Goal: Task Accomplishment & Management: Use online tool/utility

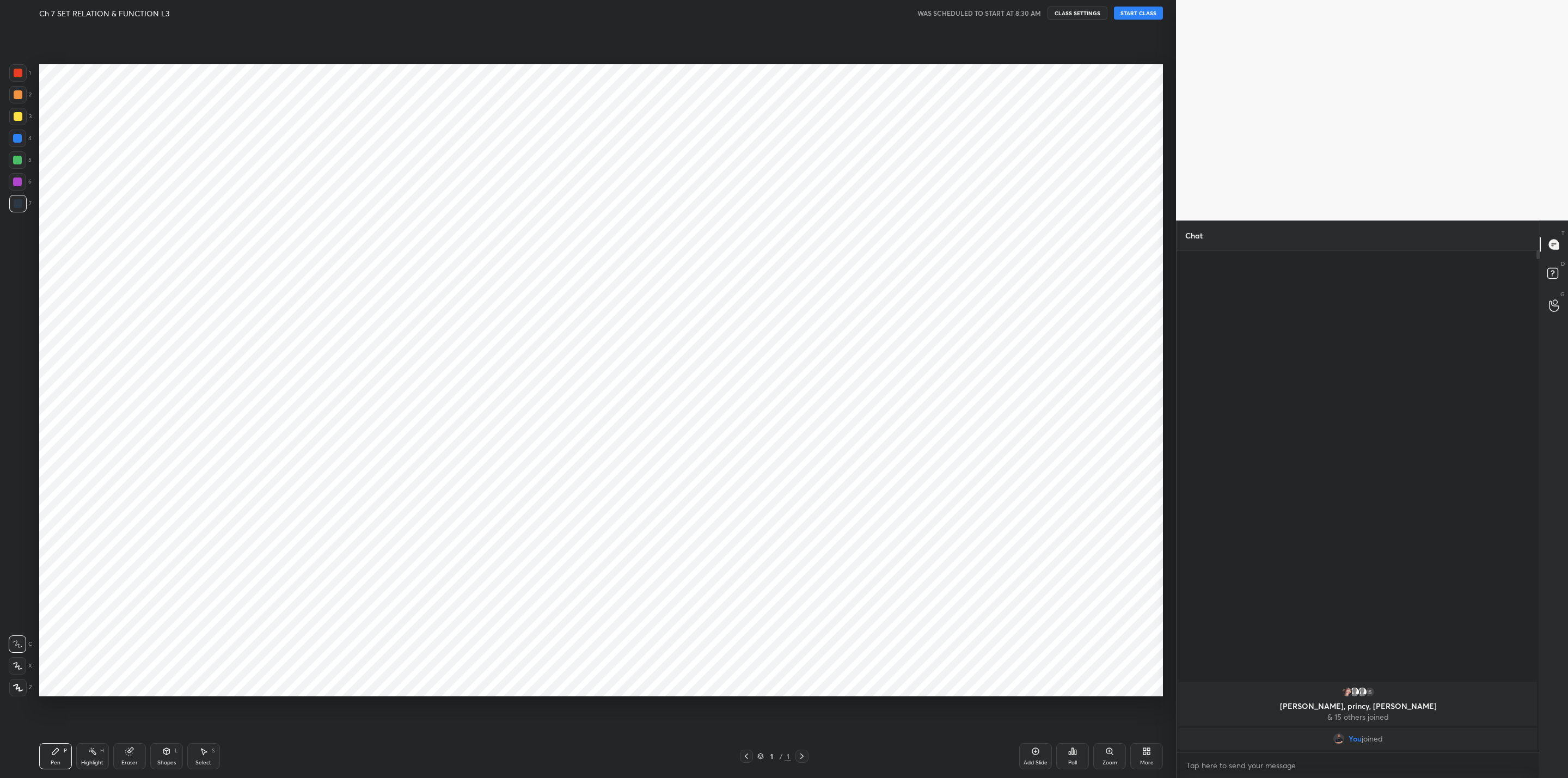
scroll to position [53731, 53324]
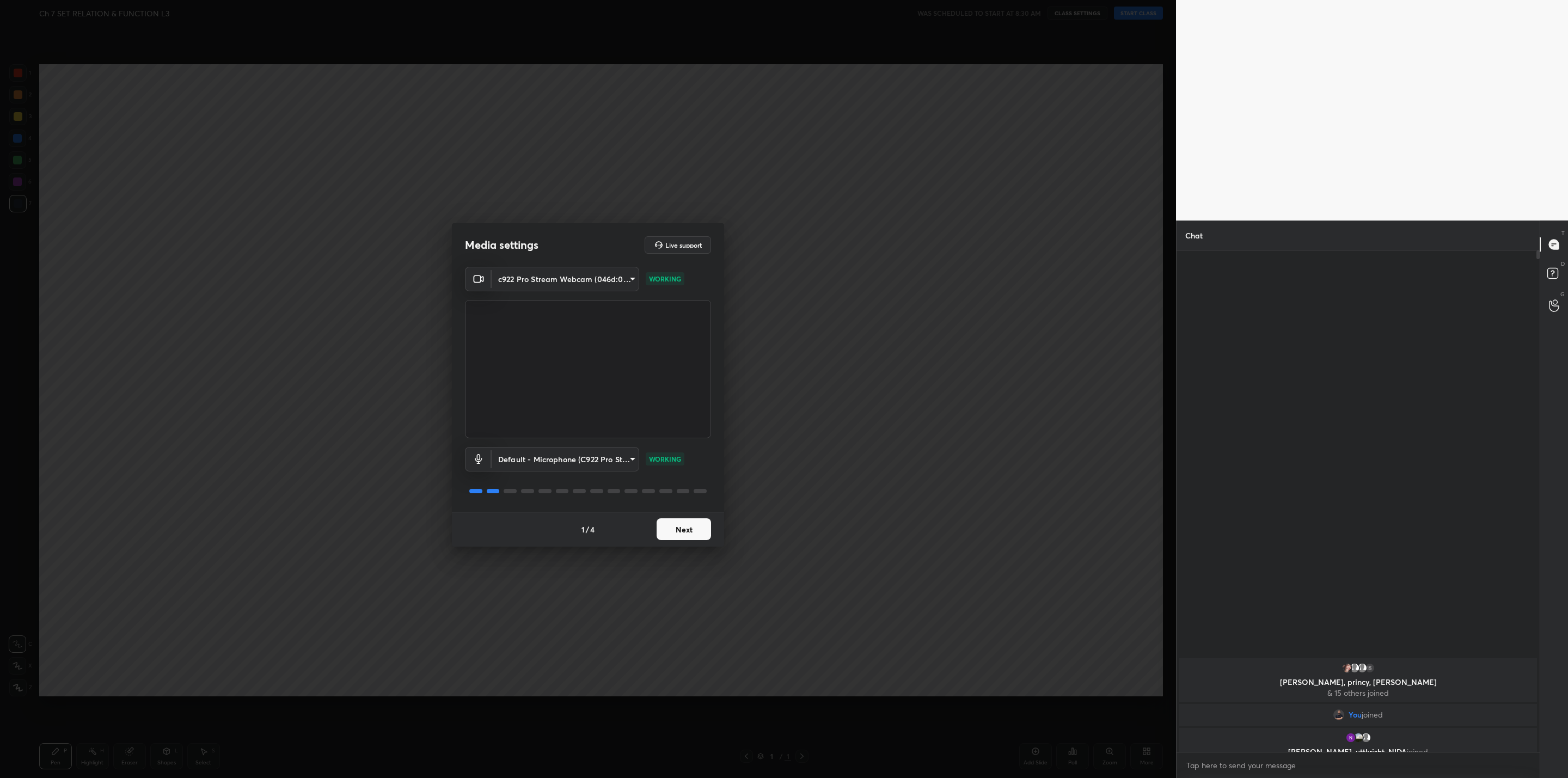
click at [678, 536] on button "Next" at bounding box center [684, 529] width 55 height 22
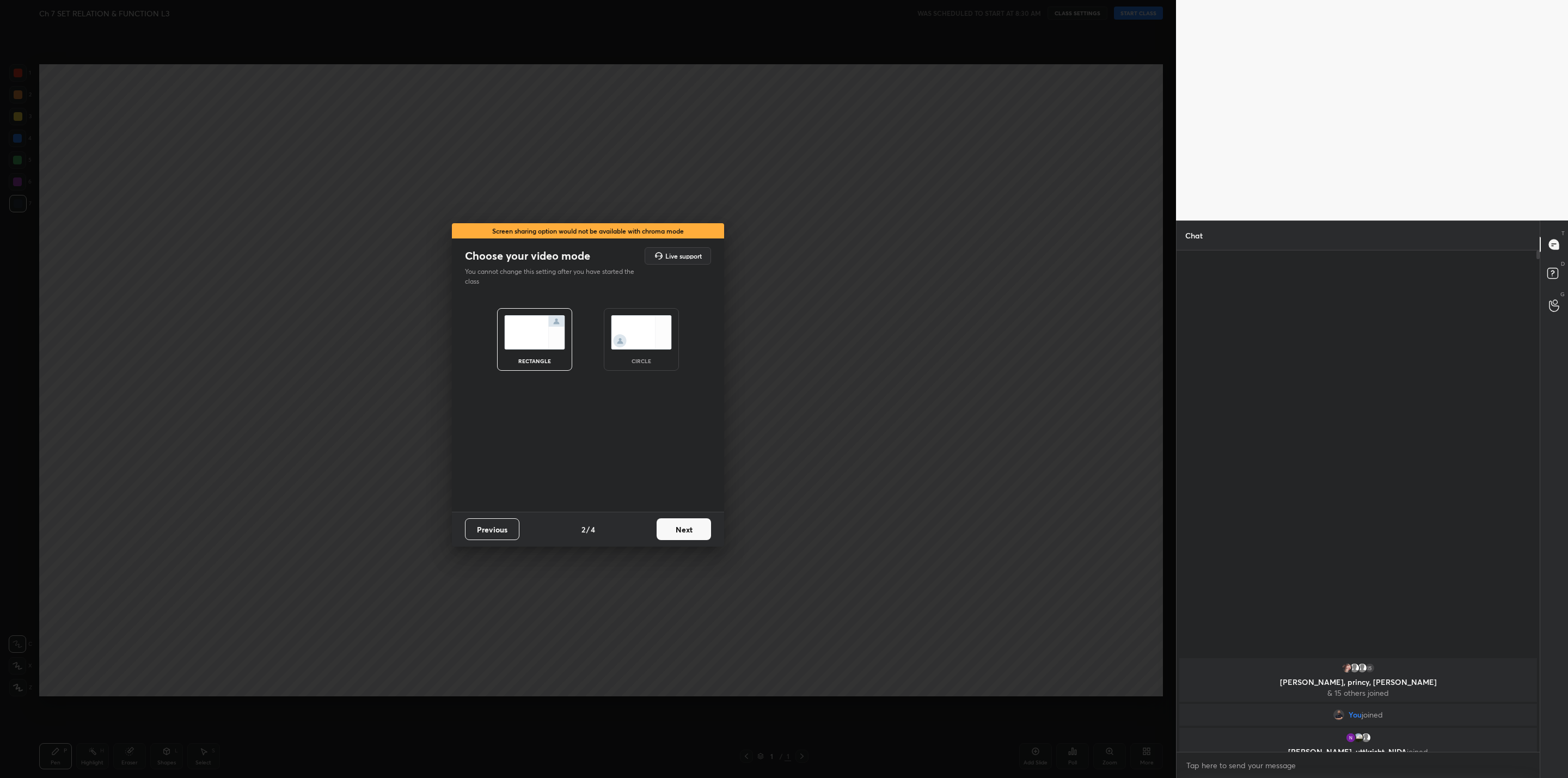
click at [679, 534] on button "Next" at bounding box center [684, 529] width 55 height 22
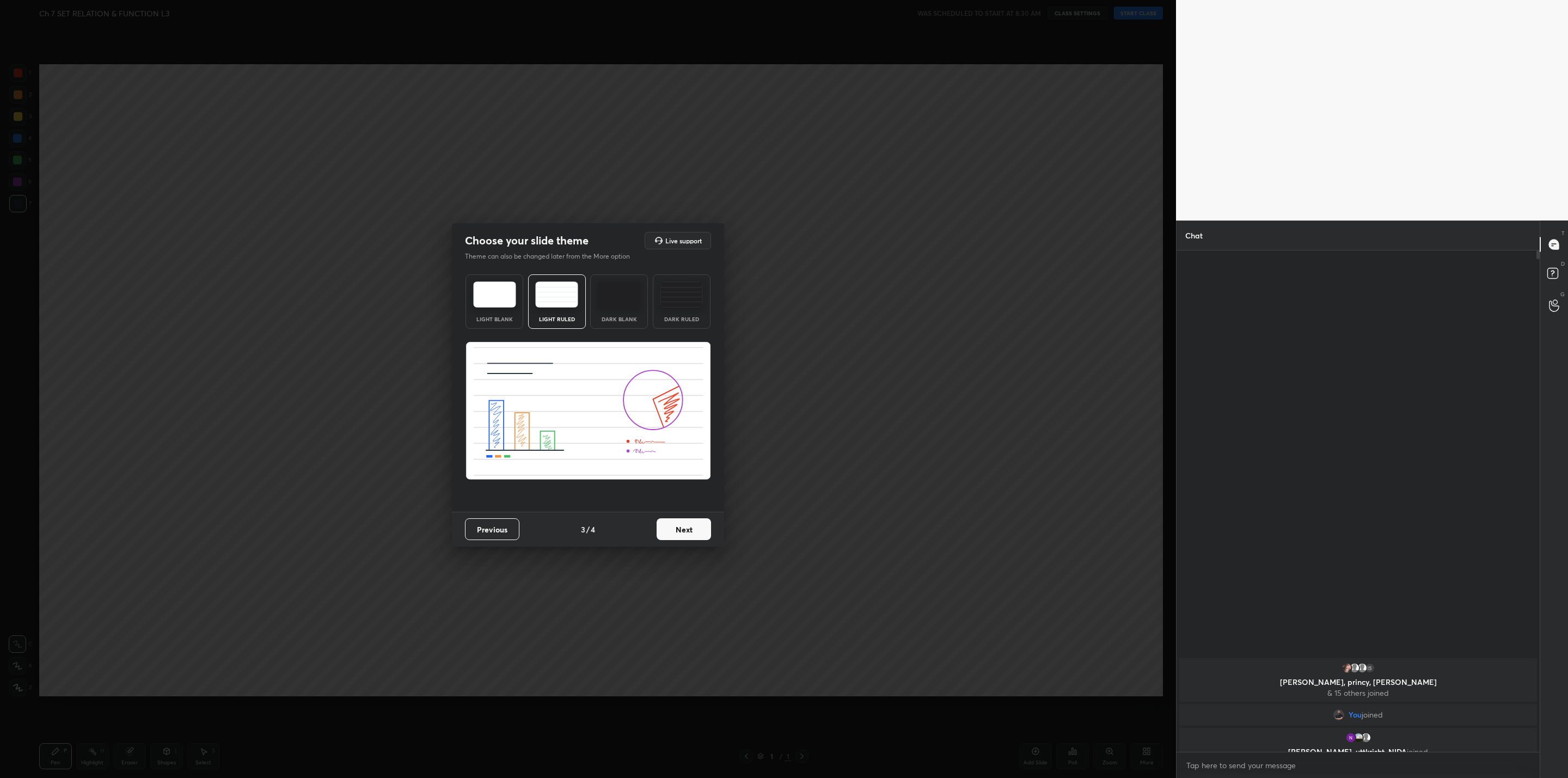
click at [679, 534] on button "Next" at bounding box center [684, 529] width 55 height 22
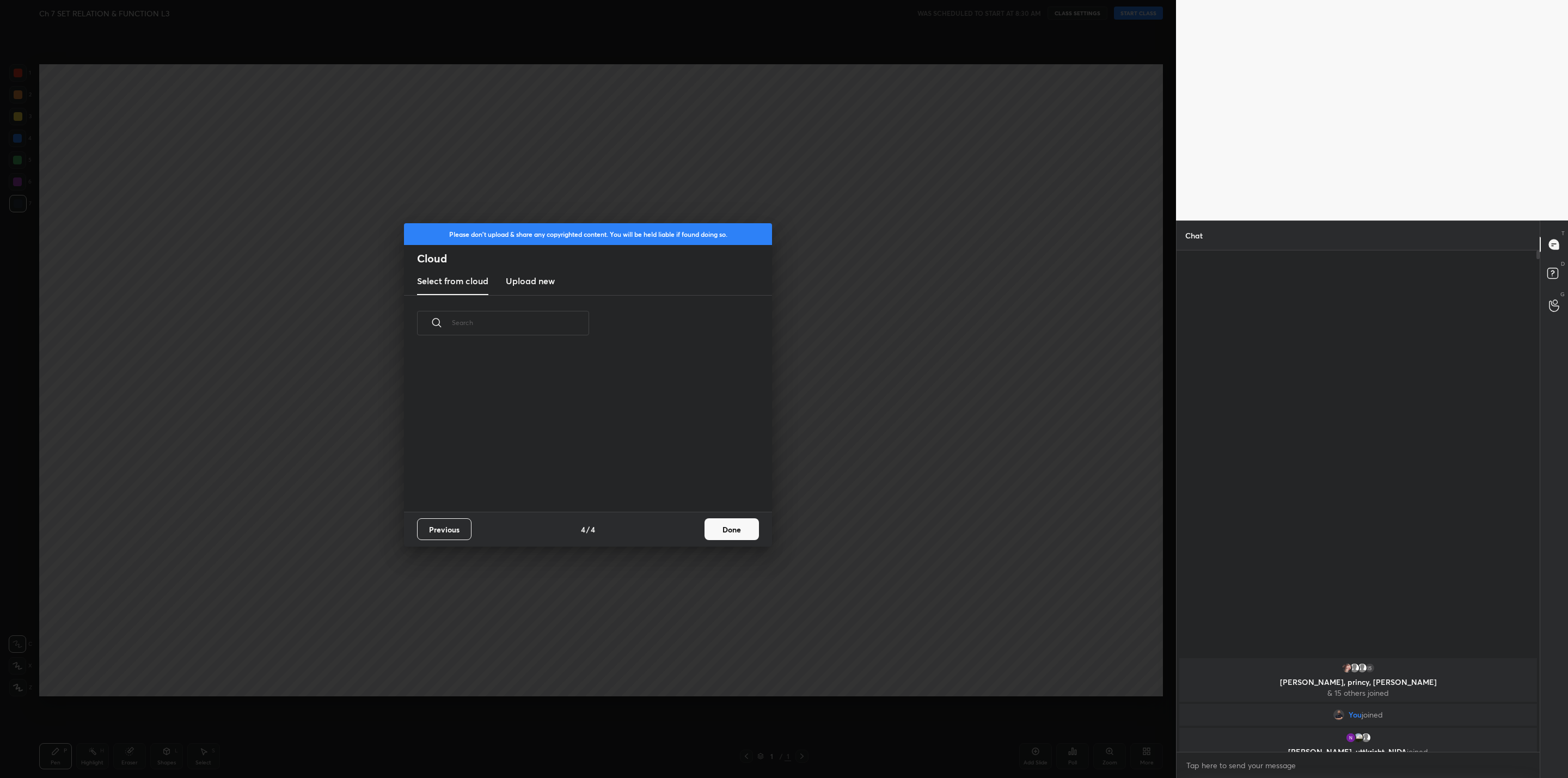
scroll to position [161, 349]
click at [740, 529] on button "Done" at bounding box center [732, 529] width 55 height 22
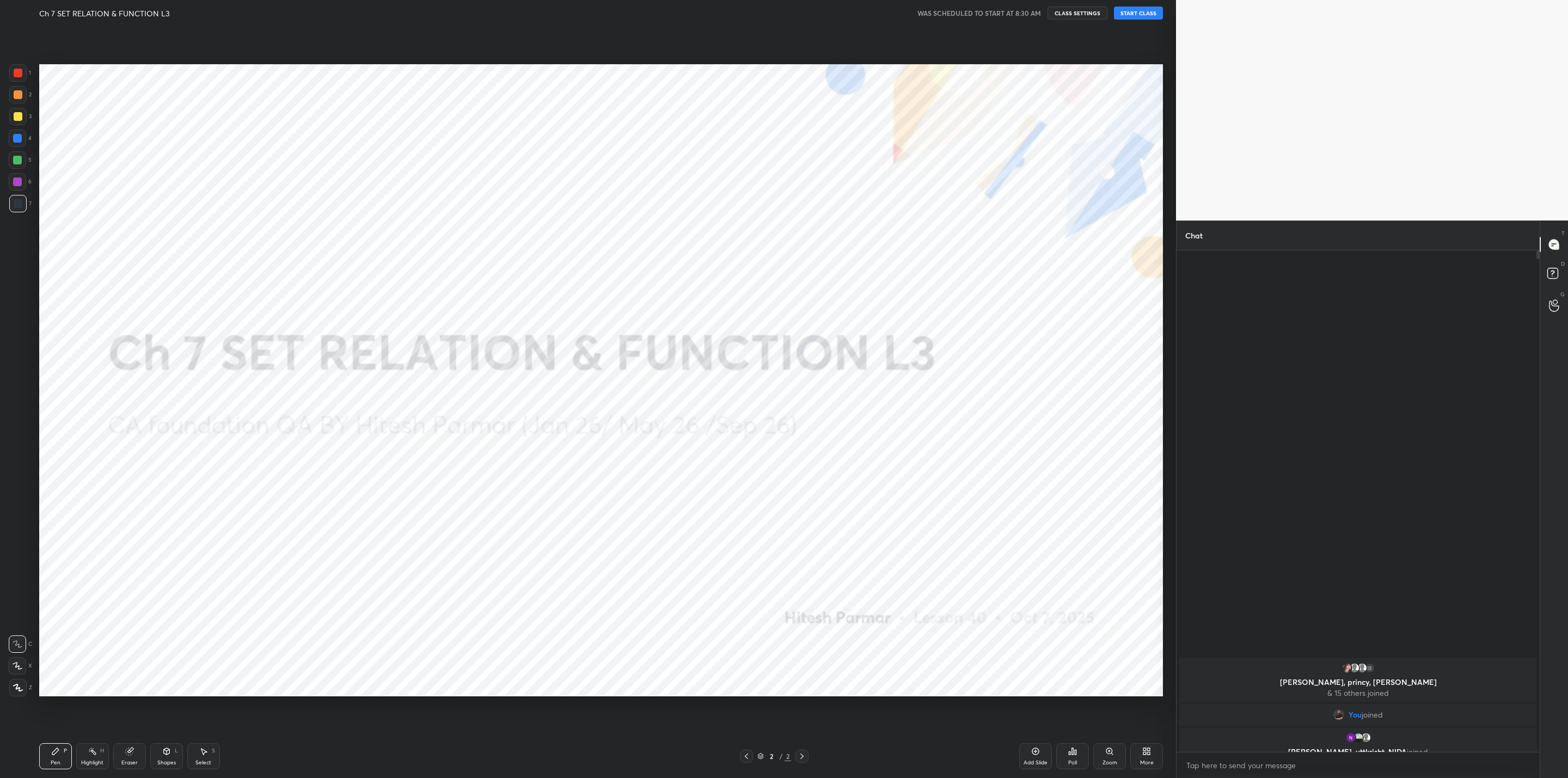
click at [1134, 12] on button "START CLASS" at bounding box center [1138, 13] width 49 height 13
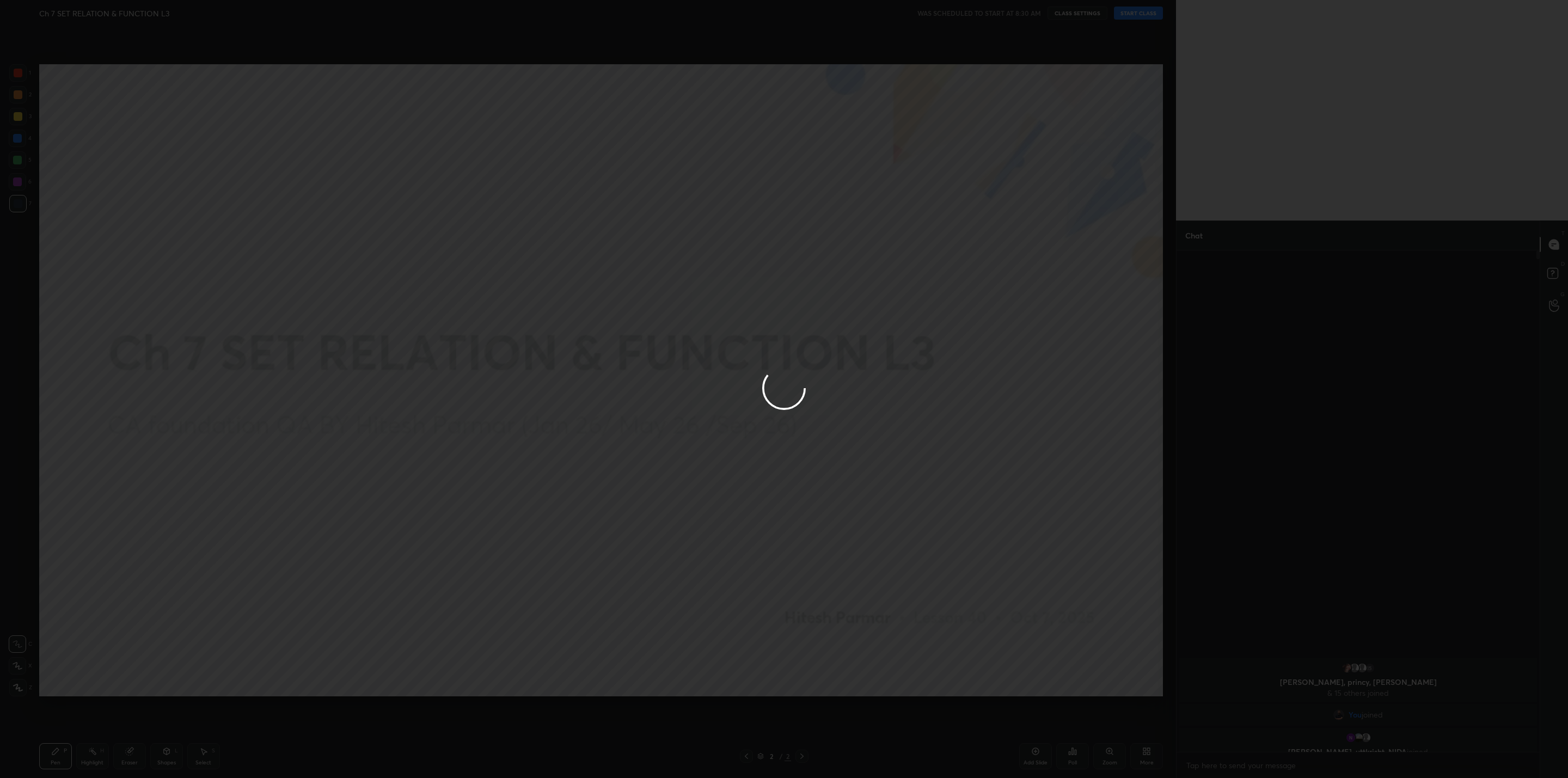
type textarea "x"
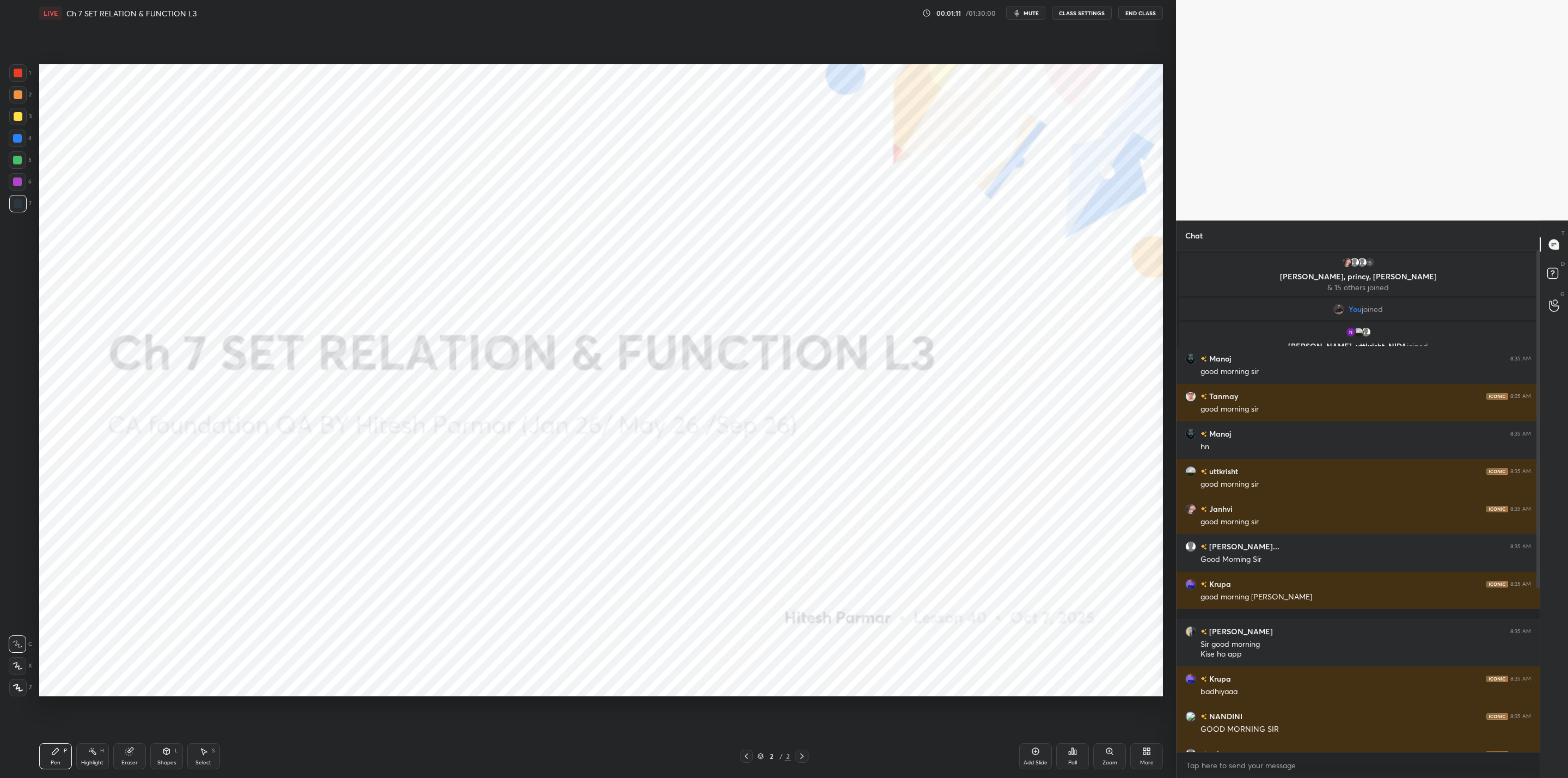
drag, startPoint x: 1144, startPoint y: 761, endPoint x: 1138, endPoint y: 763, distance: 6.3
click at [1138, 763] on div "More" at bounding box center [1147, 756] width 33 height 26
click at [1084, 643] on div "Upload File" at bounding box center [1085, 642] width 43 height 26
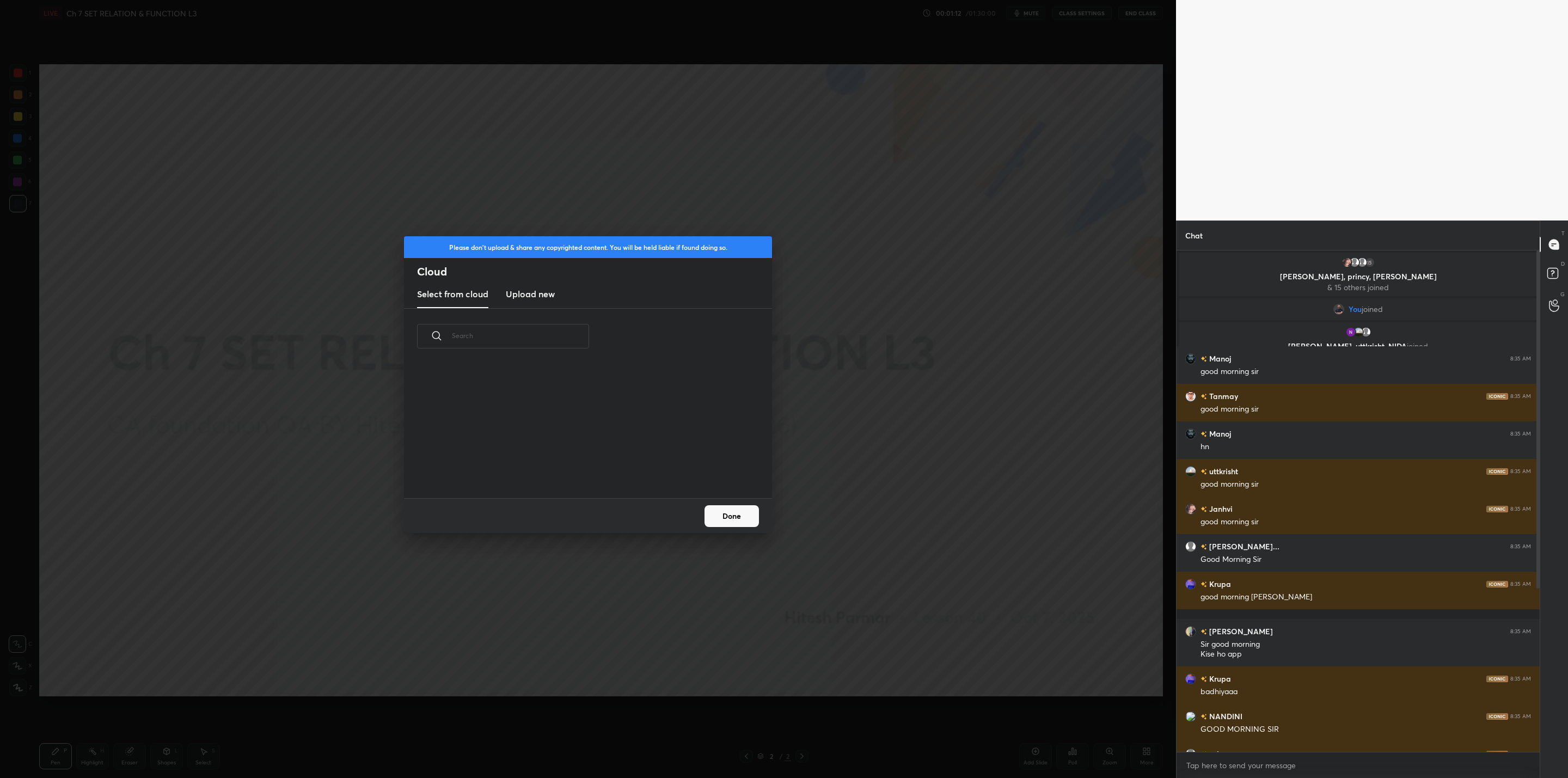
scroll to position [135, 349]
click at [535, 296] on h3 "Upload new" at bounding box center [530, 294] width 49 height 13
click at [587, 464] on label "Browse" at bounding box center [588, 467] width 48 height 17
click at [564, 464] on input "Browse" at bounding box center [564, 467] width 0 height 17
click at [744, 519] on button "Done" at bounding box center [732, 515] width 55 height 22
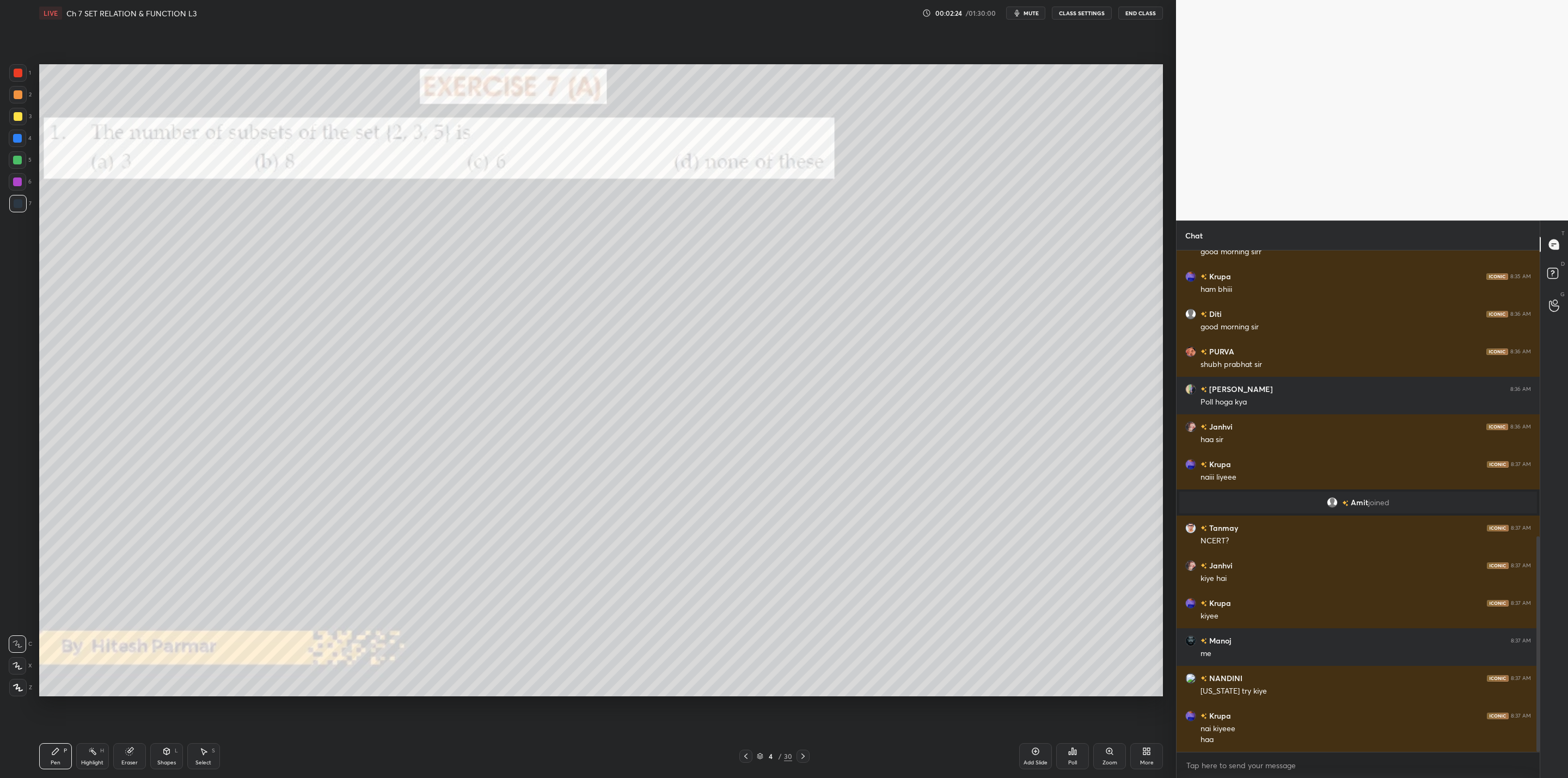
scroll to position [665, 0]
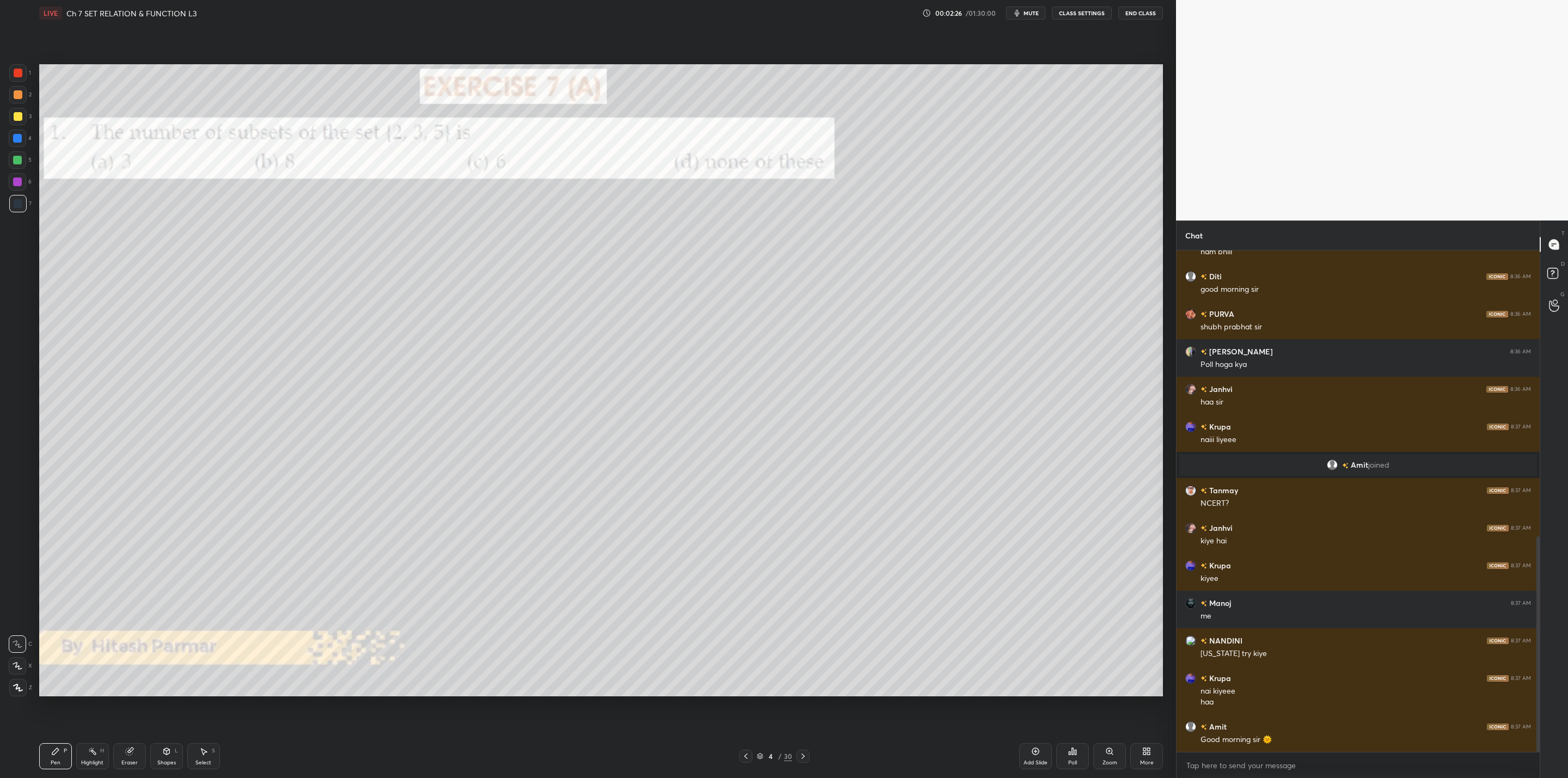
drag, startPoint x: 19, startPoint y: 113, endPoint x: 26, endPoint y: 113, distance: 7.0
click at [26, 113] on div at bounding box center [18, 116] width 17 height 17
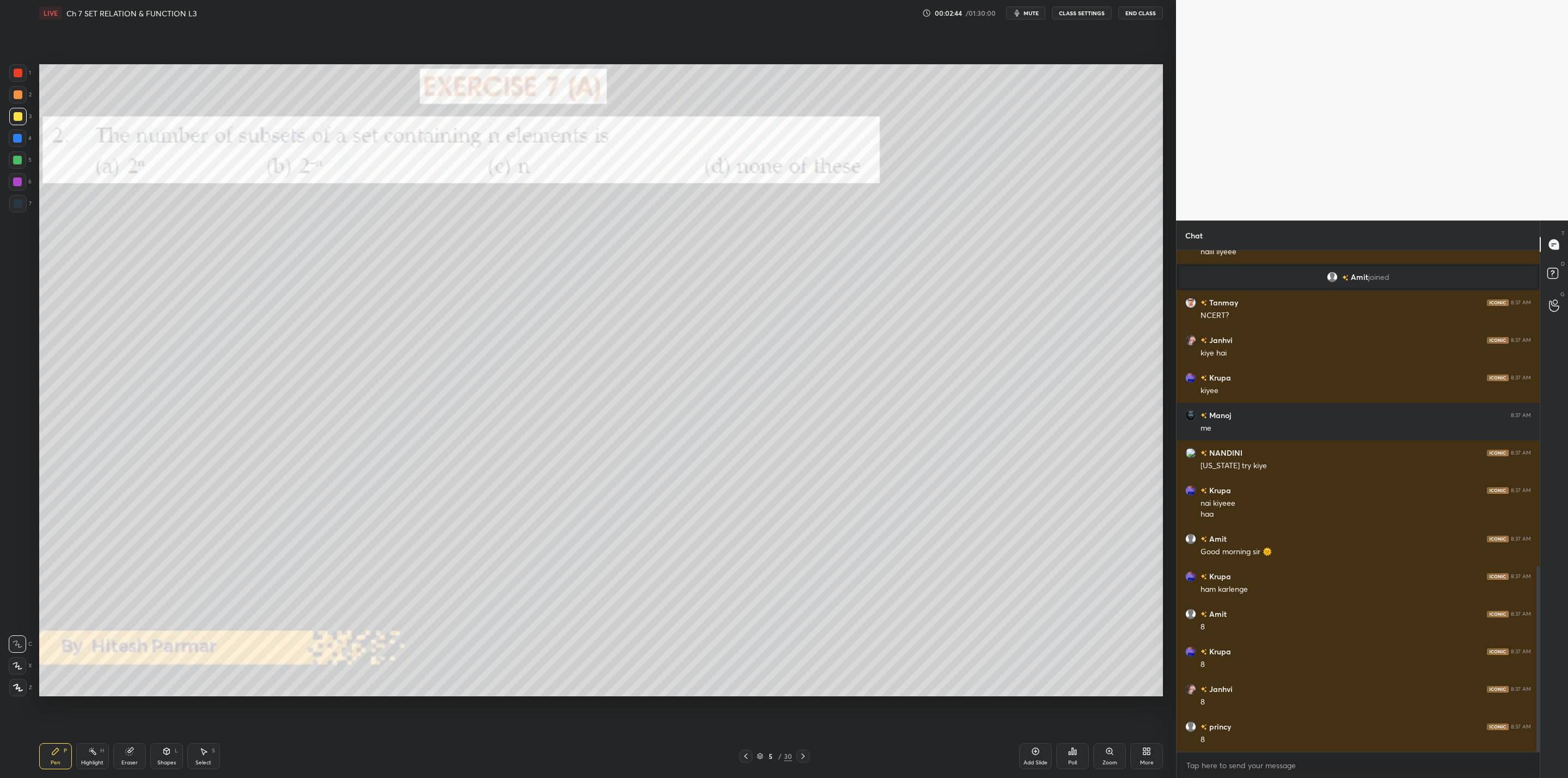
scroll to position [891, 0]
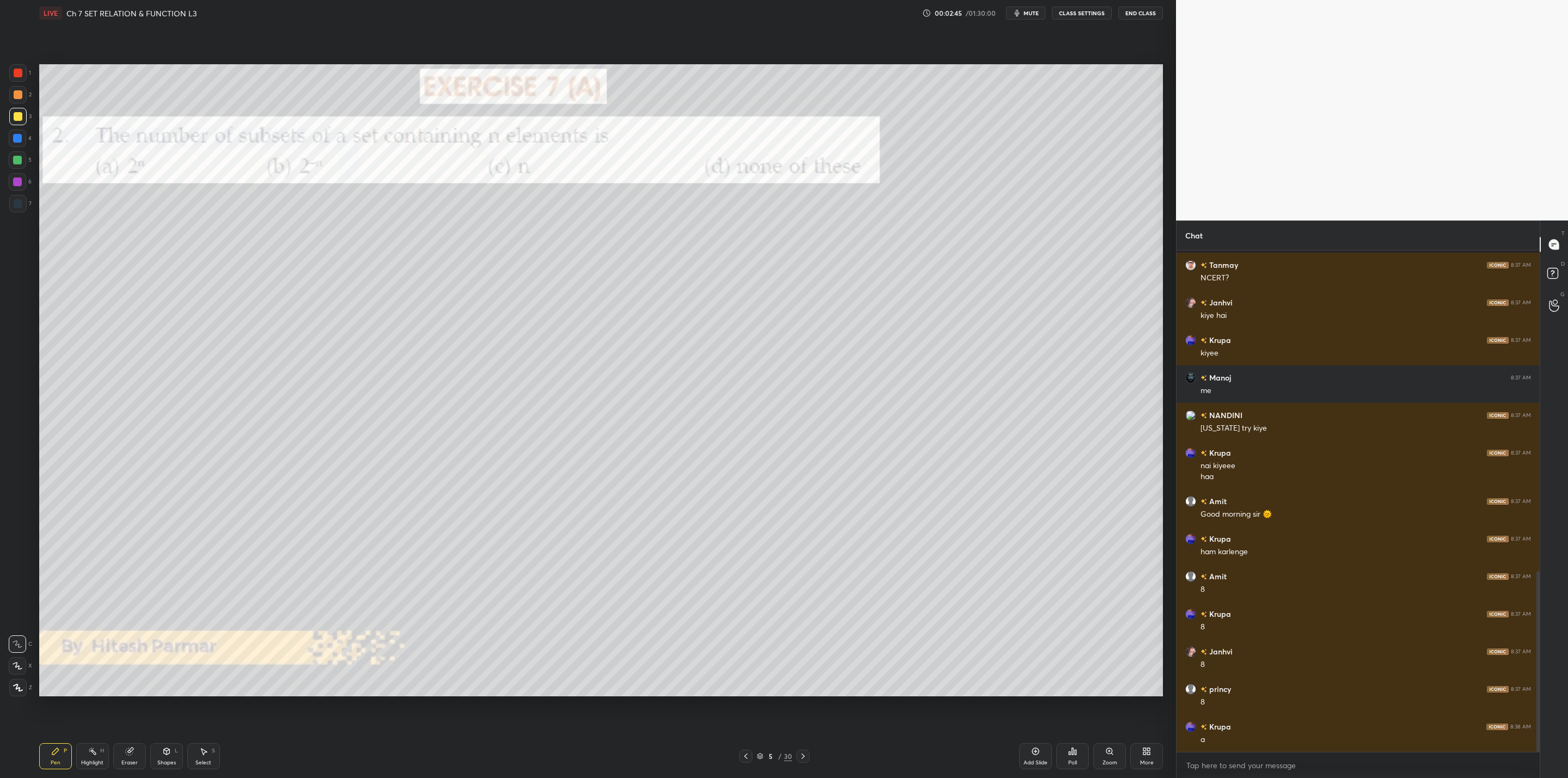
click at [35, 201] on div "1 2 3 4 5 6 7 C X Z C X Z E E Erase all H H LIVE Ch 7 SET RELATION & FUNCTION L…" at bounding box center [584, 389] width 1168 height 778
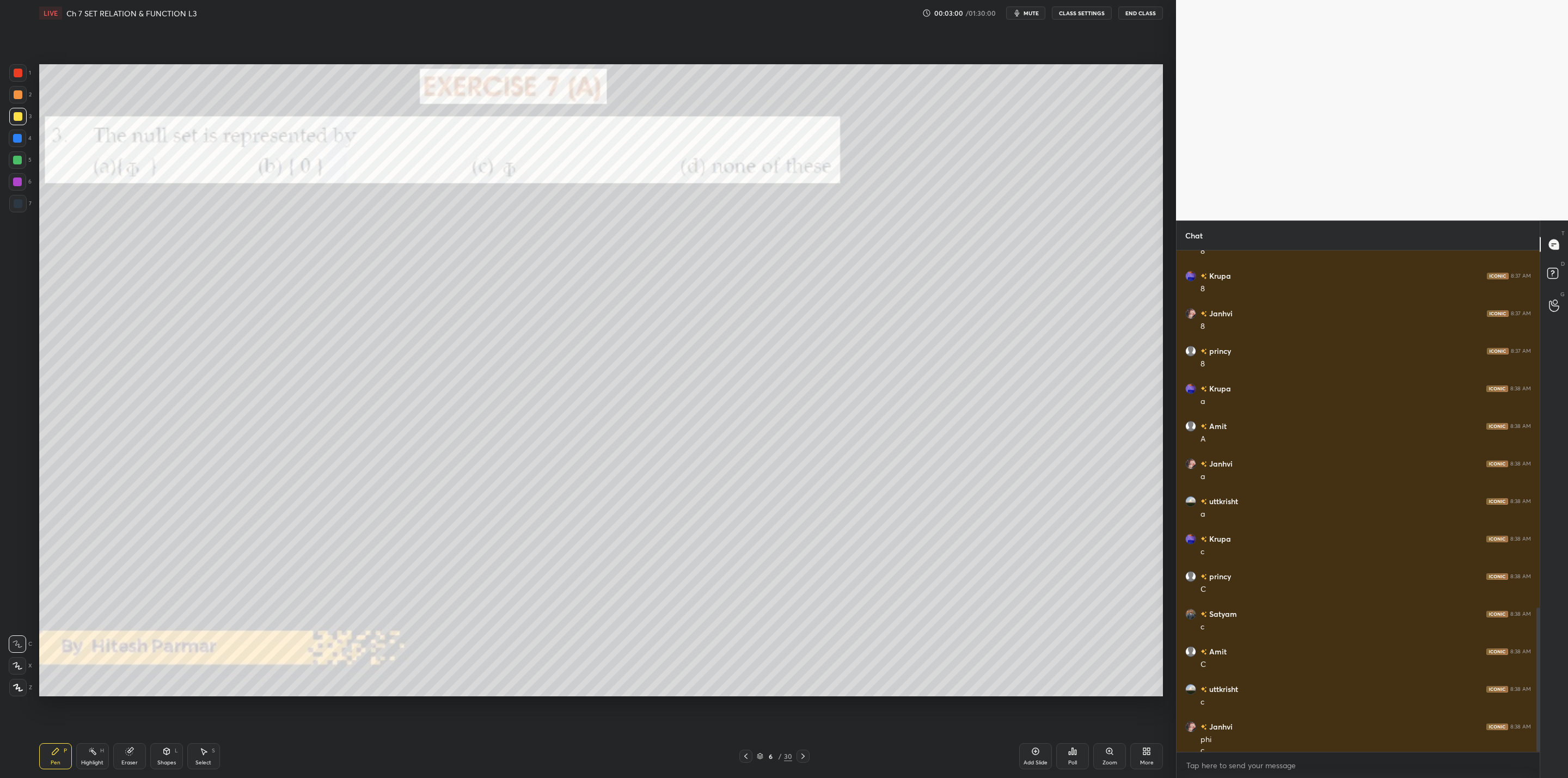
scroll to position [1240, 0]
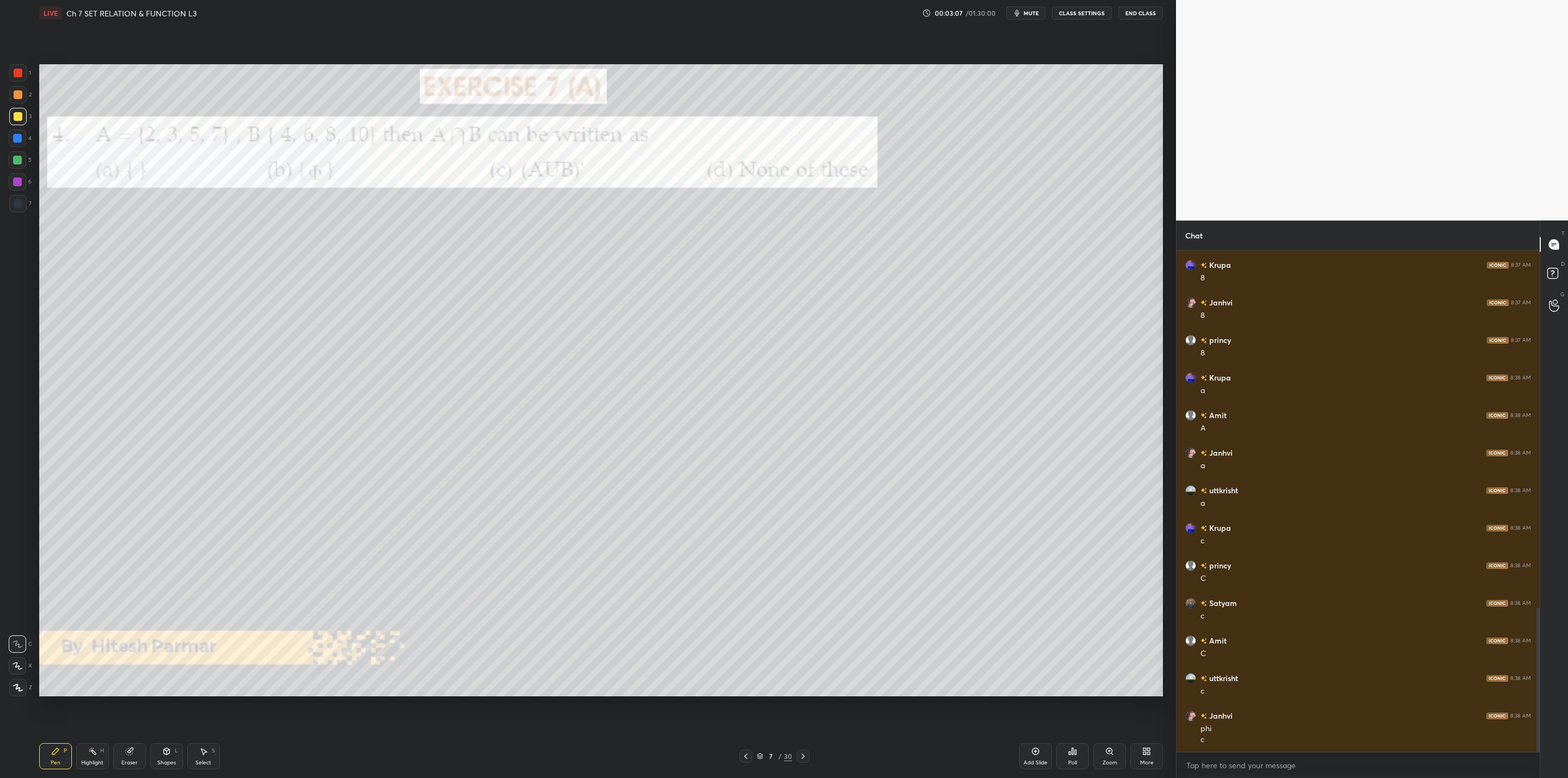
click at [17, 159] on div at bounding box center [17, 160] width 9 height 9
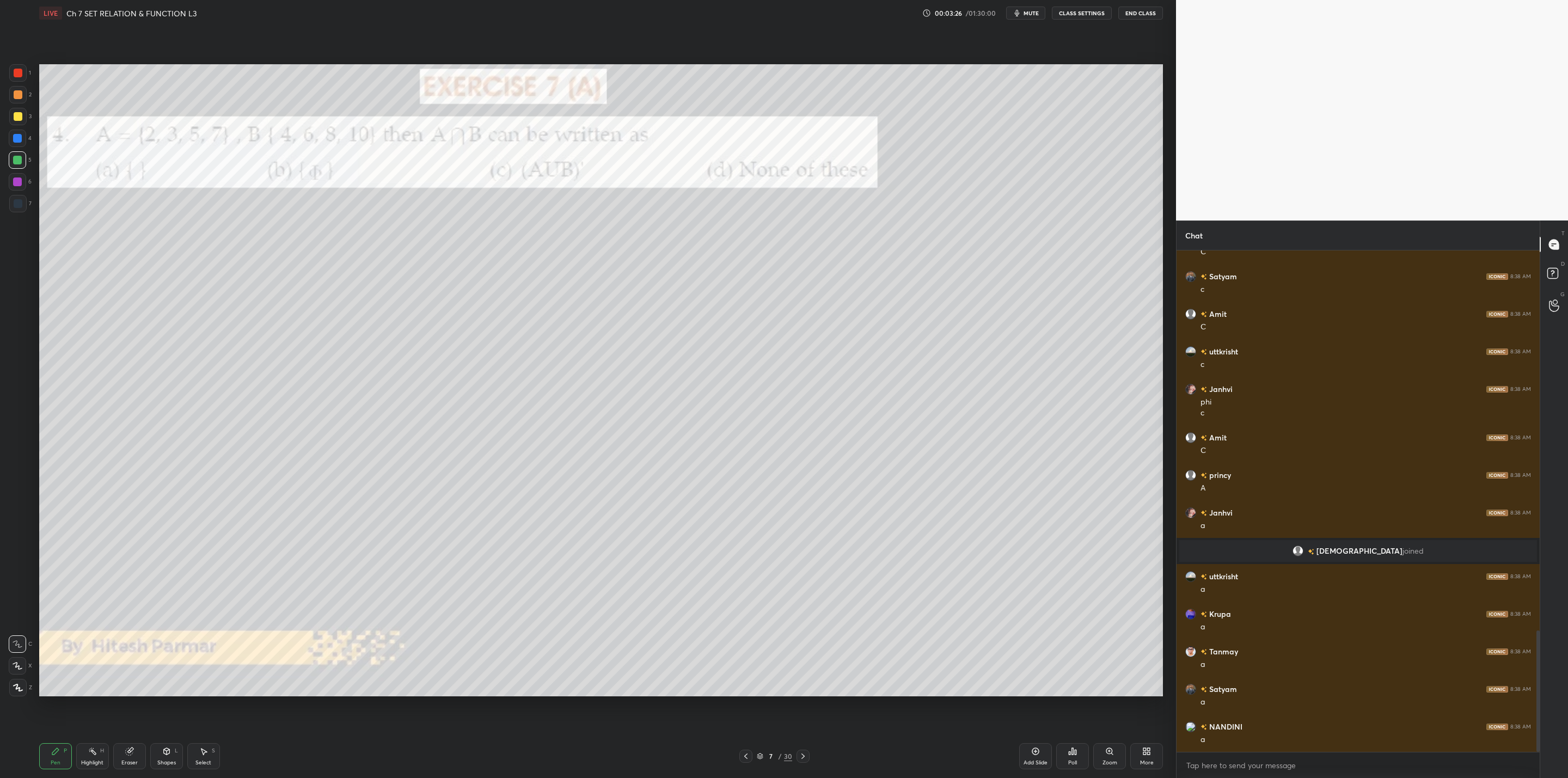
scroll to position [1604, 0]
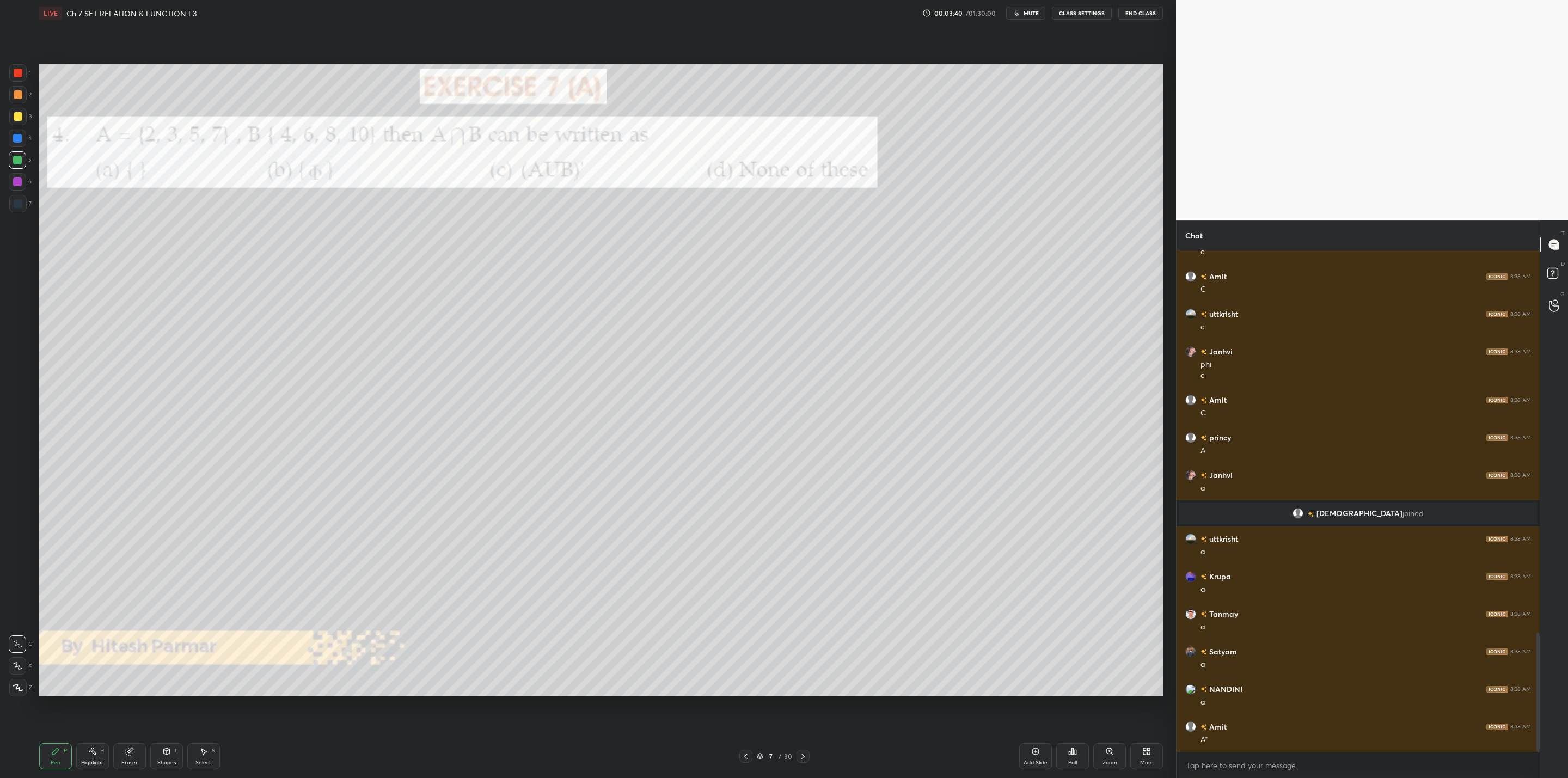
click at [36, 198] on div "Setting up your live class Poll for secs No correct answer Start poll" at bounding box center [600, 380] width 1132 height 708
click at [804, 756] on icon at bounding box center [802, 756] width 9 height 9
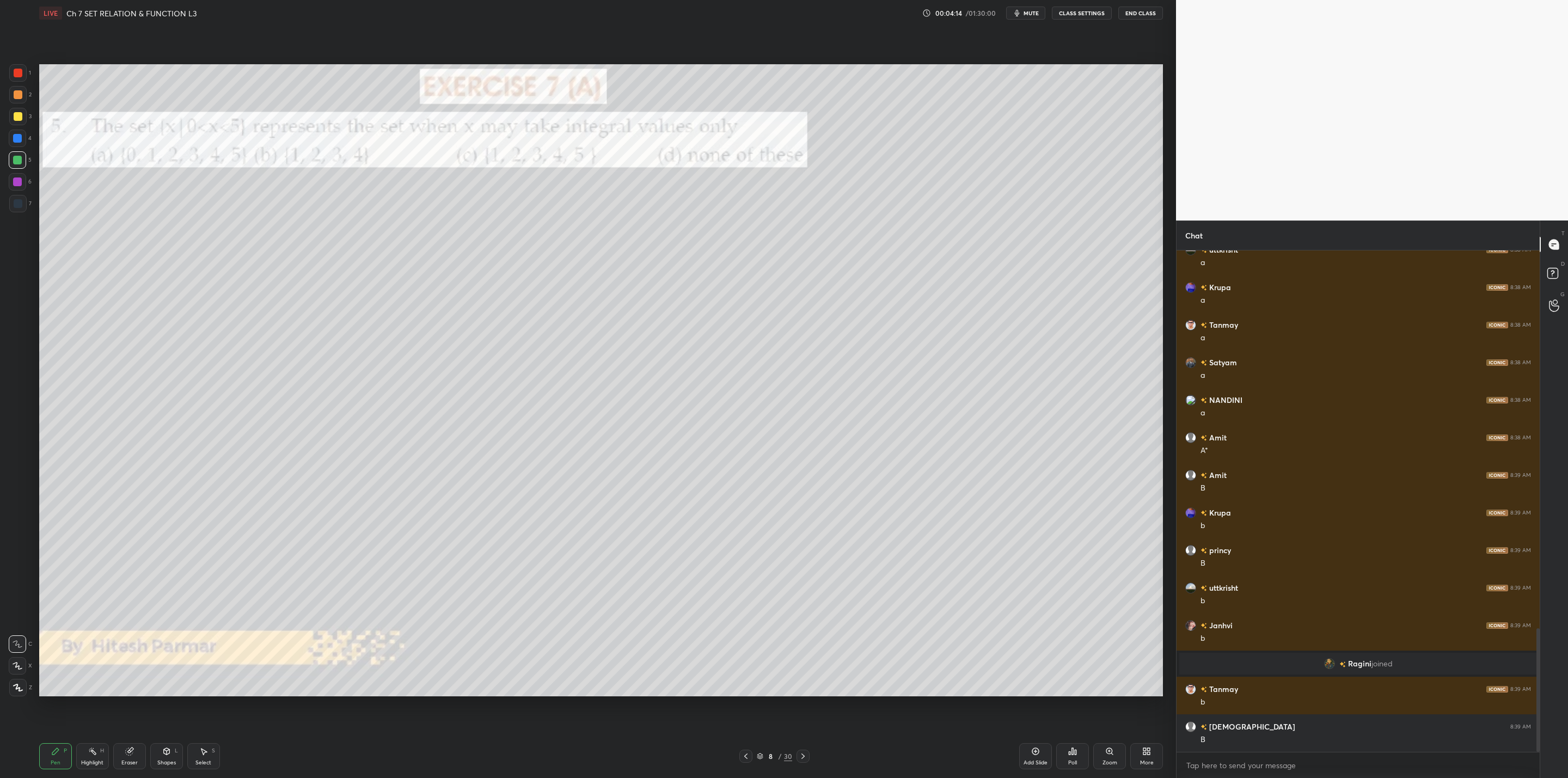
scroll to position [1567, 0]
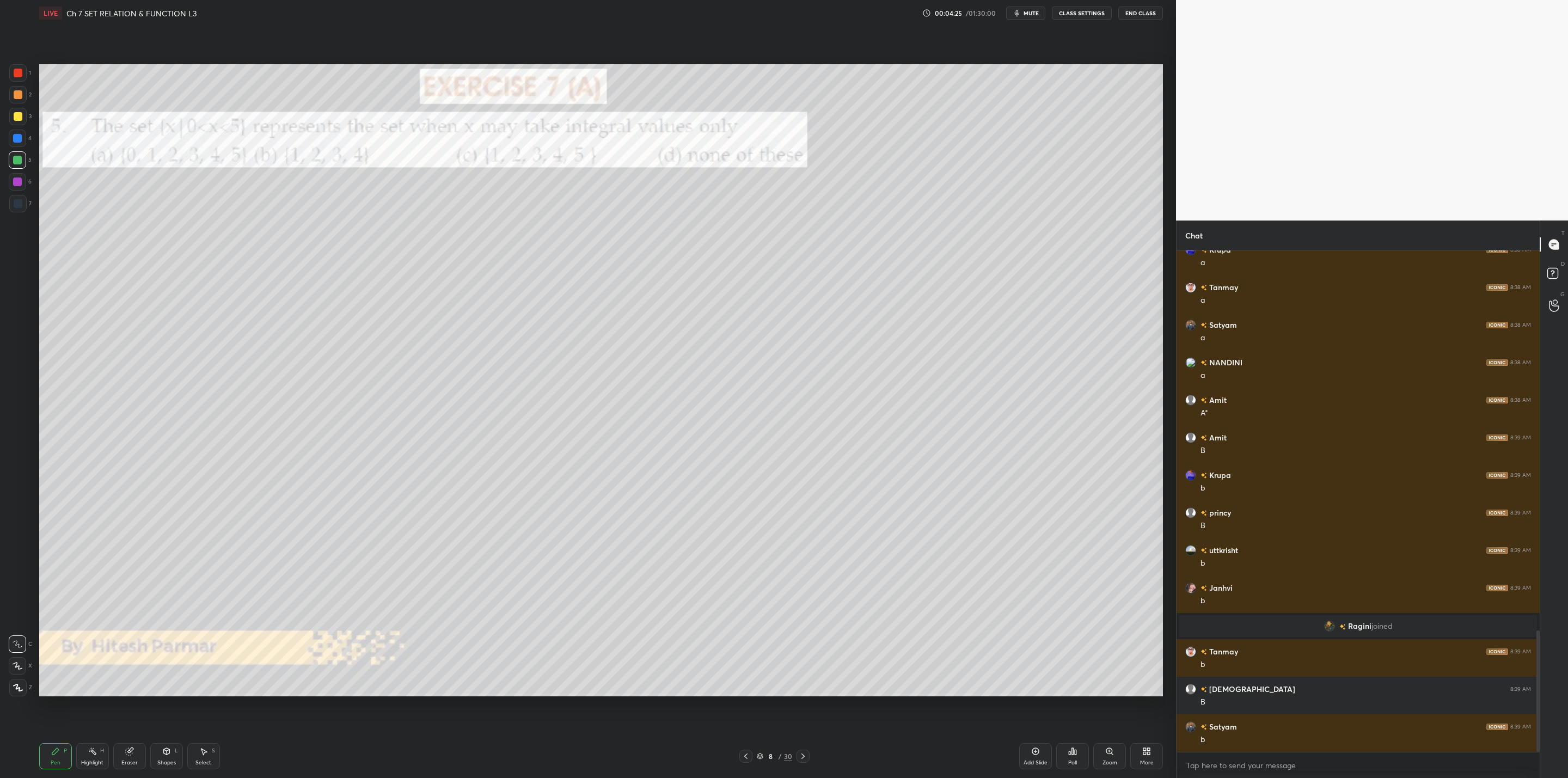
click at [804, 755] on icon at bounding box center [802, 756] width 9 height 9
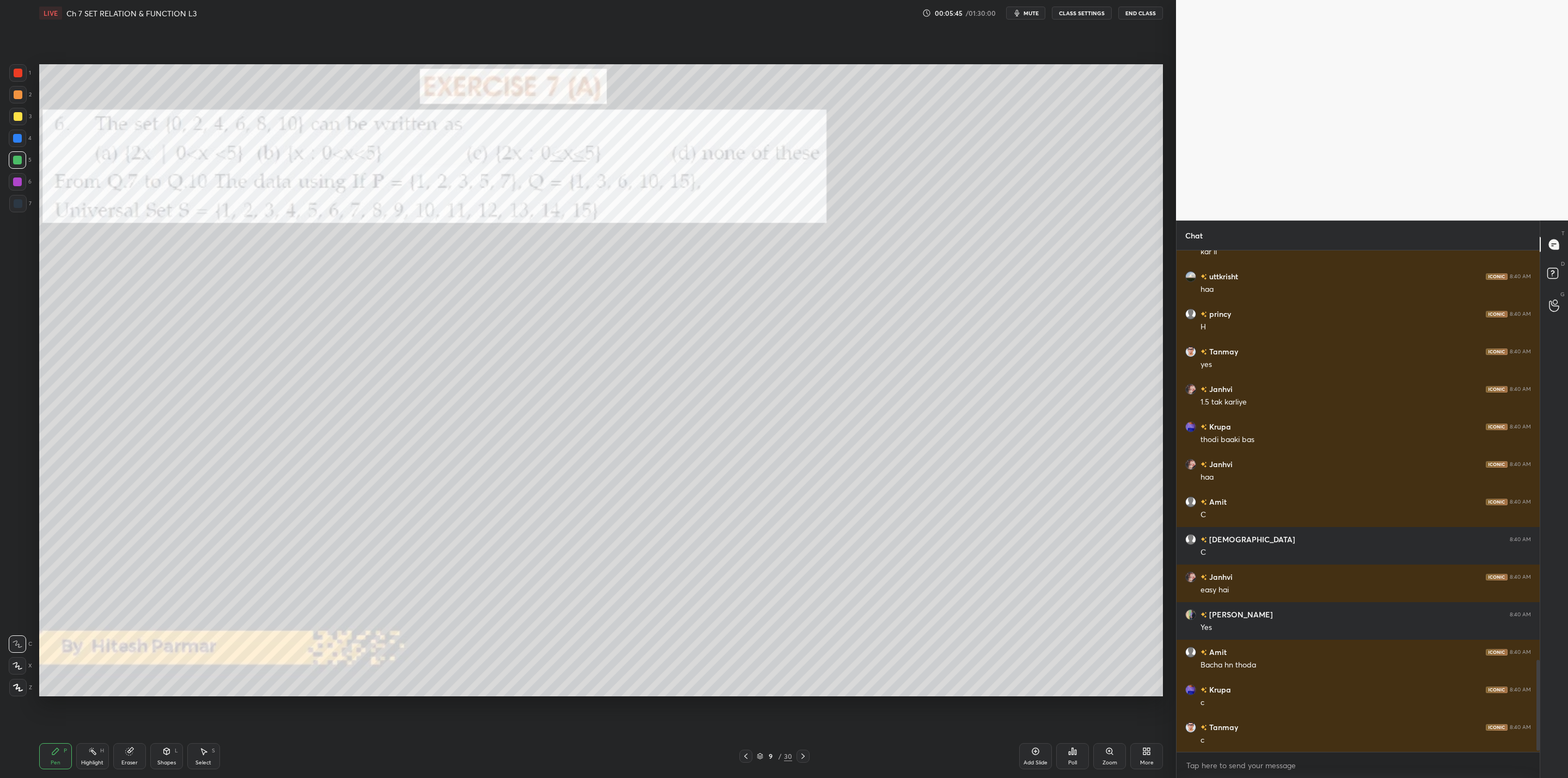
scroll to position [2271, 0]
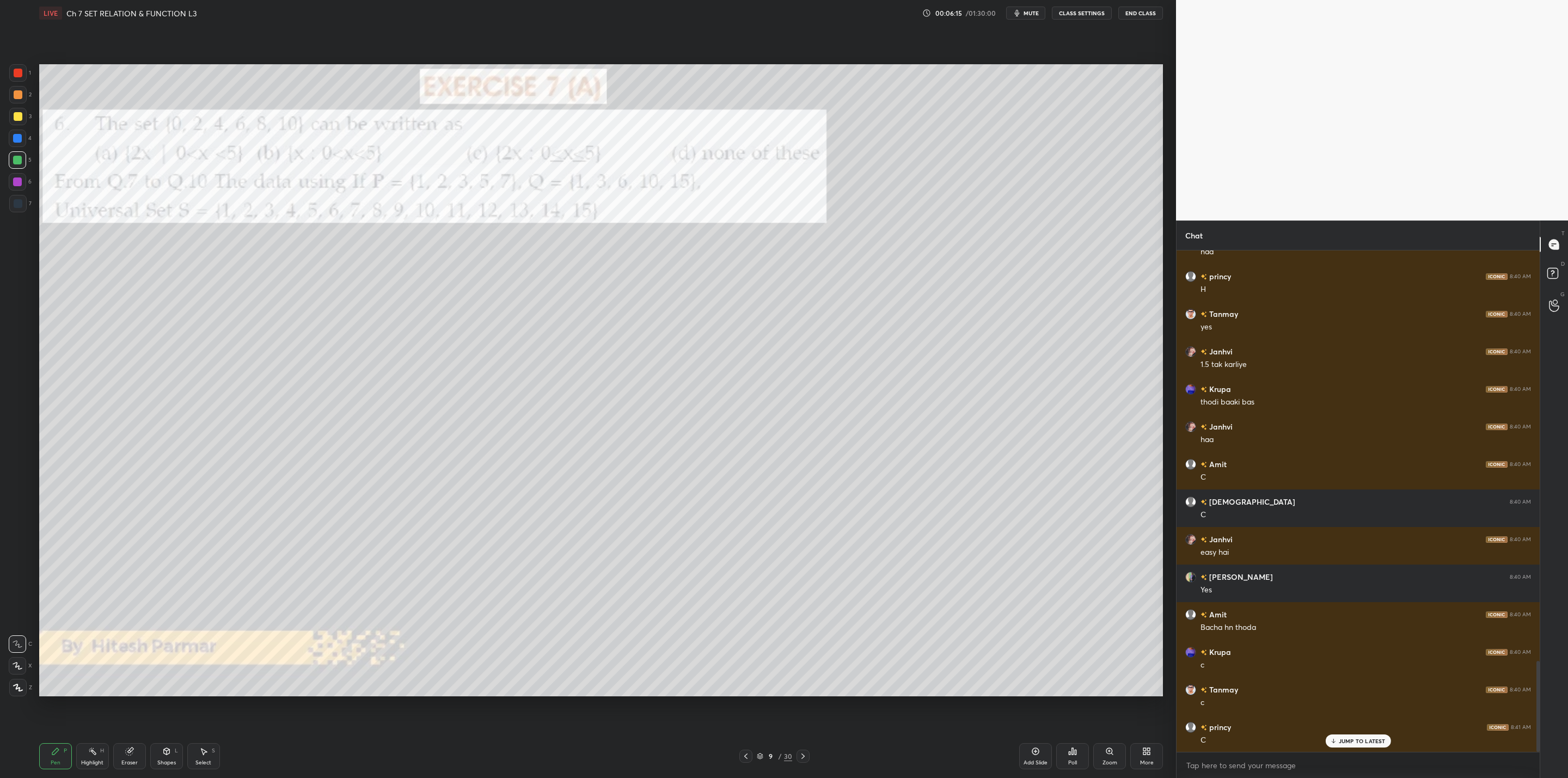
click at [804, 757] on icon at bounding box center [802, 756] width 9 height 9
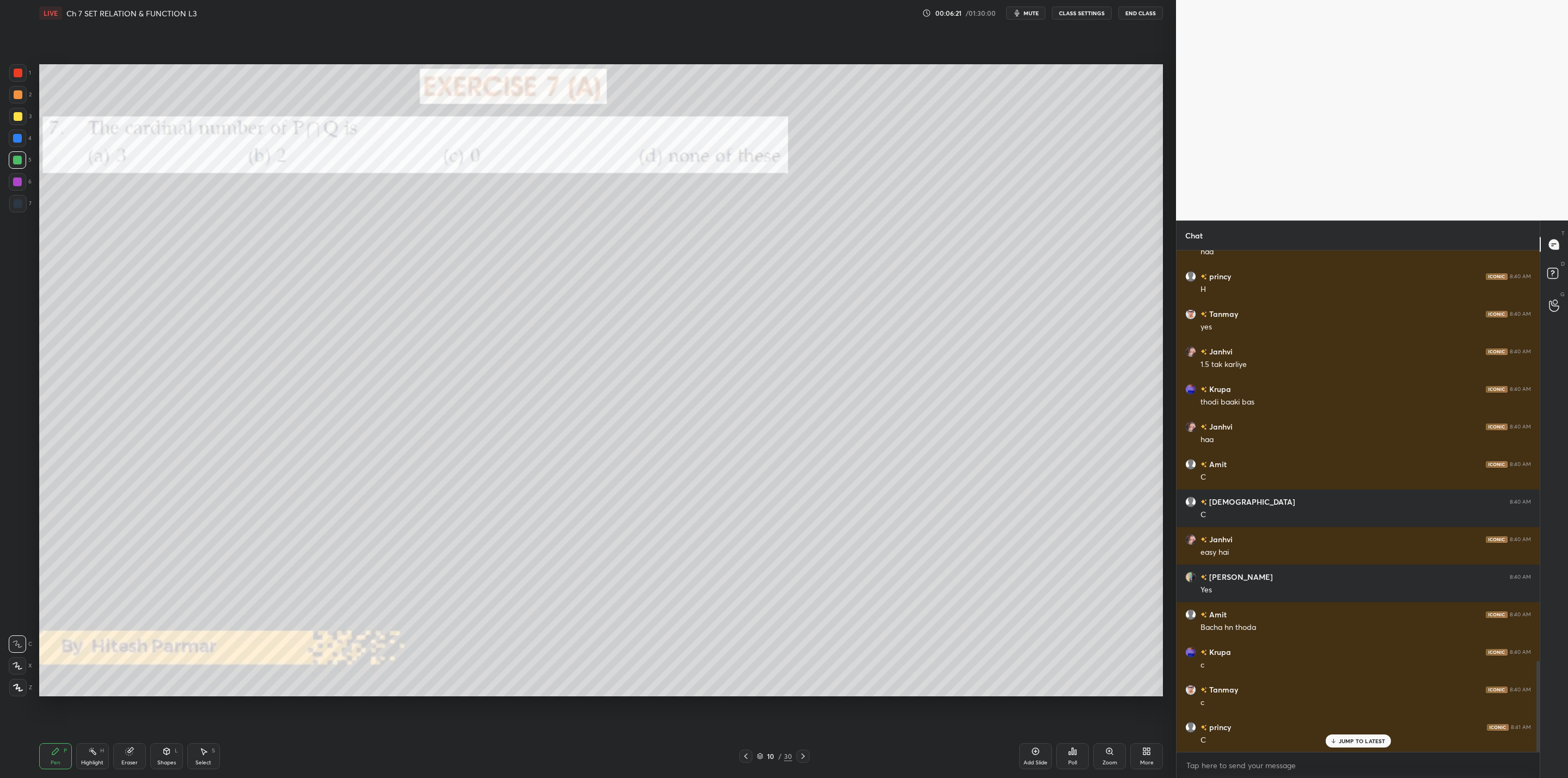
drag, startPoint x: 746, startPoint y: 751, endPoint x: 753, endPoint y: 755, distance: 8.1
click at [746, 750] on div at bounding box center [746, 757] width 13 height 13
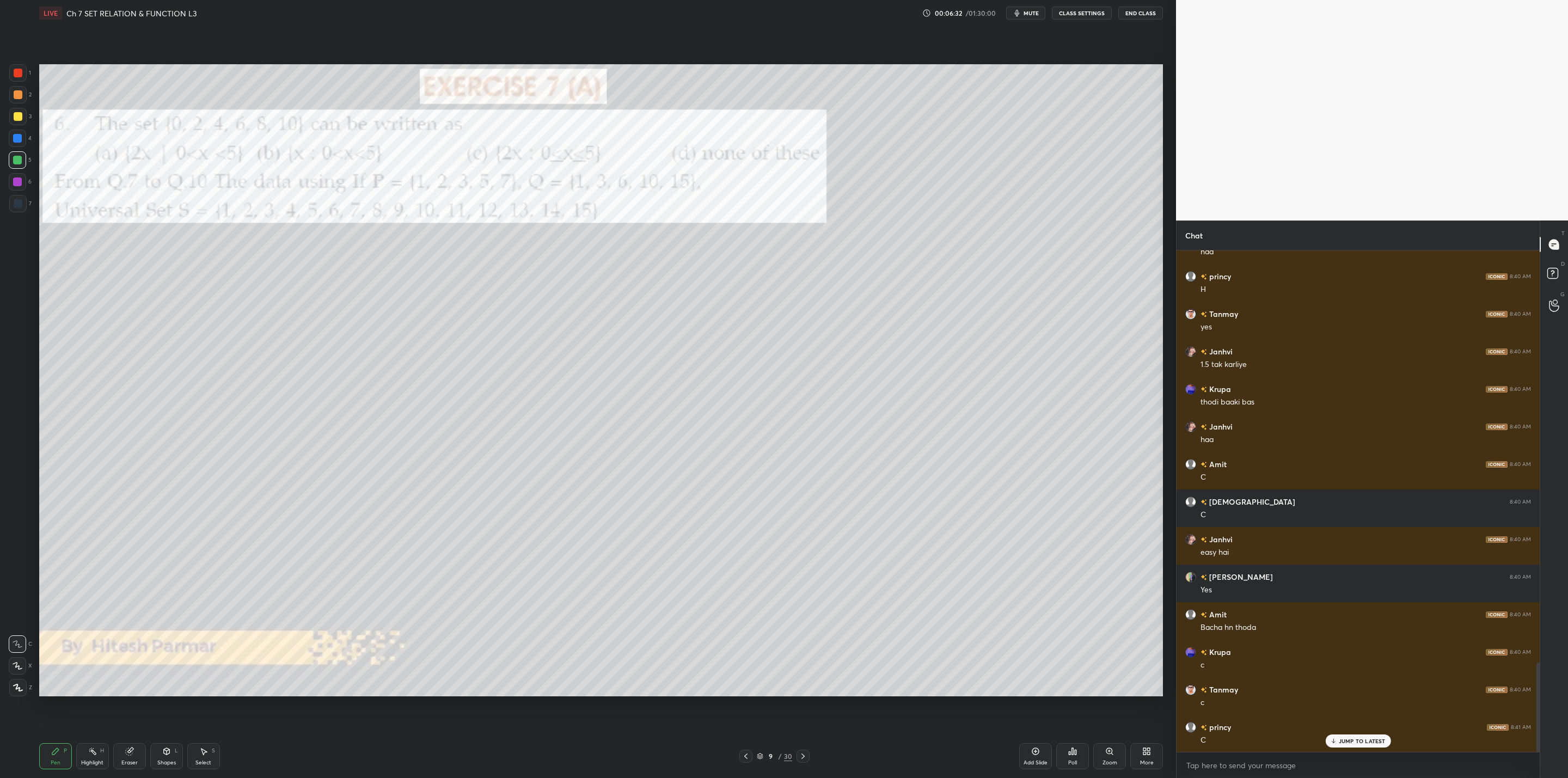
scroll to position [2308, 0]
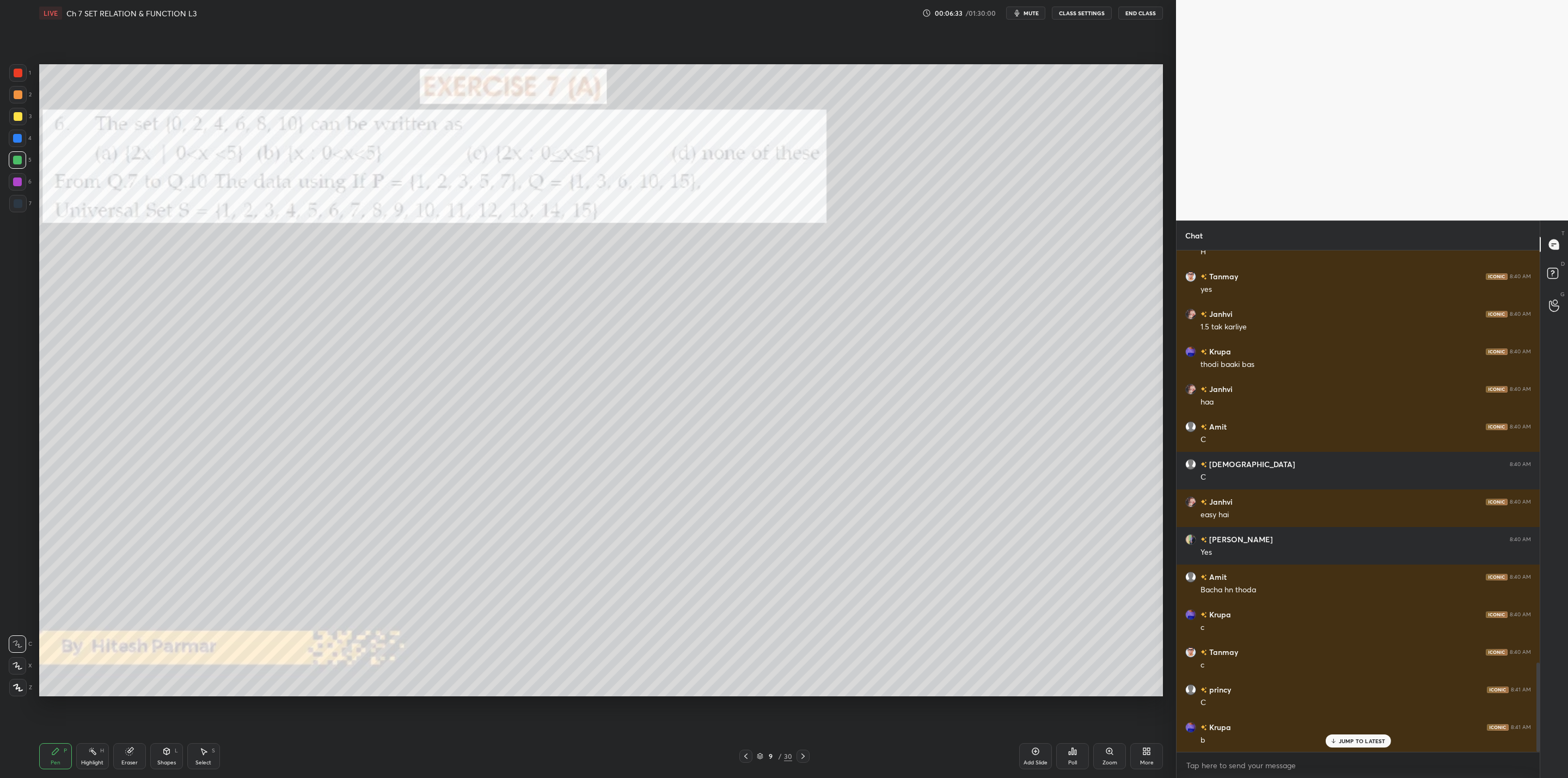
click at [802, 755] on icon at bounding box center [802, 756] width 9 height 9
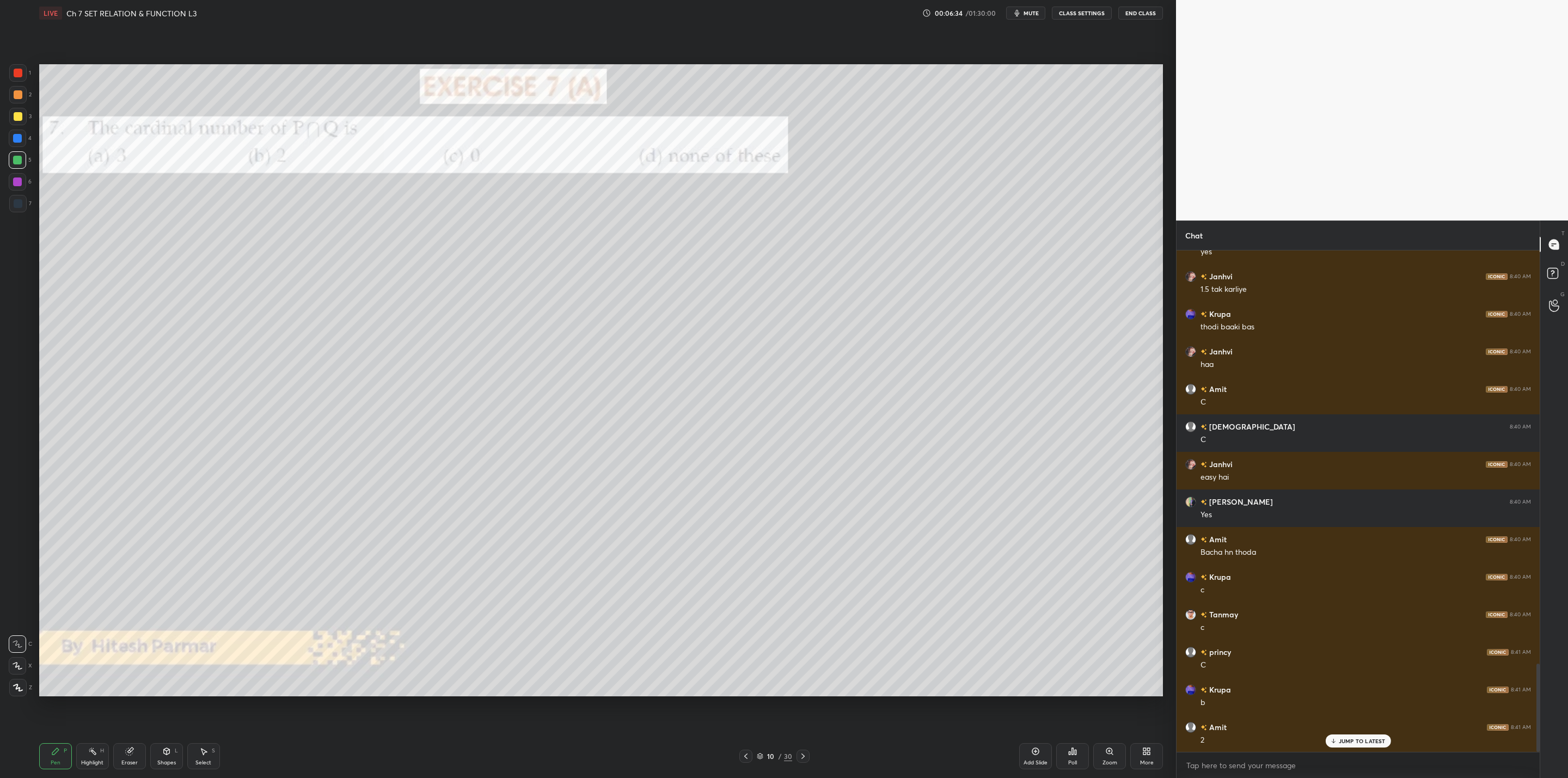
scroll to position [2383, 0]
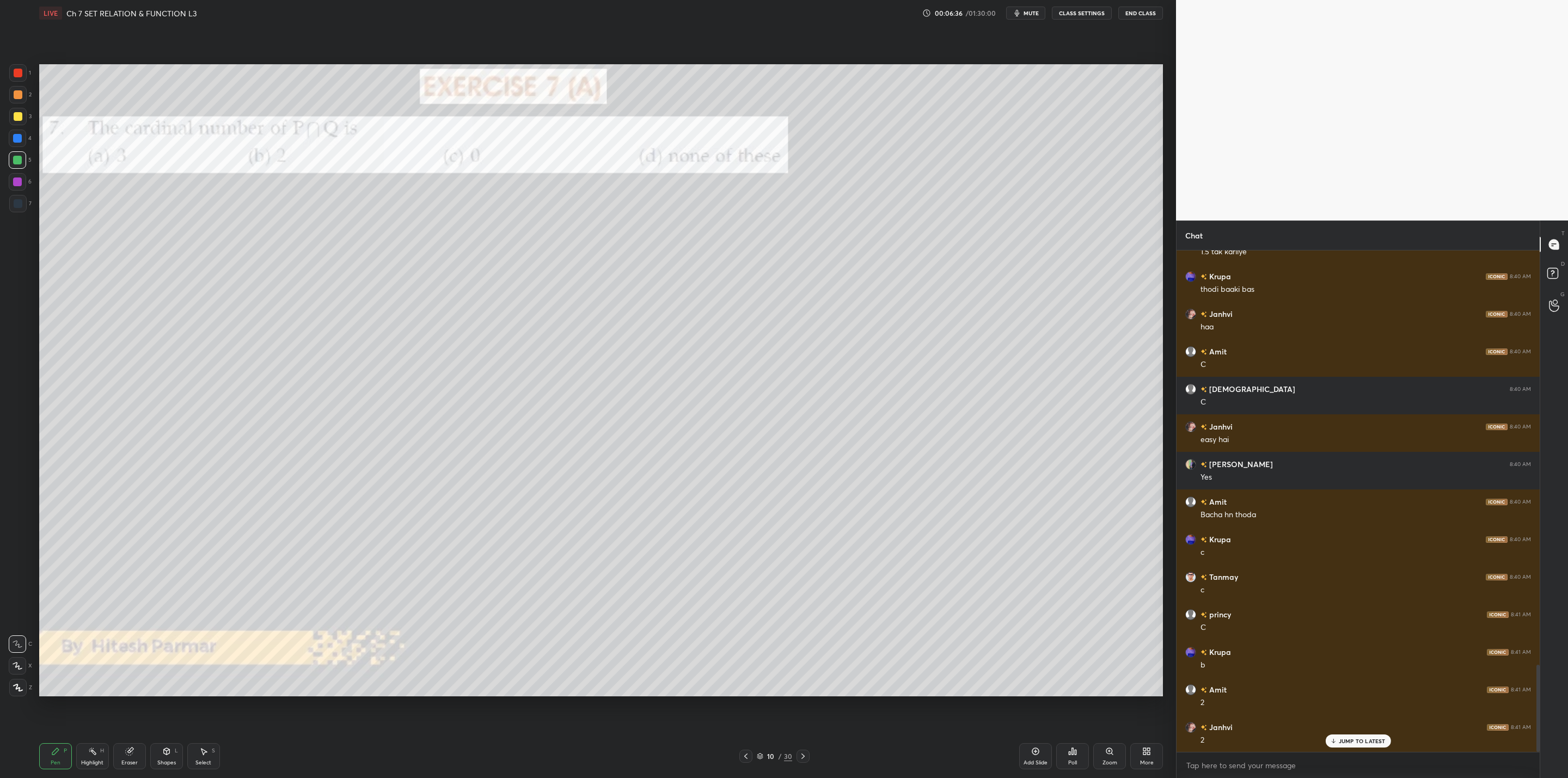
click at [802, 753] on icon at bounding box center [802, 756] width 9 height 9
click at [800, 753] on icon at bounding box center [802, 756] width 9 height 9
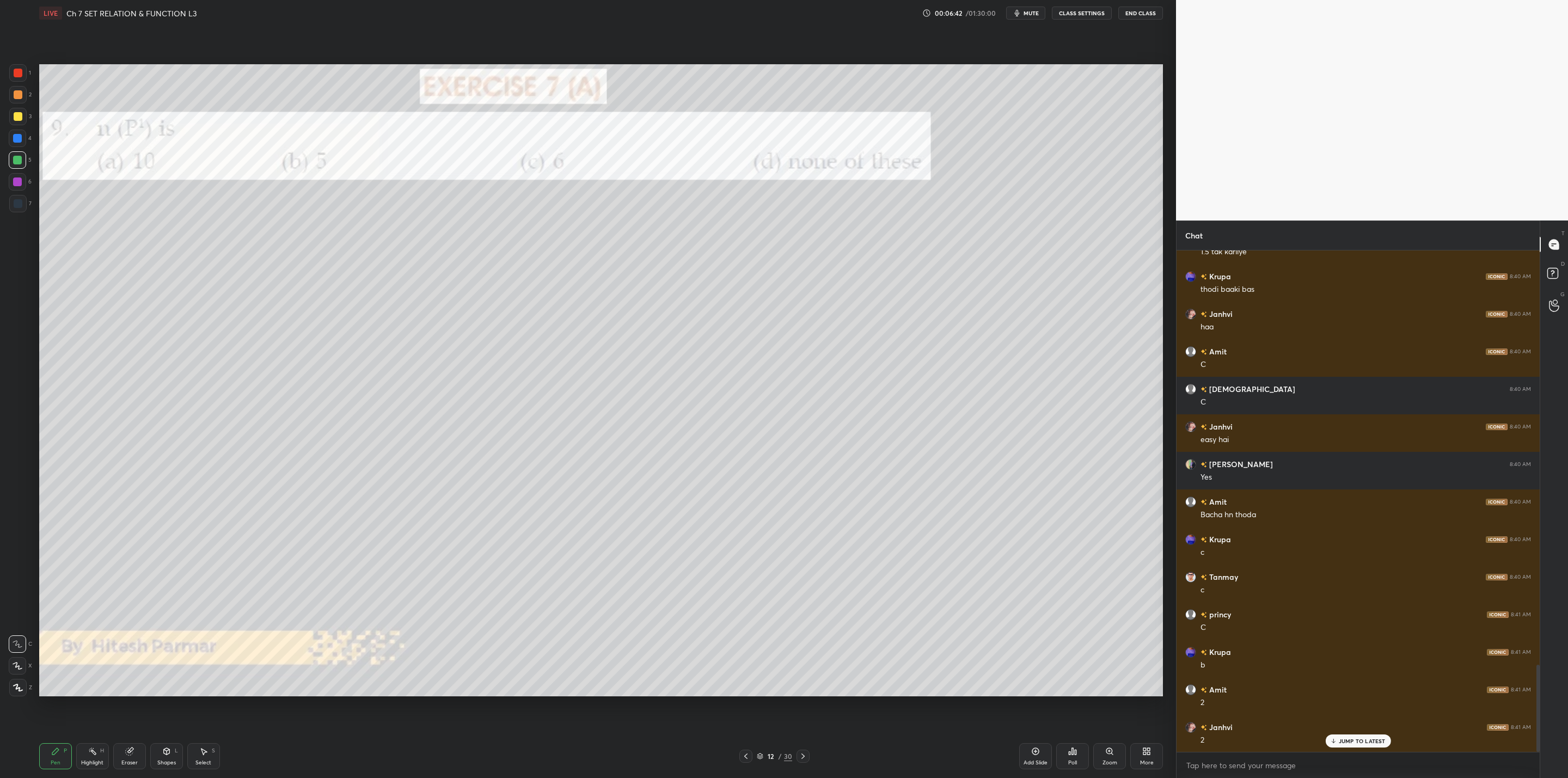
click at [743, 753] on icon at bounding box center [746, 756] width 9 height 9
click at [748, 755] on icon at bounding box center [746, 756] width 9 height 9
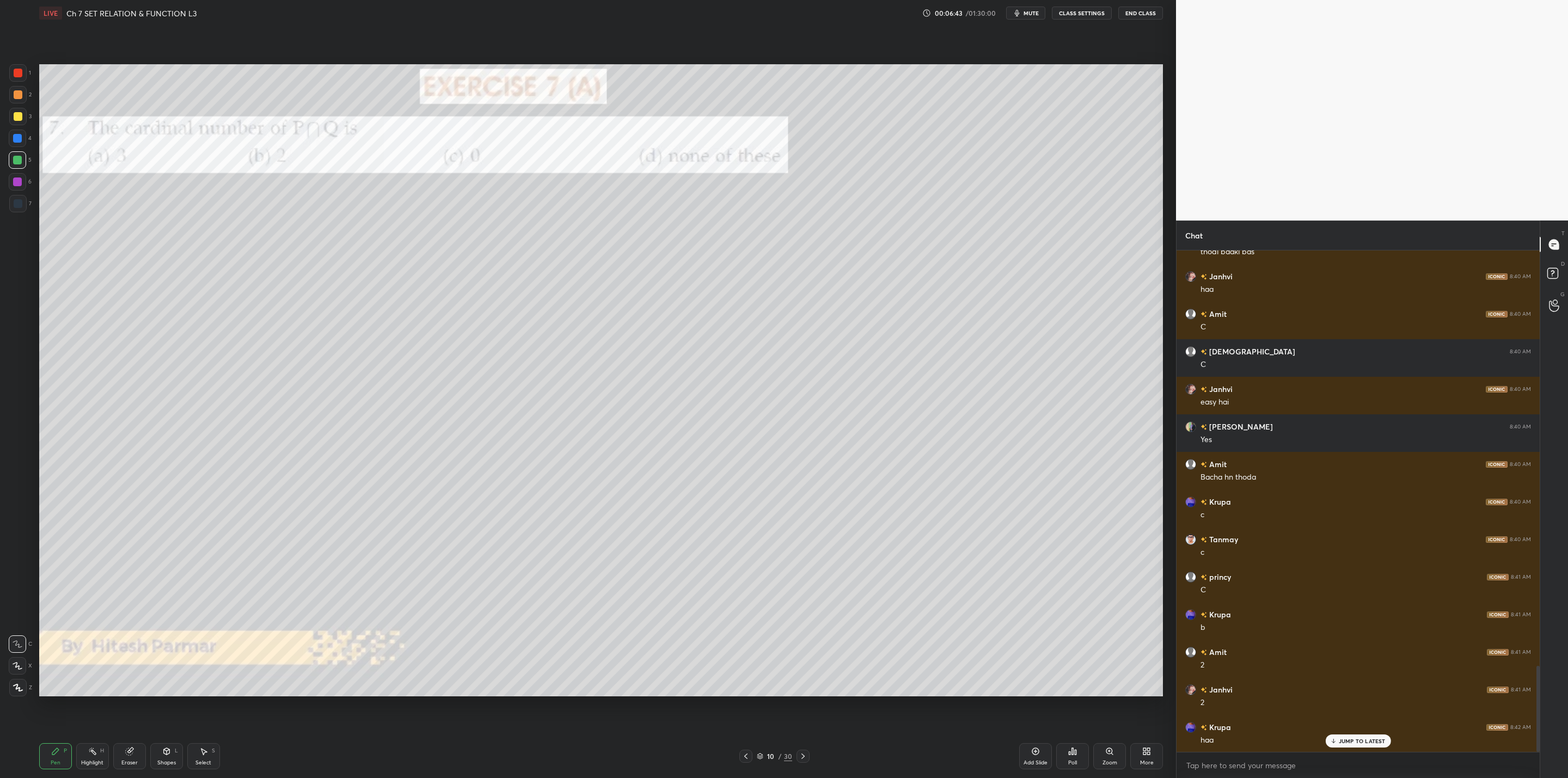
click at [747, 758] on icon at bounding box center [746, 756] width 9 height 9
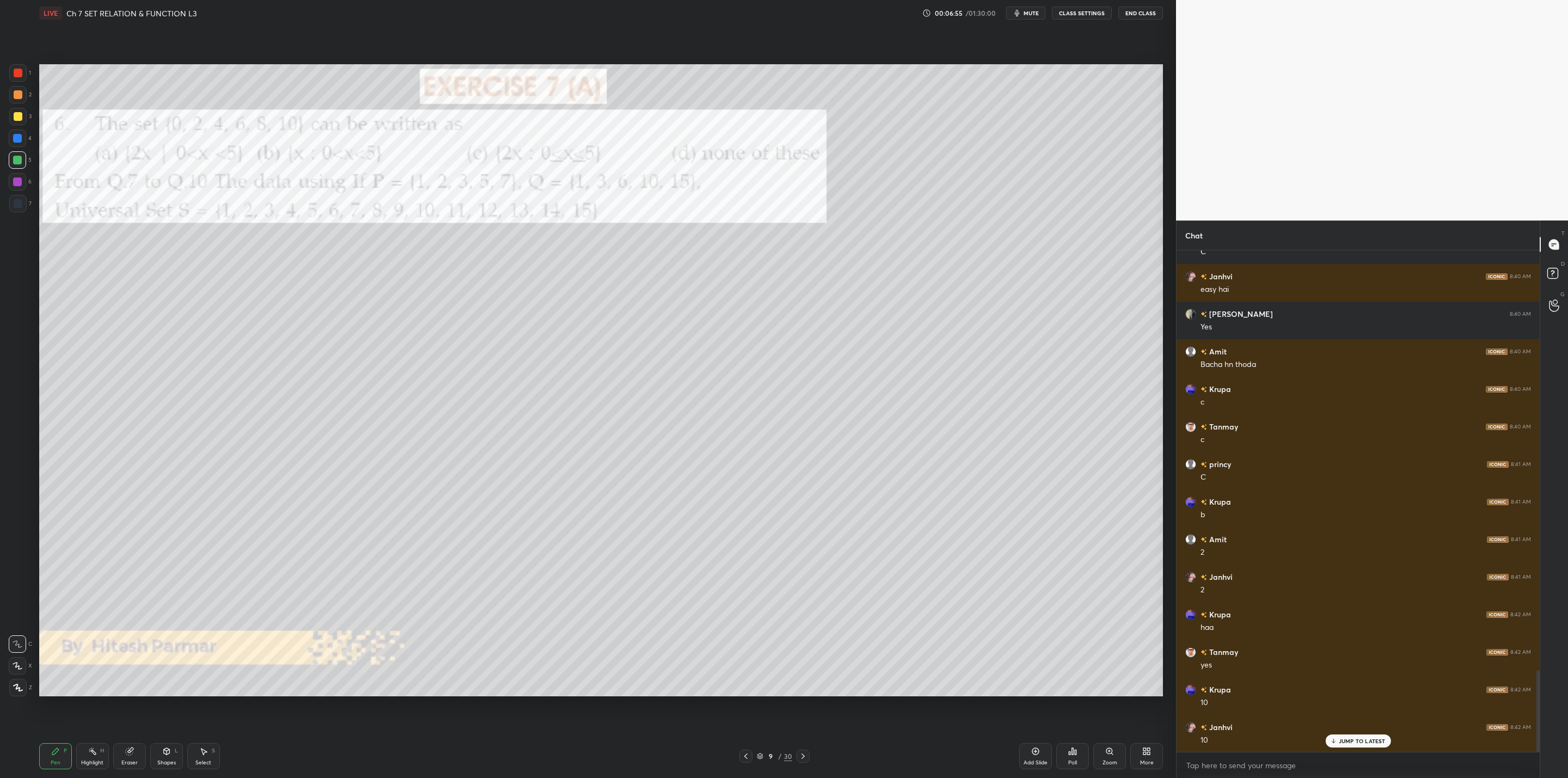
scroll to position [2572, 0]
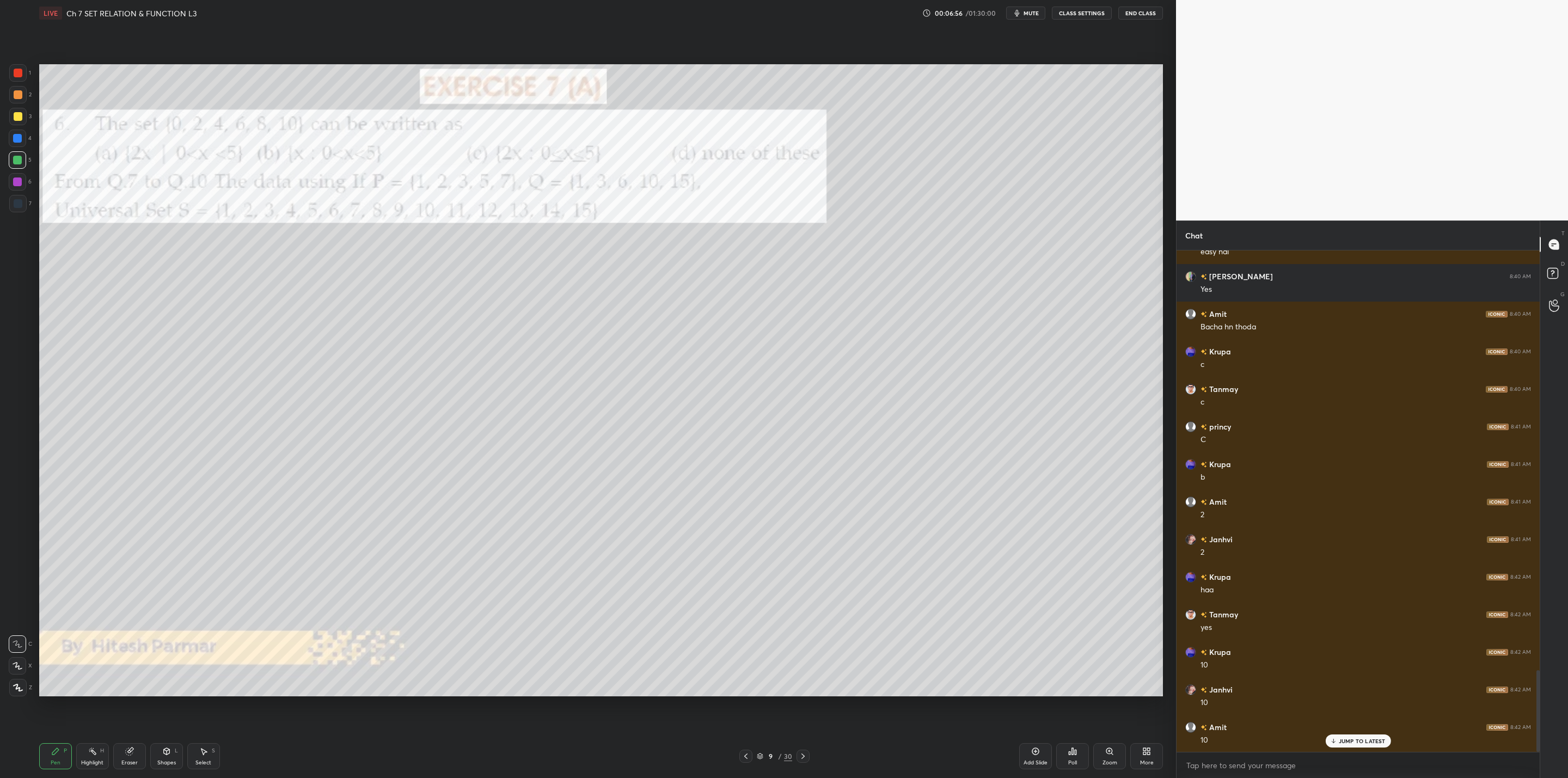
drag, startPoint x: 804, startPoint y: 760, endPoint x: 809, endPoint y: 755, distance: 7.1
click at [800, 759] on div at bounding box center [803, 757] width 13 height 13
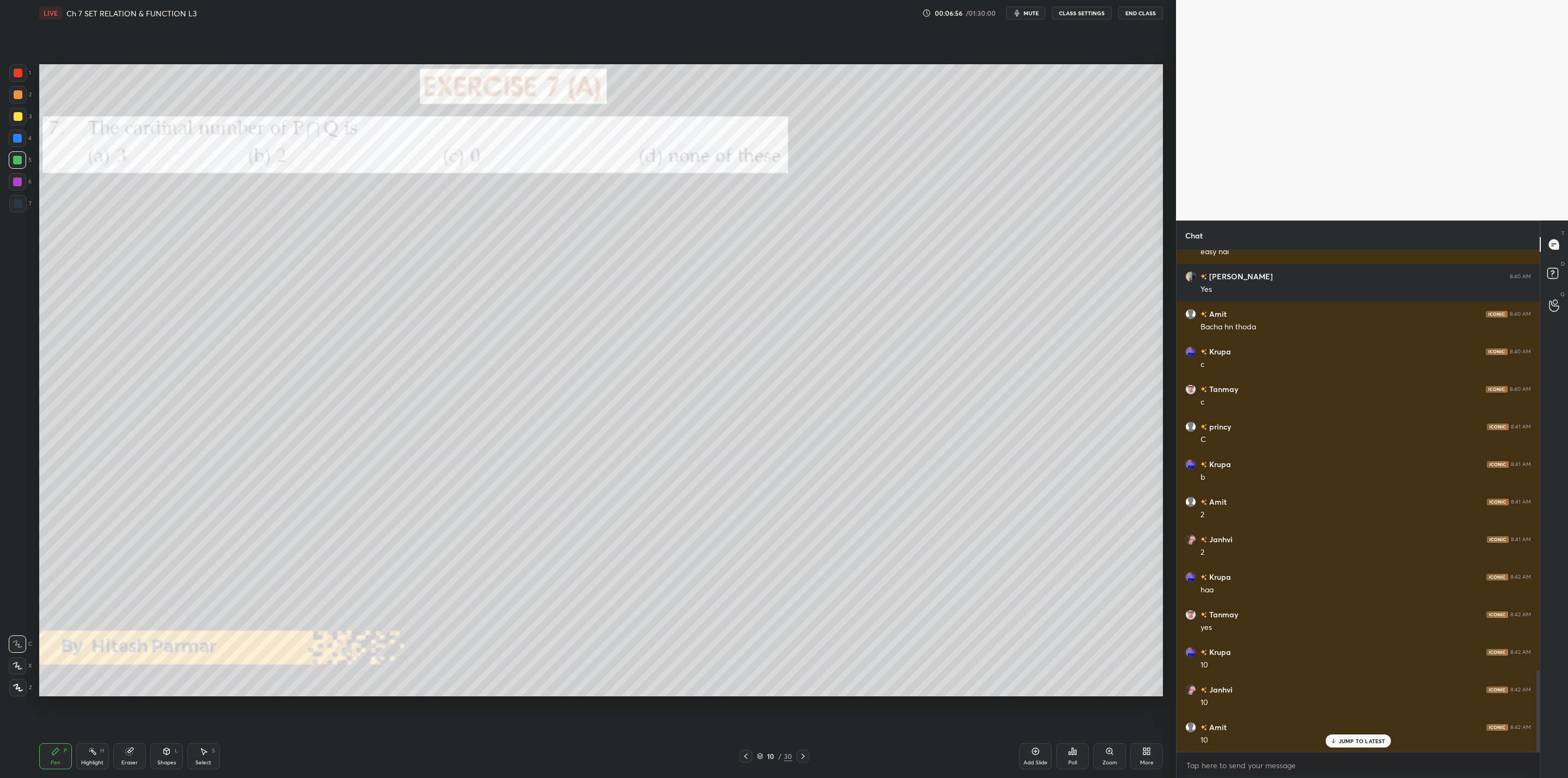
click at [805, 759] on icon at bounding box center [802, 756] width 9 height 9
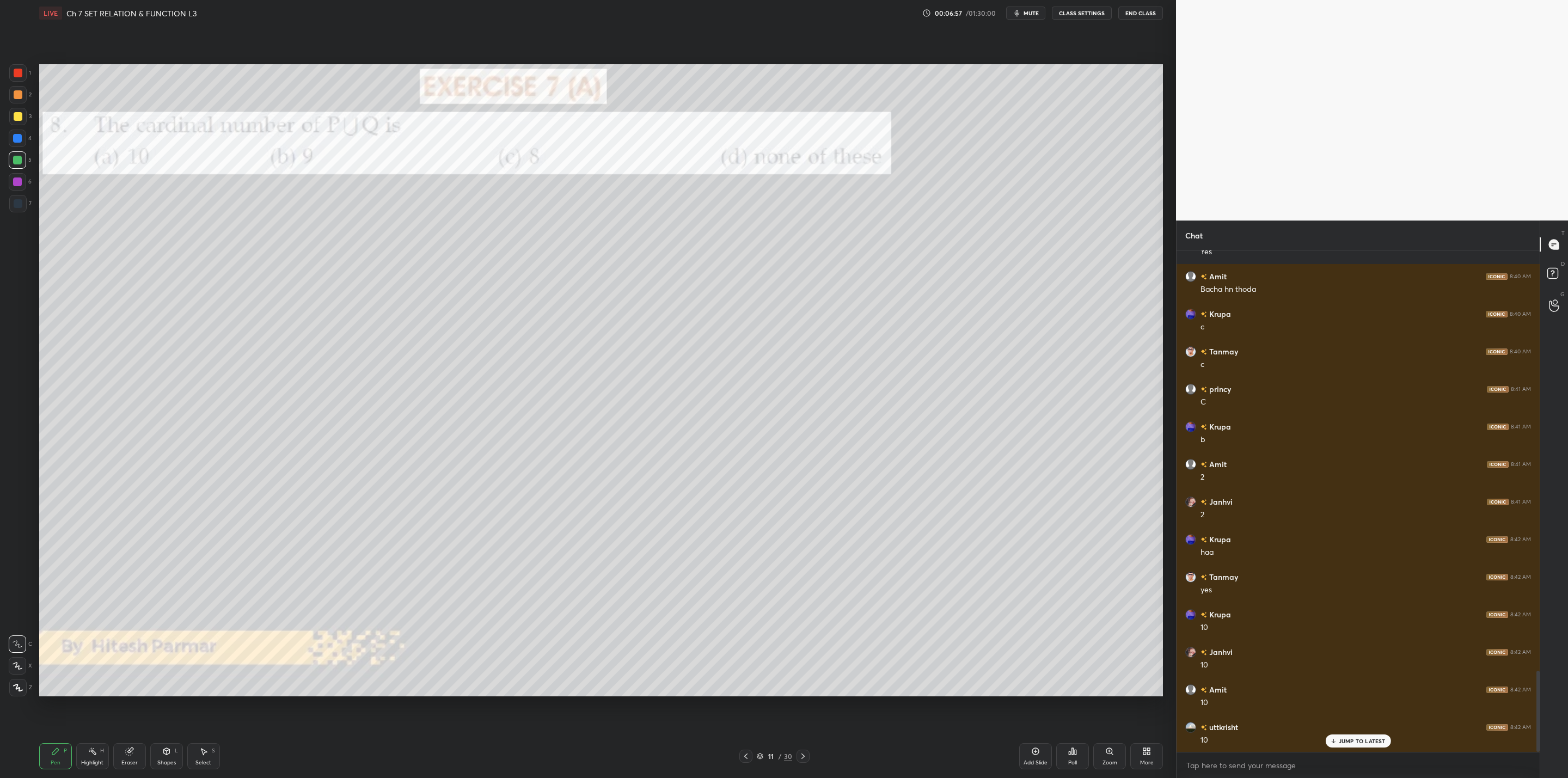
click at [806, 760] on icon at bounding box center [802, 756] width 9 height 9
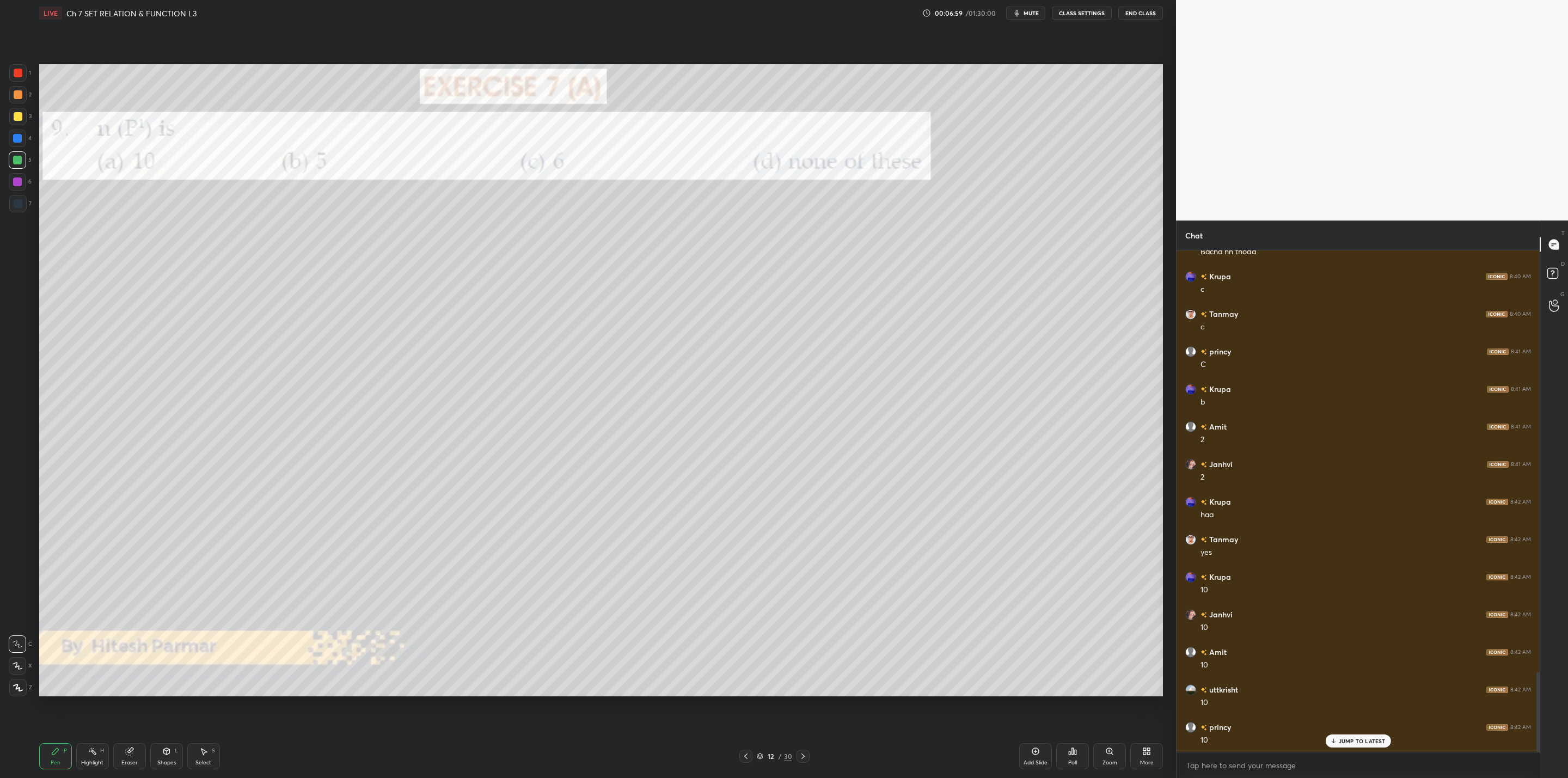
drag, startPoint x: 802, startPoint y: 753, endPoint x: 809, endPoint y: 753, distance: 7.0
click at [809, 753] on div at bounding box center [803, 757] width 13 height 13
click at [802, 757] on icon at bounding box center [802, 756] width 9 height 9
click at [797, 755] on div at bounding box center [803, 757] width 13 height 13
click at [800, 748] on div "Pen P Highlight H Eraser Shapes L Select S 15 / 30 Add Slide Poll Zoom More" at bounding box center [601, 756] width 1124 height 43
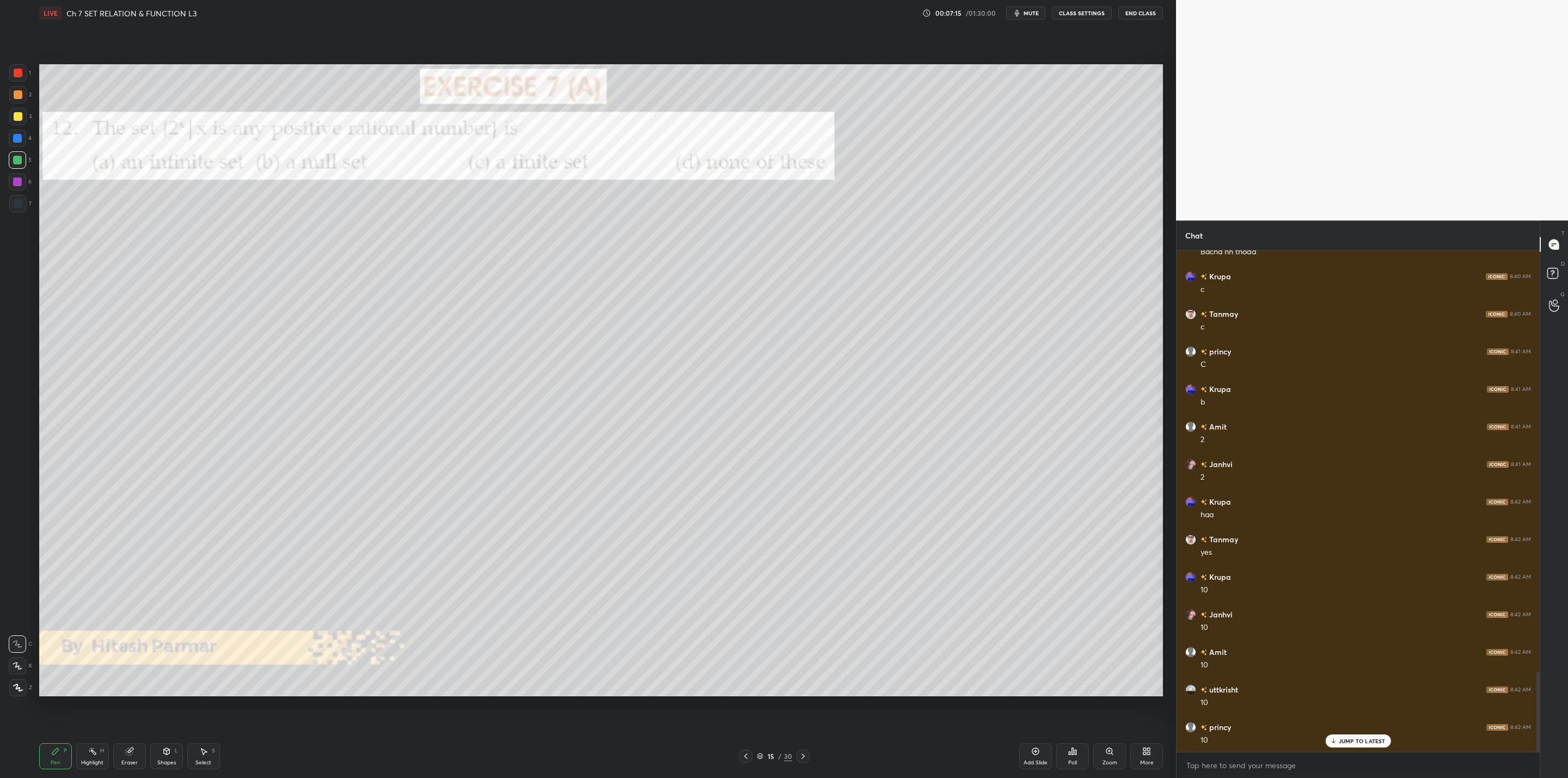
click at [802, 757] on icon at bounding box center [802, 756] width 9 height 9
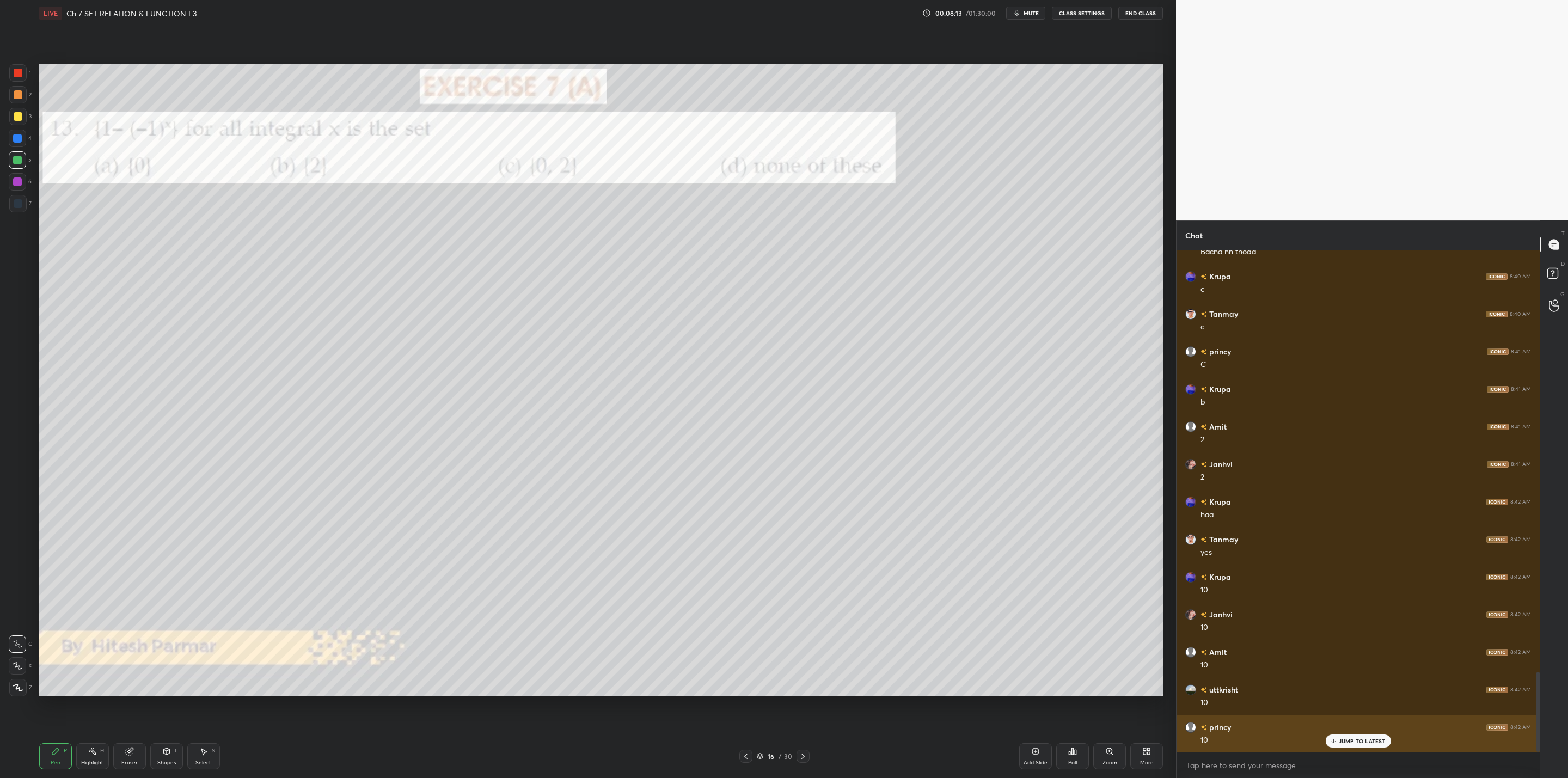
click at [1338, 743] on div "JUMP TO LATEST" at bounding box center [1358, 741] width 65 height 13
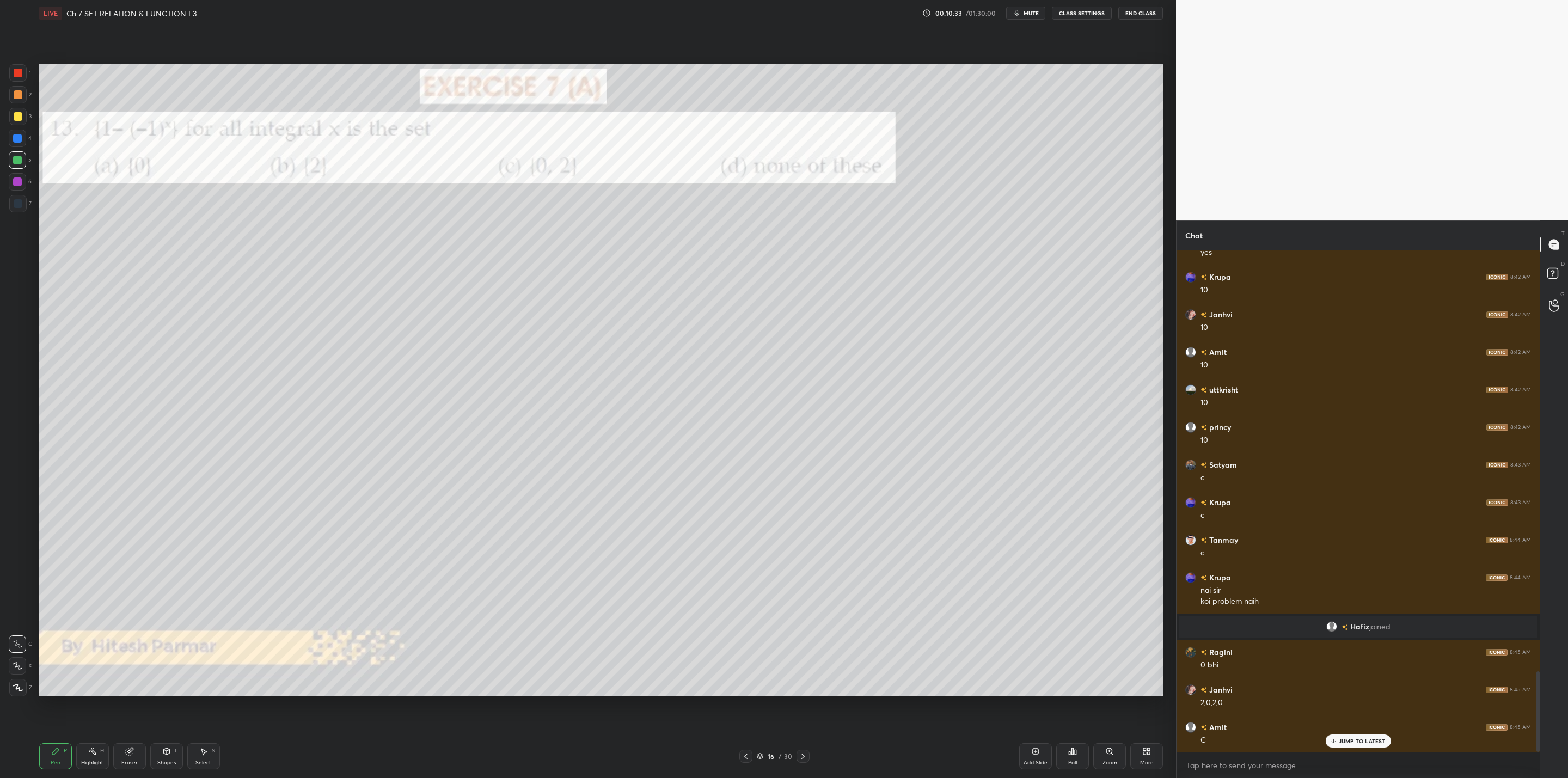
scroll to position [2666, 0]
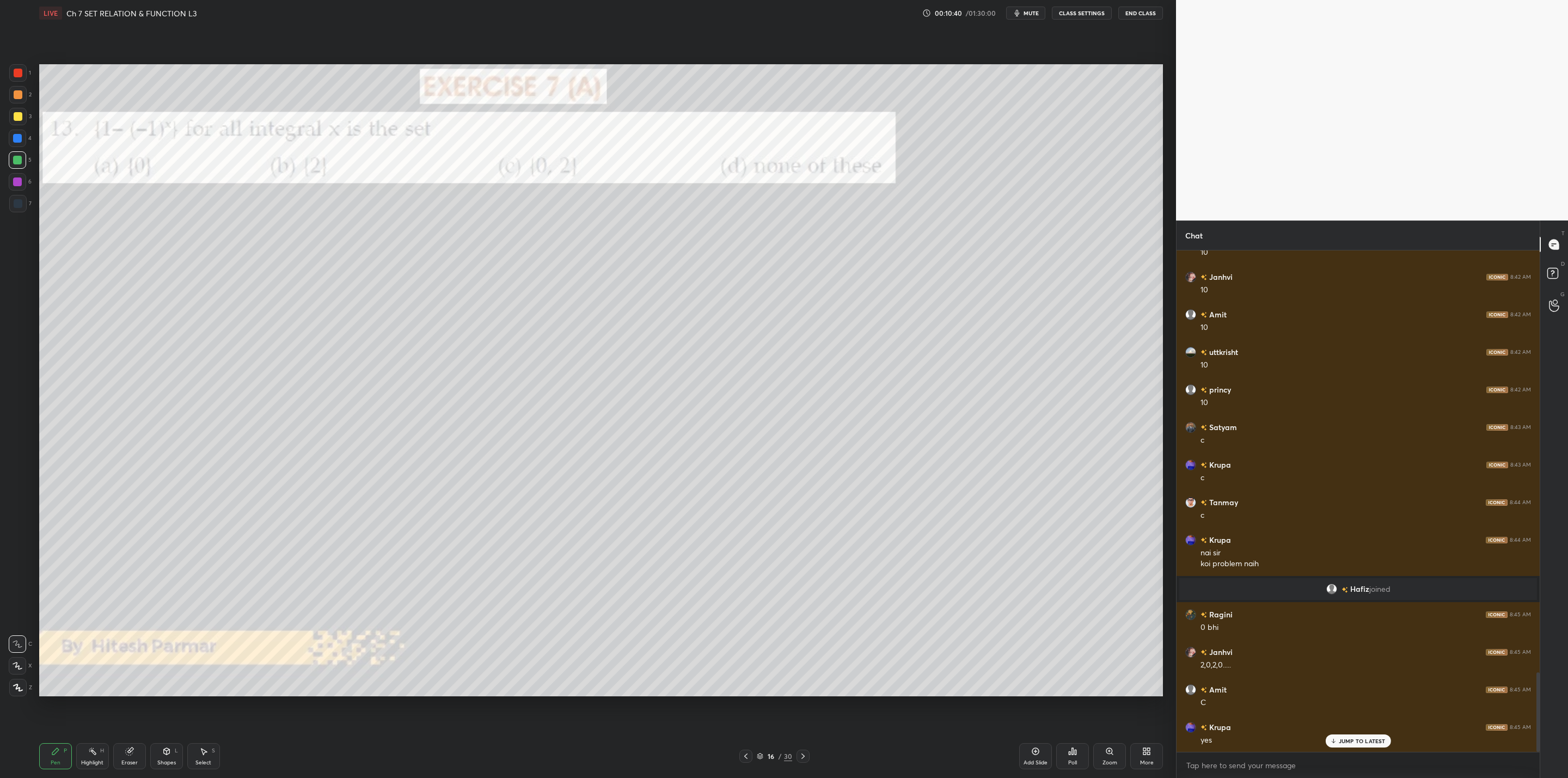
click at [802, 758] on icon at bounding box center [802, 756] width 9 height 9
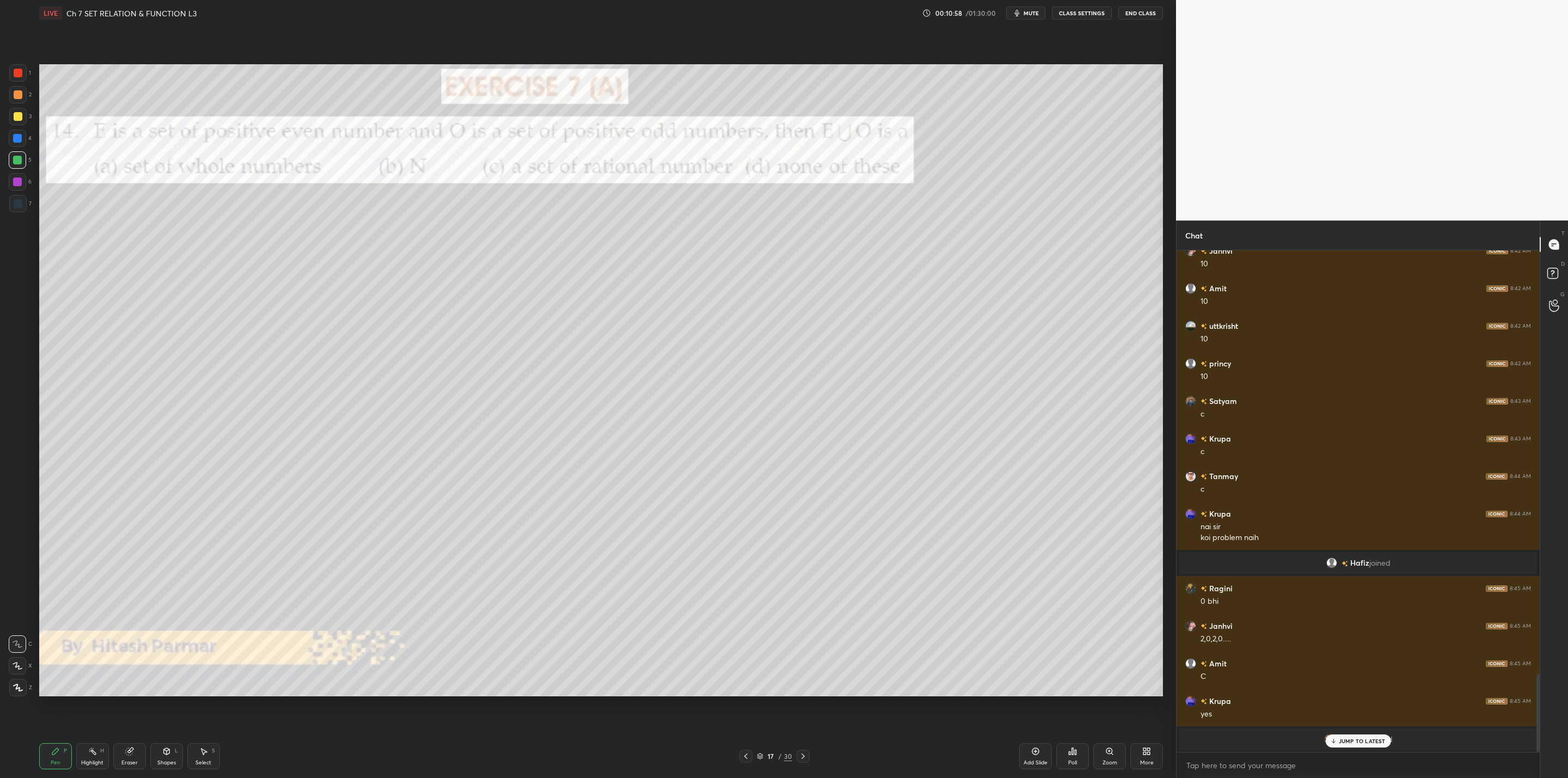
scroll to position [2729, 0]
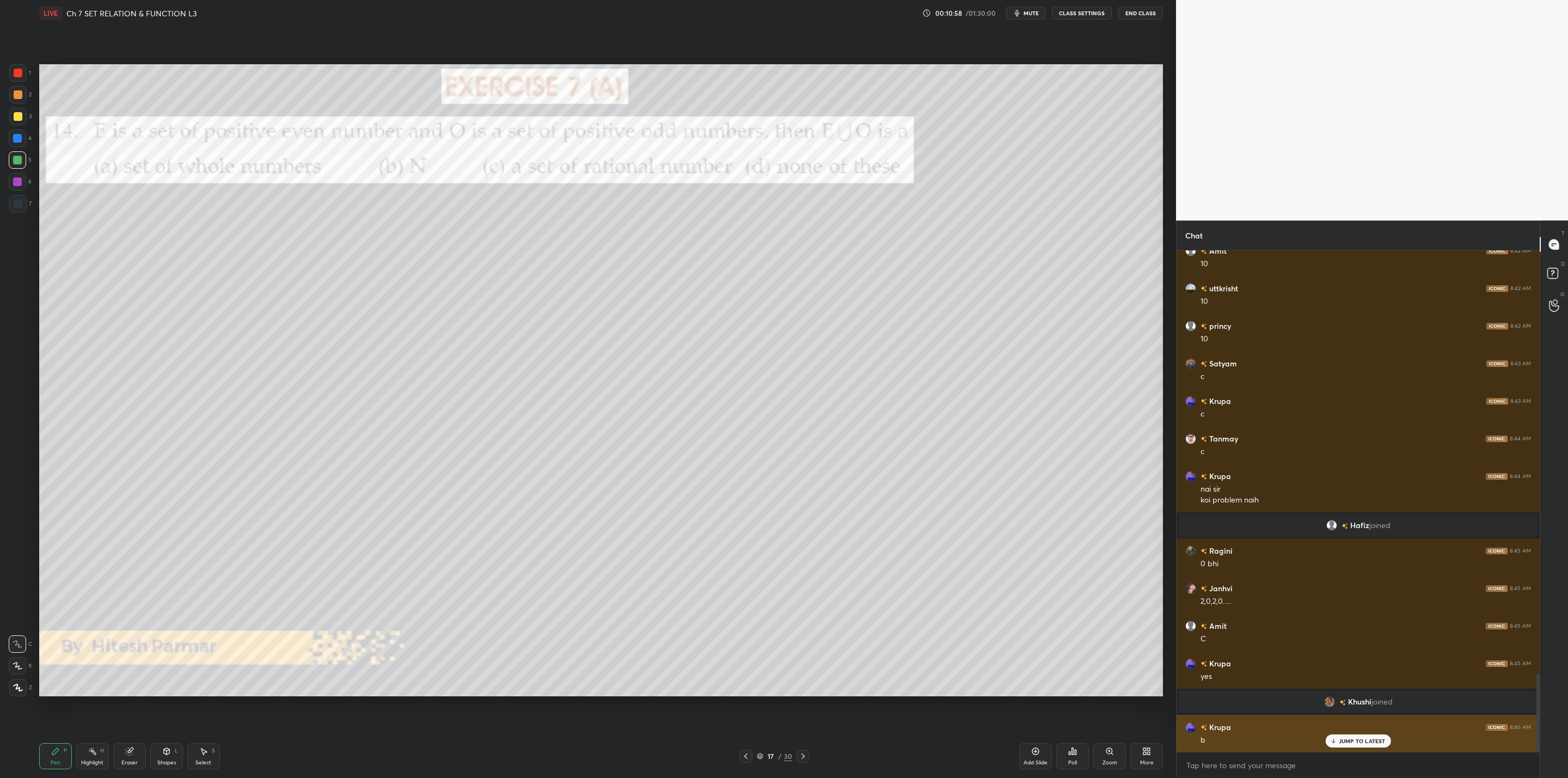
click at [1346, 739] on p "JUMP TO LATEST" at bounding box center [1362, 740] width 47 height 7
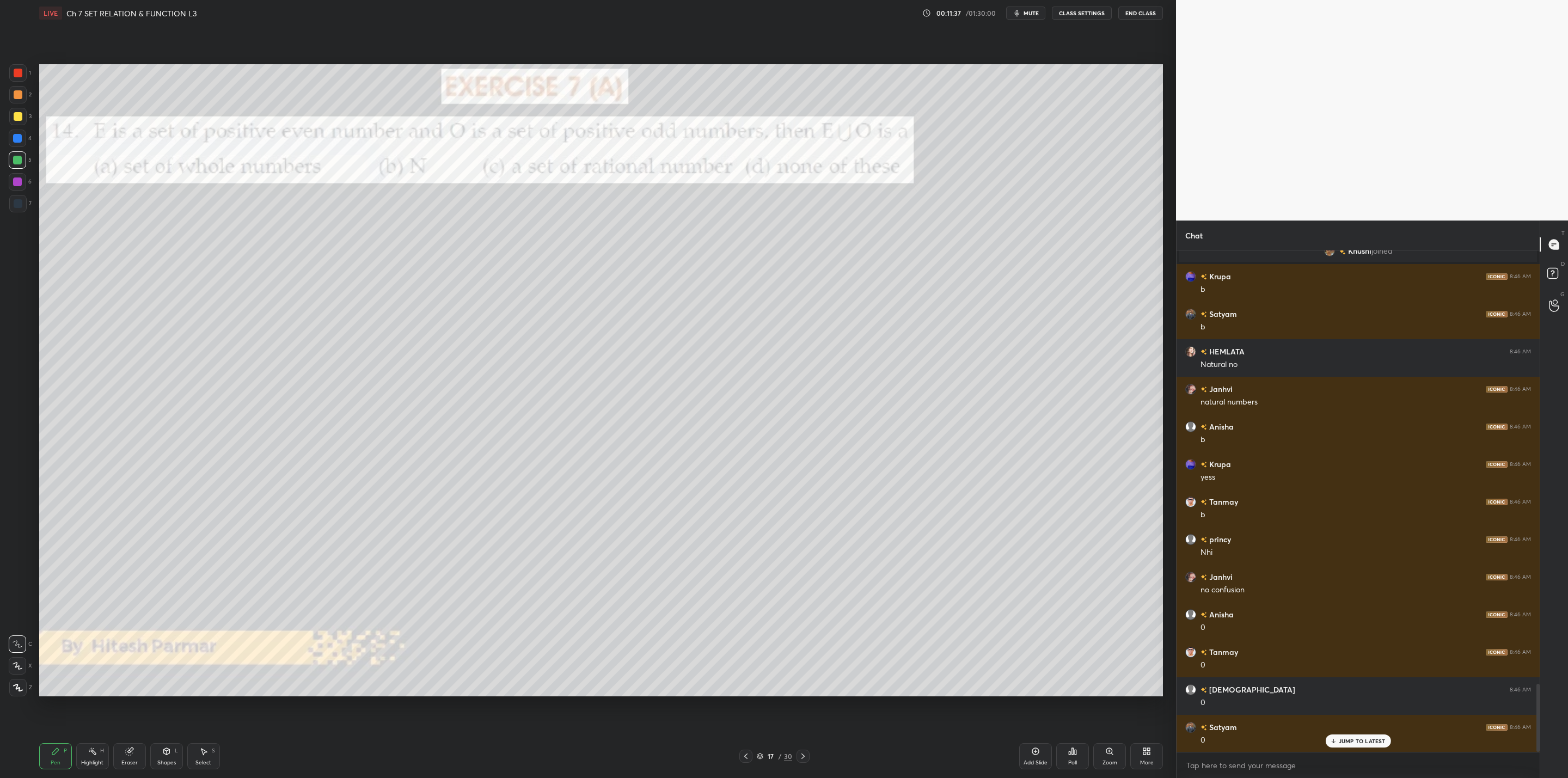
scroll to position [3218, 0]
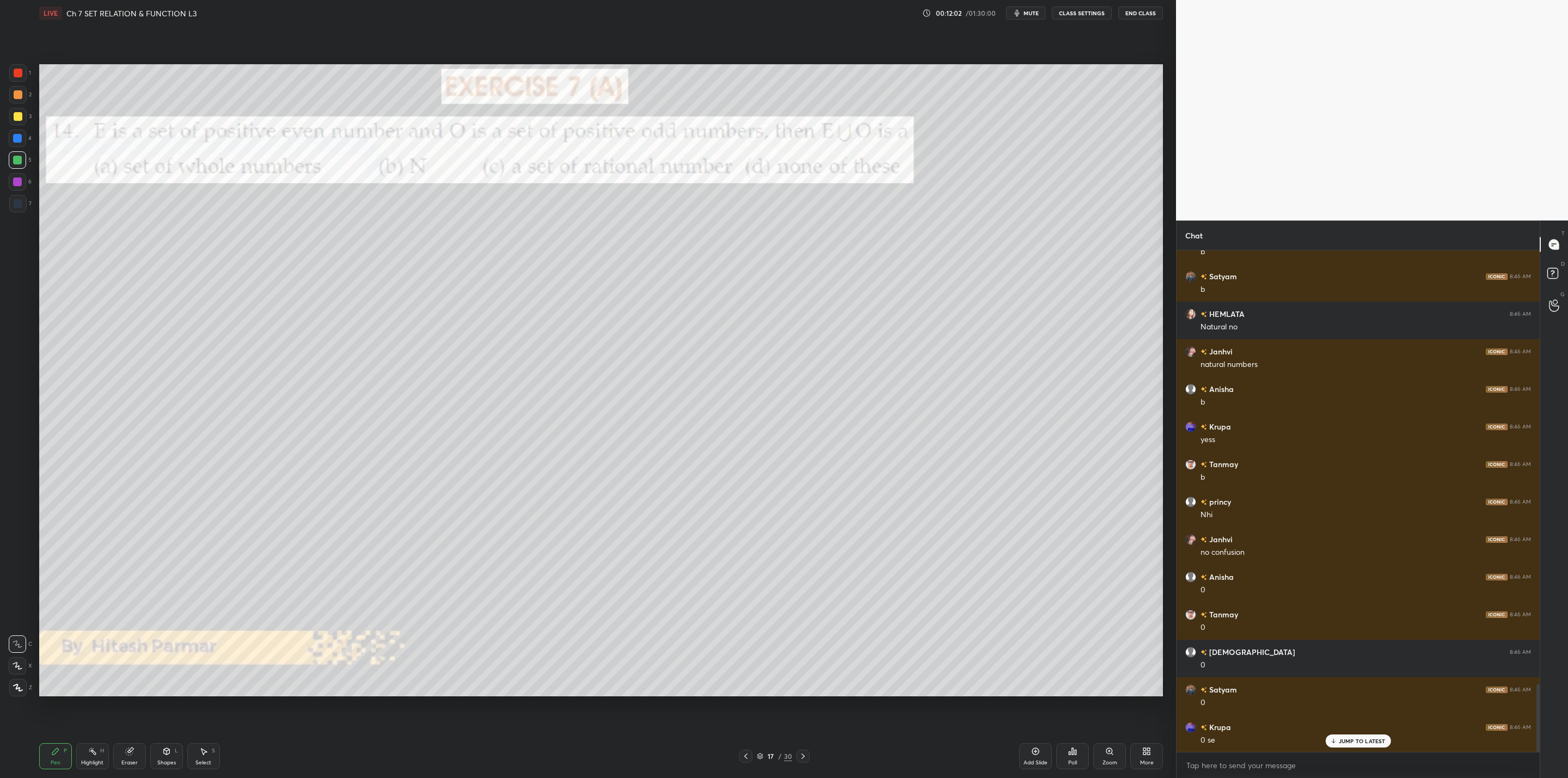
click at [800, 760] on icon at bounding box center [802, 756] width 9 height 9
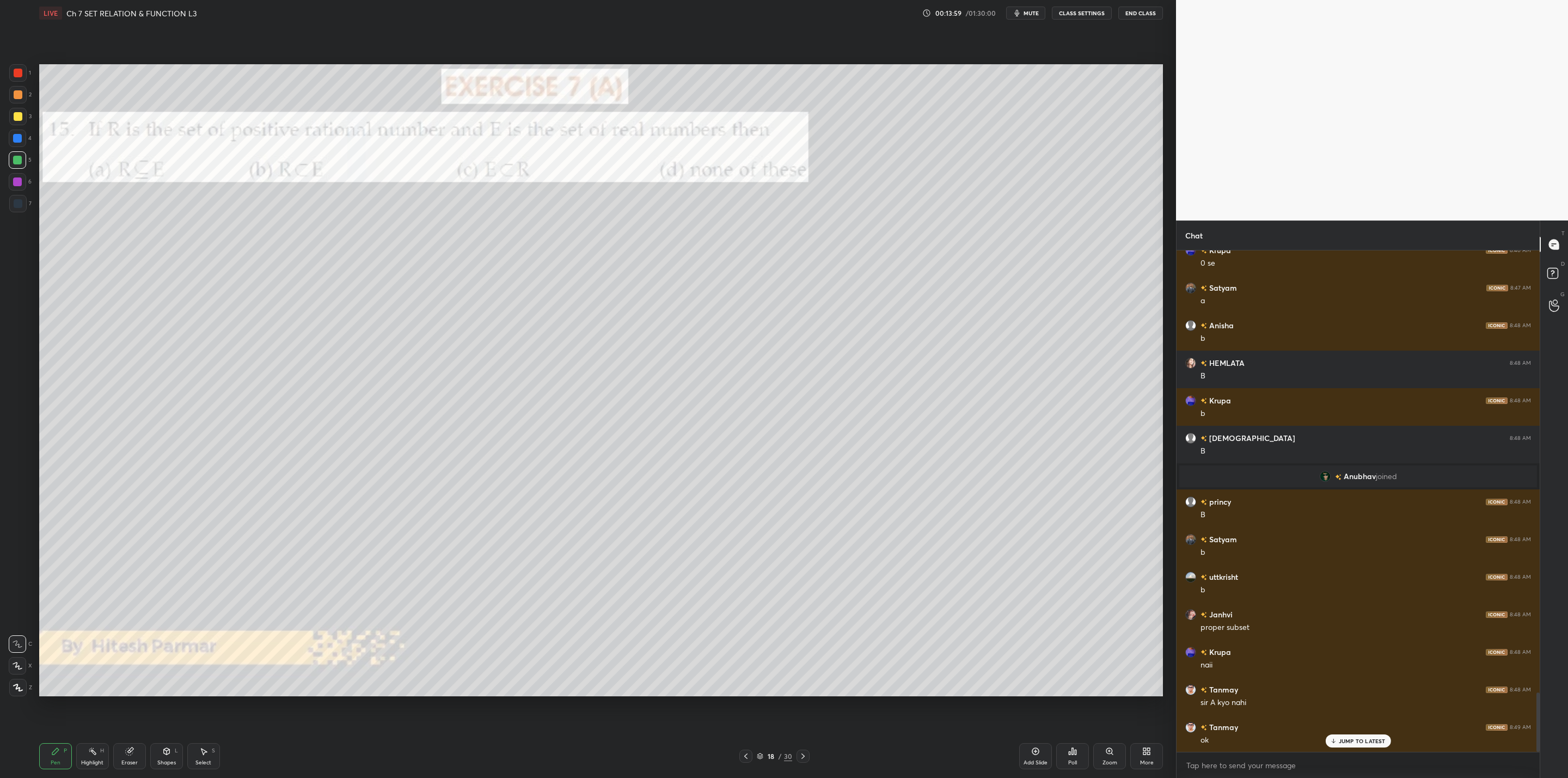
scroll to position [3732, 0]
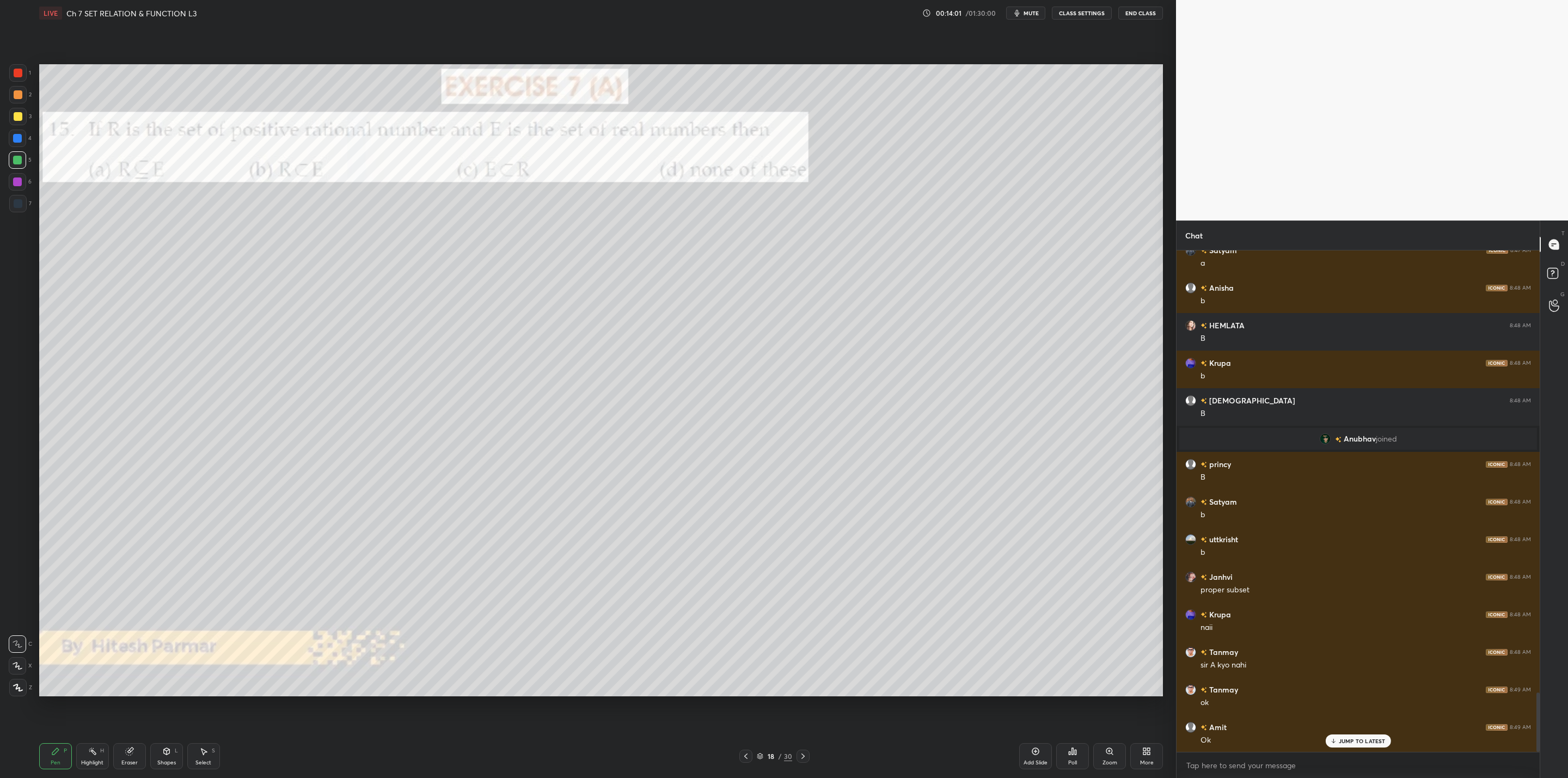
drag, startPoint x: 802, startPoint y: 755, endPoint x: 802, endPoint y: 743, distance: 12.0
click at [804, 755] on icon at bounding box center [802, 756] width 9 height 9
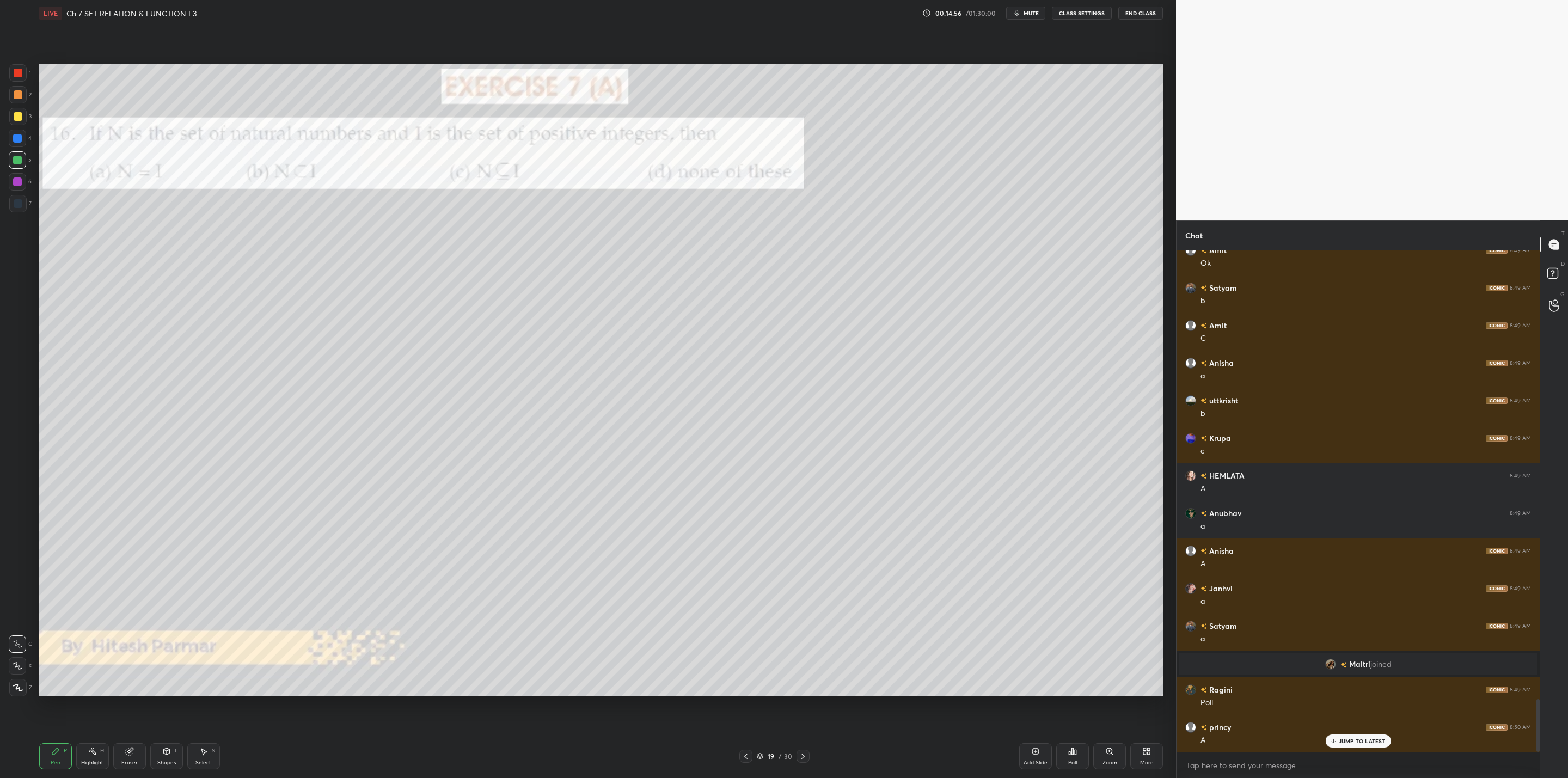
scroll to position [4247, 0]
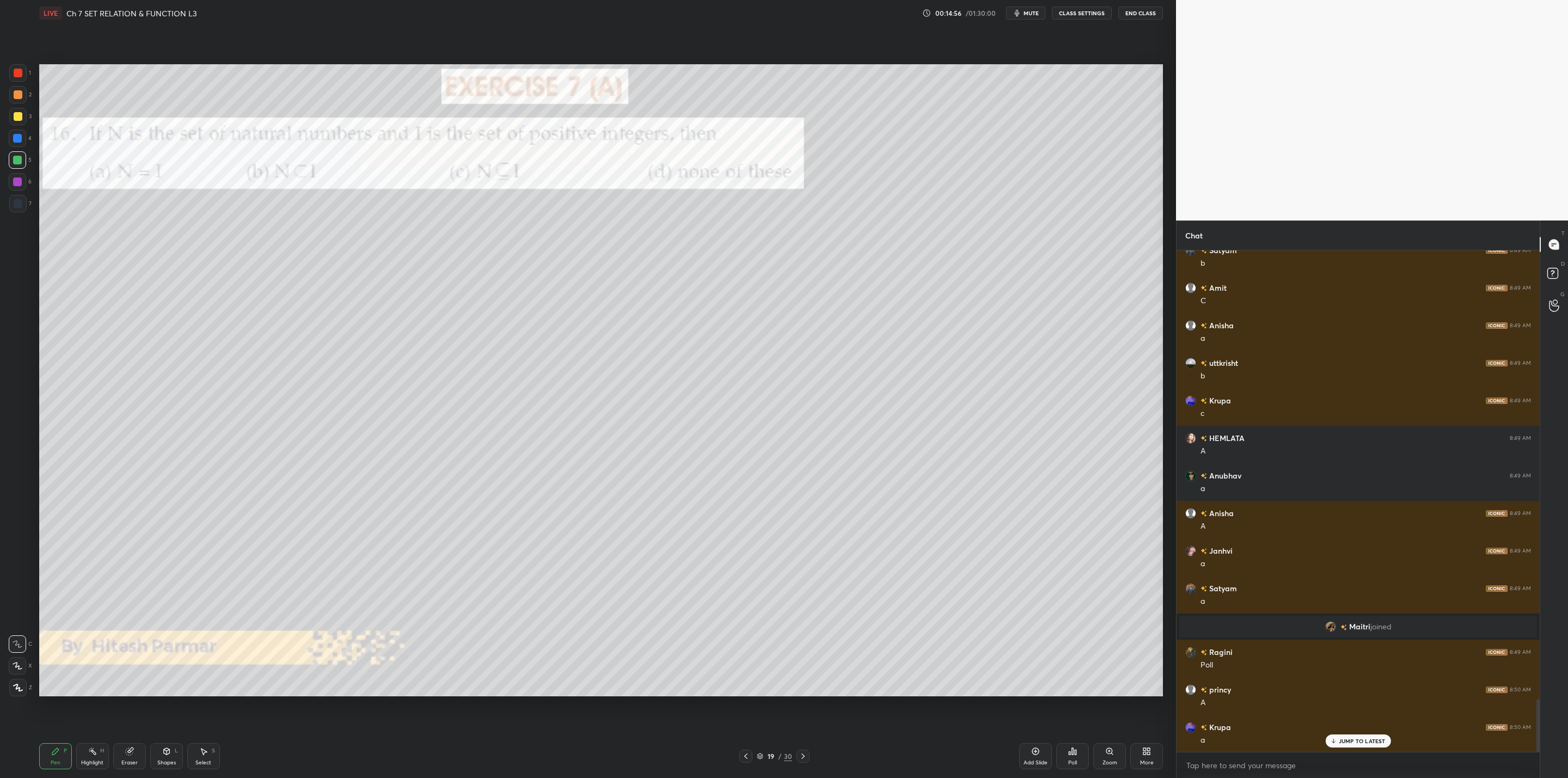
click at [806, 757] on icon at bounding box center [802, 756] width 9 height 9
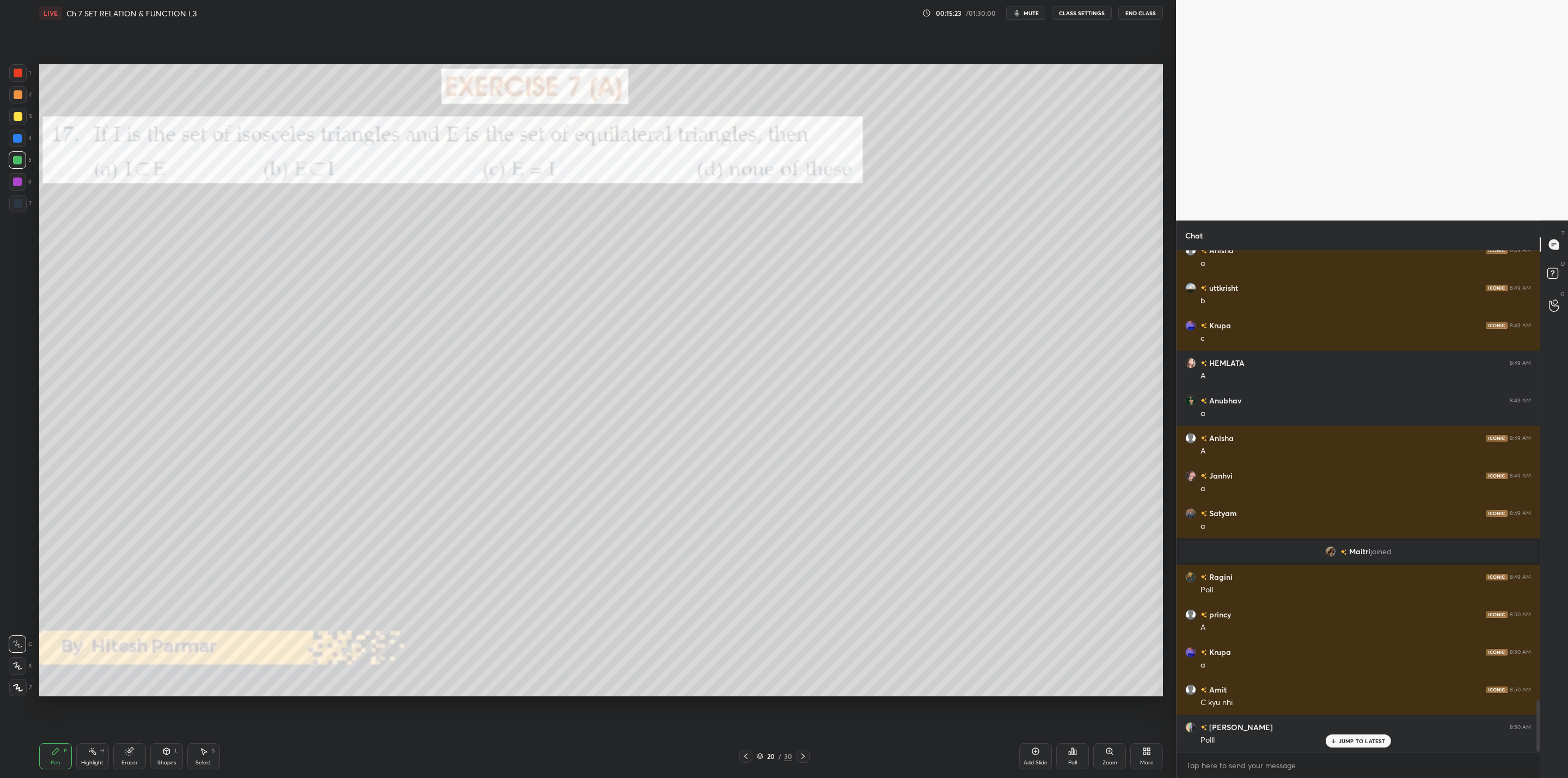
scroll to position [4359, 0]
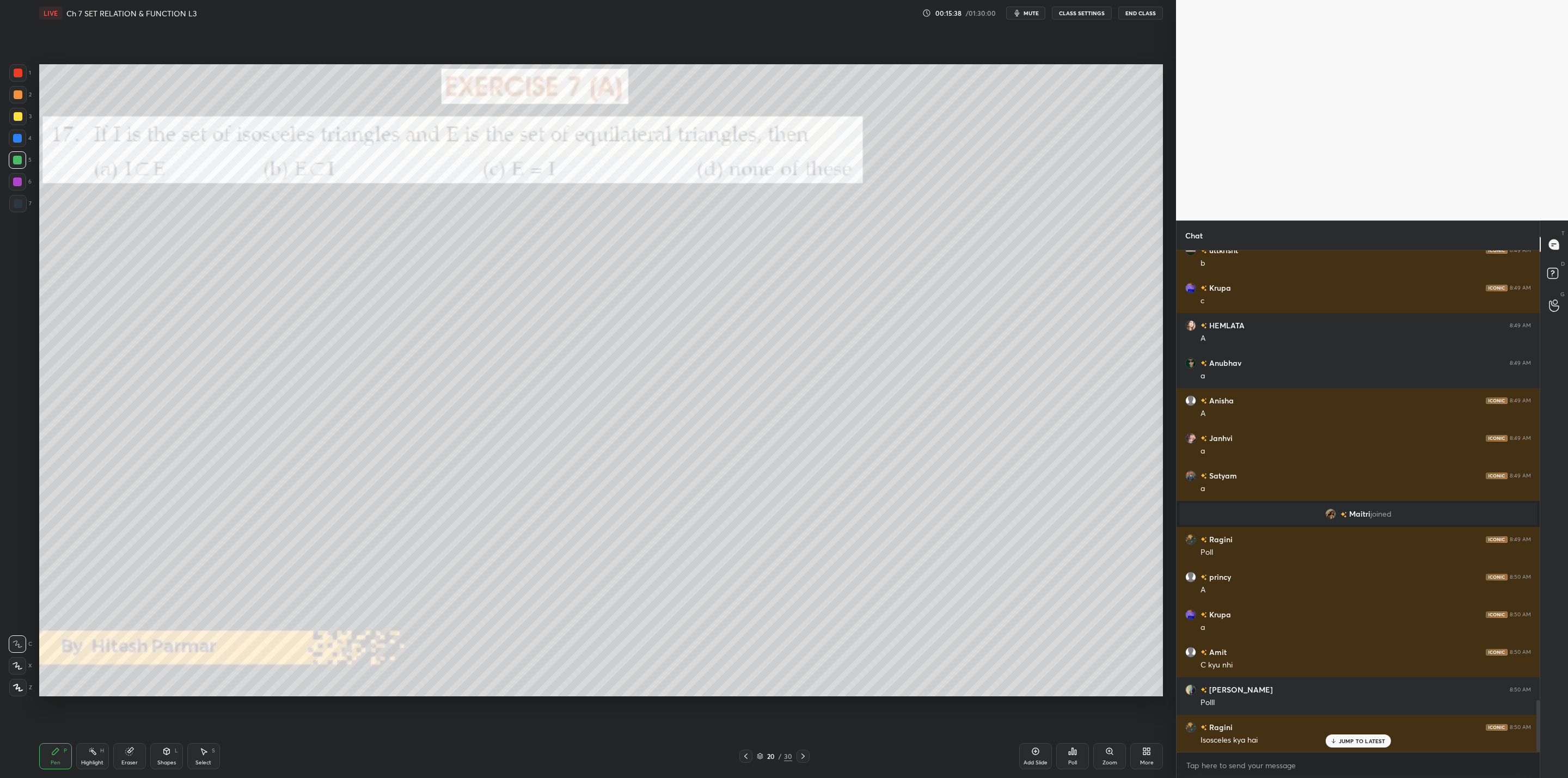
click at [1072, 753] on div "Poll" at bounding box center [1073, 756] width 33 height 26
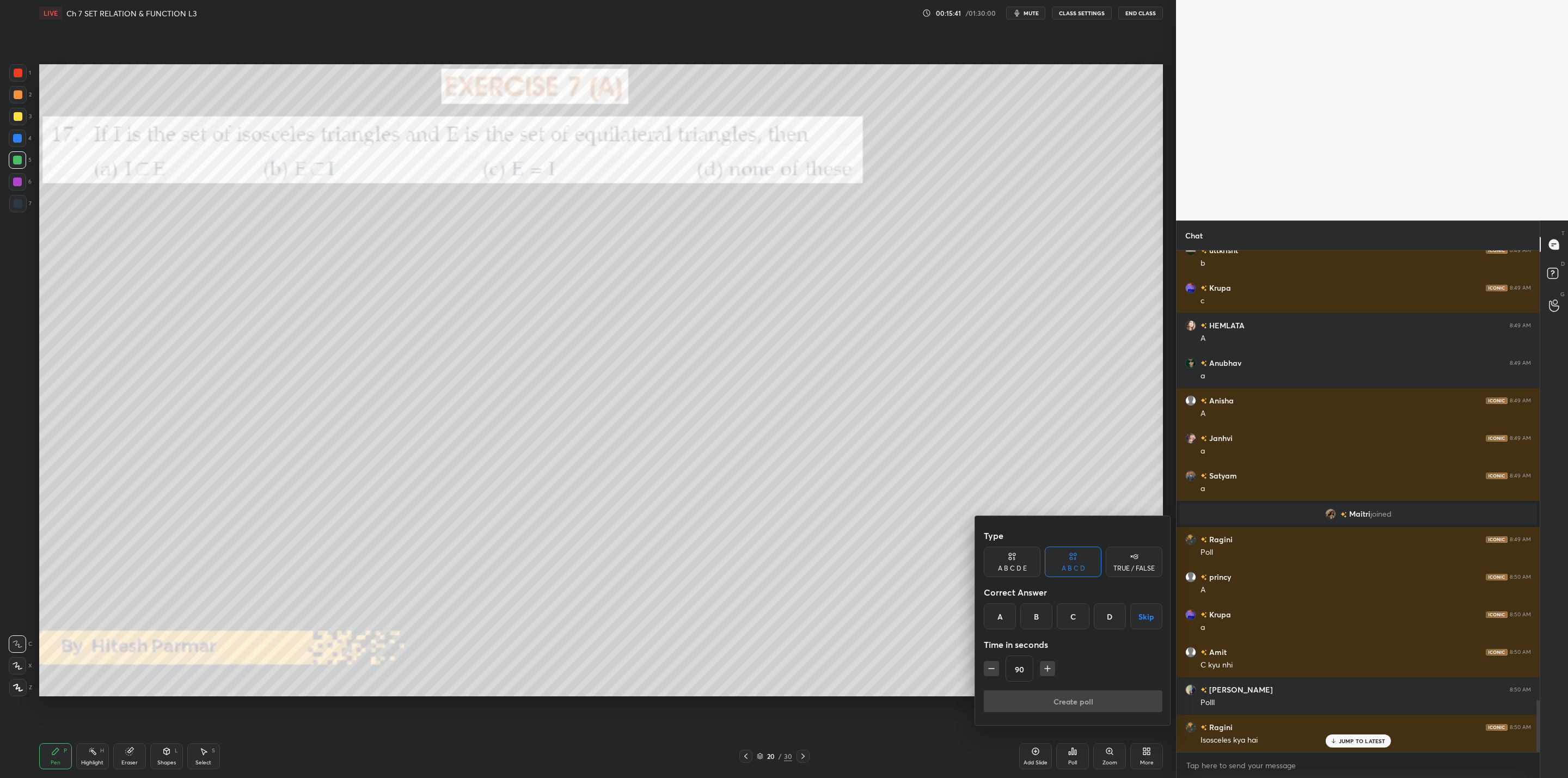
scroll to position [4397, 0]
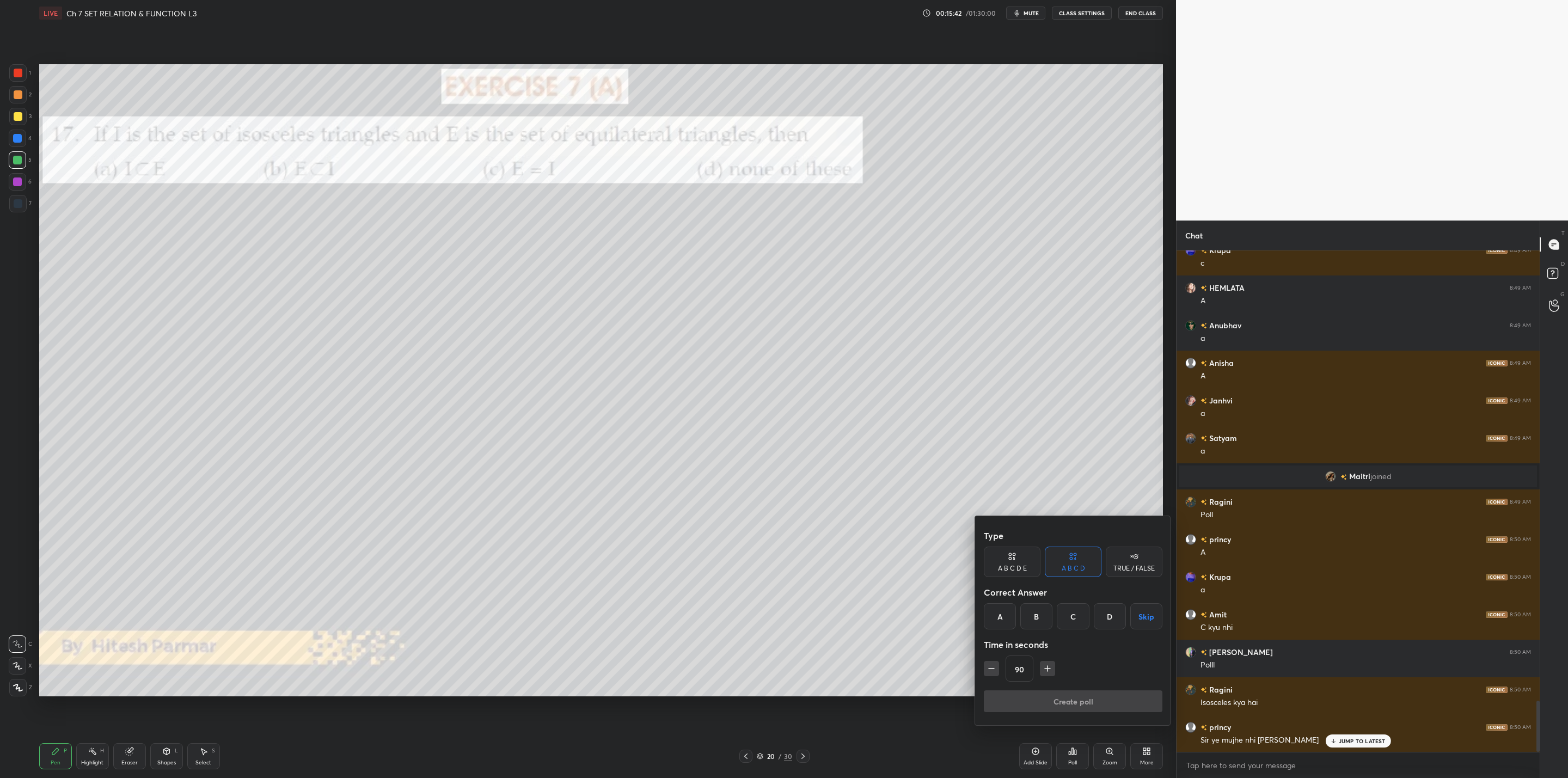
drag, startPoint x: 1033, startPoint y: 617, endPoint x: 1029, endPoint y: 625, distance: 8.9
click at [1032, 615] on div "B" at bounding box center [1036, 615] width 32 height 26
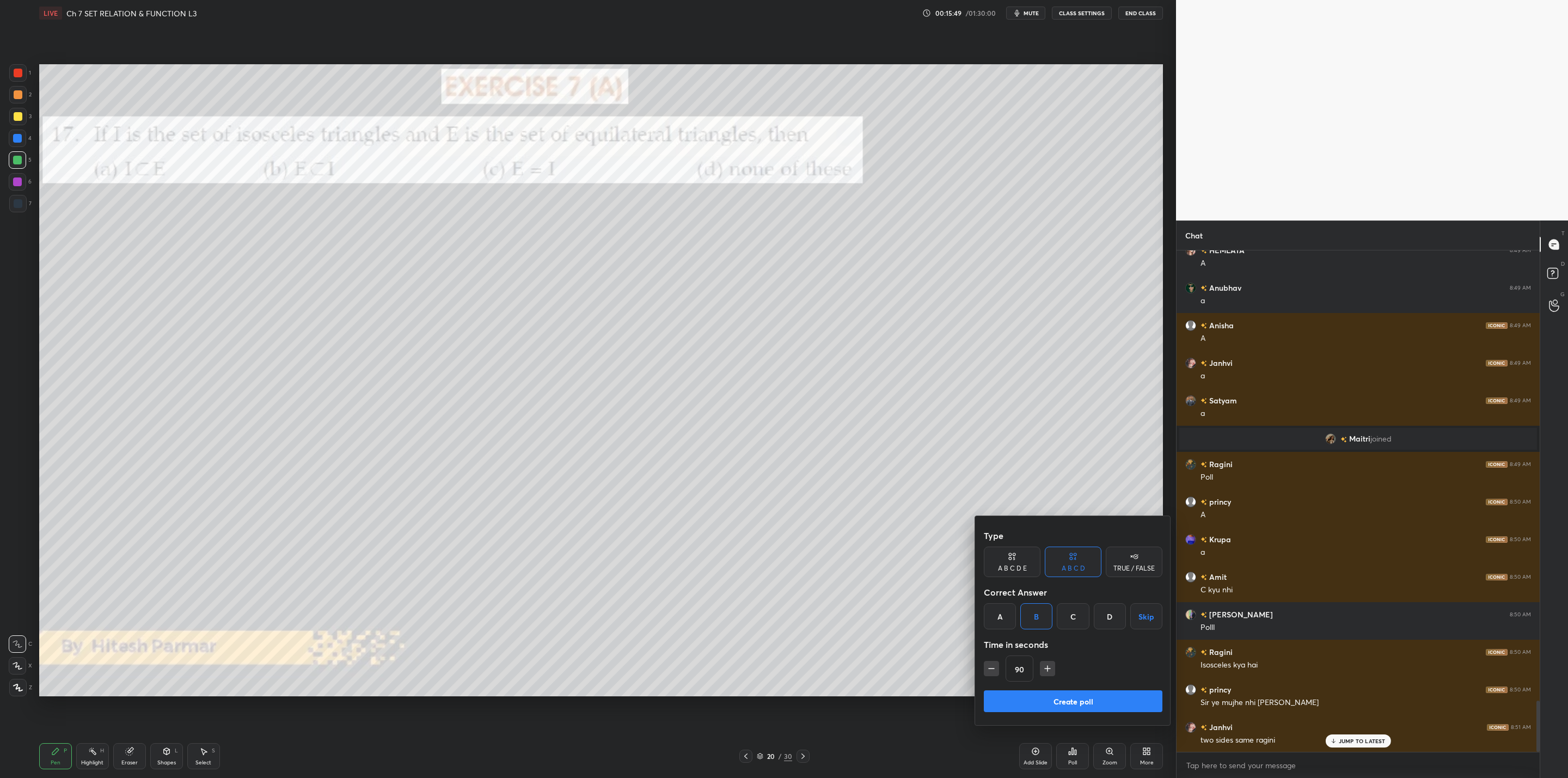
click at [1000, 670] on div "90" at bounding box center [1074, 668] width 179 height 26
click at [991, 669] on icon "button" at bounding box center [991, 667] width 11 height 11
click at [987, 666] on icon "button" at bounding box center [991, 667] width 11 height 11
type input "60"
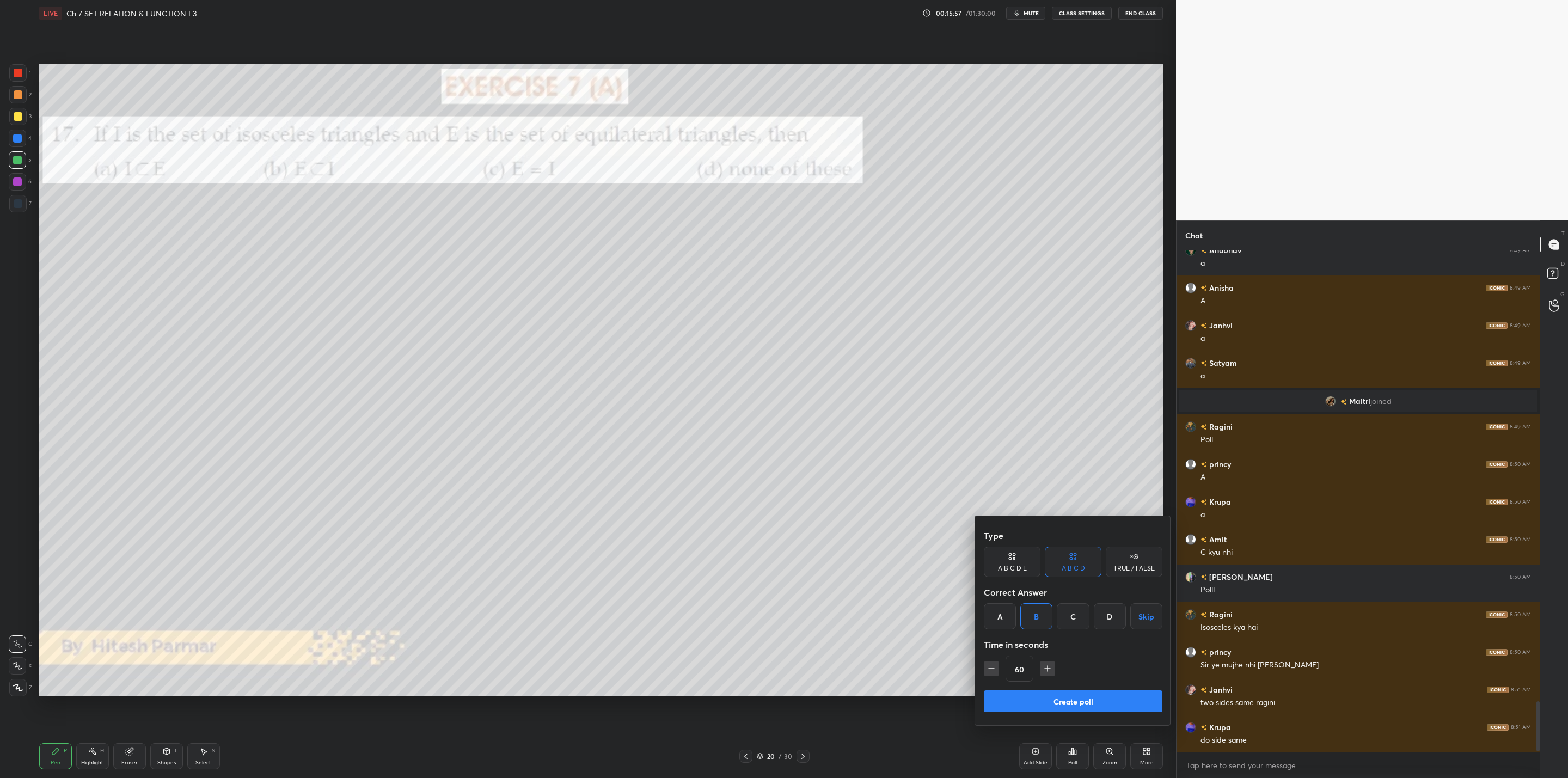
scroll to position [4499, 0]
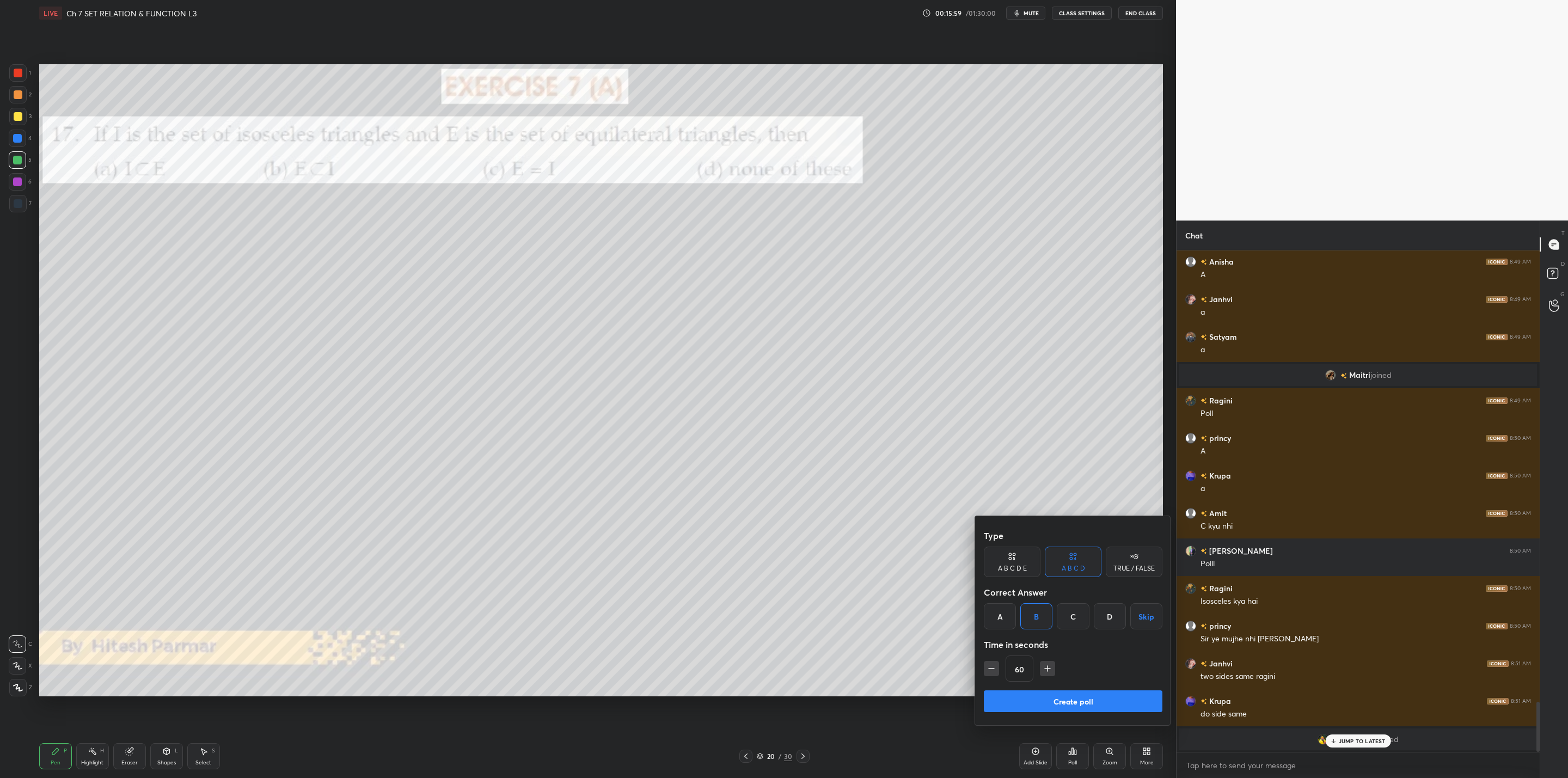
drag, startPoint x: 1040, startPoint y: 702, endPoint x: 908, endPoint y: 680, distance: 133.8
click at [909, 678] on div "Type A B C D E A B C D TRUE / FALSE Correct Answer A B C D Skip Time in seconds…" at bounding box center [784, 389] width 1568 height 778
click at [1043, 702] on button "Create poll" at bounding box center [1074, 701] width 179 height 22
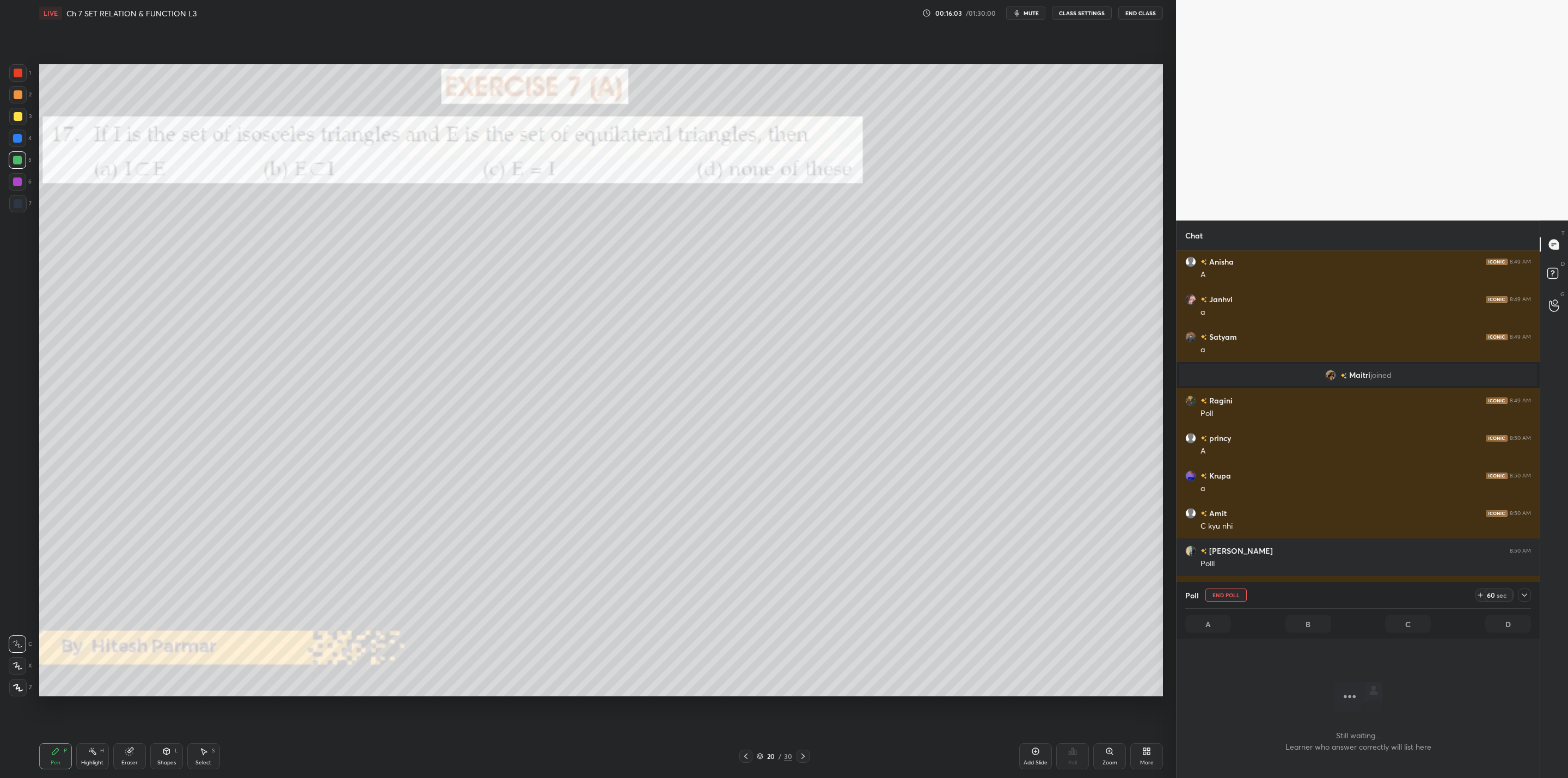
scroll to position [0, 0]
click at [1519, 595] on div at bounding box center [1525, 595] width 13 height 13
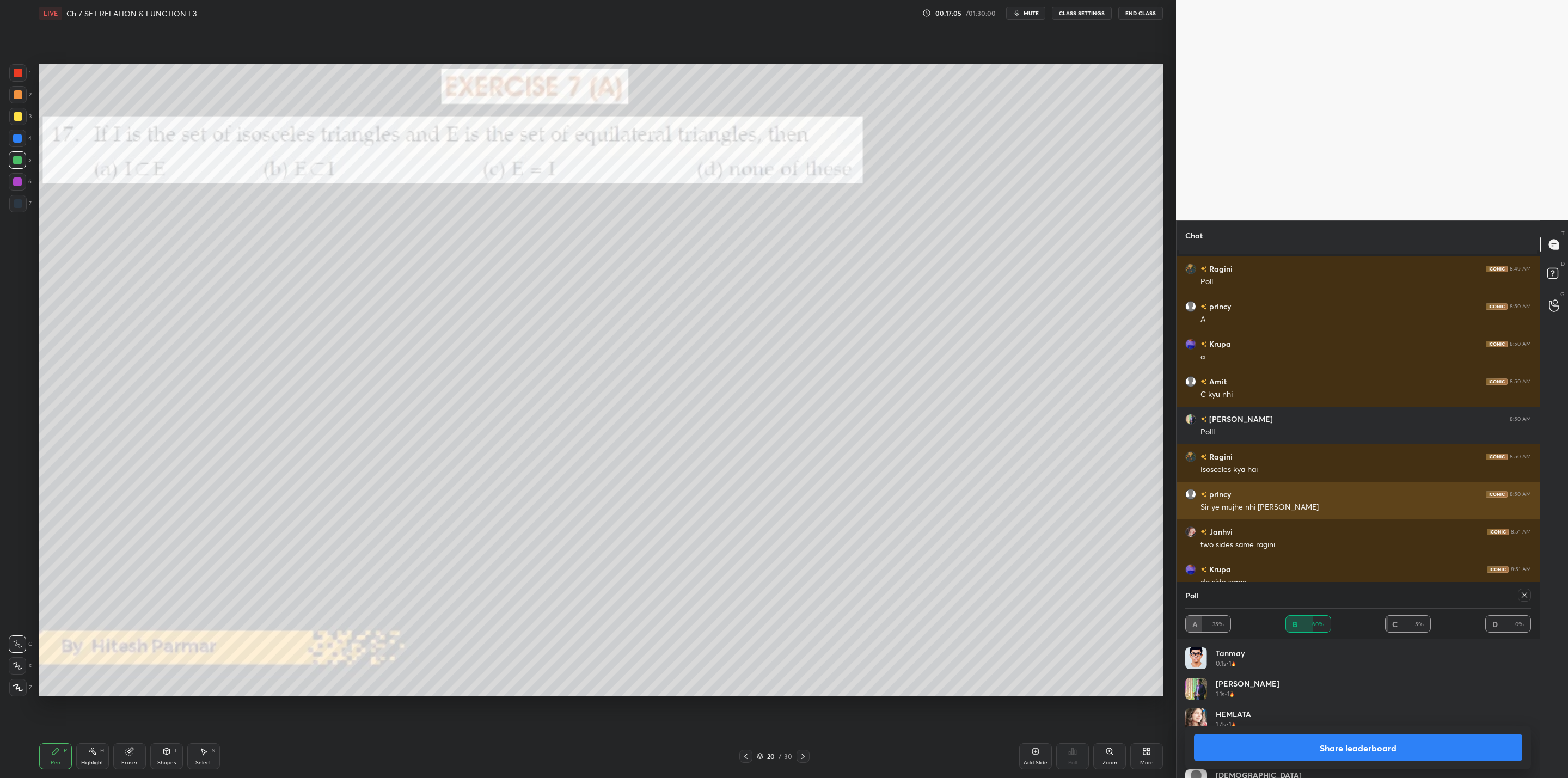
scroll to position [4641, 0]
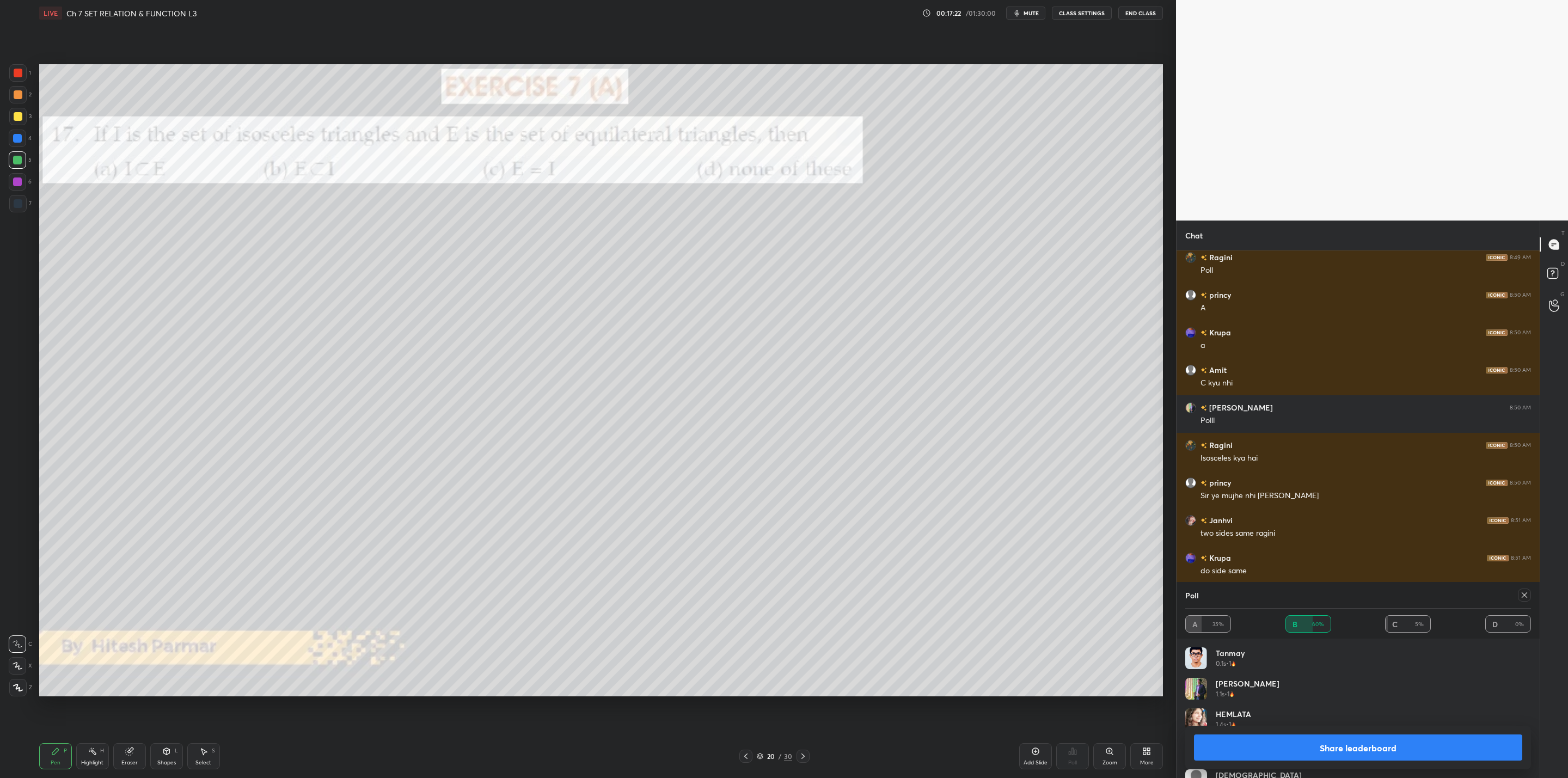
click at [1324, 747] on button "Share leaderboard" at bounding box center [1357, 747] width 328 height 26
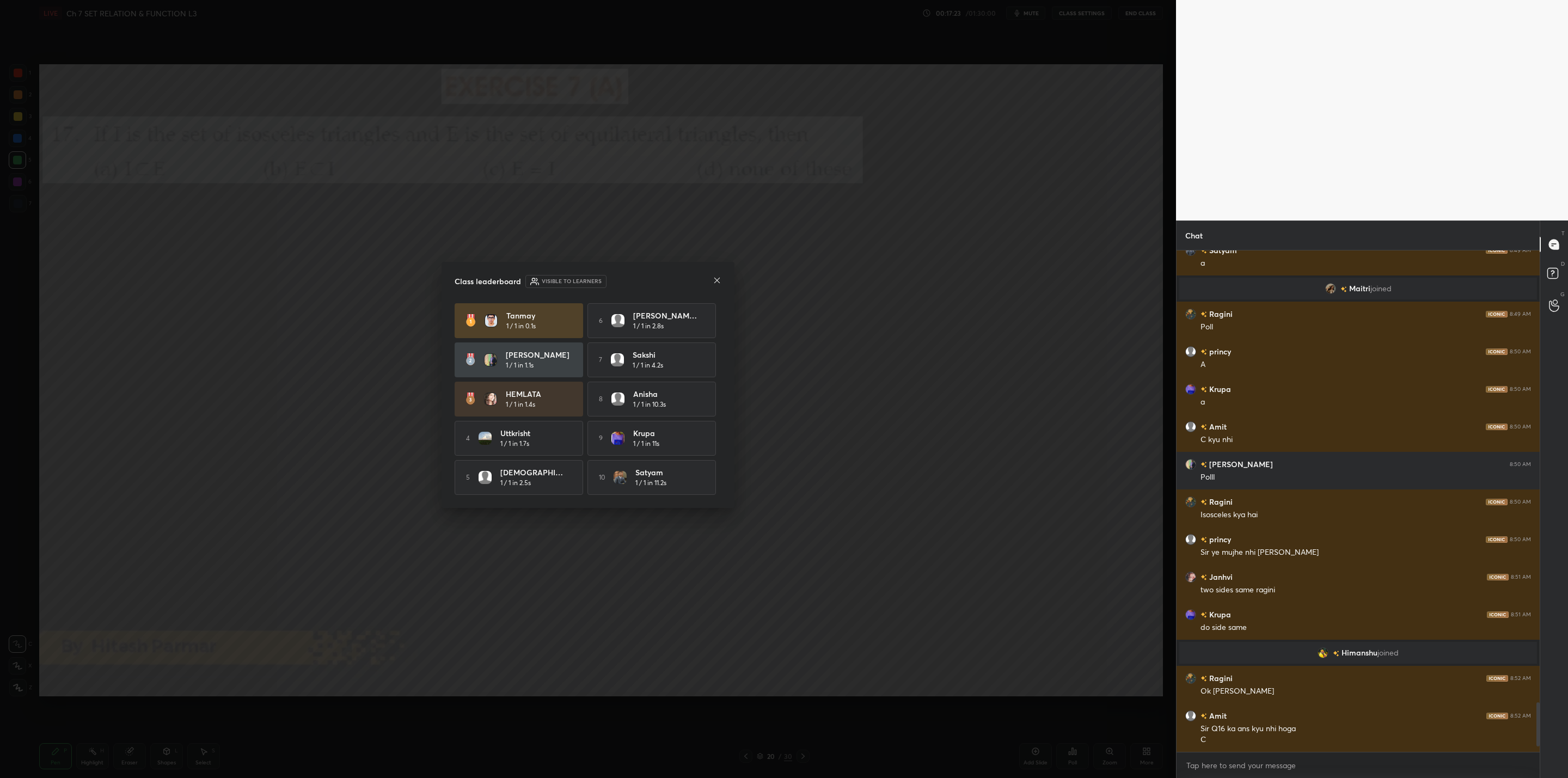
scroll to position [498, 360]
click at [718, 280] on icon at bounding box center [717, 280] width 9 height 9
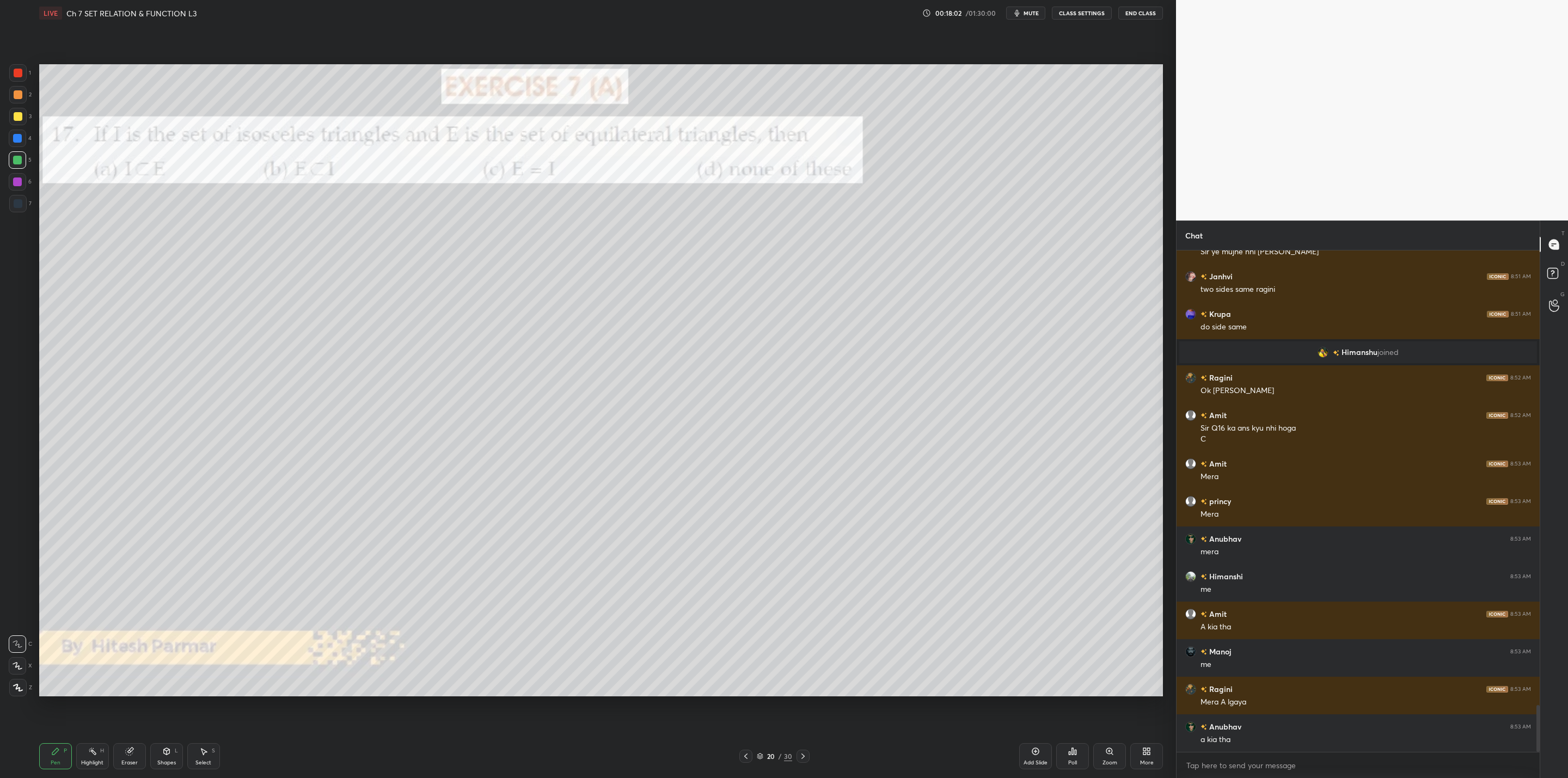
scroll to position [4923, 0]
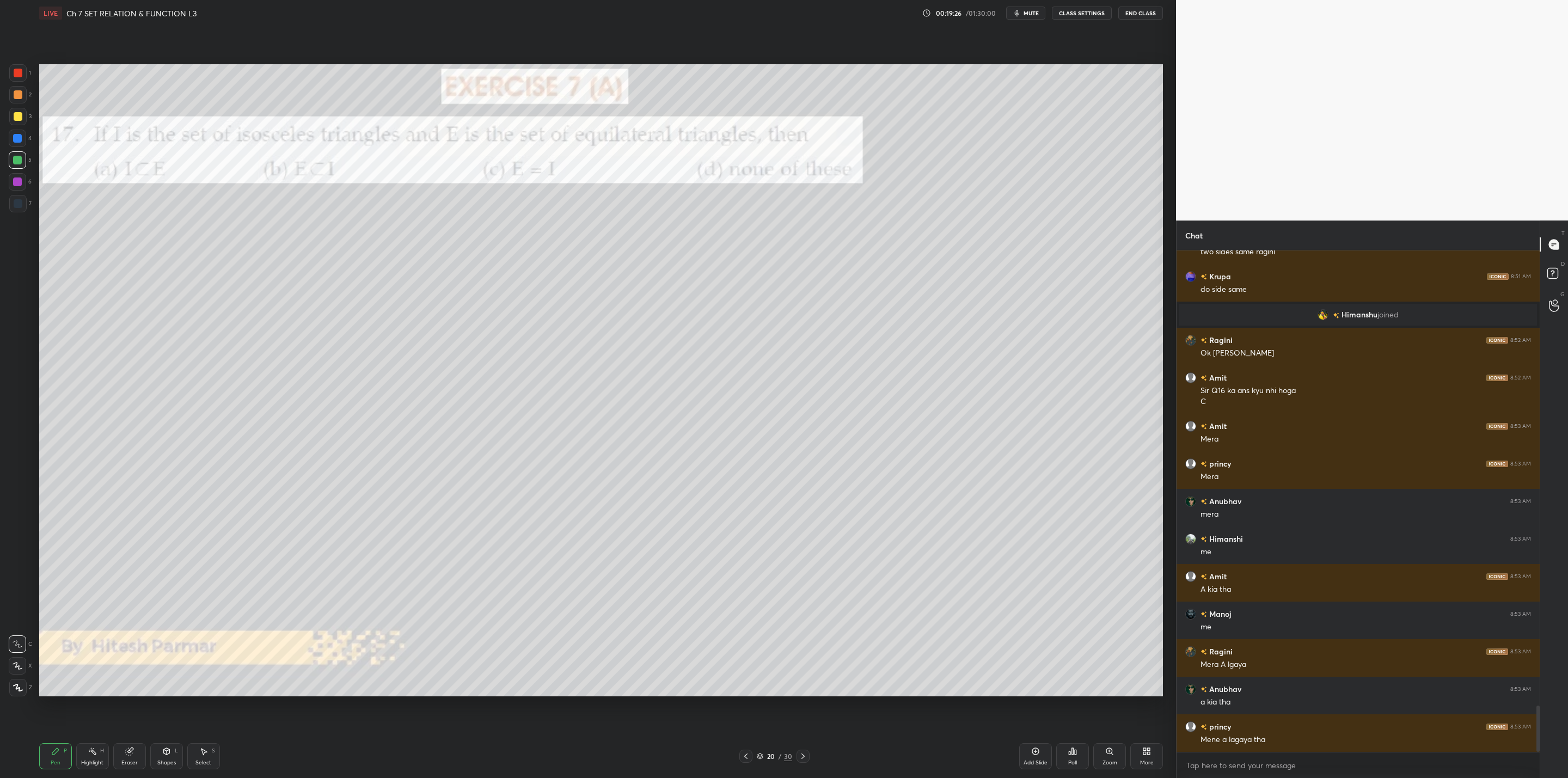
drag, startPoint x: 18, startPoint y: 116, endPoint x: 30, endPoint y: 118, distance: 12.2
click at [21, 116] on div at bounding box center [17, 116] width 9 height 9
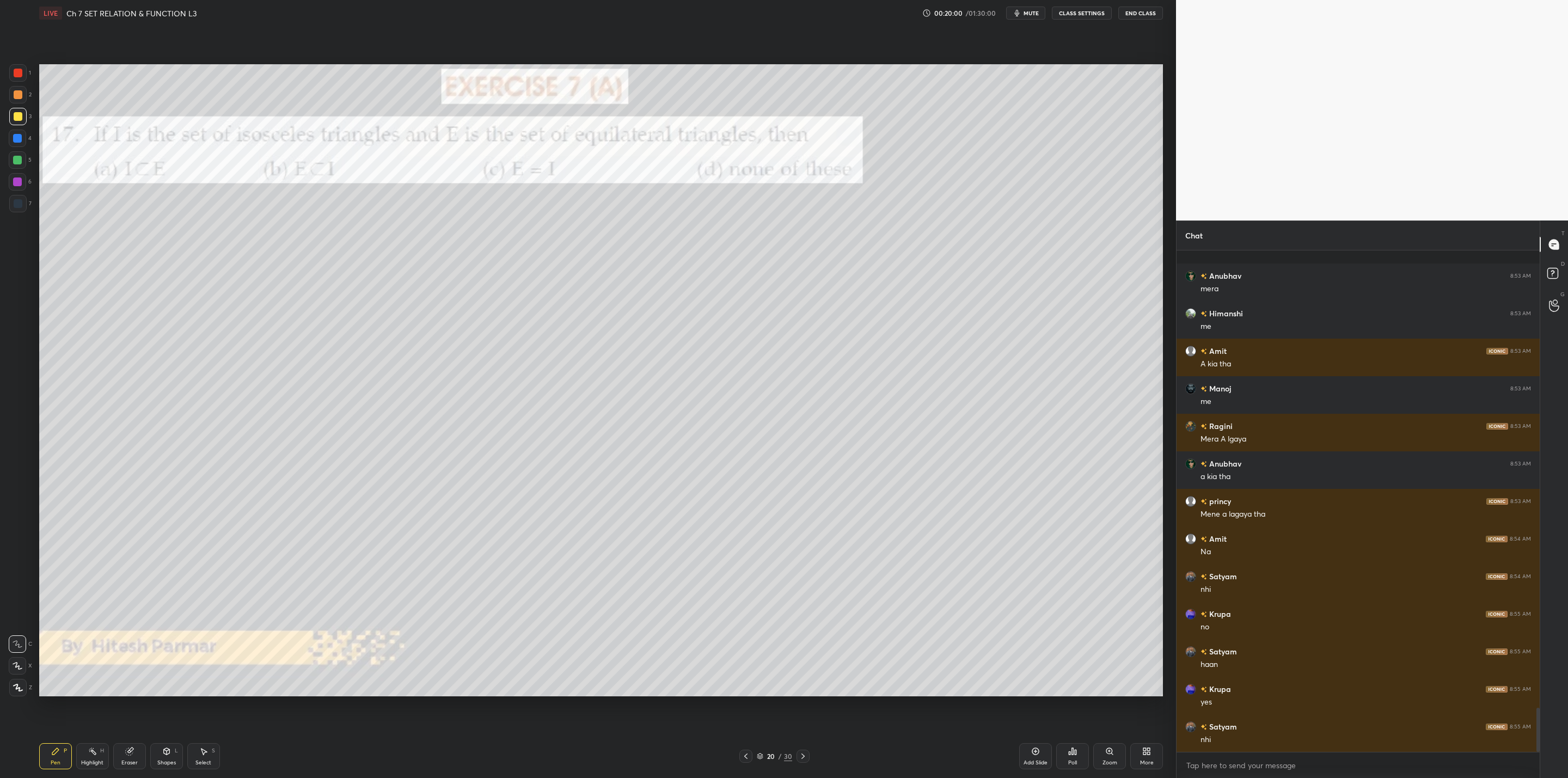
scroll to position [5224, 0]
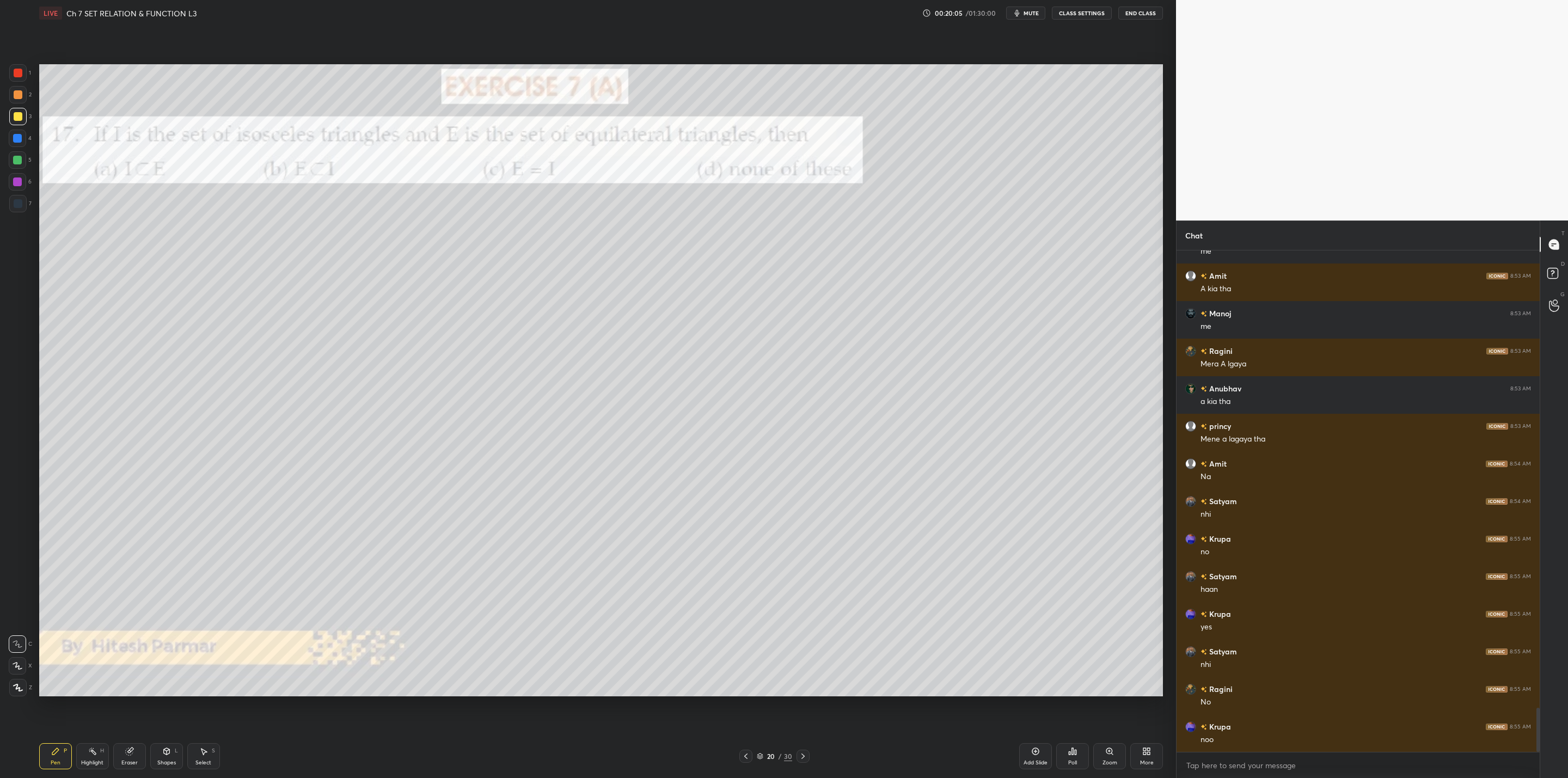
click at [14, 133] on div at bounding box center [17, 138] width 17 height 17
click at [20, 97] on div at bounding box center [17, 94] width 9 height 9
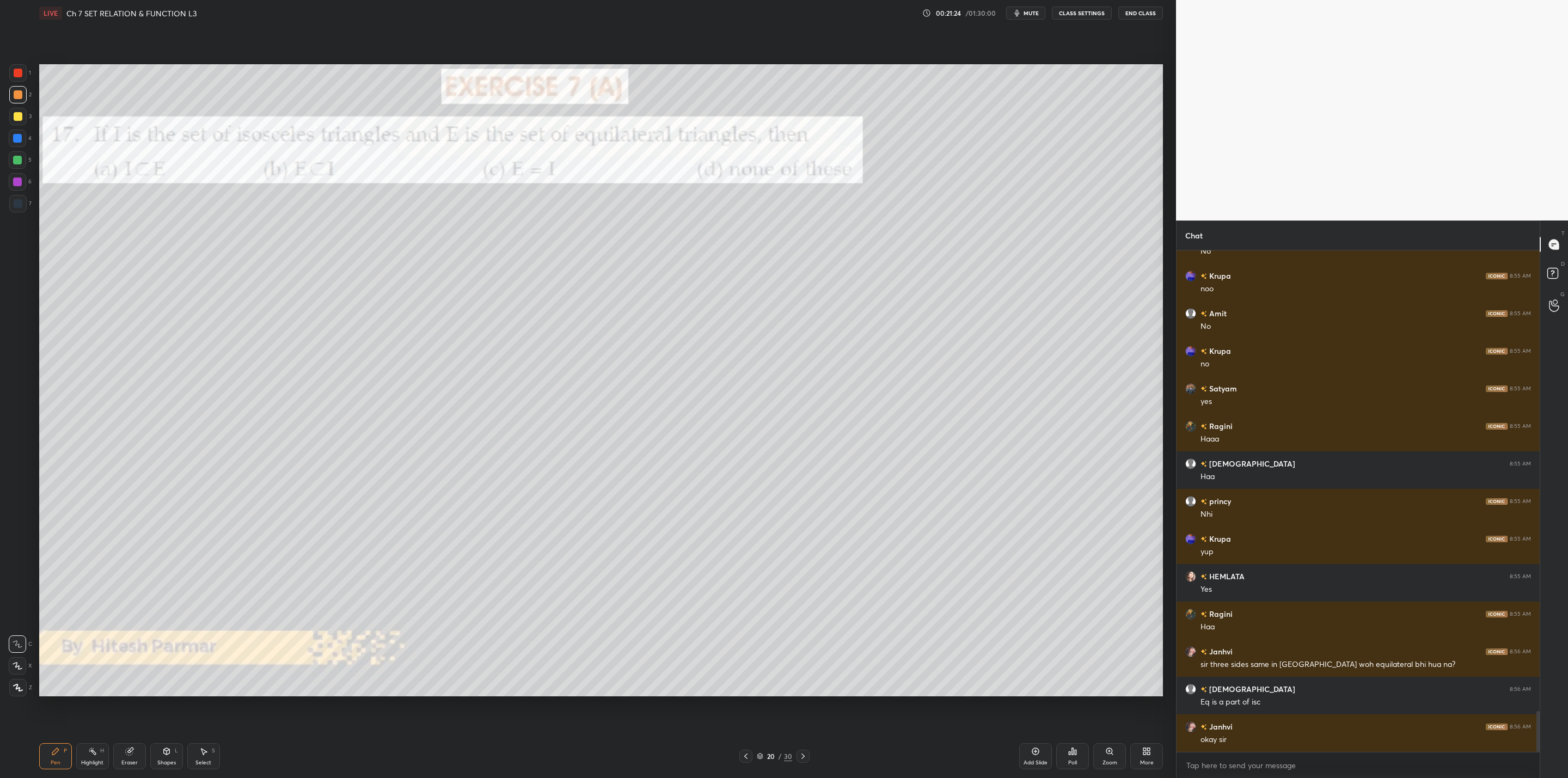
scroll to position [5711, 0]
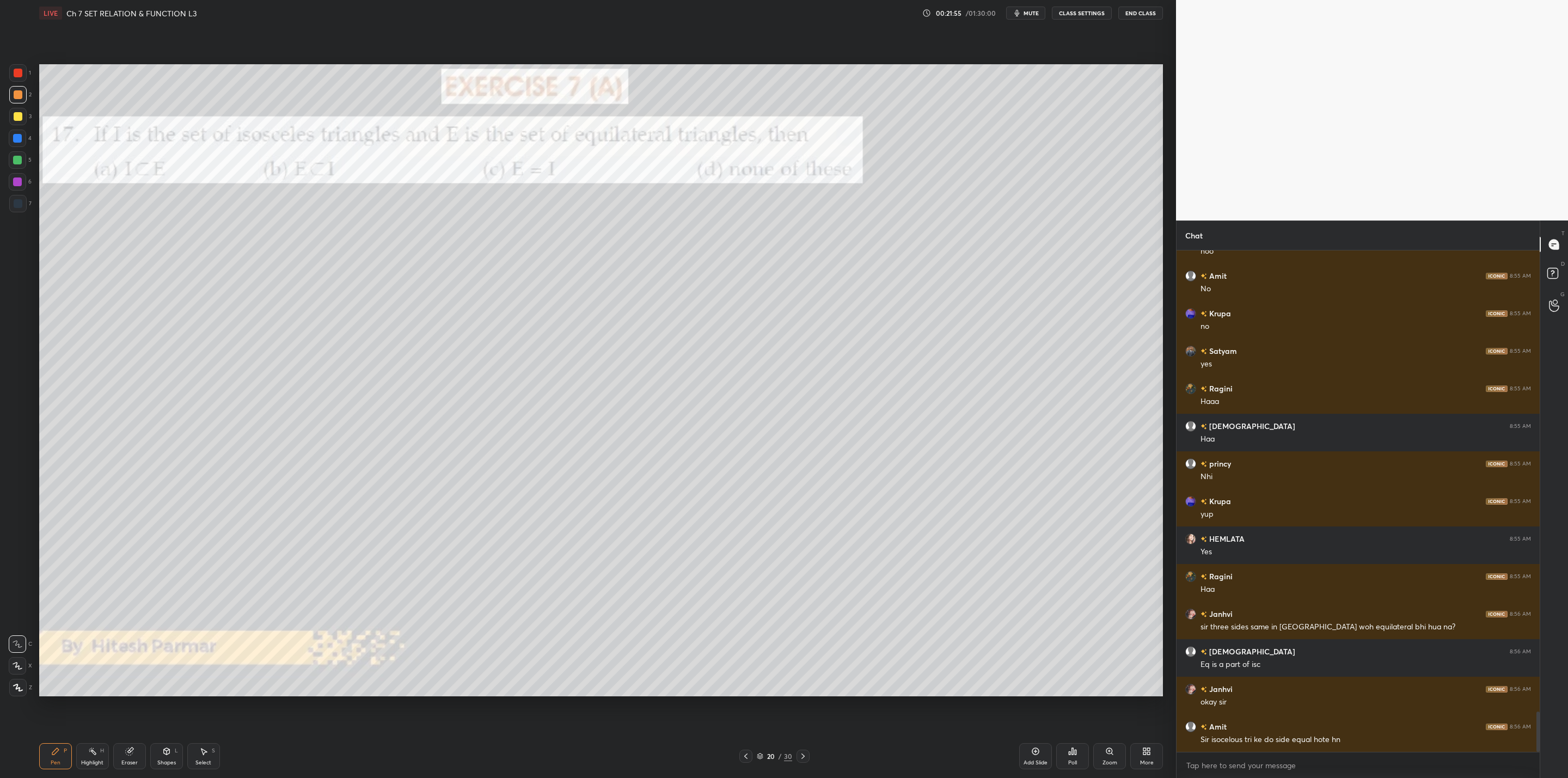
click at [800, 760] on div "Pen P Highlight H Eraser Shapes L Select S 20 / 30 Add Slide Poll Zoom More" at bounding box center [601, 756] width 1124 height 43
click at [802, 755] on icon at bounding box center [802, 756] width 9 height 9
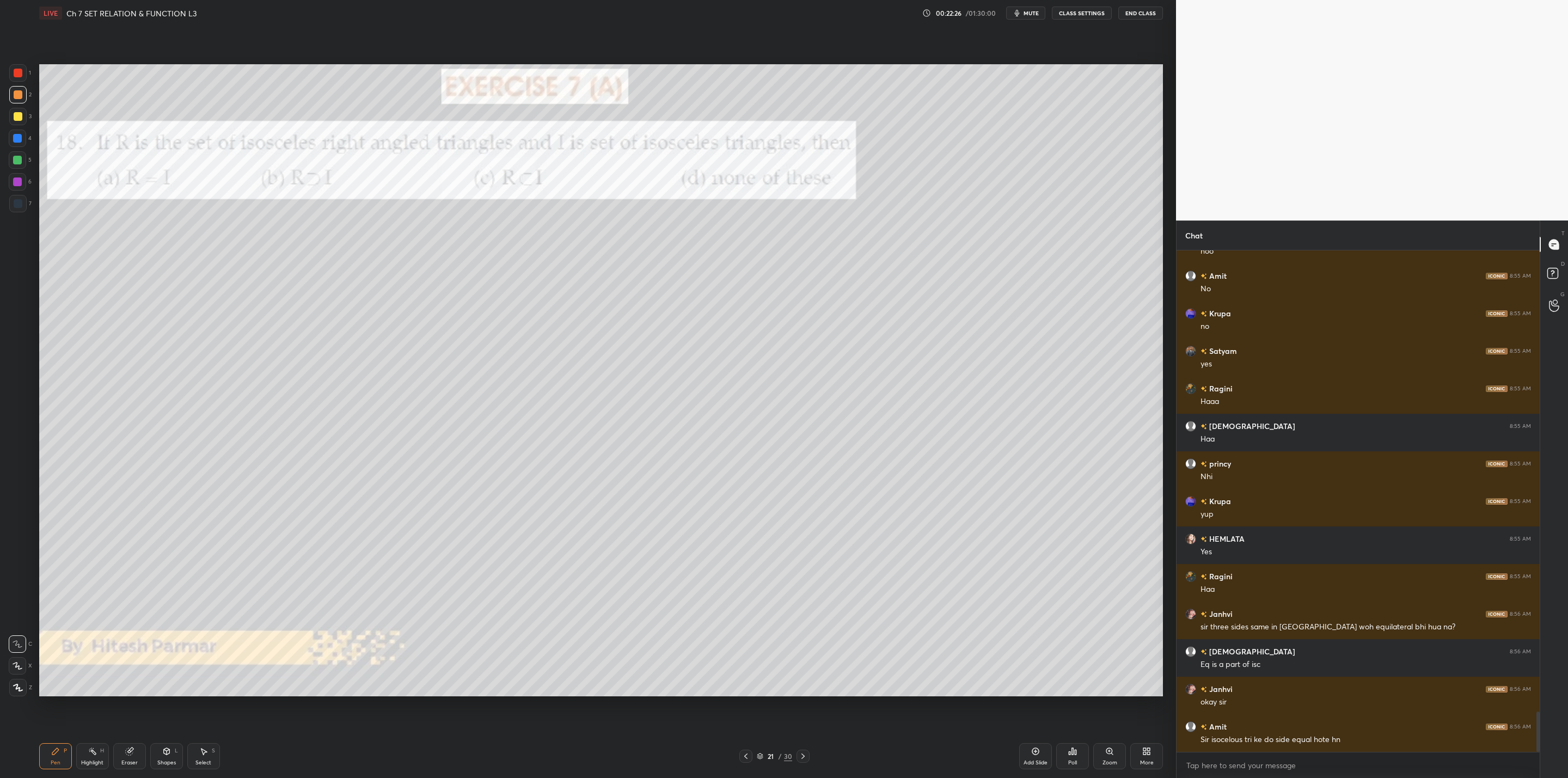
scroll to position [5749, 0]
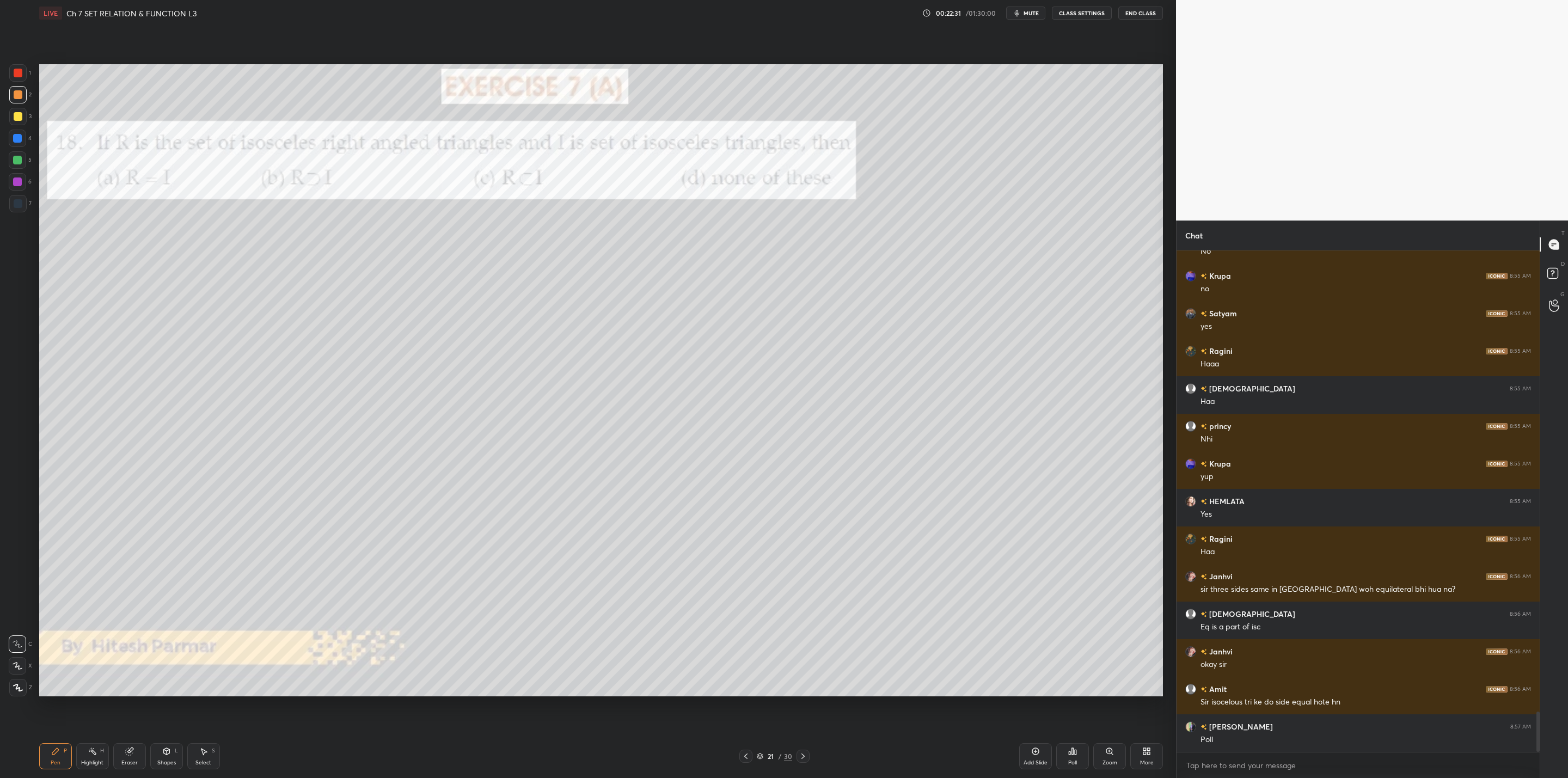
drag, startPoint x: 1071, startPoint y: 758, endPoint x: 1080, endPoint y: 758, distance: 9.0
click at [1080, 758] on div "Poll" at bounding box center [1073, 756] width 33 height 26
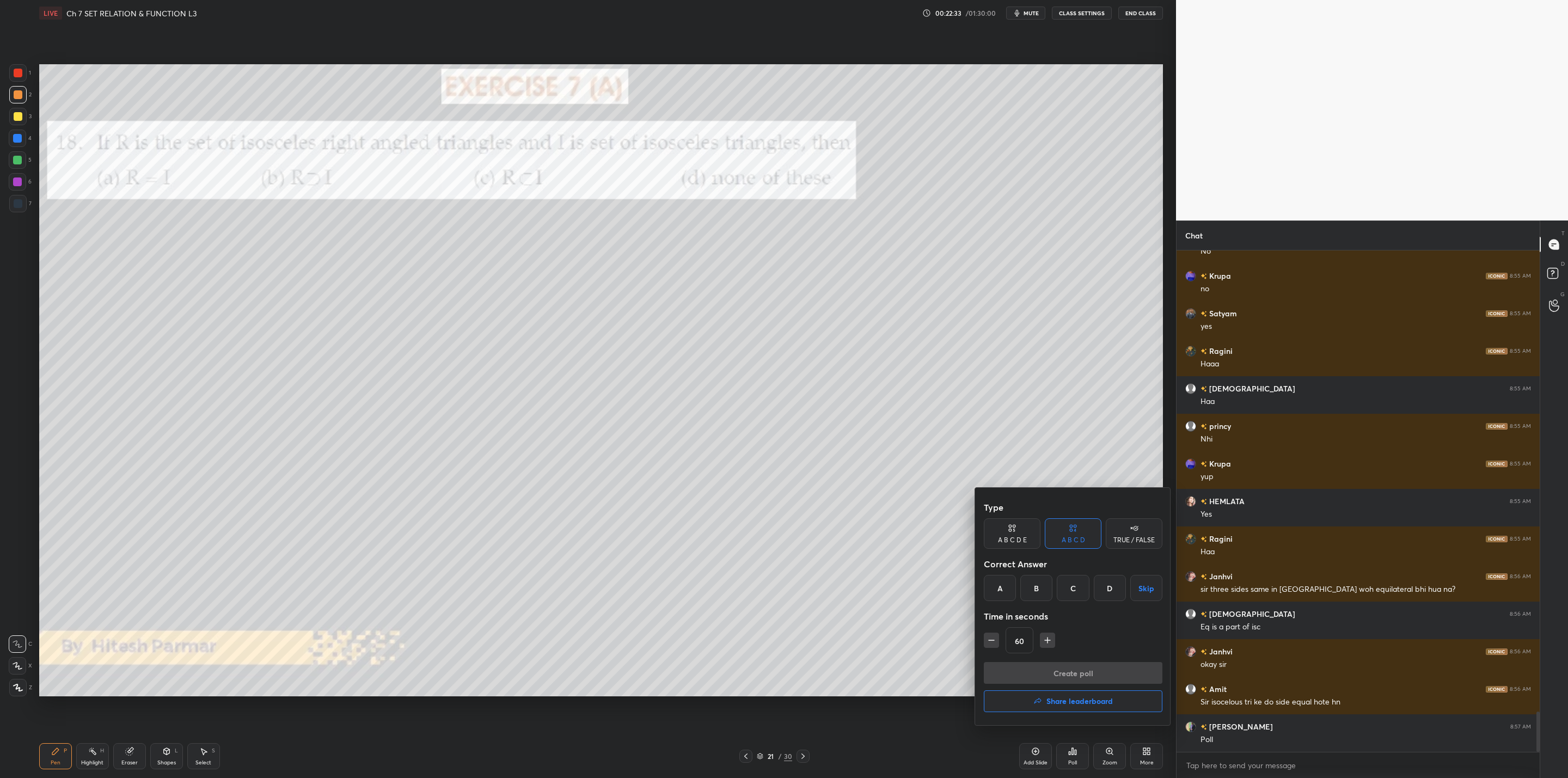
drag, startPoint x: 1077, startPoint y: 588, endPoint x: 1069, endPoint y: 611, distance: 24.4
click at [1076, 589] on div "C" at bounding box center [1073, 588] width 32 height 26
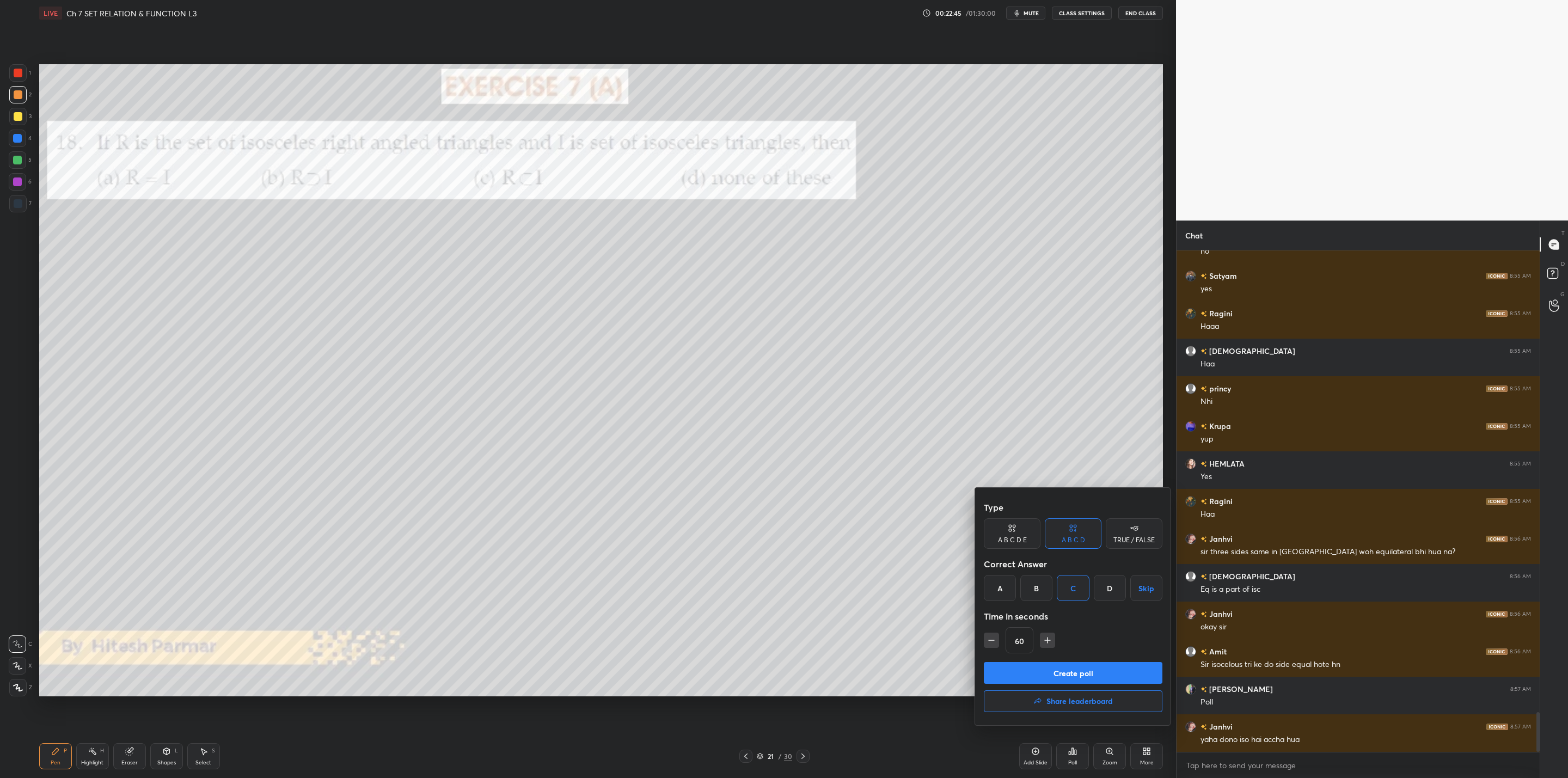
scroll to position [5813, 0]
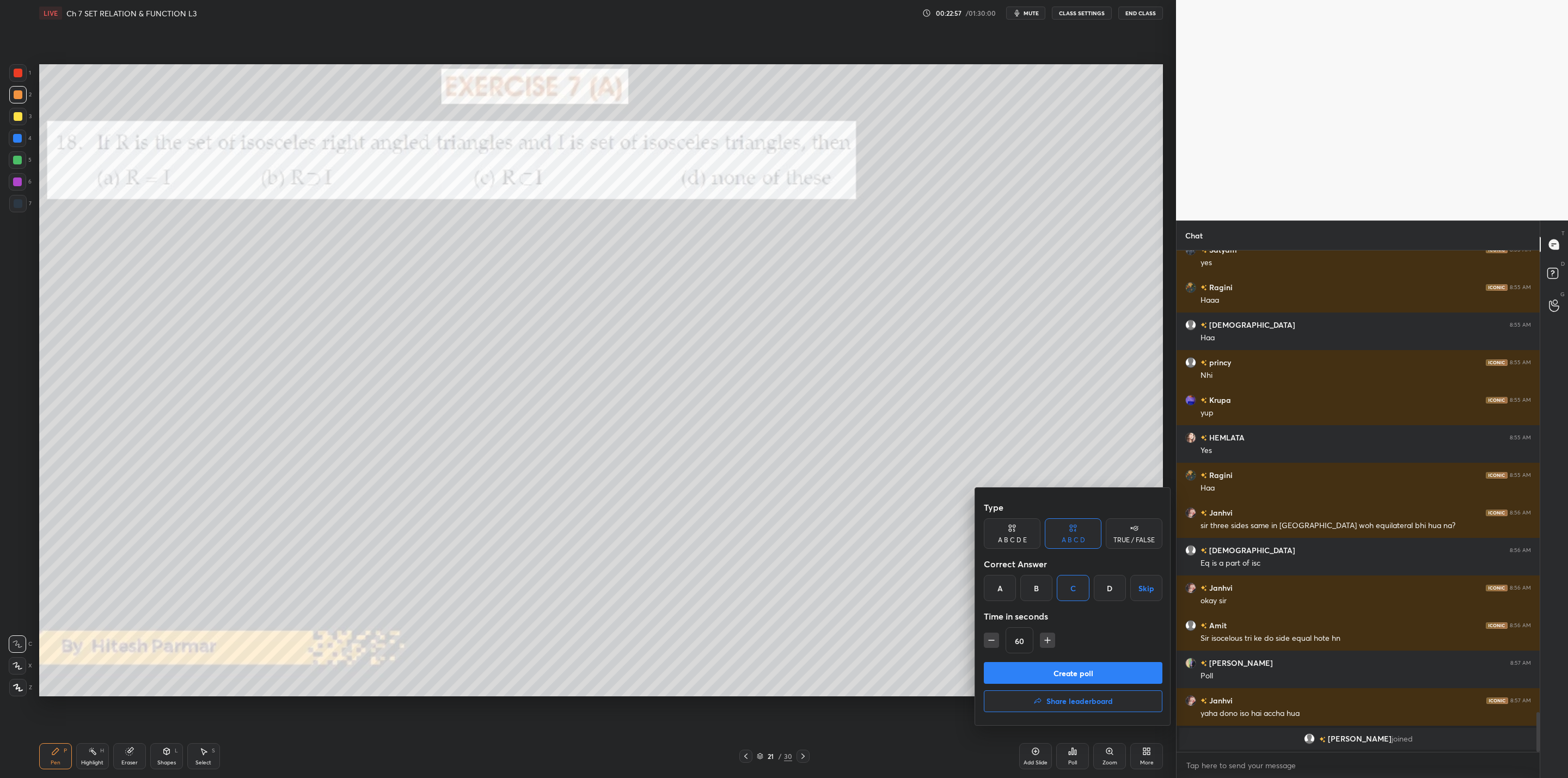
click at [1050, 674] on button "Create poll" at bounding box center [1074, 672] width 179 height 22
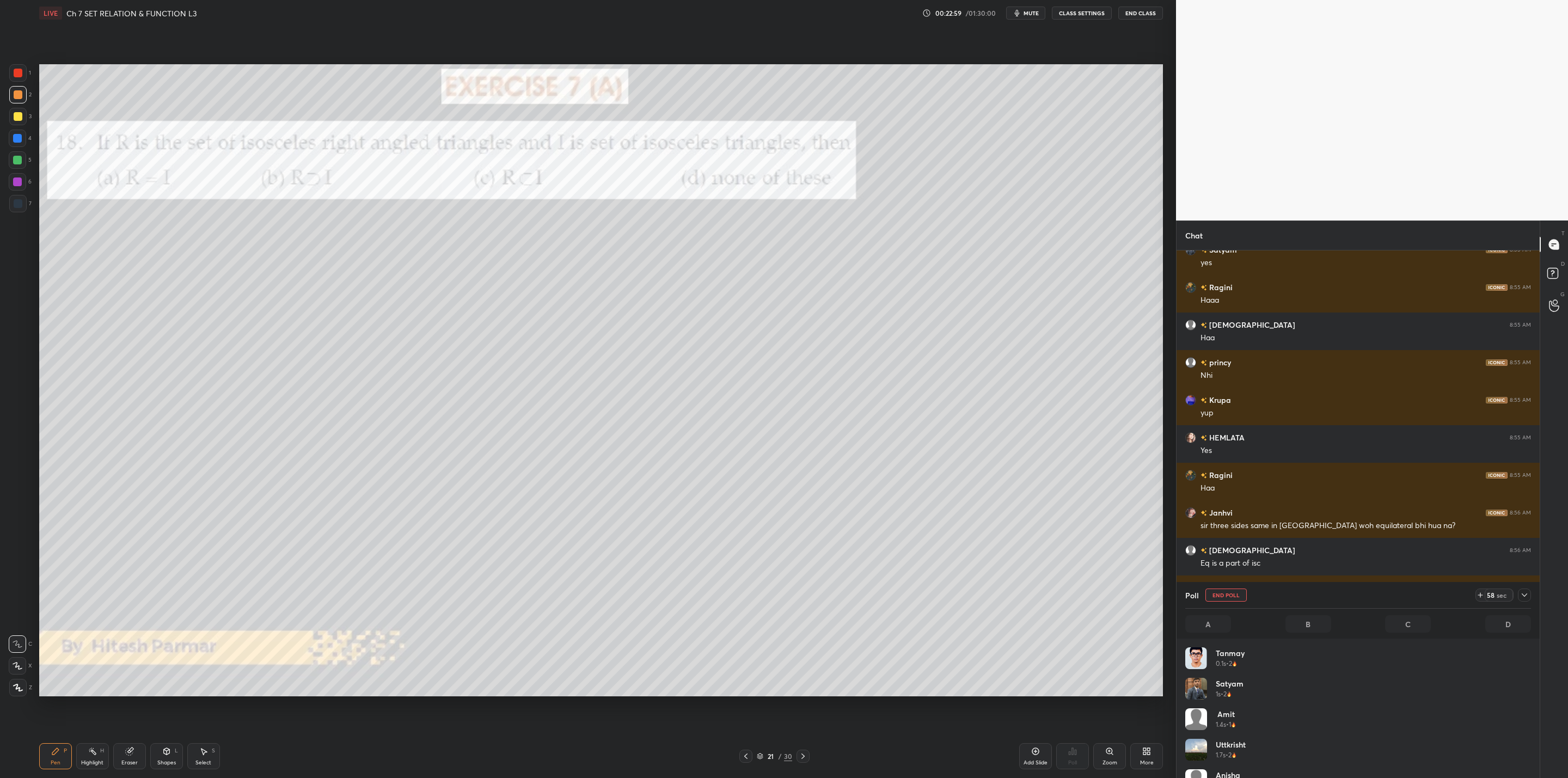
scroll to position [127, 342]
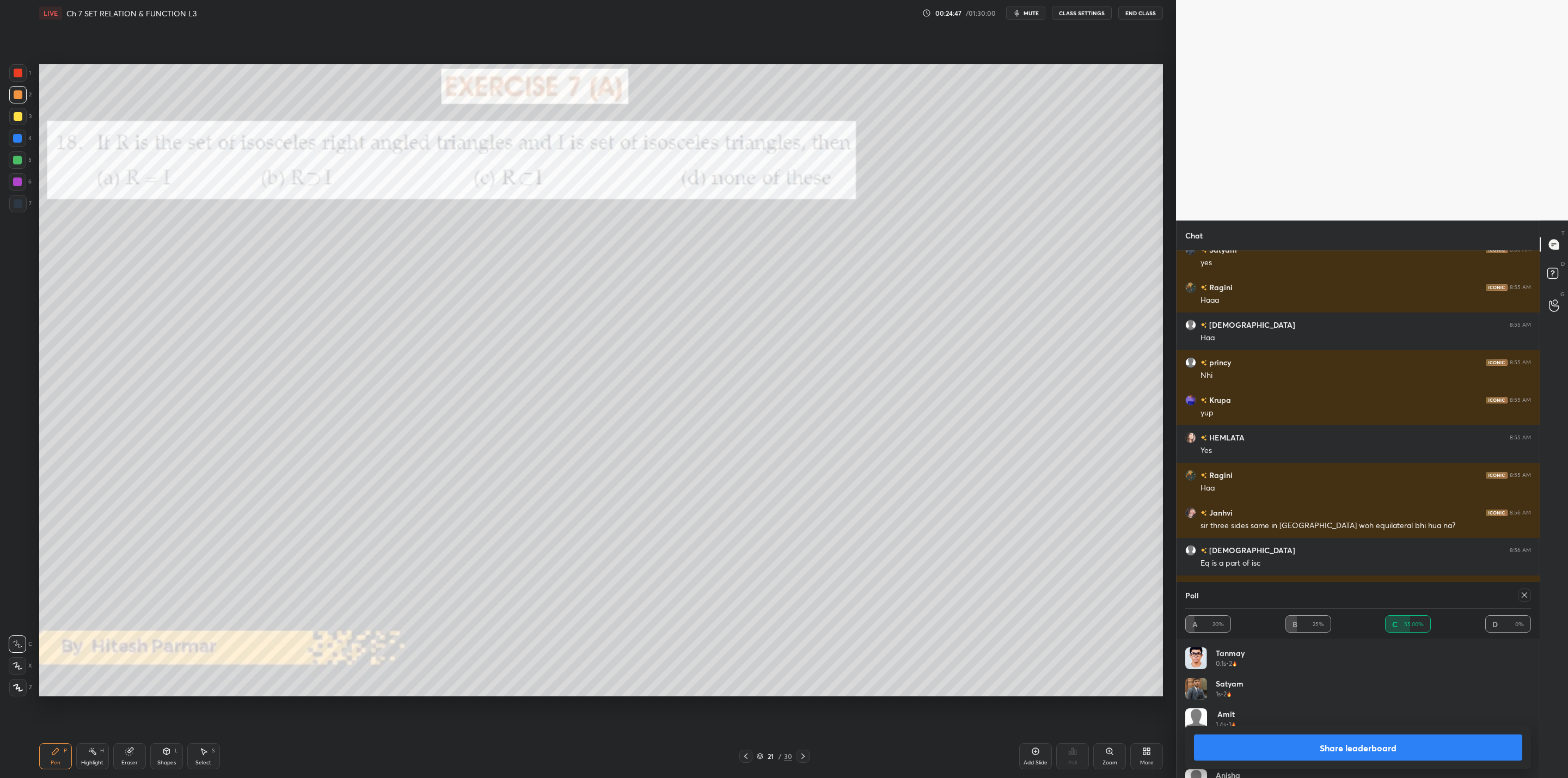
drag, startPoint x: 1286, startPoint y: 750, endPoint x: 1260, endPoint y: 755, distance: 26.5
click at [1286, 755] on button "Share leaderboard" at bounding box center [1357, 747] width 328 height 26
type textarea "x"
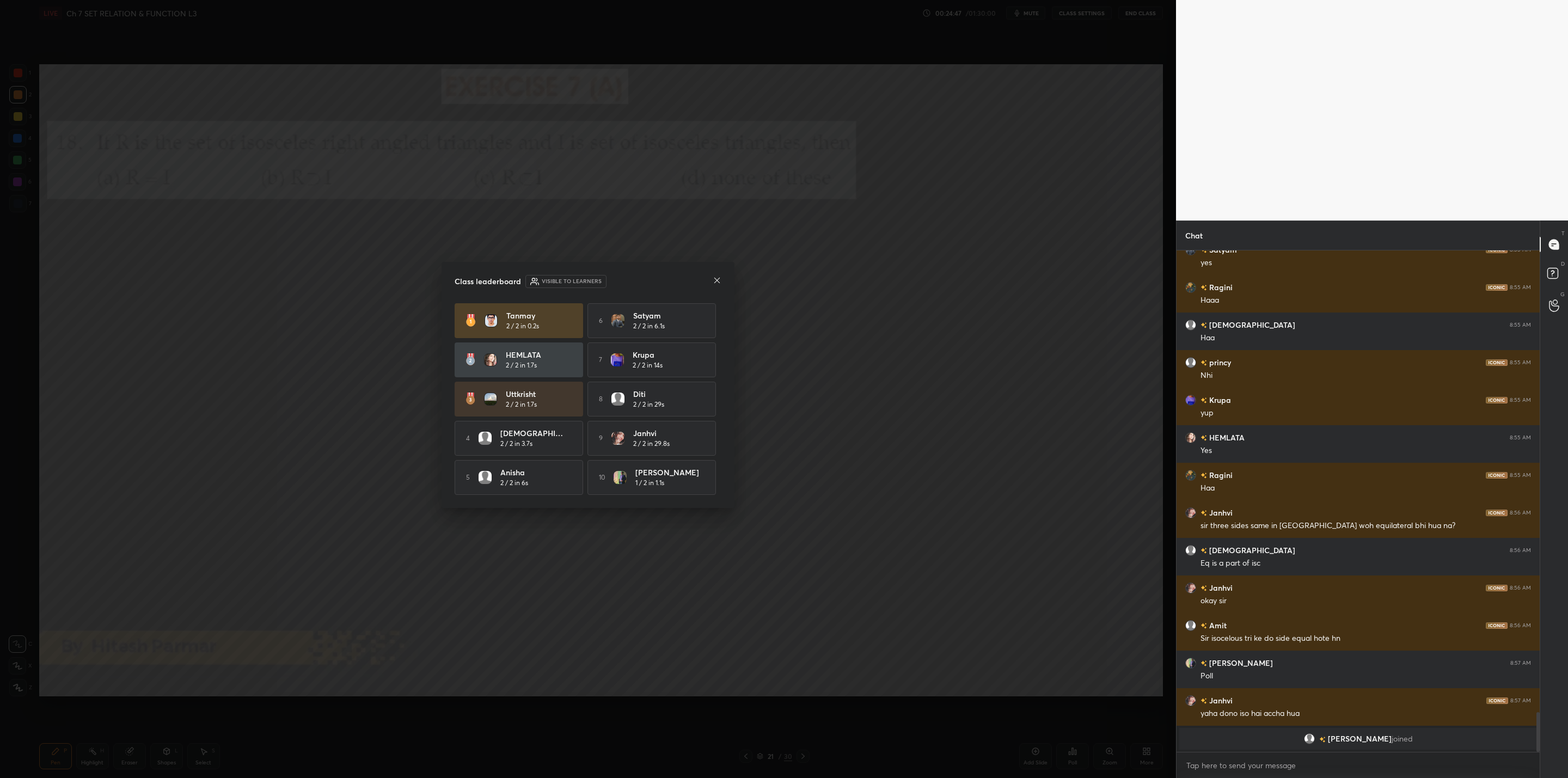
scroll to position [524, 360]
click at [721, 276] on icon at bounding box center [717, 280] width 9 height 9
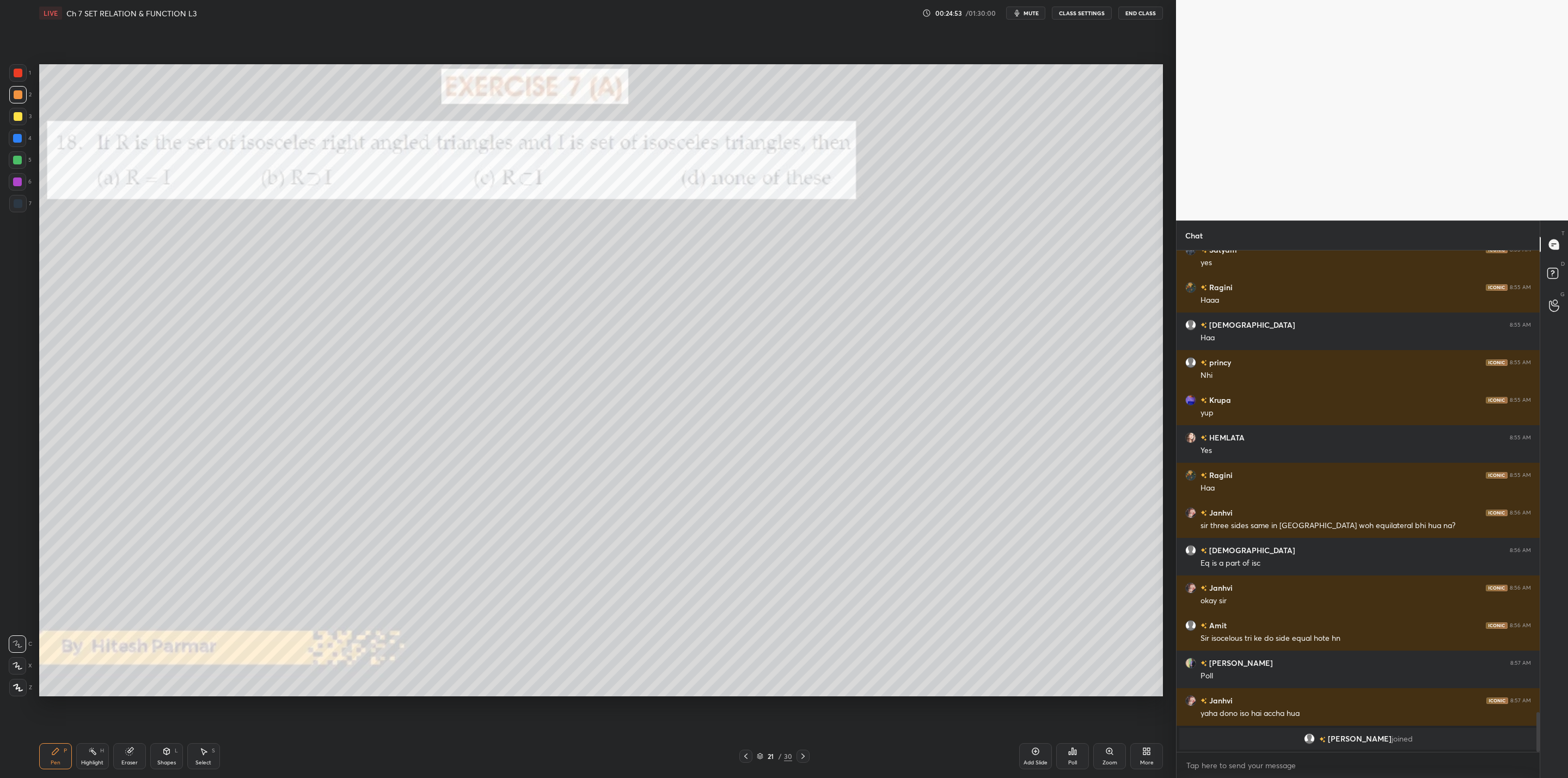
click at [19, 114] on div at bounding box center [17, 116] width 9 height 9
drag, startPoint x: 15, startPoint y: 140, endPoint x: 19, endPoint y: 149, distance: 9.8
click at [13, 144] on div at bounding box center [17, 138] width 17 height 17
click at [805, 753] on icon at bounding box center [802, 756] width 9 height 9
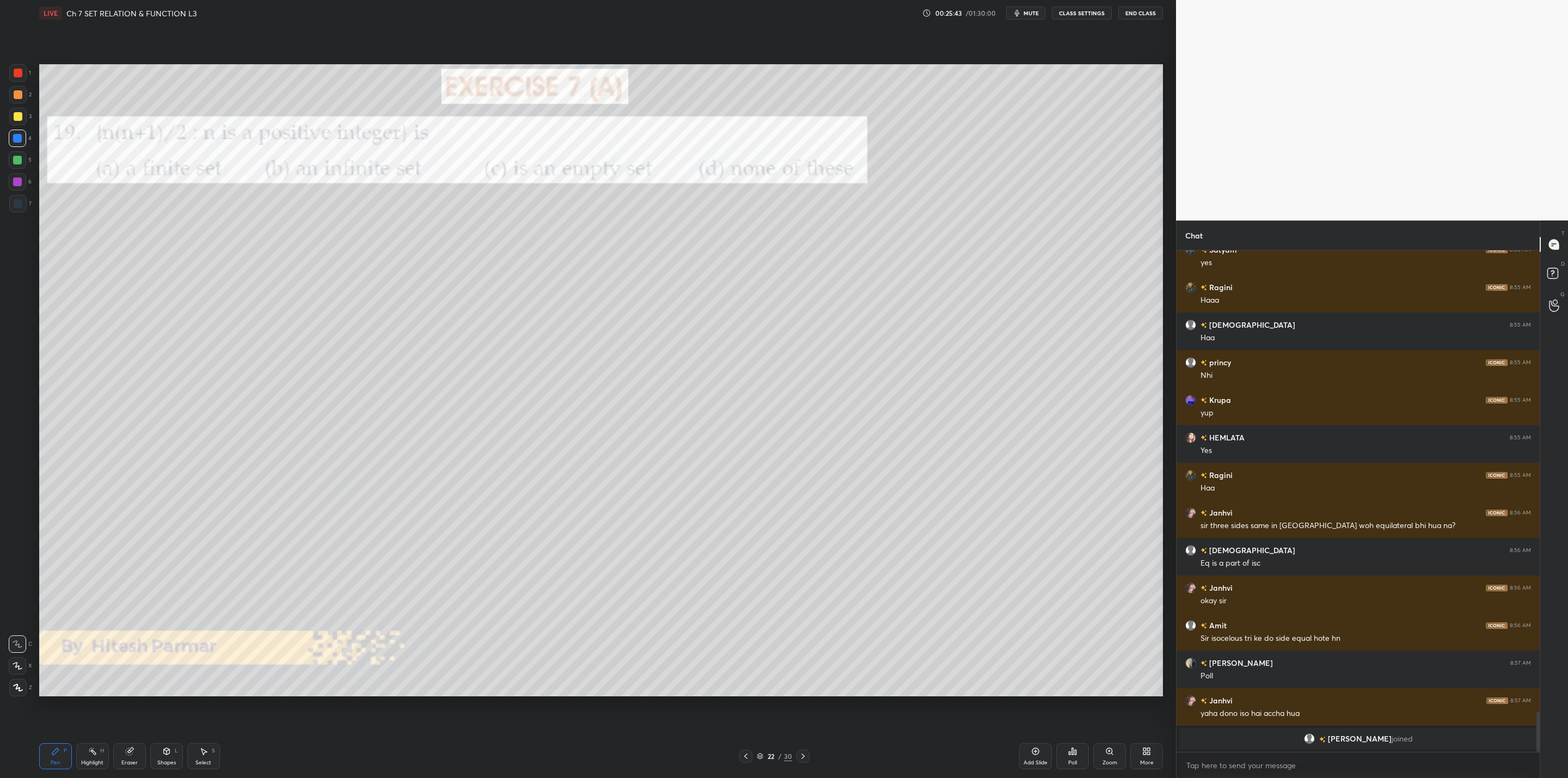
drag, startPoint x: 747, startPoint y: 751, endPoint x: 751, endPoint y: 757, distance: 7.2
click at [748, 750] on div at bounding box center [746, 757] width 13 height 13
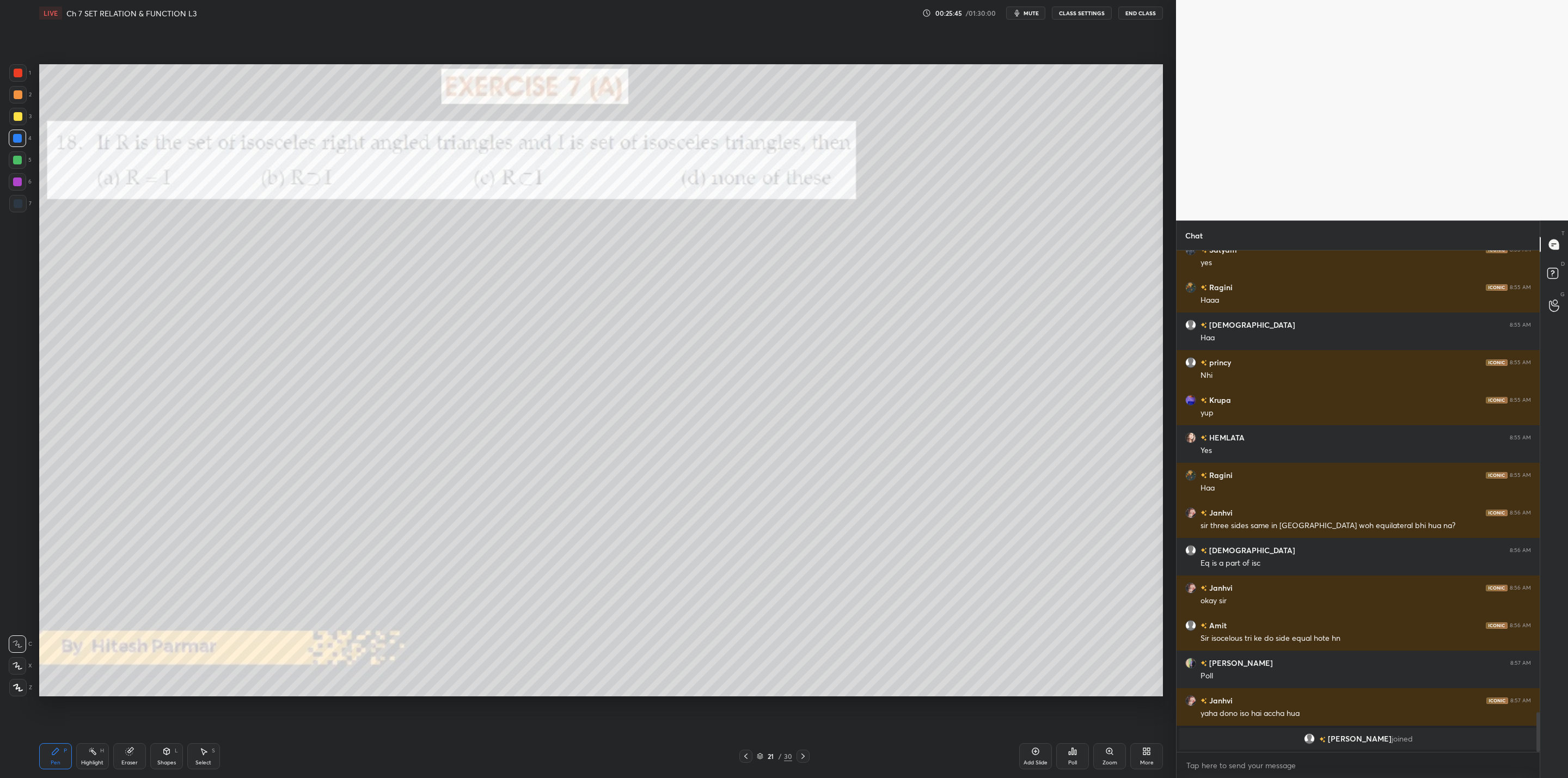
click at [804, 759] on icon at bounding box center [802, 756] width 9 height 9
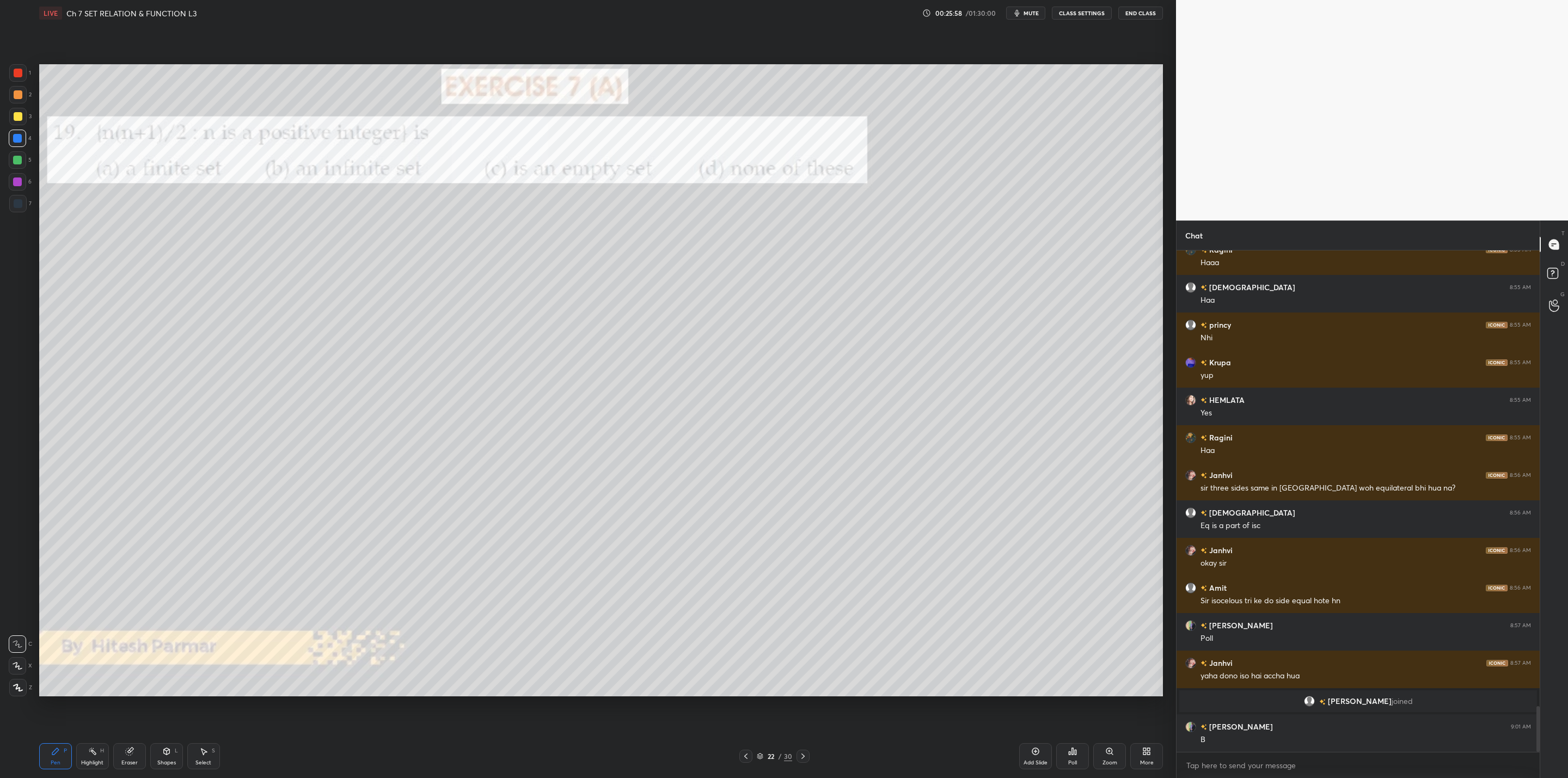
scroll to position [5003, 0]
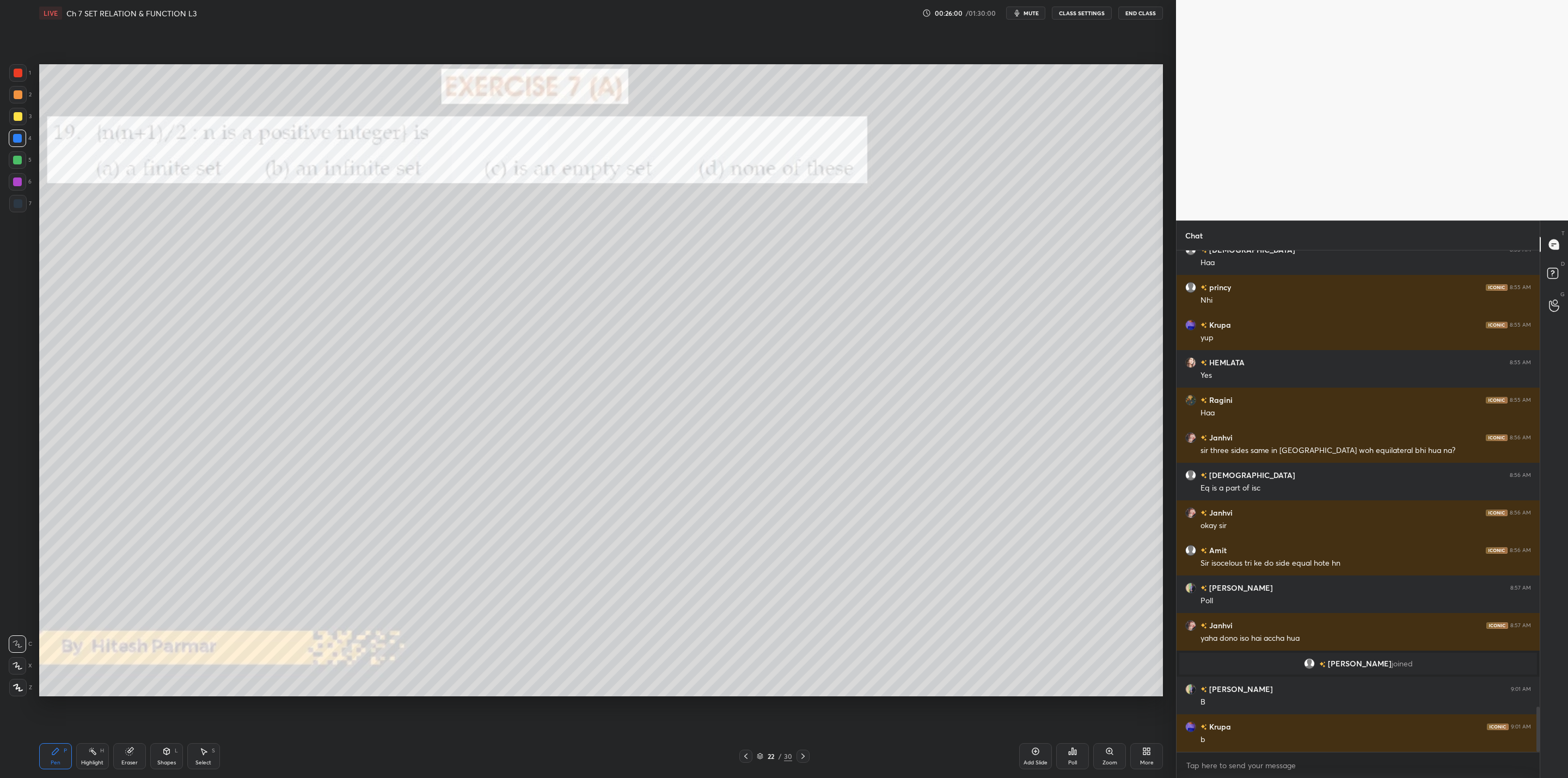
click at [804, 753] on icon at bounding box center [802, 756] width 9 height 9
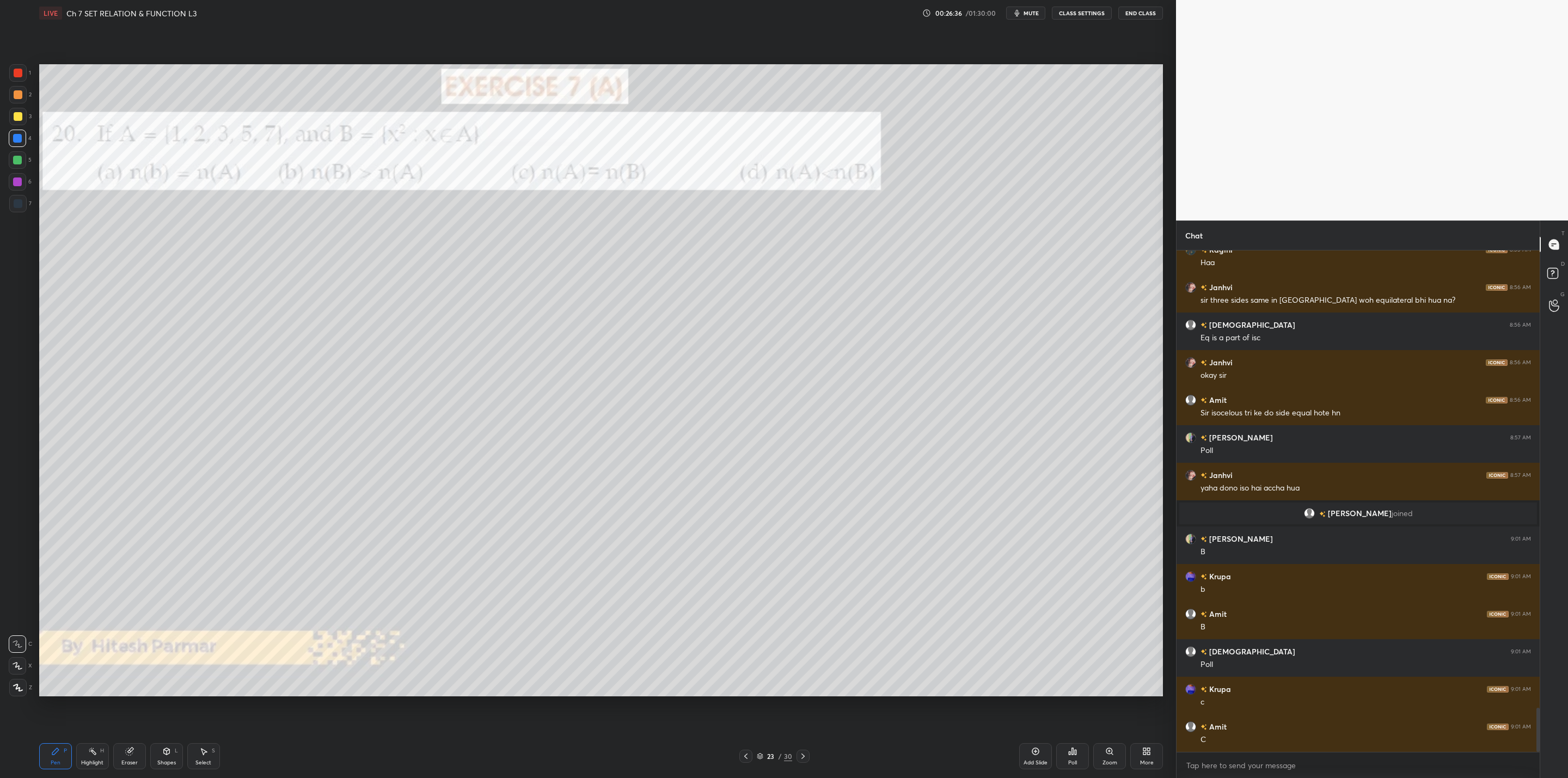
scroll to position [5191, 0]
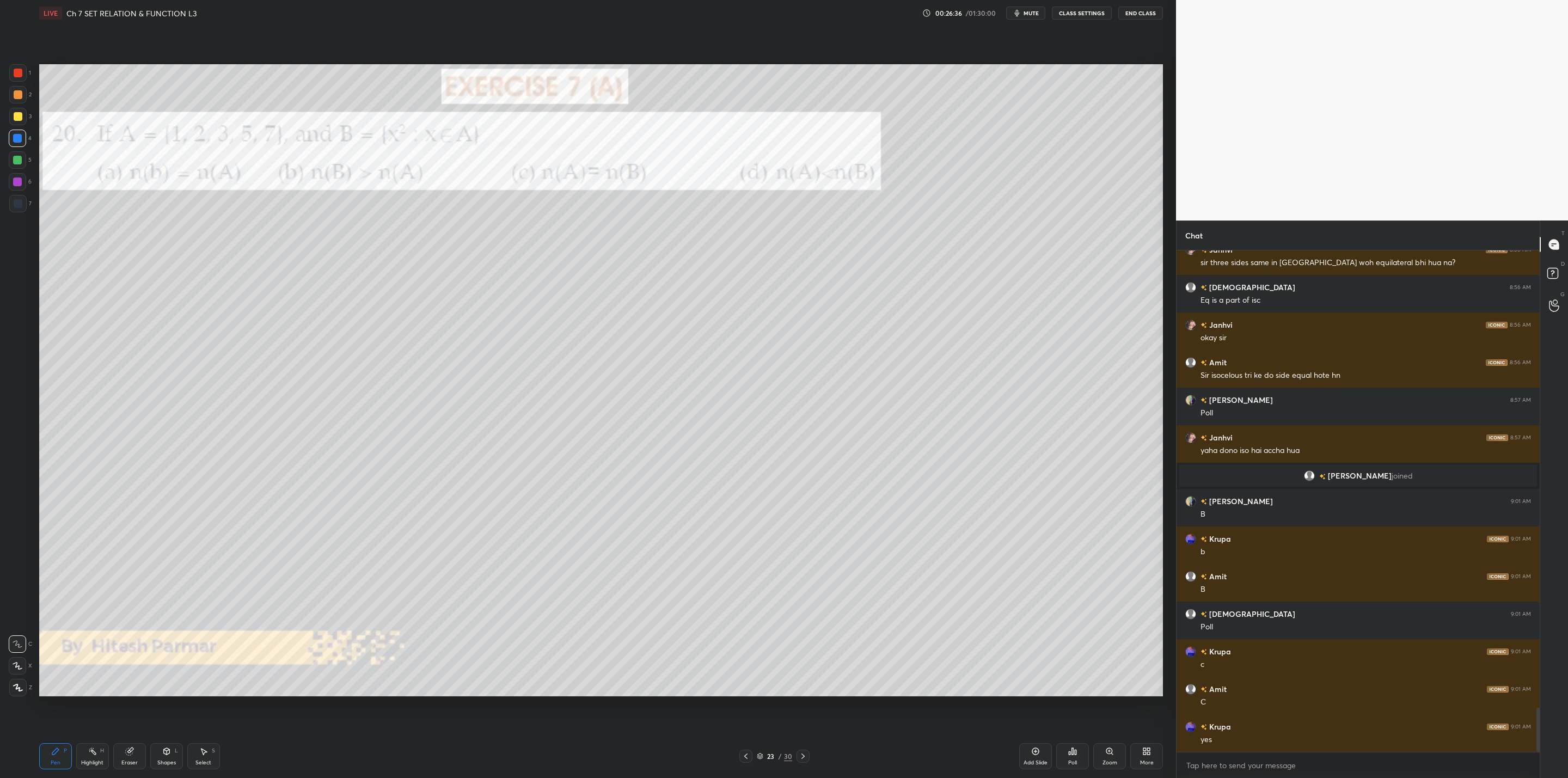
click at [797, 755] on div at bounding box center [803, 757] width 13 height 13
click at [1067, 759] on div "Poll" at bounding box center [1073, 756] width 33 height 26
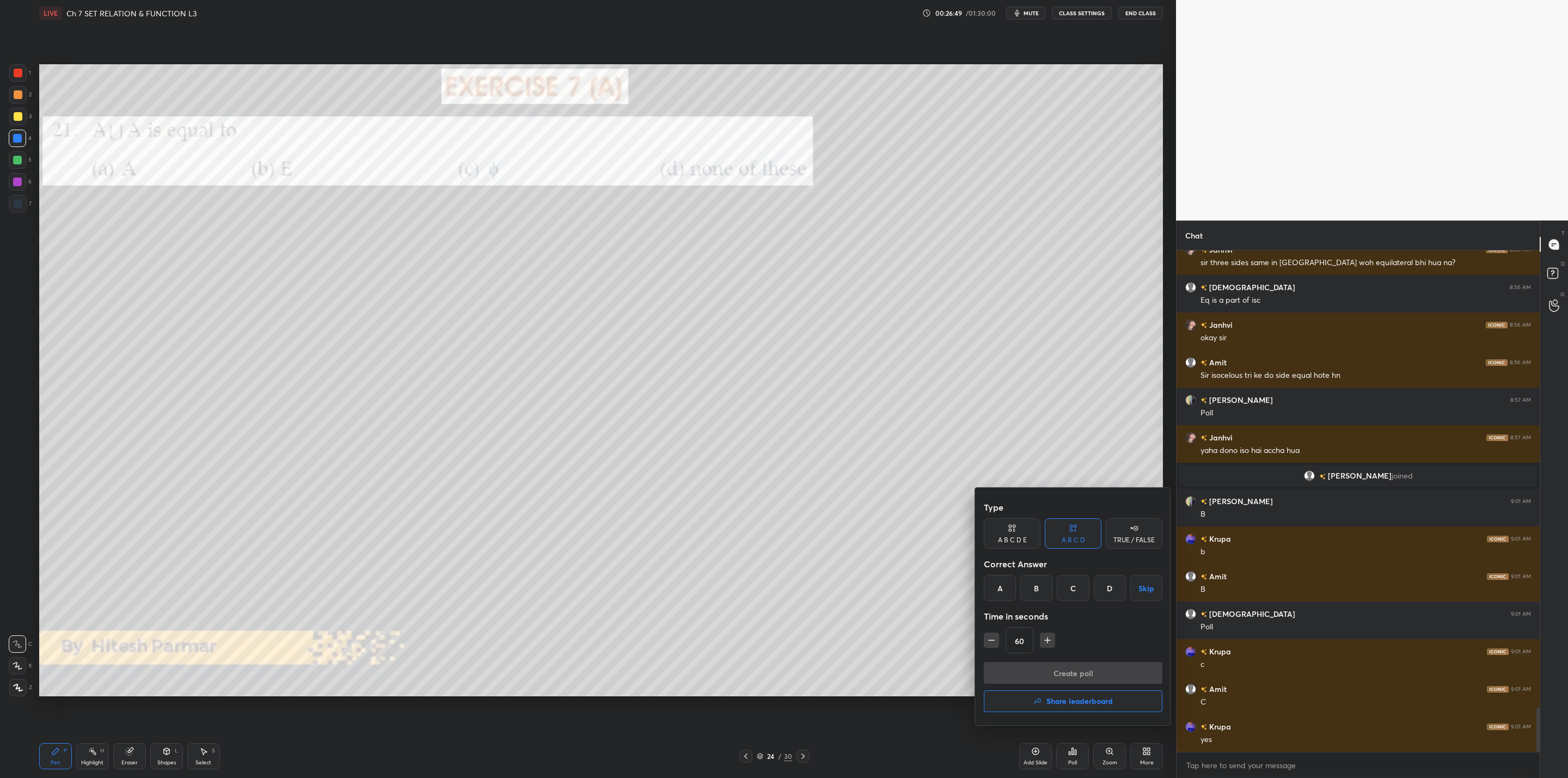
drag, startPoint x: 987, startPoint y: 580, endPoint x: 982, endPoint y: 591, distance: 12.1
click at [987, 587] on div "A" at bounding box center [999, 588] width 32 height 26
drag, startPoint x: 987, startPoint y: 636, endPoint x: 992, endPoint y: 647, distance: 12.1
click at [985, 638] on button "button" at bounding box center [992, 640] width 15 height 15
drag, startPoint x: 987, startPoint y: 639, endPoint x: 988, endPoint y: 644, distance: 5.1
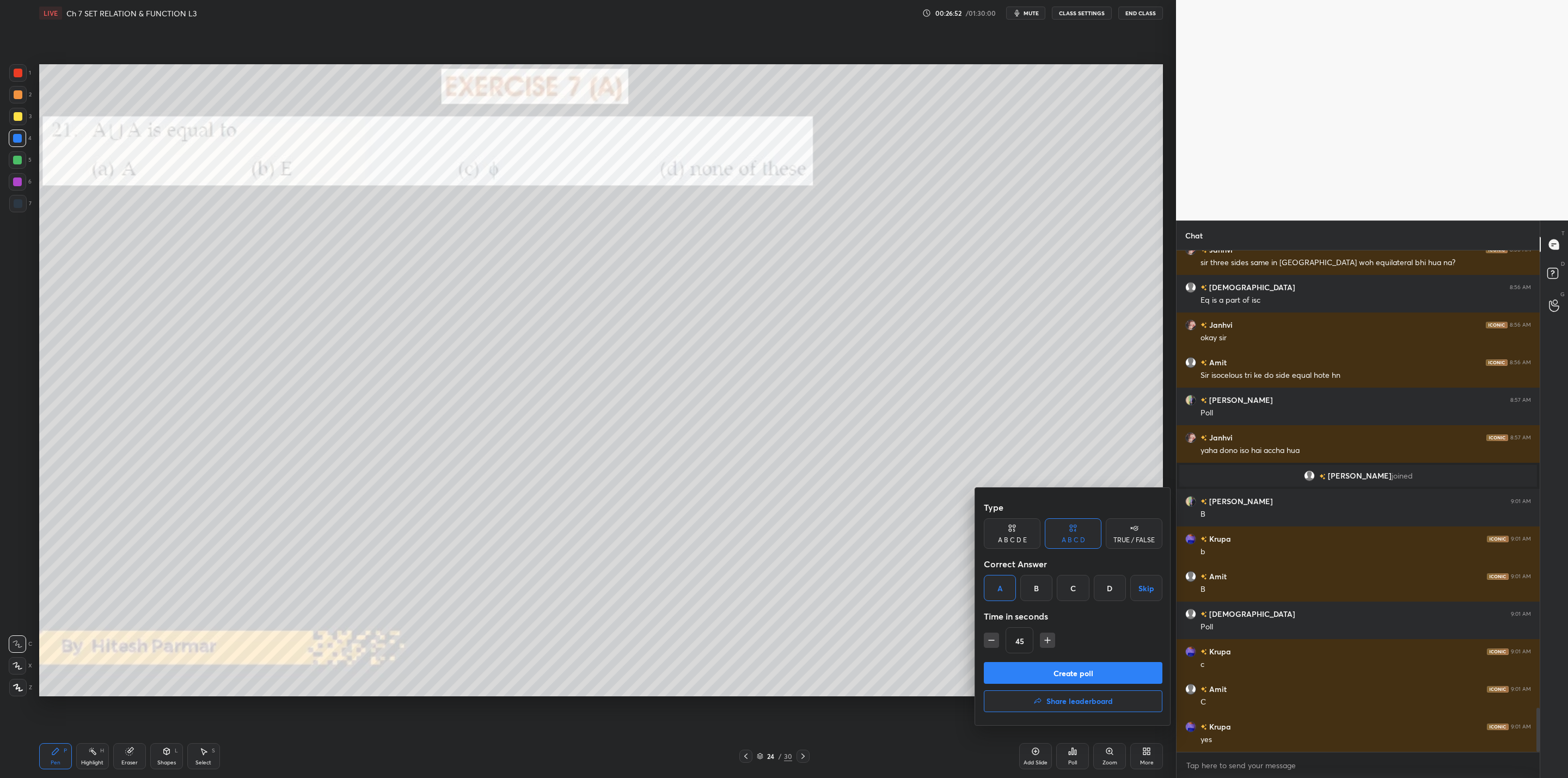
click at [988, 640] on icon "button" at bounding box center [991, 640] width 11 height 11
type input "30"
click at [1037, 677] on button "Create poll" at bounding box center [1074, 672] width 179 height 22
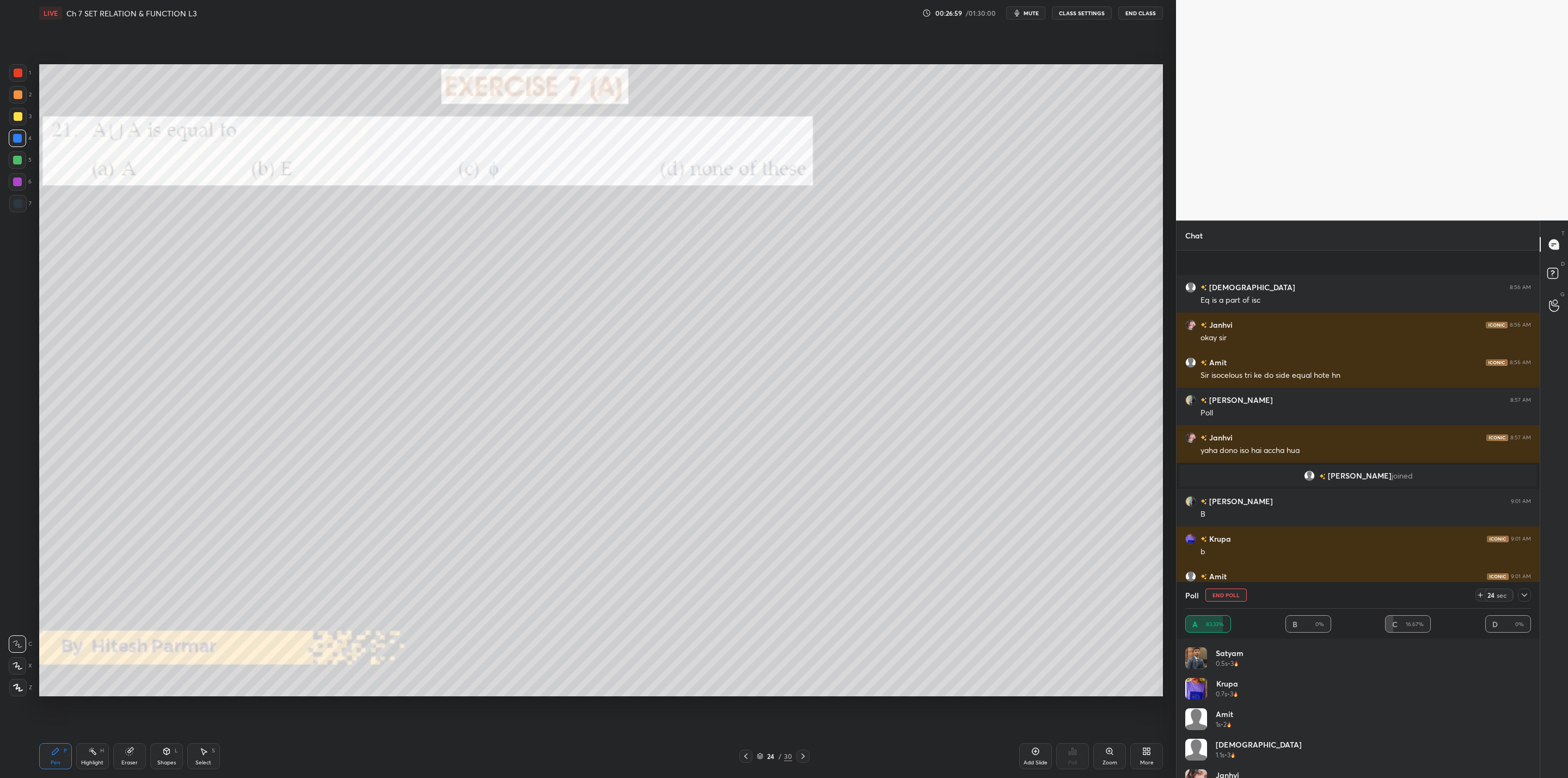
scroll to position [5285, 0]
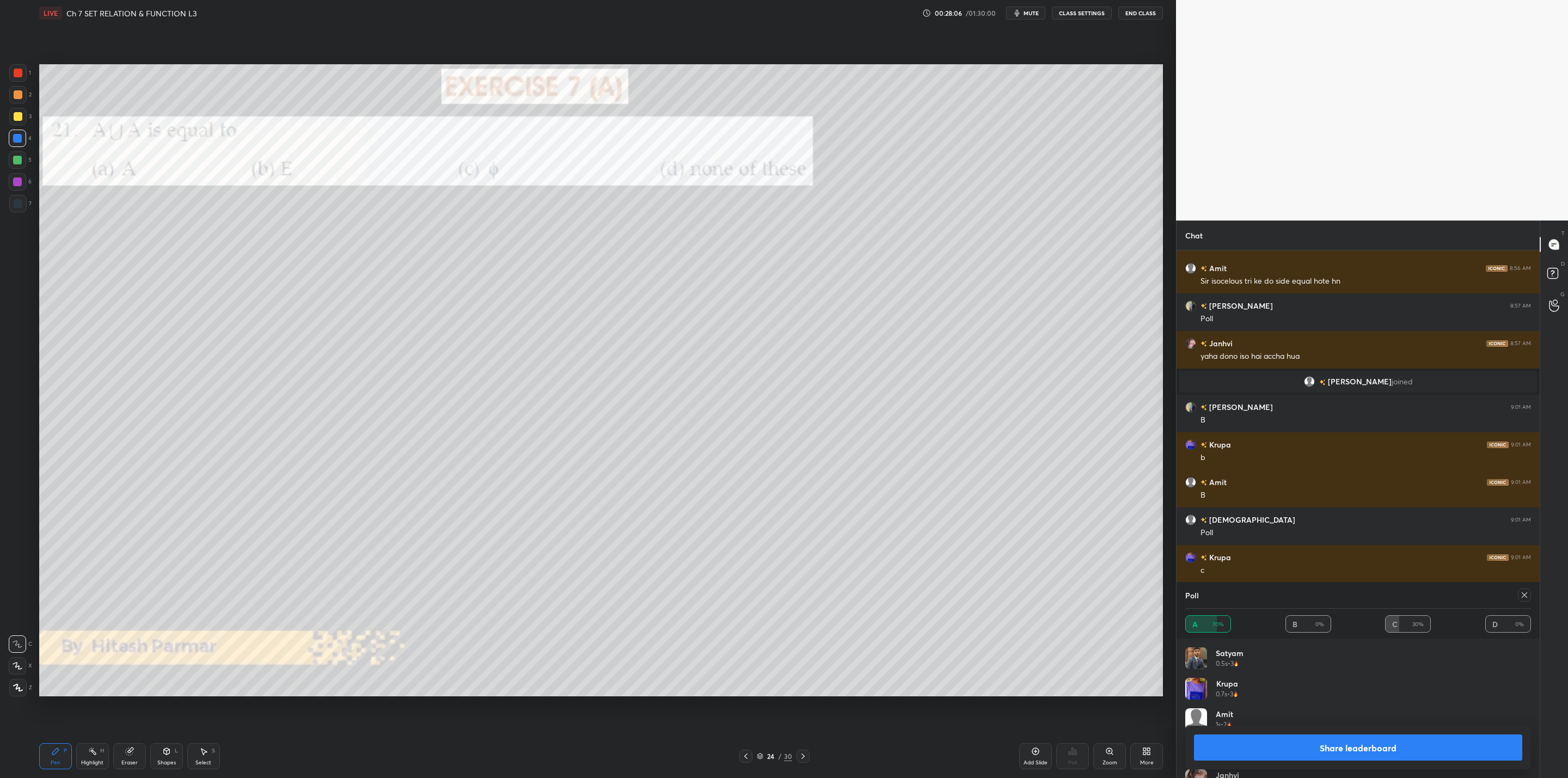
drag, startPoint x: 1252, startPoint y: 748, endPoint x: 1218, endPoint y: 750, distance: 34.1
click at [1243, 753] on button "Share leaderboard" at bounding box center [1357, 747] width 328 height 26
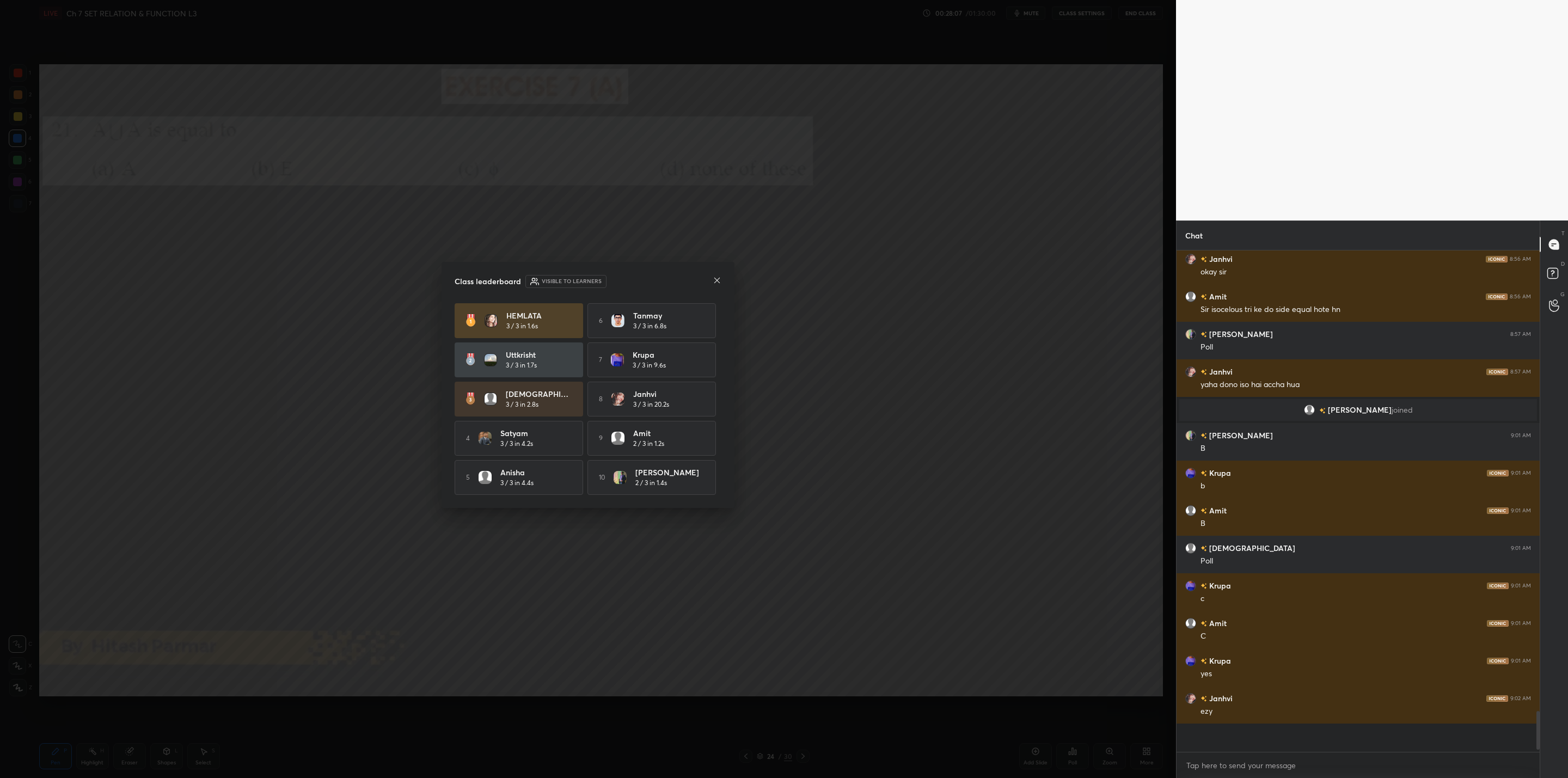
scroll to position [485, 360]
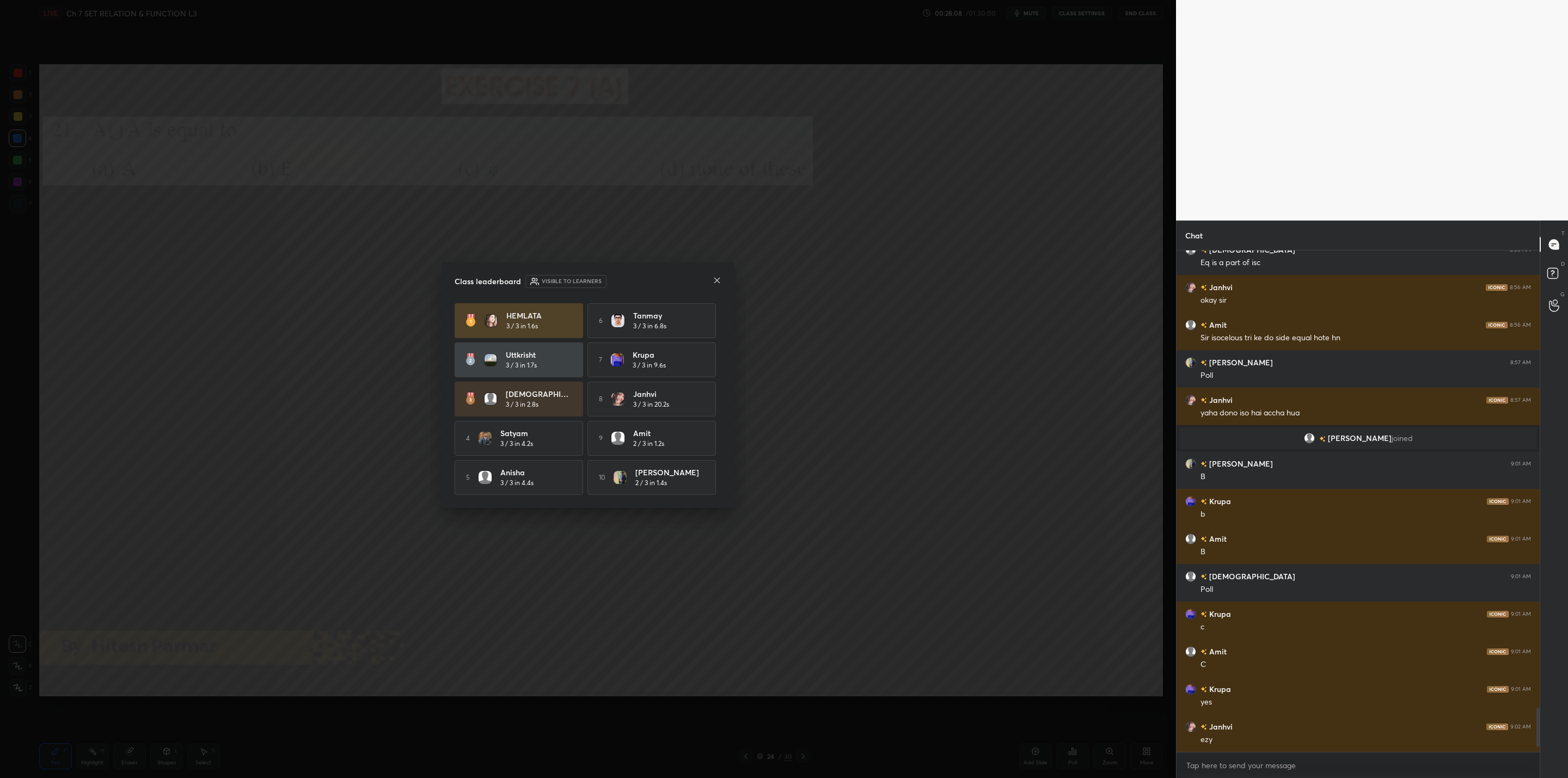
click at [718, 278] on icon at bounding box center [717, 280] width 9 height 9
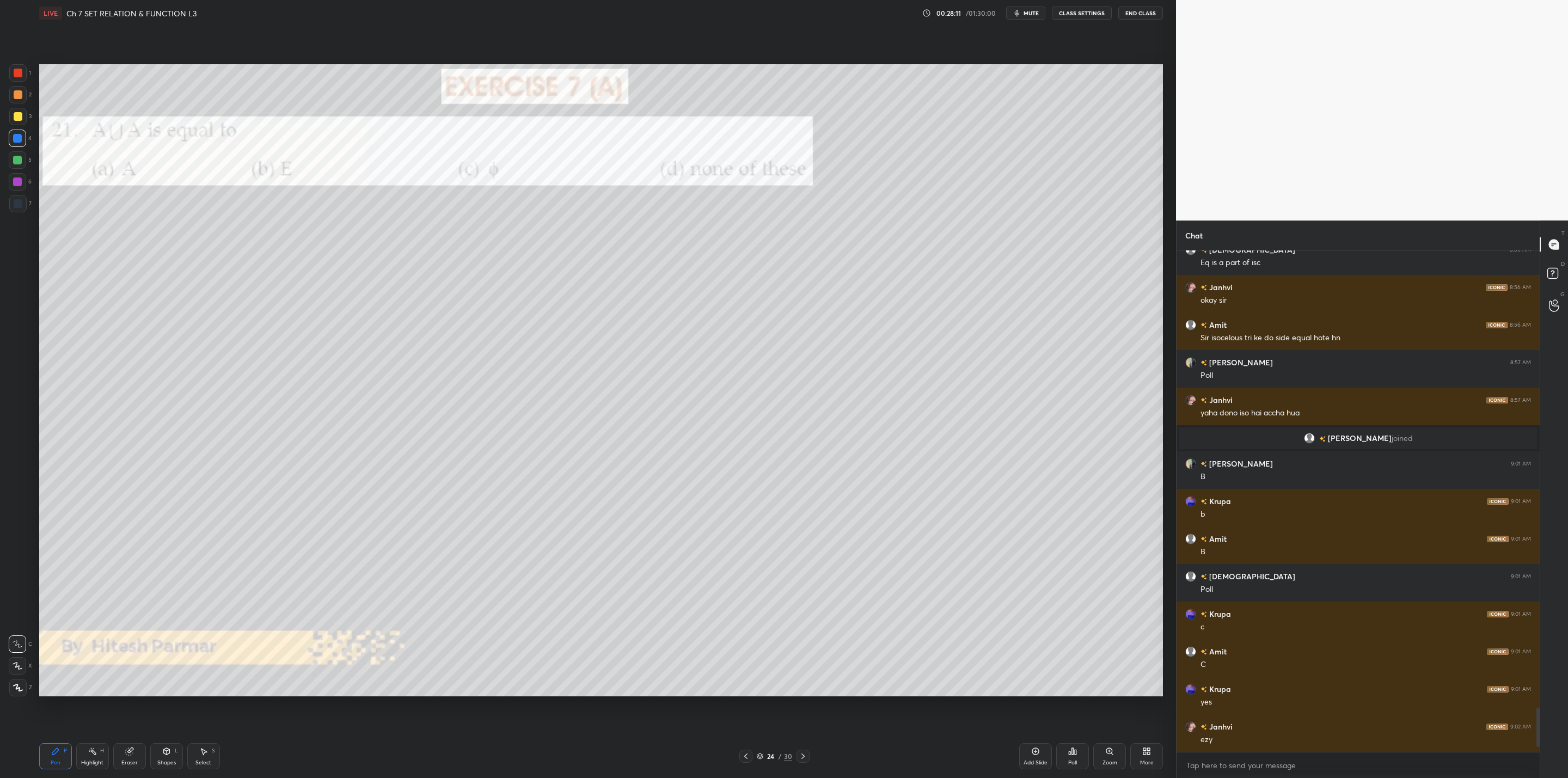
drag, startPoint x: 799, startPoint y: 753, endPoint x: 802, endPoint y: 759, distance: 6.7
click at [799, 755] on icon at bounding box center [802, 756] width 9 height 9
click at [1080, 755] on div "Poll" at bounding box center [1073, 756] width 33 height 26
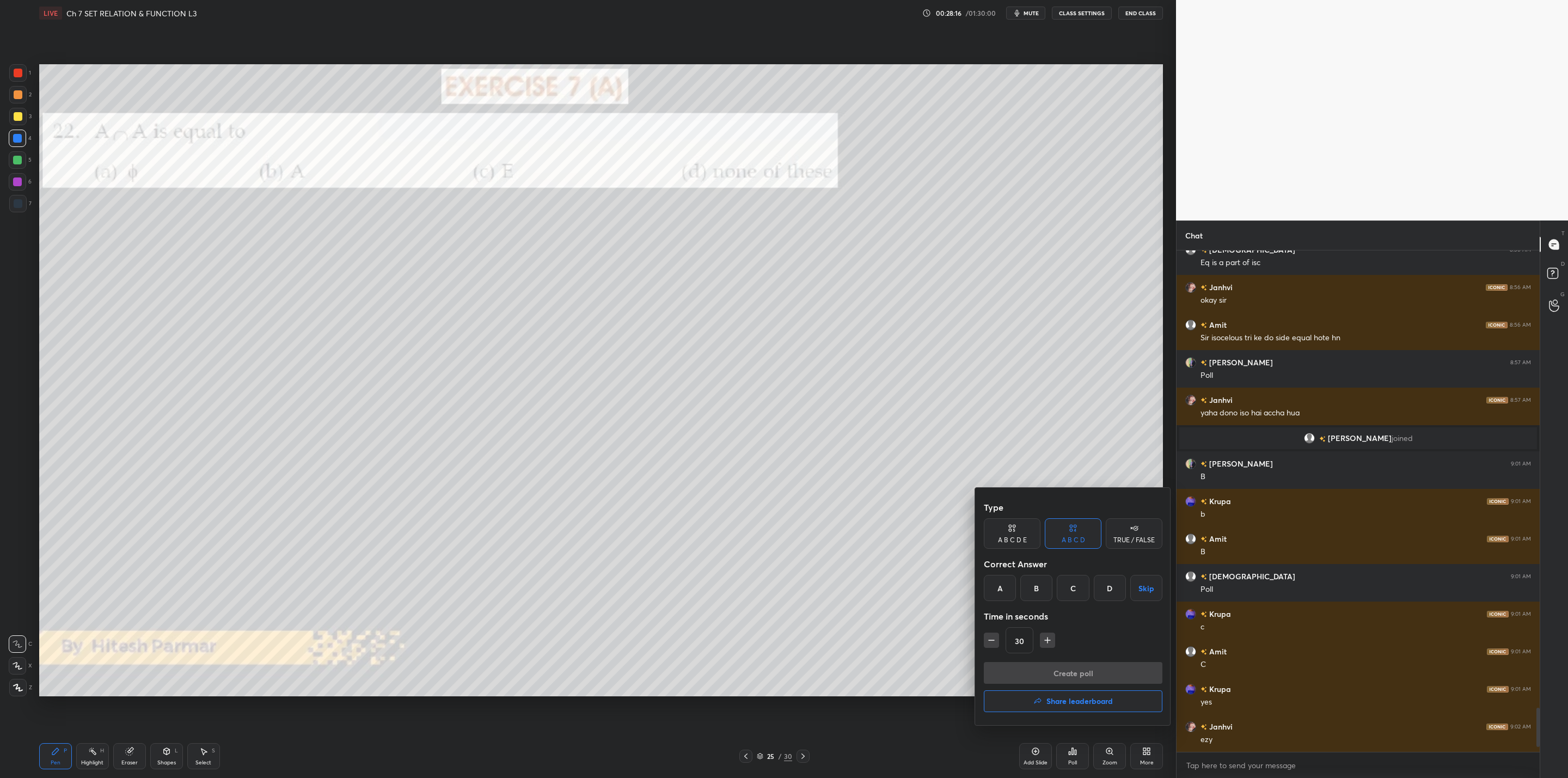
drag, startPoint x: 1036, startPoint y: 582, endPoint x: 1017, endPoint y: 629, distance: 50.7
click at [1032, 587] on div "B" at bounding box center [1036, 588] width 32 height 26
drag, startPoint x: 1043, startPoint y: 668, endPoint x: 1037, endPoint y: 671, distance: 6.7
click at [1037, 671] on button "Create poll" at bounding box center [1074, 672] width 179 height 22
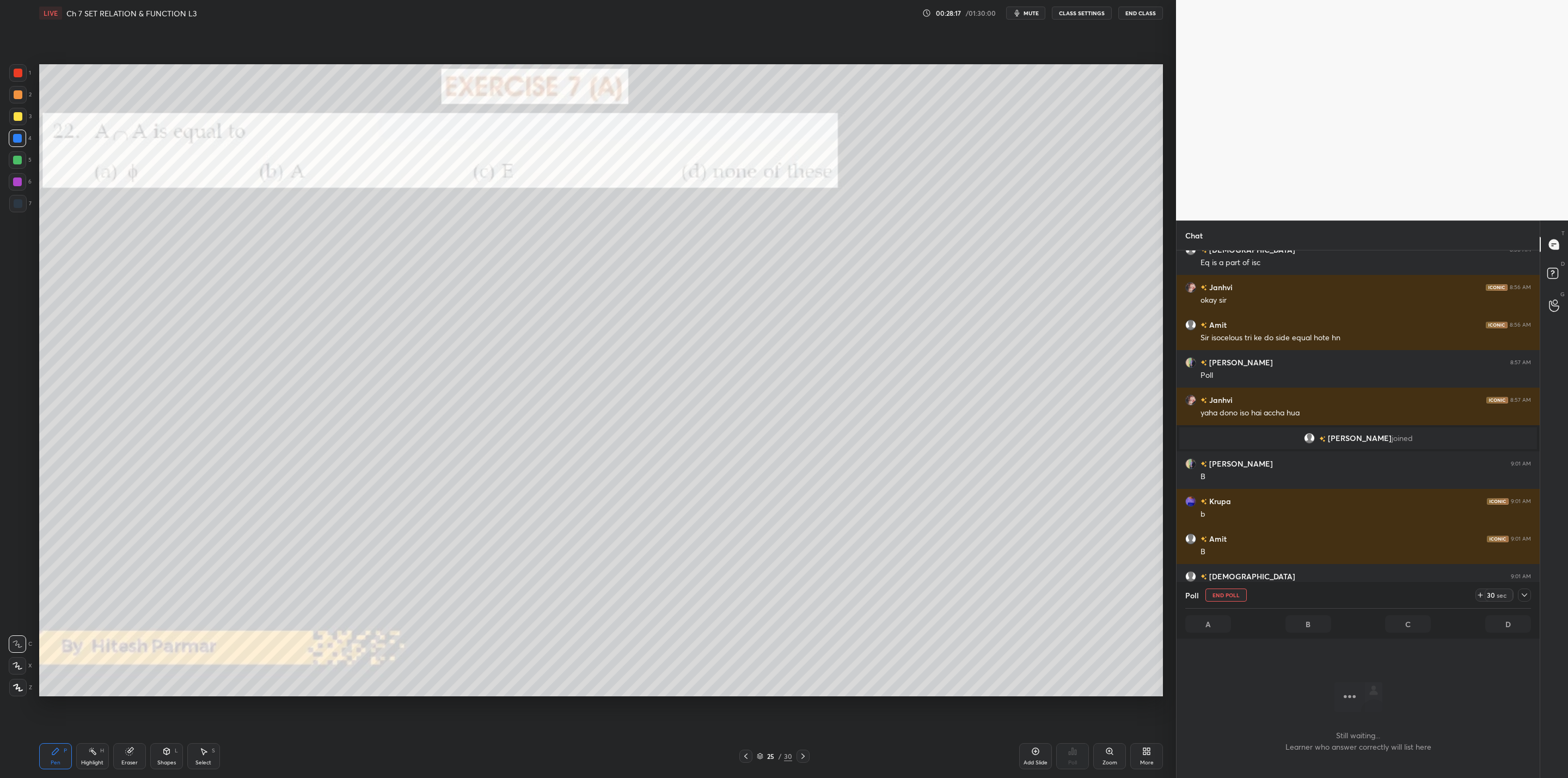
scroll to position [3, 4]
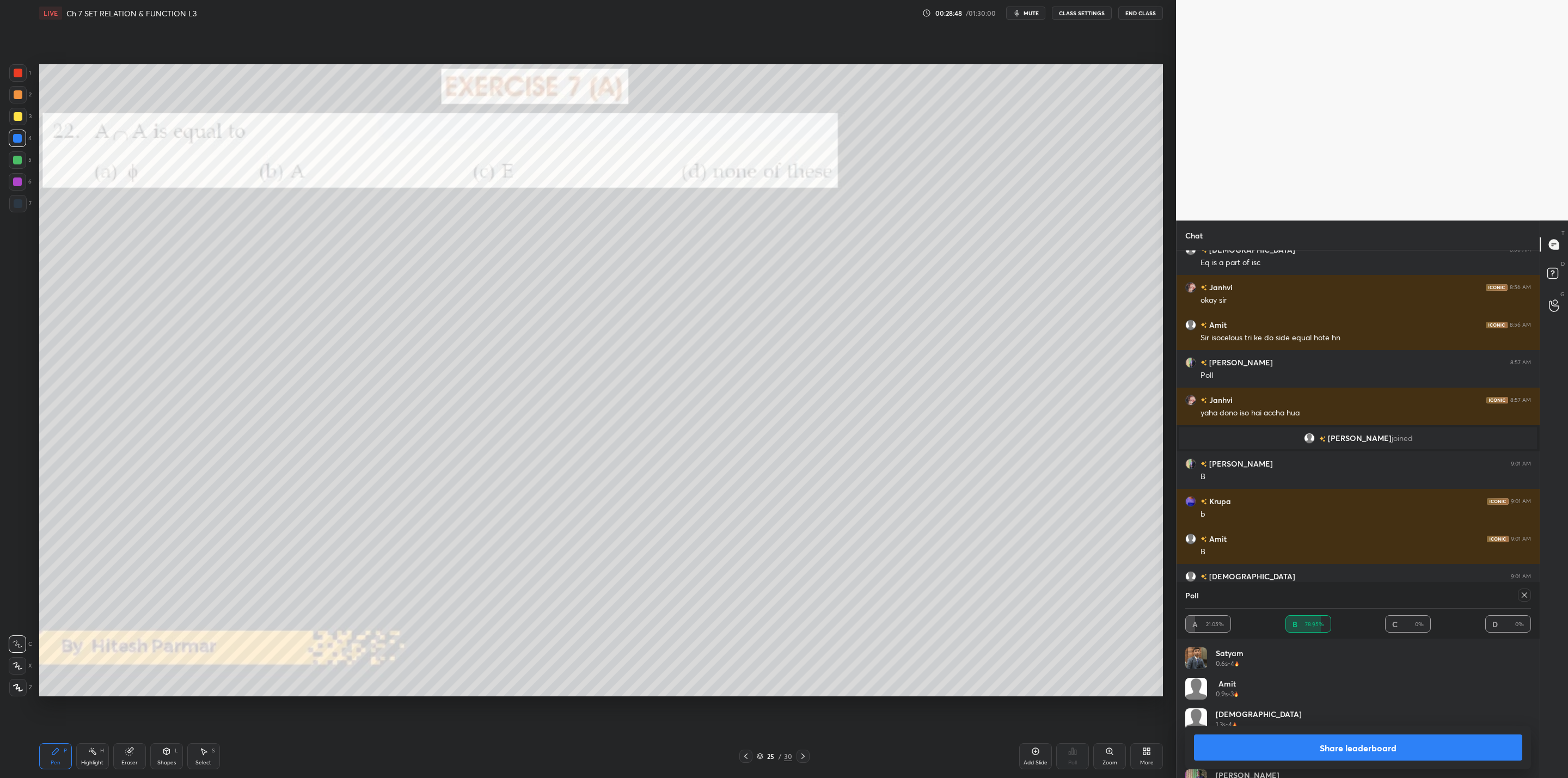
drag, startPoint x: 1334, startPoint y: 746, endPoint x: 1302, endPoint y: 736, distance: 33.5
click at [1334, 747] on button "Share leaderboard" at bounding box center [1357, 747] width 328 height 26
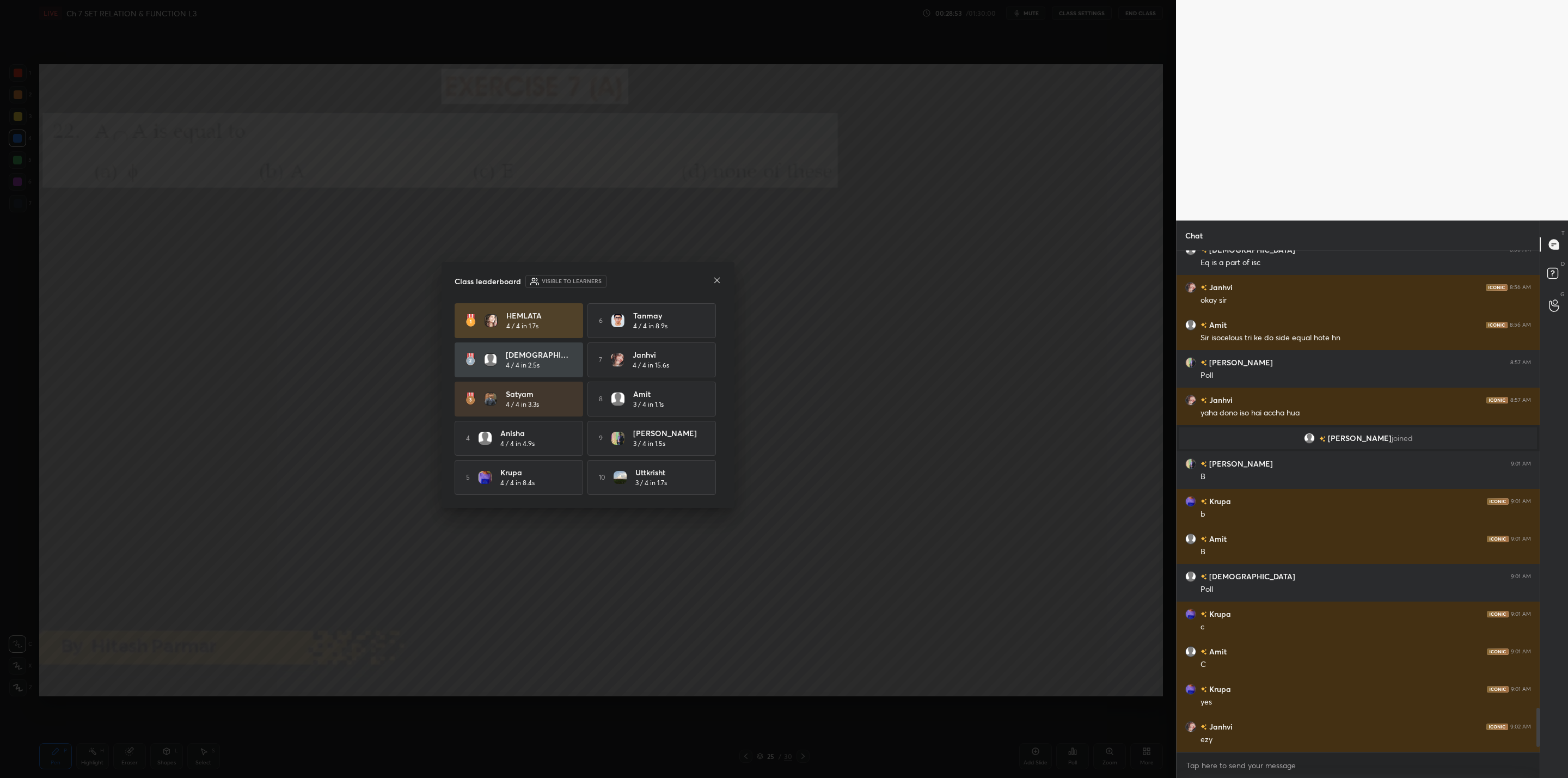
click at [716, 278] on icon at bounding box center [717, 280] width 9 height 9
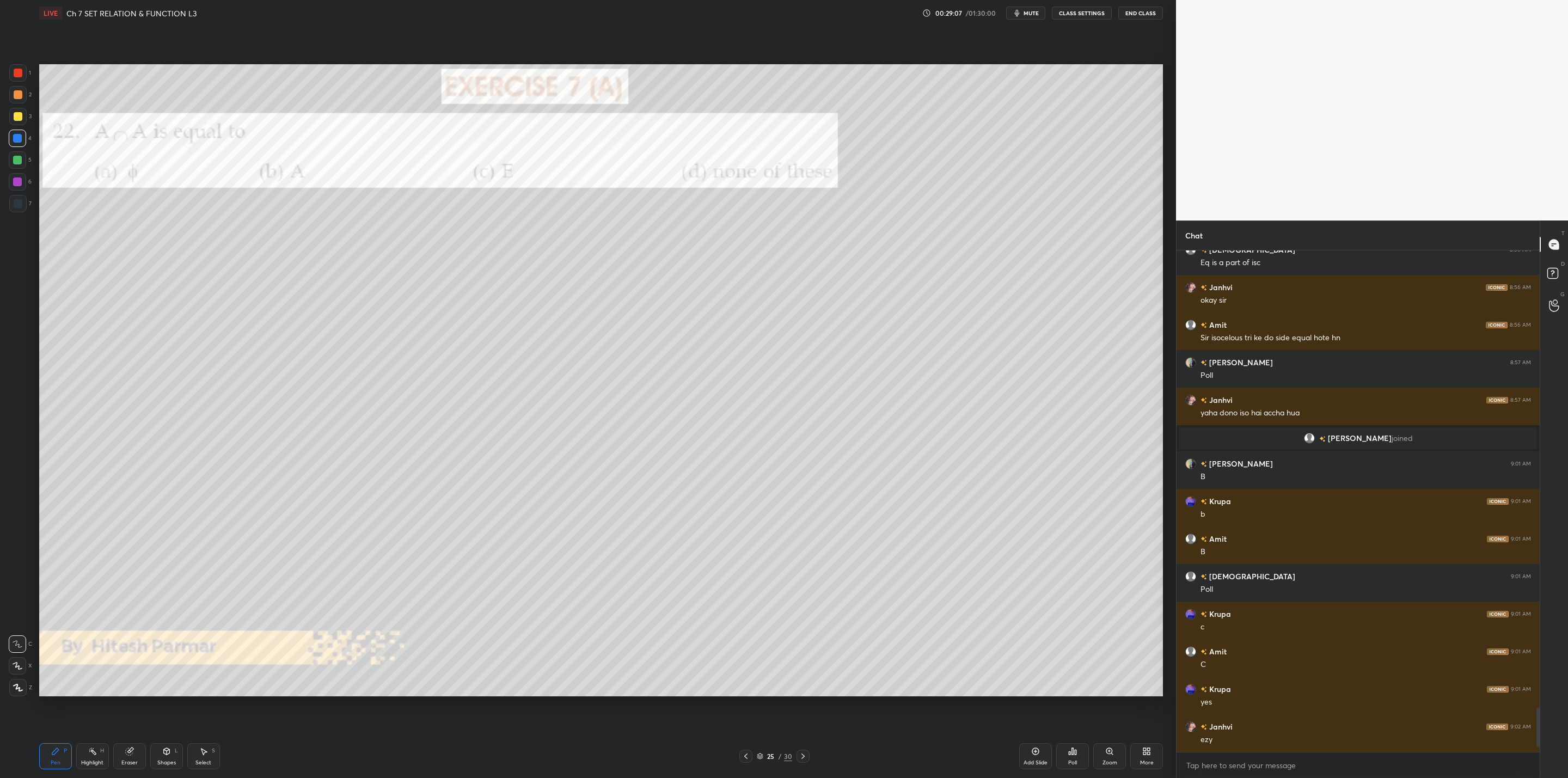
click at [801, 757] on icon at bounding box center [802, 756] width 9 height 9
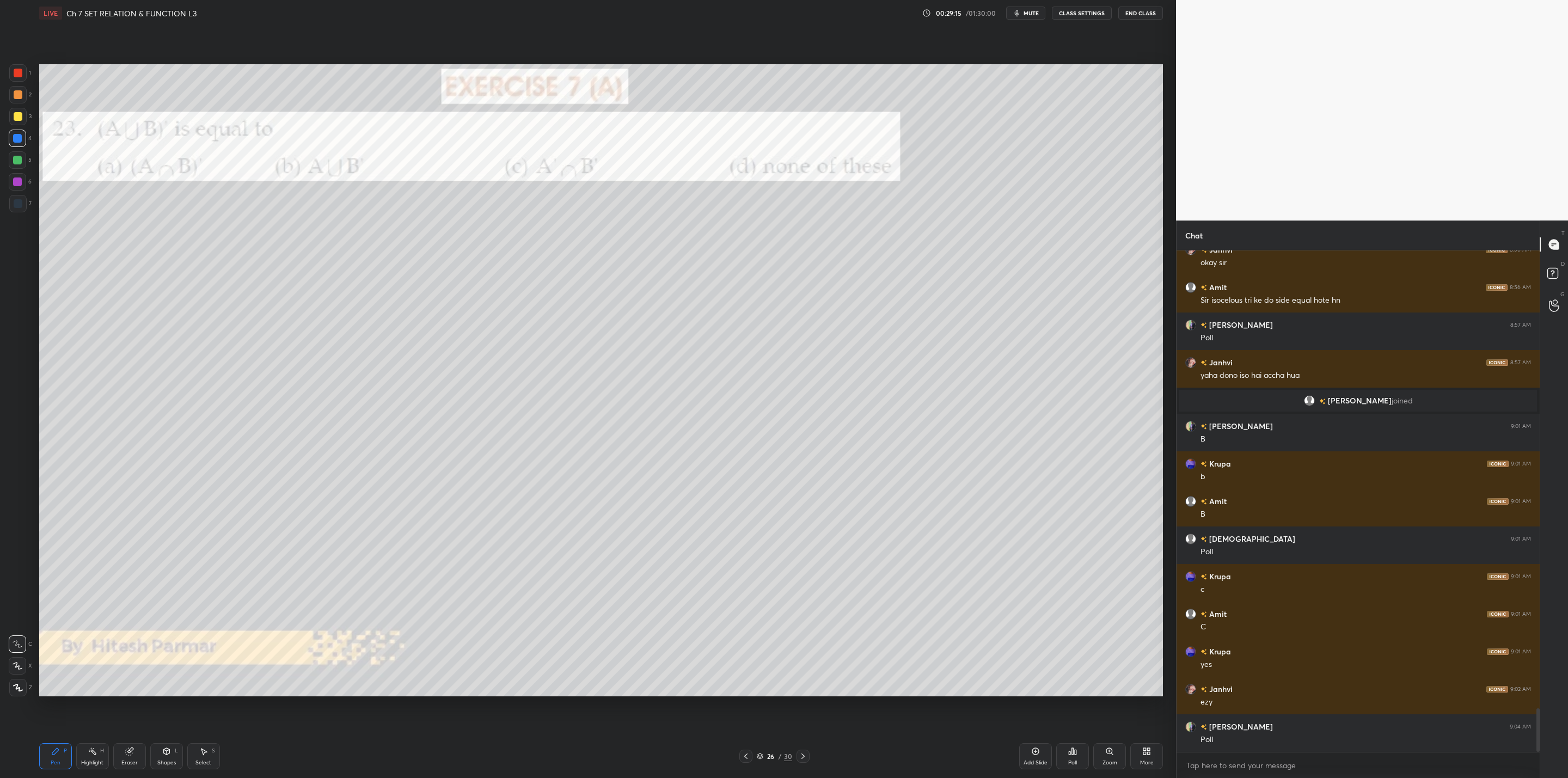
click at [1074, 760] on div "Poll" at bounding box center [1073, 763] width 9 height 6
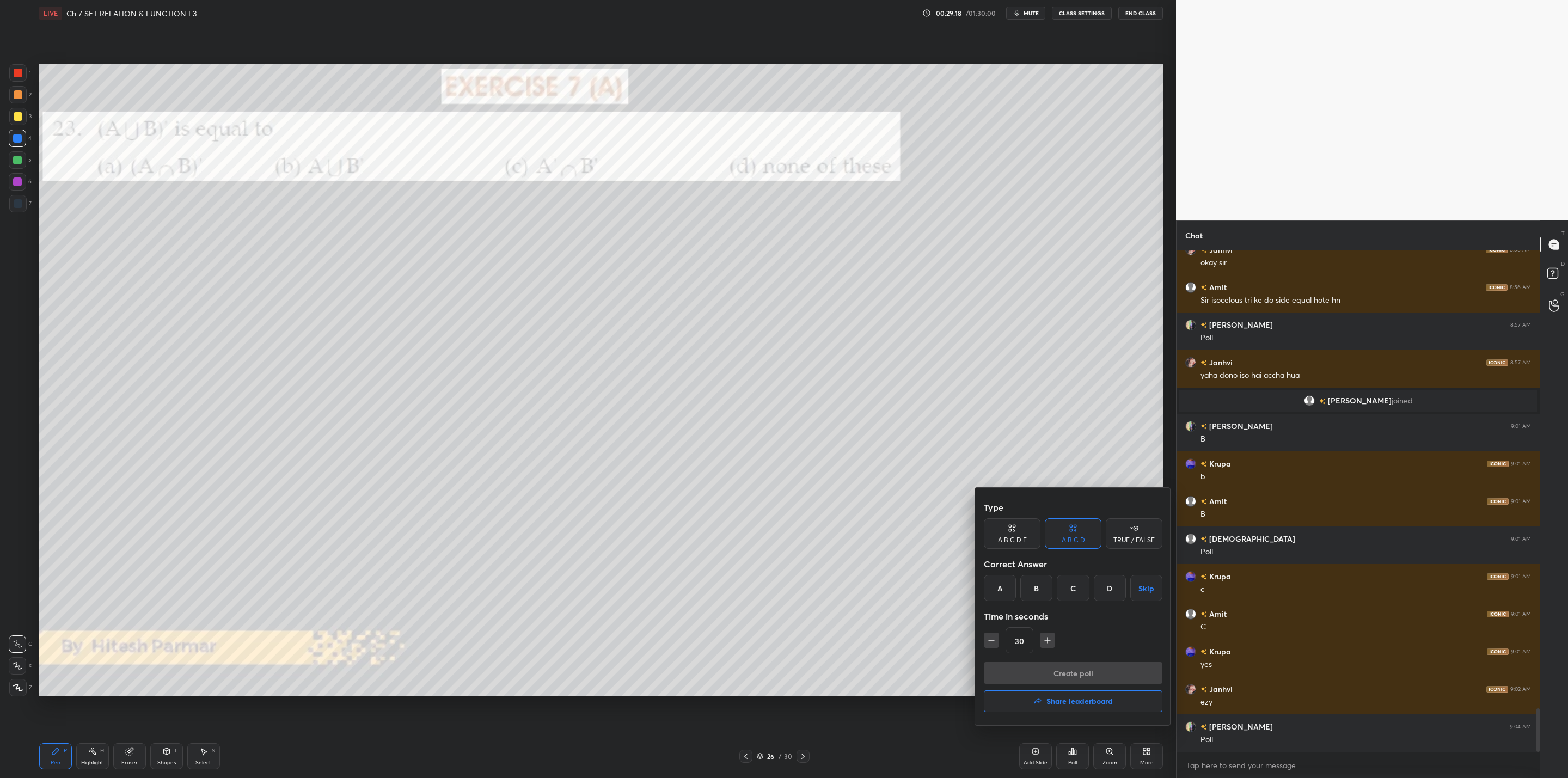
drag, startPoint x: 1031, startPoint y: 587, endPoint x: 1024, endPoint y: 606, distance: 20.2
click at [1031, 587] on div "B" at bounding box center [1036, 588] width 32 height 26
click at [1067, 591] on div "C" at bounding box center [1073, 588] width 32 height 26
click at [1049, 672] on button "Create poll" at bounding box center [1074, 672] width 179 height 22
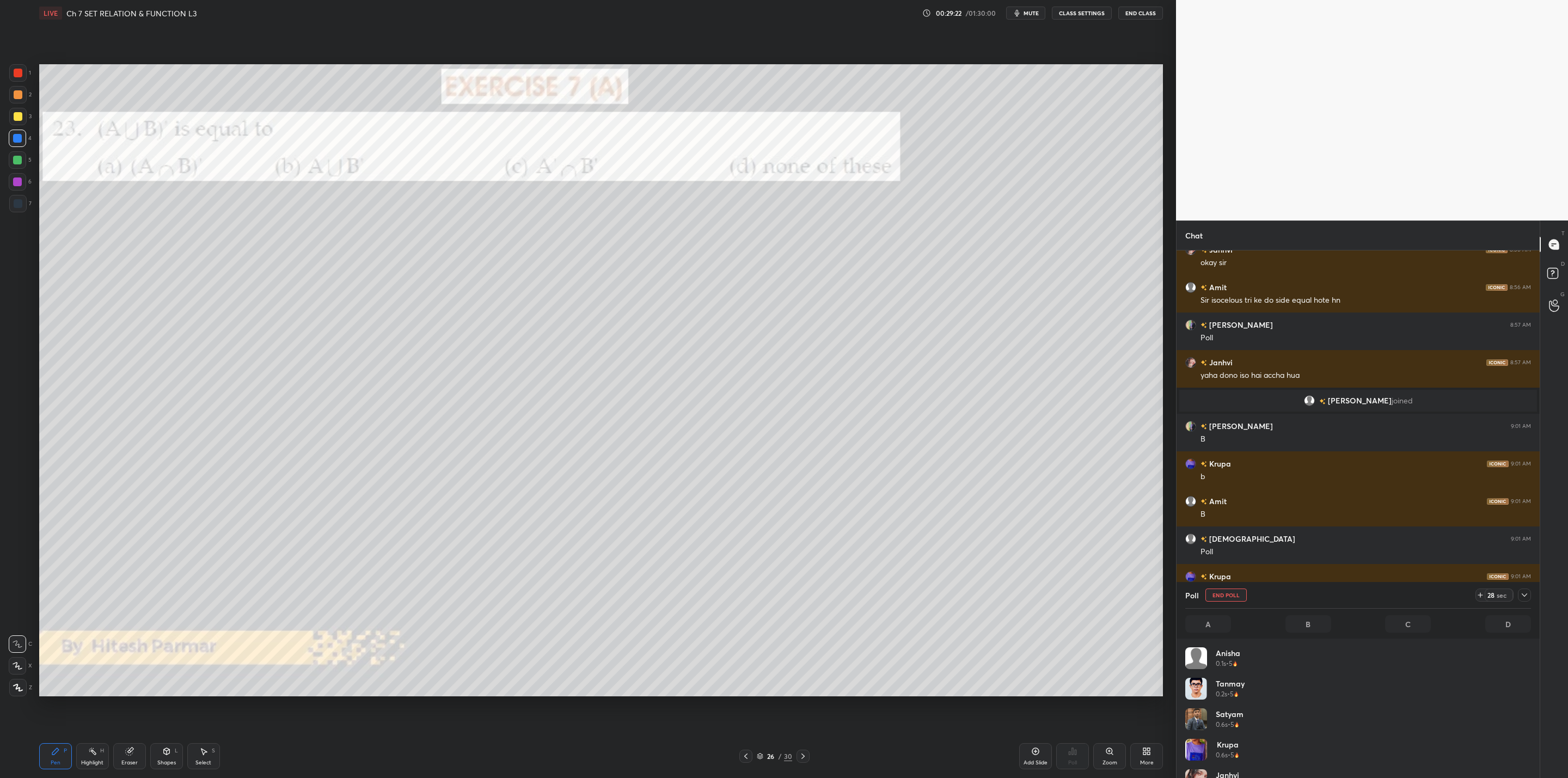
scroll to position [127, 342]
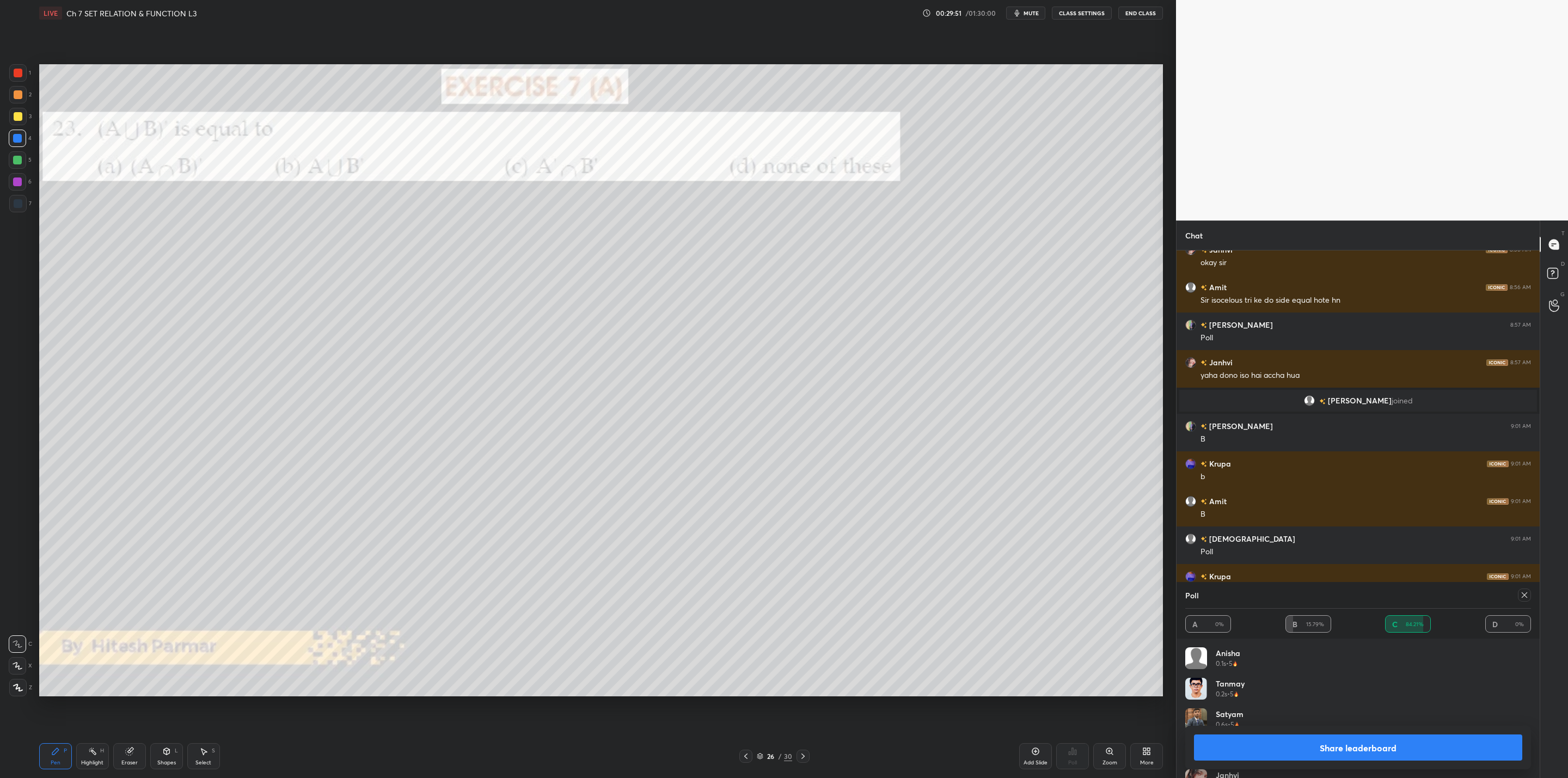
click at [1239, 748] on button "Share leaderboard" at bounding box center [1357, 747] width 328 height 26
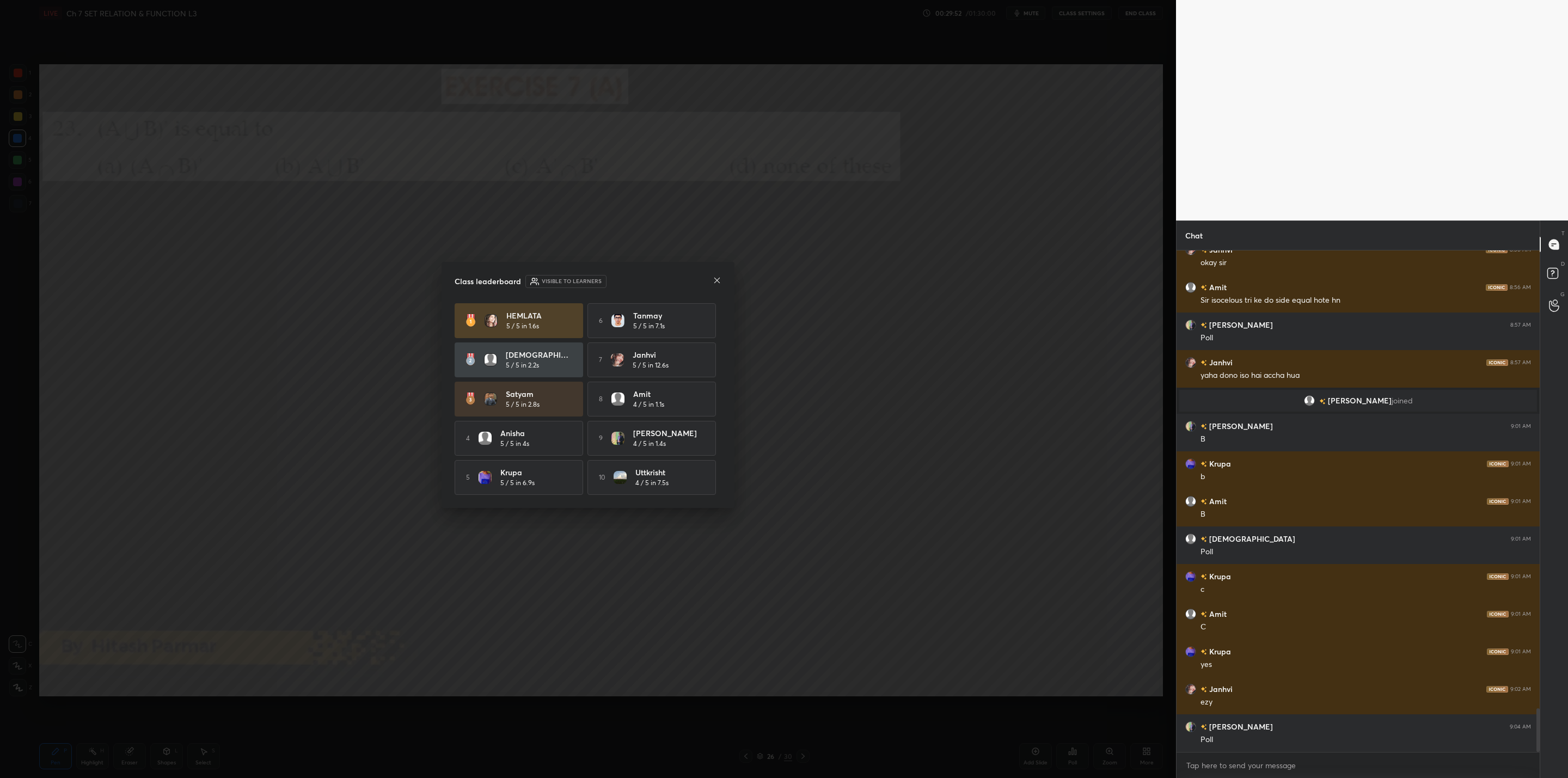
scroll to position [498, 360]
click at [716, 278] on icon at bounding box center [717, 280] width 9 height 9
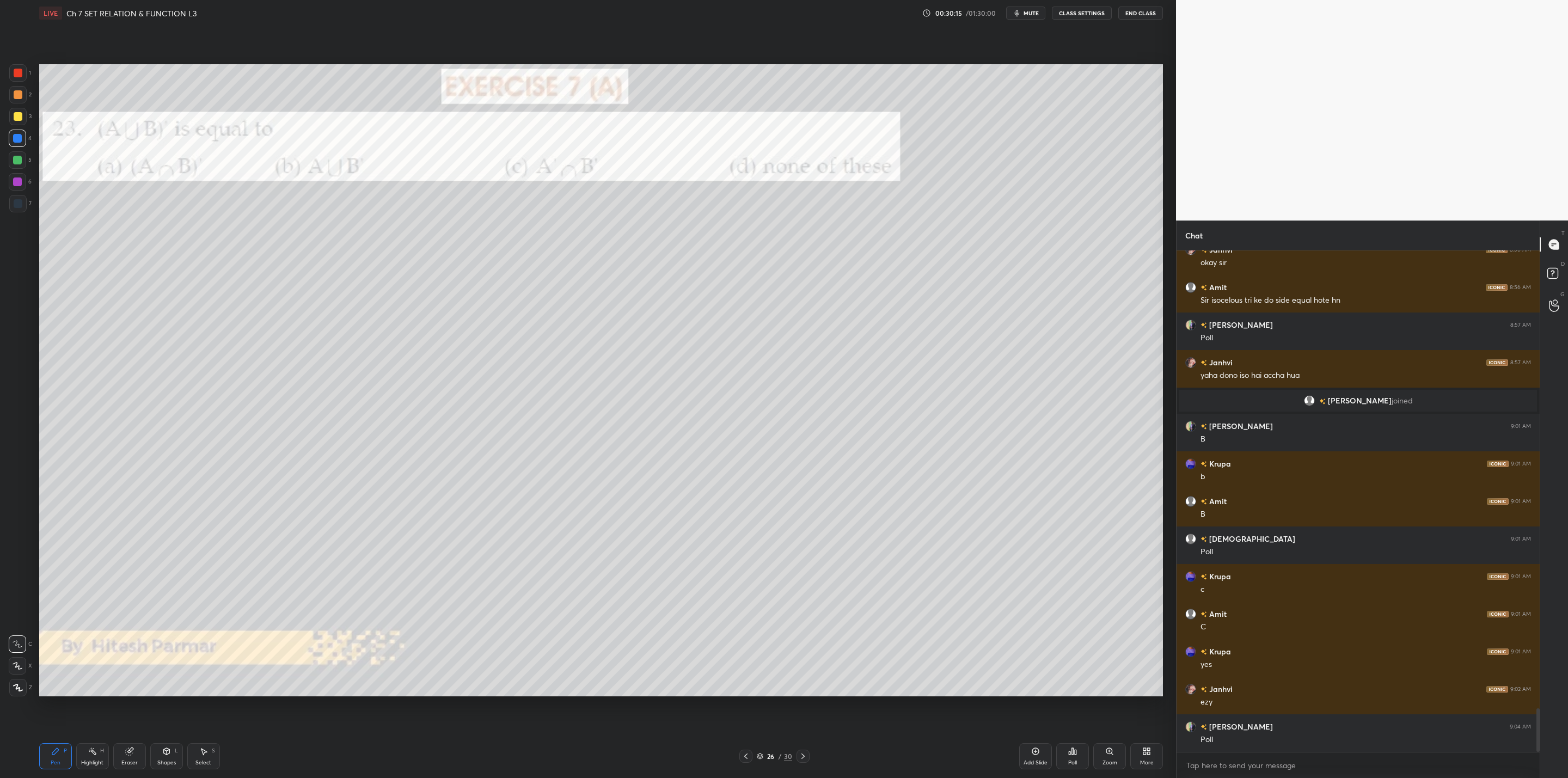
click at [806, 756] on icon at bounding box center [802, 756] width 9 height 9
drag, startPoint x: 807, startPoint y: 755, endPoint x: 797, endPoint y: 755, distance: 10.0
click at [805, 755] on icon at bounding box center [802, 756] width 9 height 9
click at [1076, 765] on div "Poll" at bounding box center [1073, 763] width 9 height 6
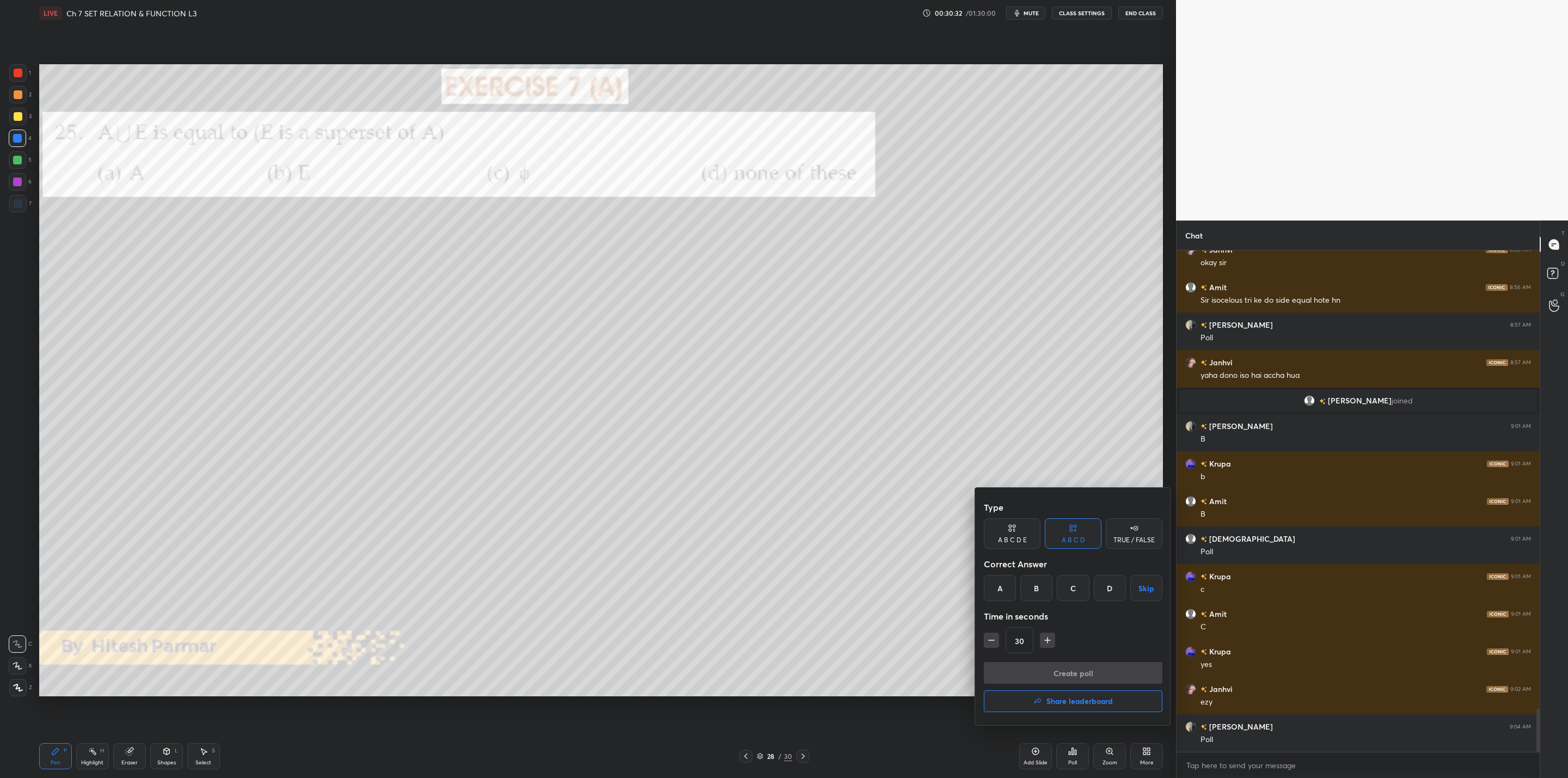
drag, startPoint x: 1033, startPoint y: 587, endPoint x: 1029, endPoint y: 608, distance: 21.4
click at [1029, 591] on div "B" at bounding box center [1036, 588] width 32 height 26
drag, startPoint x: 1050, startPoint y: 668, endPoint x: 951, endPoint y: 671, distance: 99.0
click at [1039, 668] on button "Create poll" at bounding box center [1074, 672] width 179 height 22
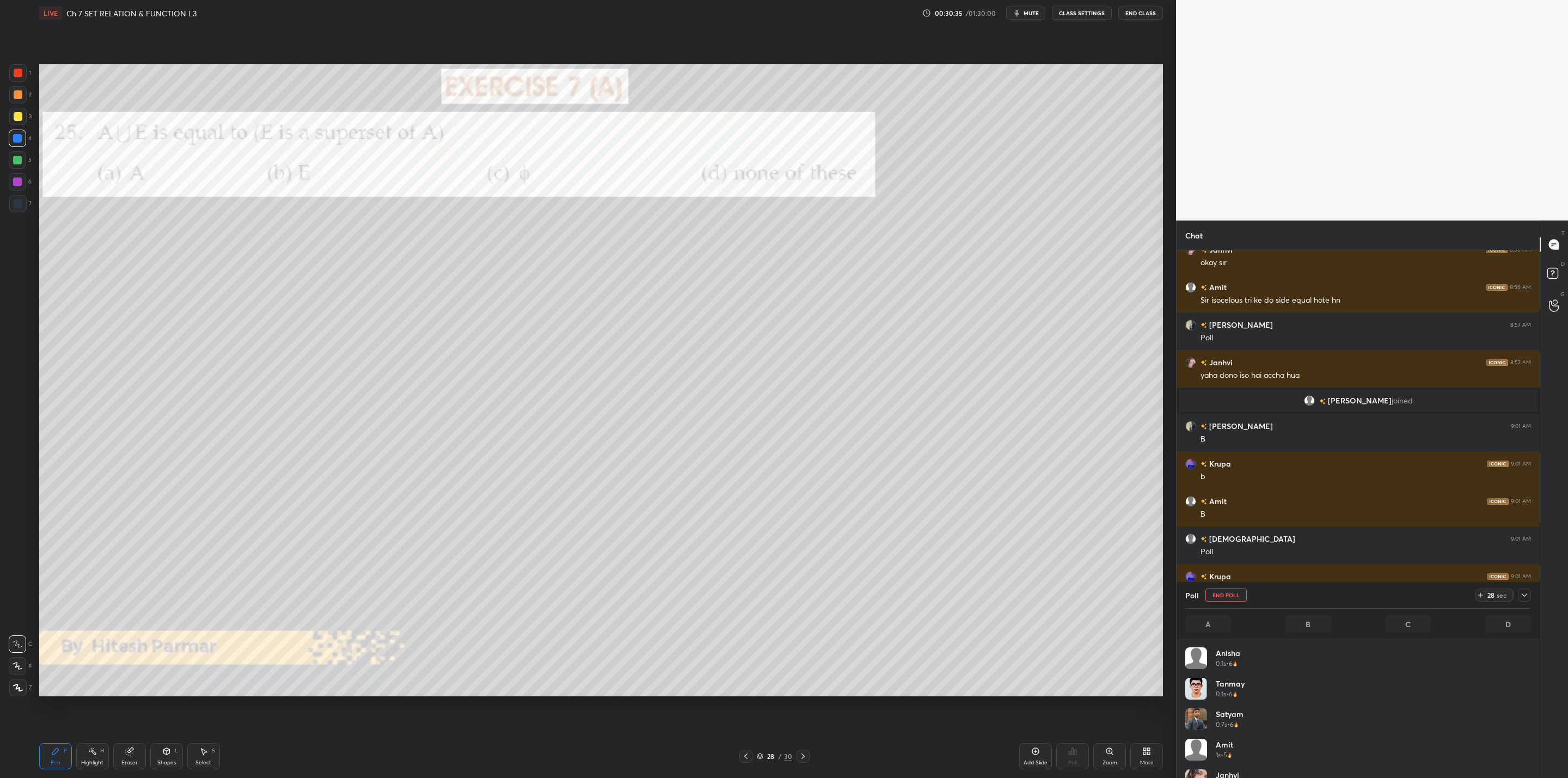
scroll to position [127, 342]
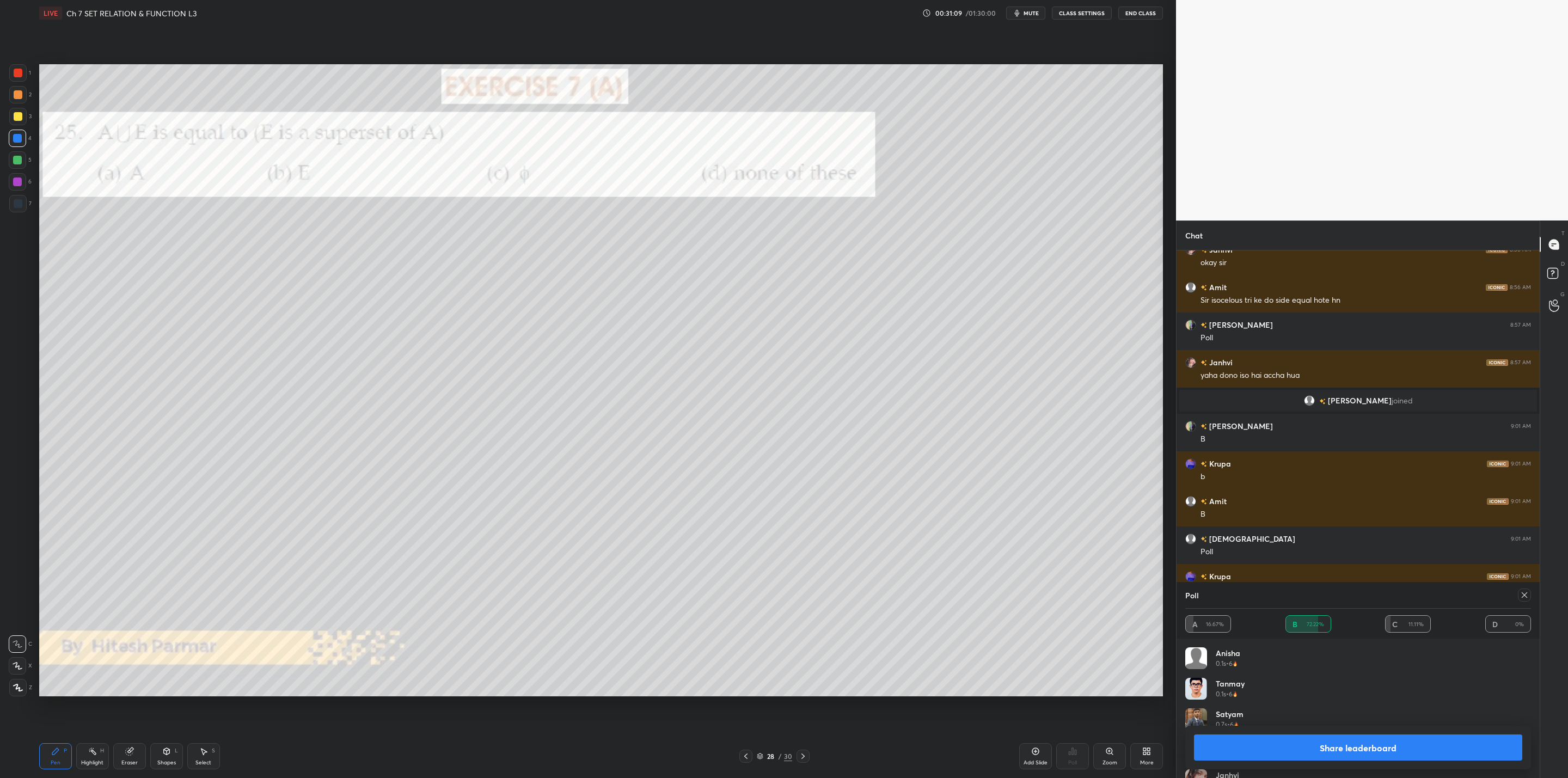
drag, startPoint x: 1296, startPoint y: 751, endPoint x: 1287, endPoint y: 748, distance: 9.5
click at [1296, 752] on button "Share leaderboard" at bounding box center [1357, 747] width 328 height 26
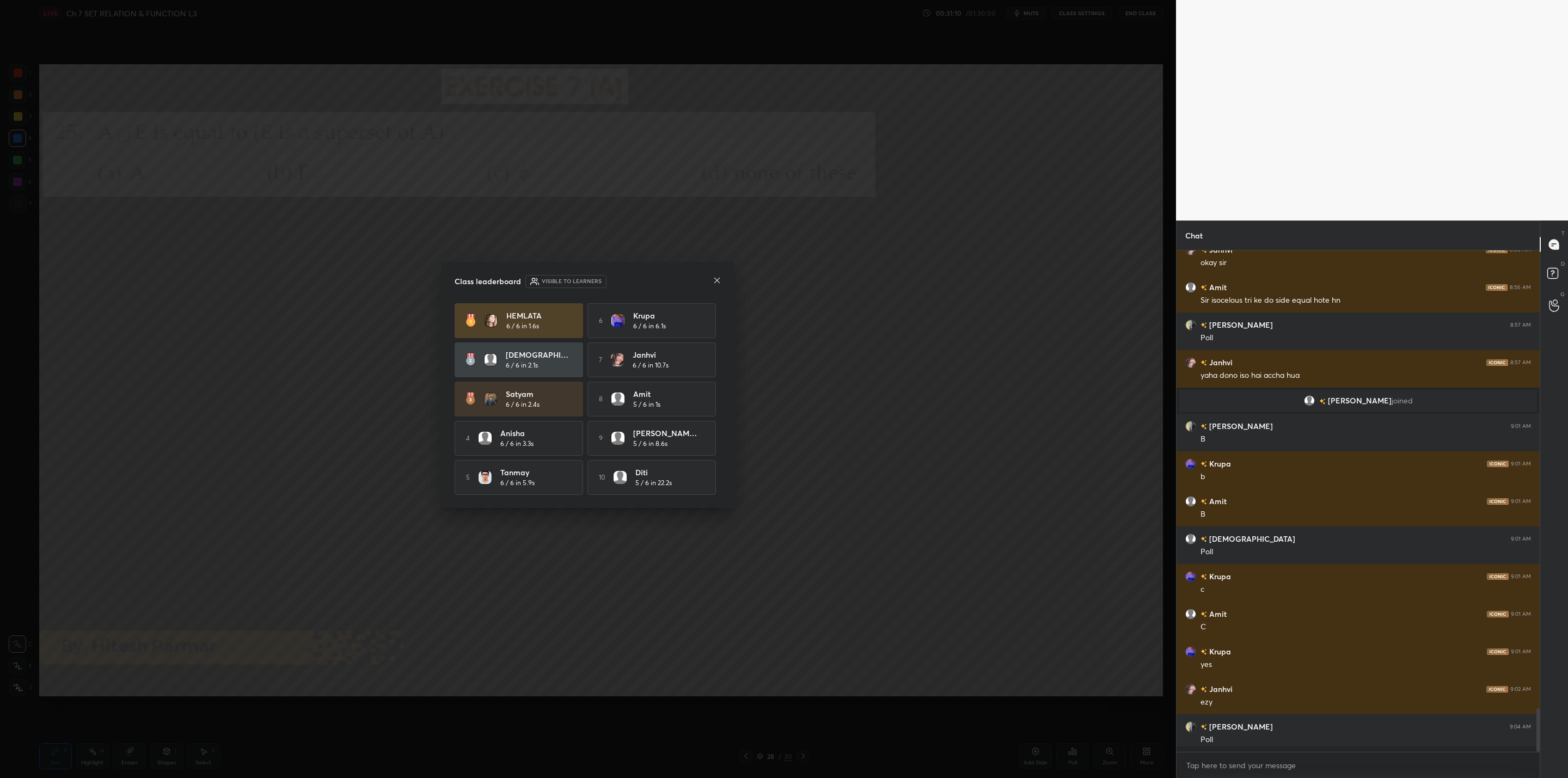
scroll to position [521, 360]
click at [721, 278] on icon at bounding box center [717, 280] width 9 height 9
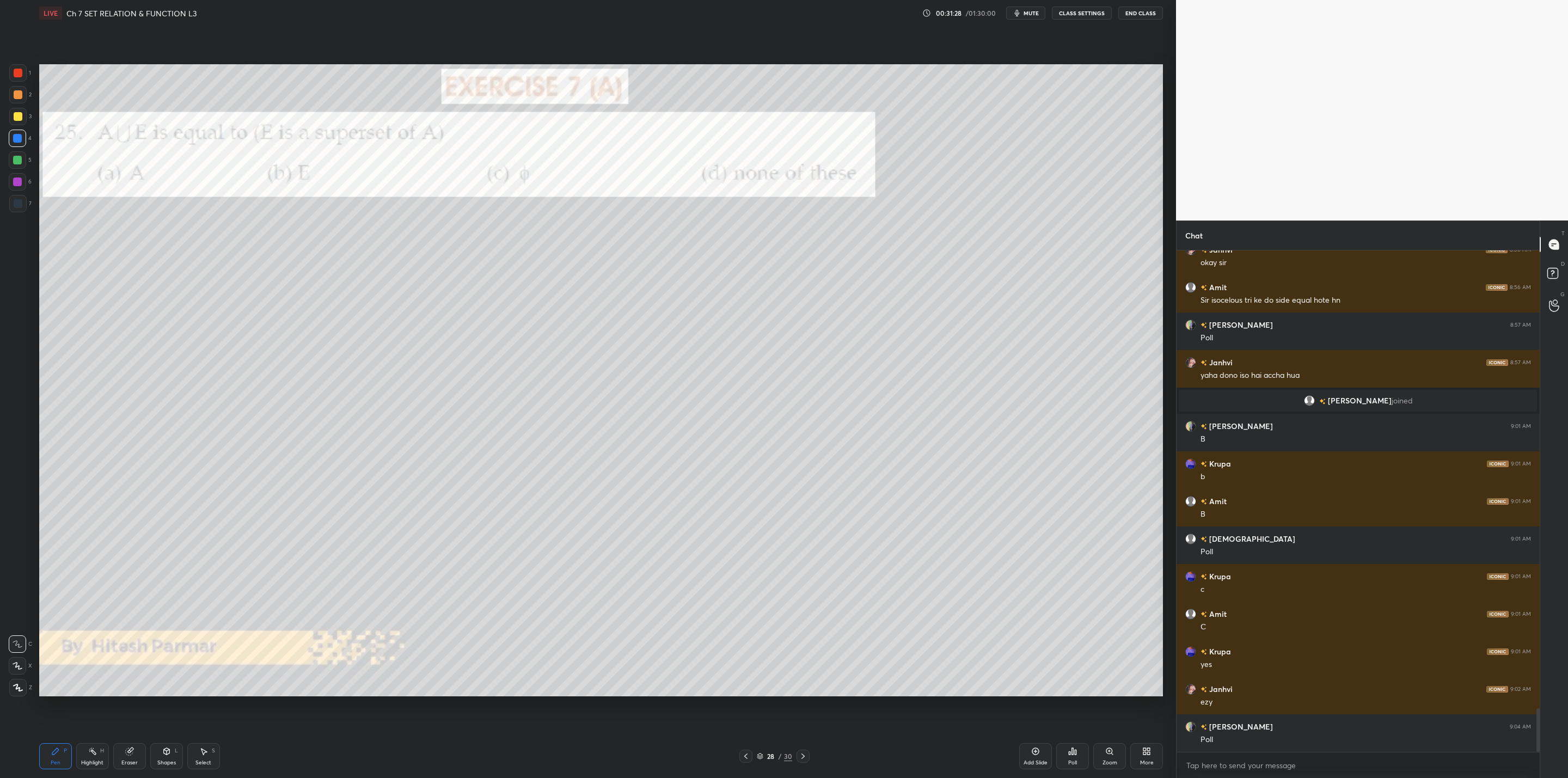
drag, startPoint x: 802, startPoint y: 758, endPoint x: 789, endPoint y: 755, distance: 13.3
click at [801, 755] on icon at bounding box center [802, 756] width 9 height 9
drag, startPoint x: 804, startPoint y: 755, endPoint x: 809, endPoint y: 751, distance: 6.4
click at [806, 753] on icon at bounding box center [802, 756] width 9 height 9
click at [800, 756] on icon at bounding box center [802, 756] width 9 height 9
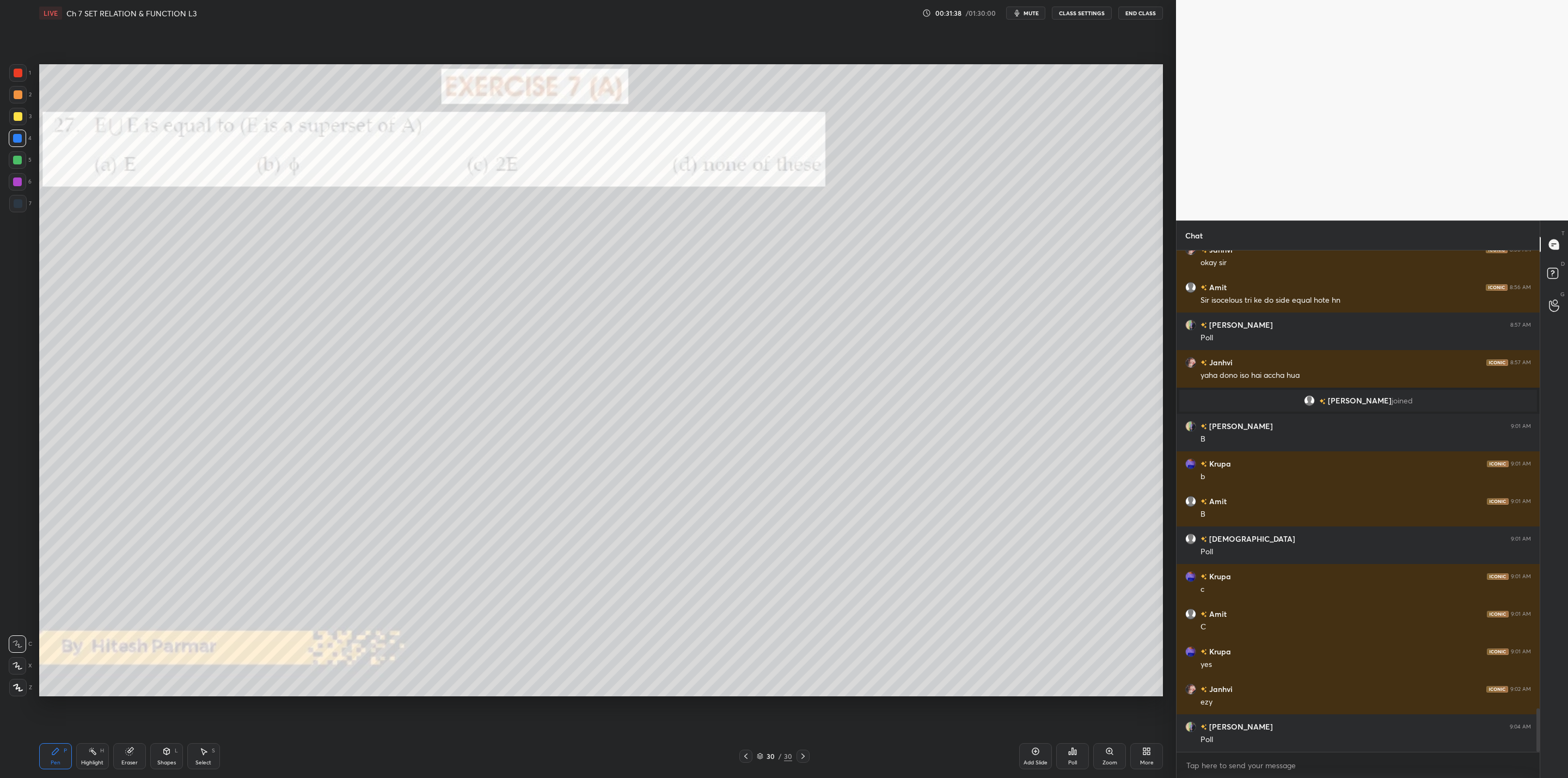
click at [801, 755] on icon at bounding box center [802, 756] width 9 height 9
click at [802, 753] on icon at bounding box center [802, 756] width 9 height 9
click at [804, 752] on icon at bounding box center [802, 756] width 9 height 9
click at [800, 753] on icon at bounding box center [802, 756] width 9 height 9
click at [798, 756] on icon at bounding box center [802, 756] width 9 height 9
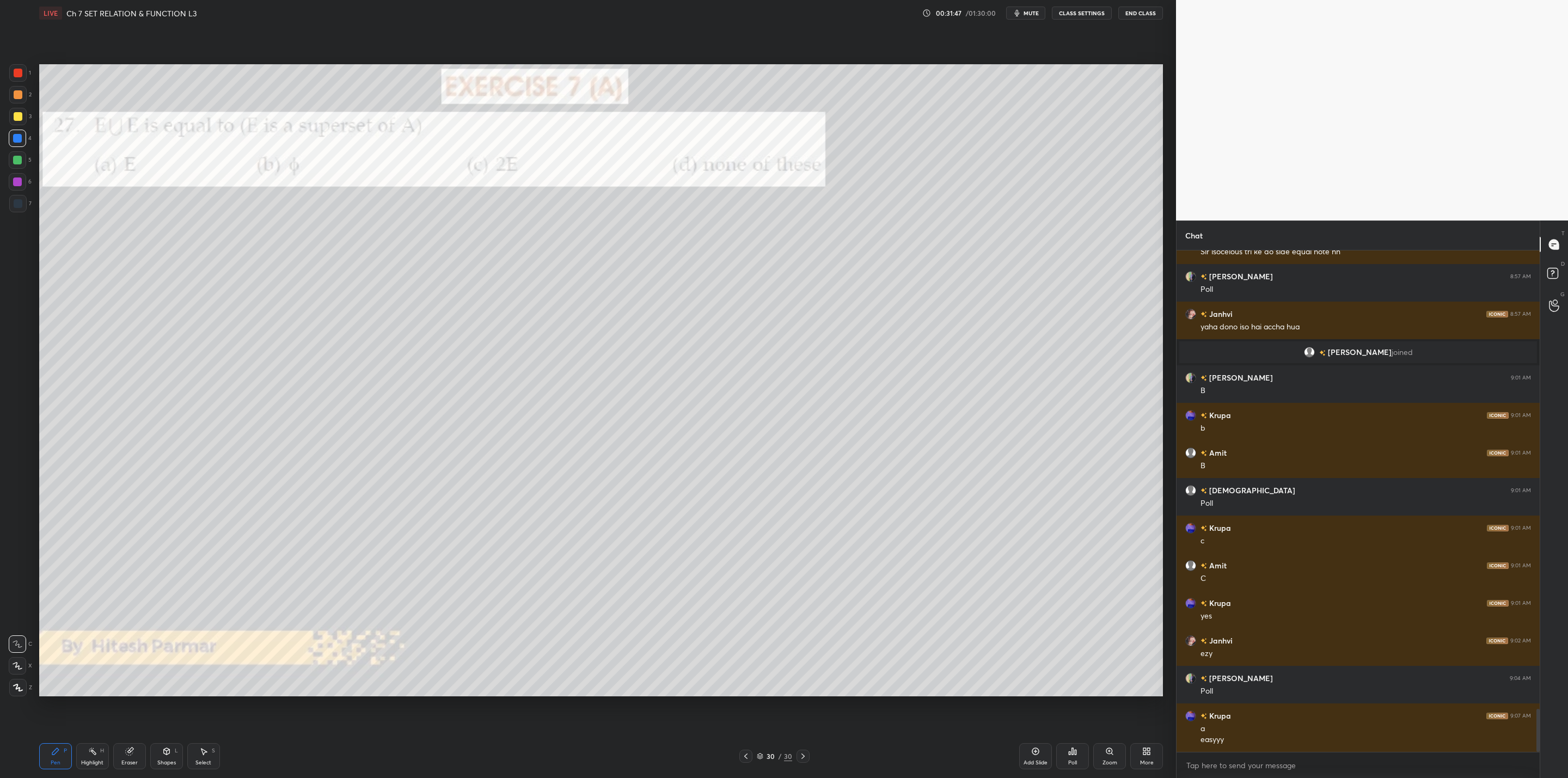
scroll to position [5352, 0]
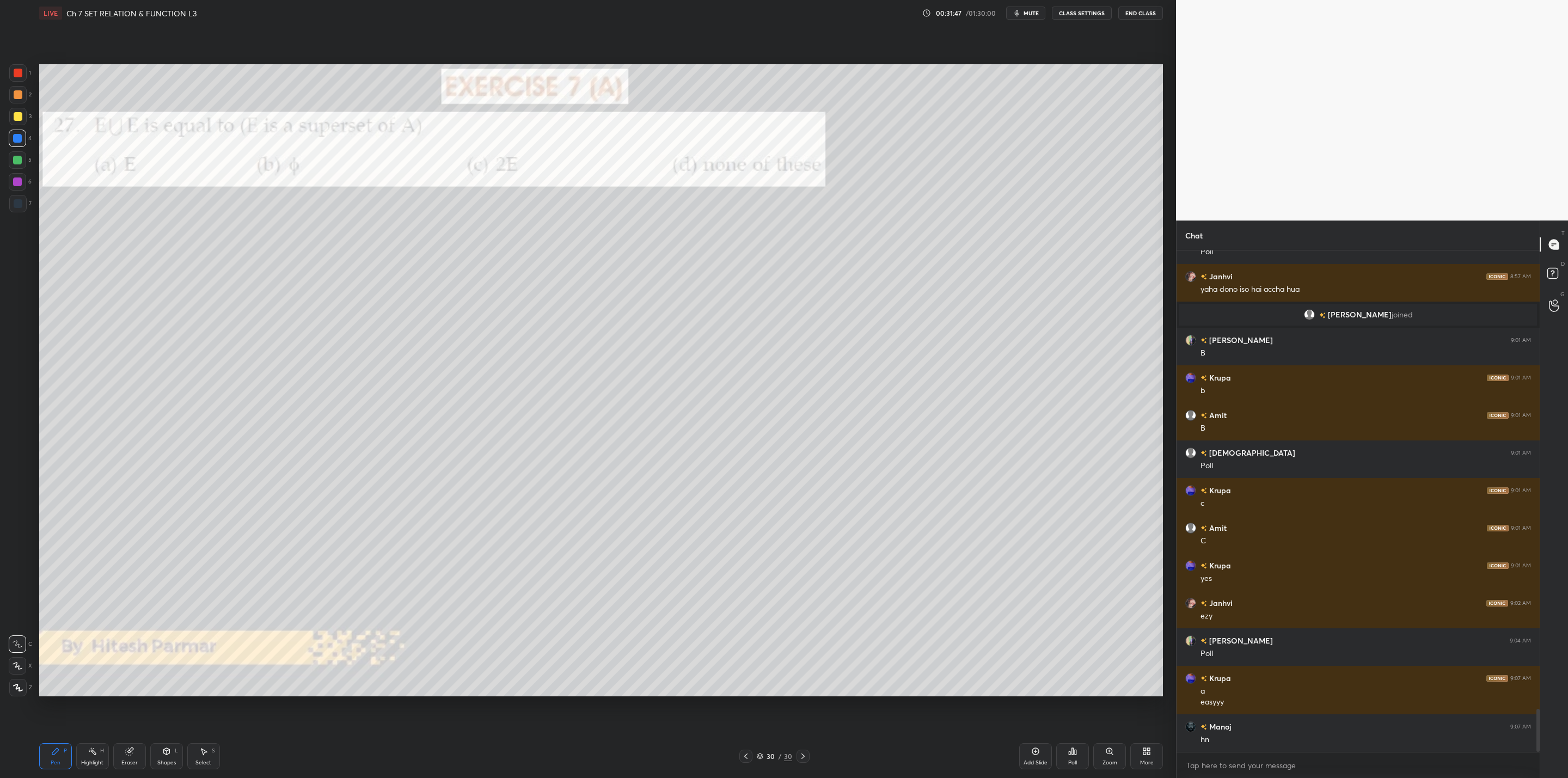
click at [1151, 756] on div "More" at bounding box center [1147, 756] width 33 height 26
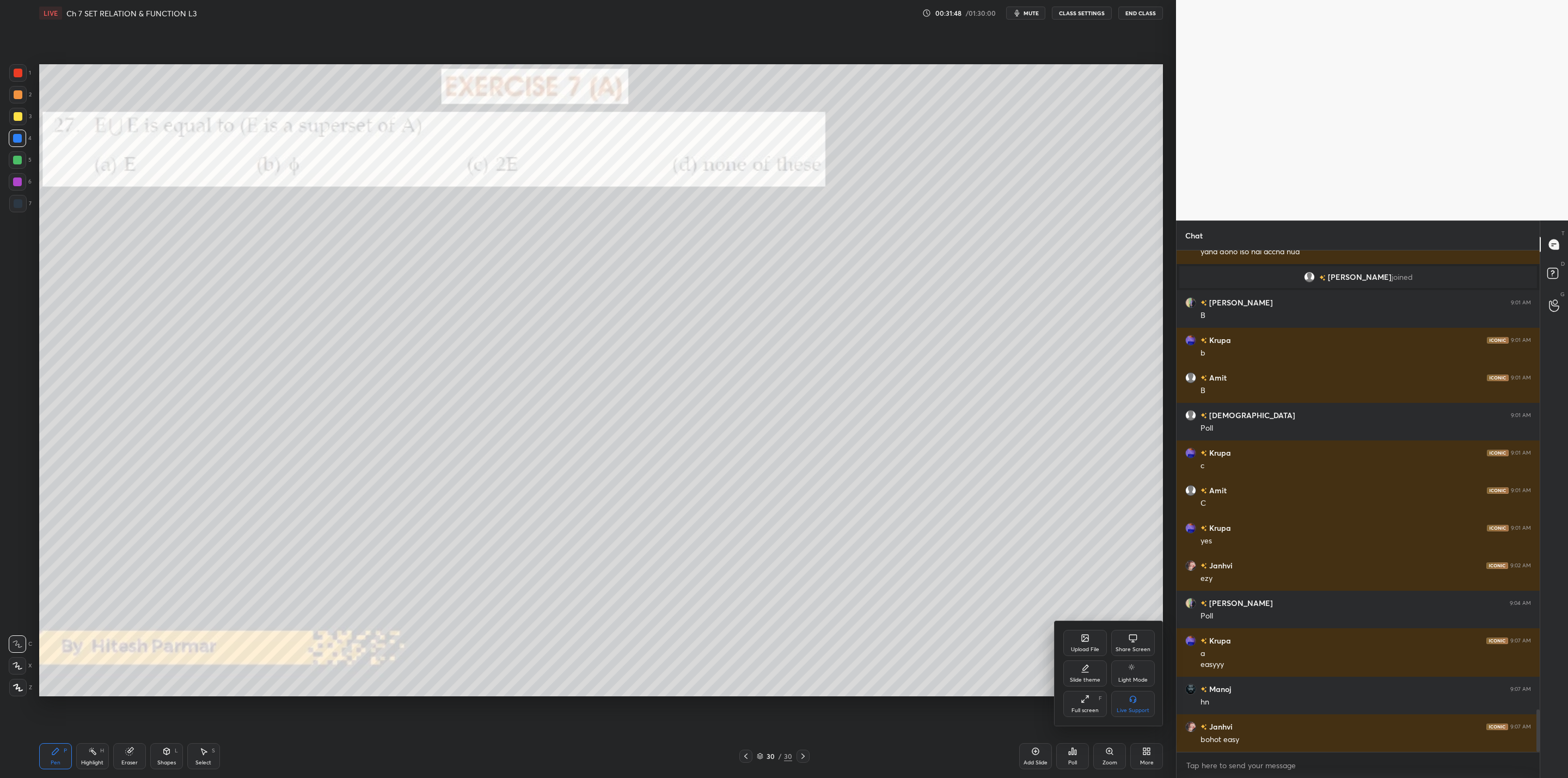
click at [1090, 640] on icon at bounding box center [1085, 638] width 9 height 9
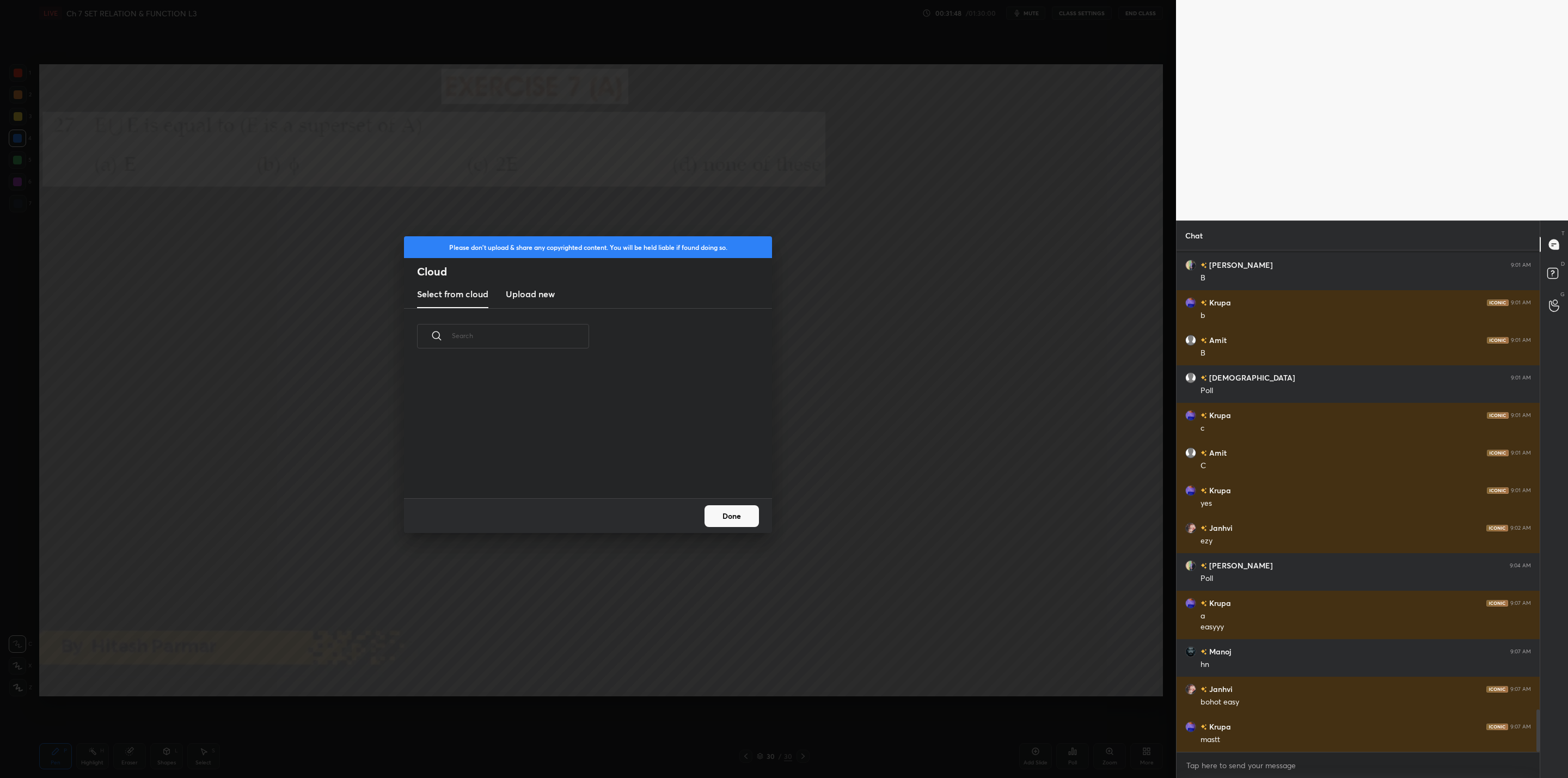
scroll to position [135, 349]
drag, startPoint x: 521, startPoint y: 287, endPoint x: 539, endPoint y: 306, distance: 26.2
click at [525, 287] on new "Upload new" at bounding box center [530, 294] width 49 height 27
click at [588, 460] on label "Browse" at bounding box center [588, 467] width 48 height 17
click at [564, 460] on input "Browse" at bounding box center [564, 467] width 0 height 17
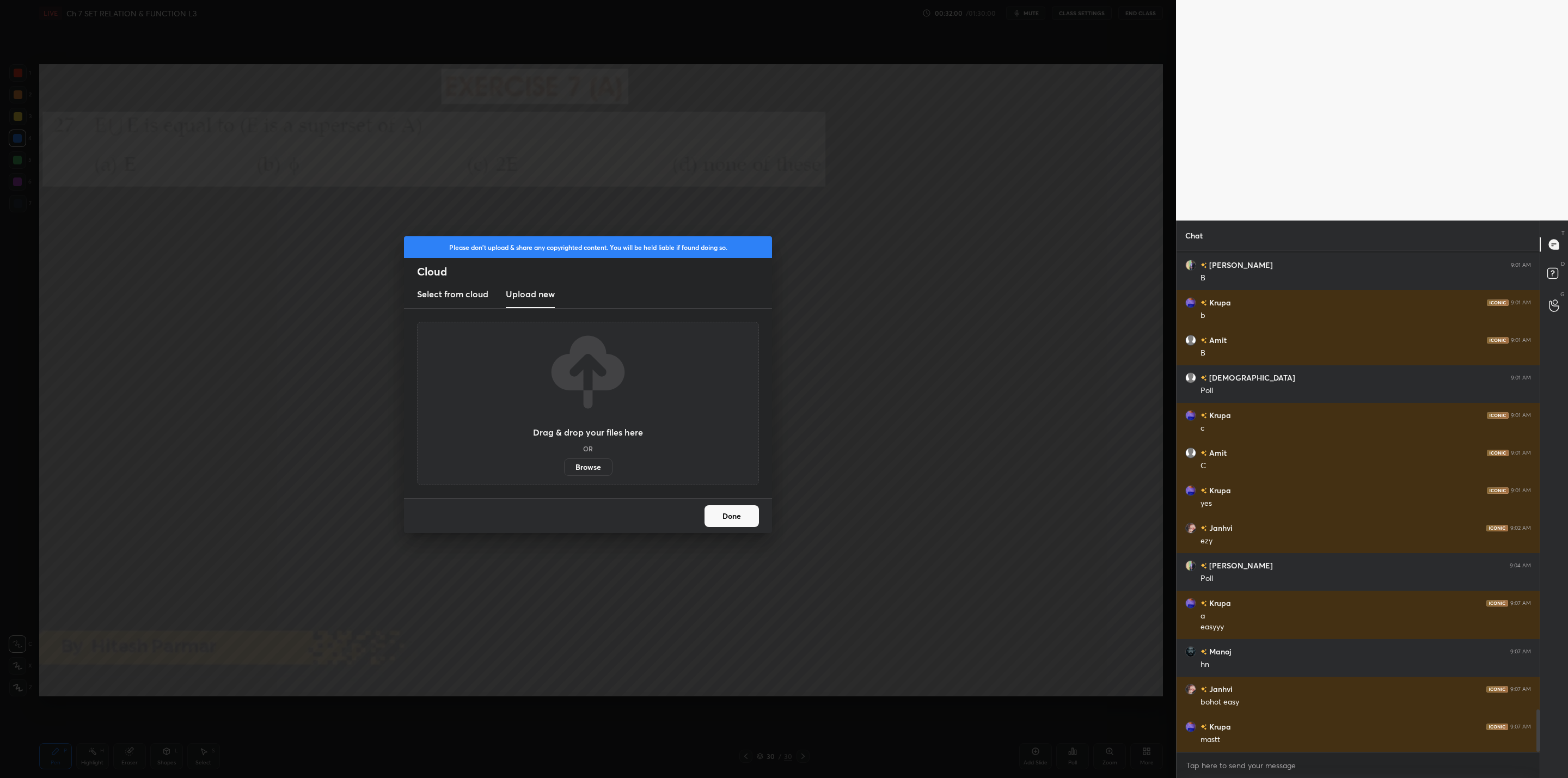
scroll to position [5437, 0]
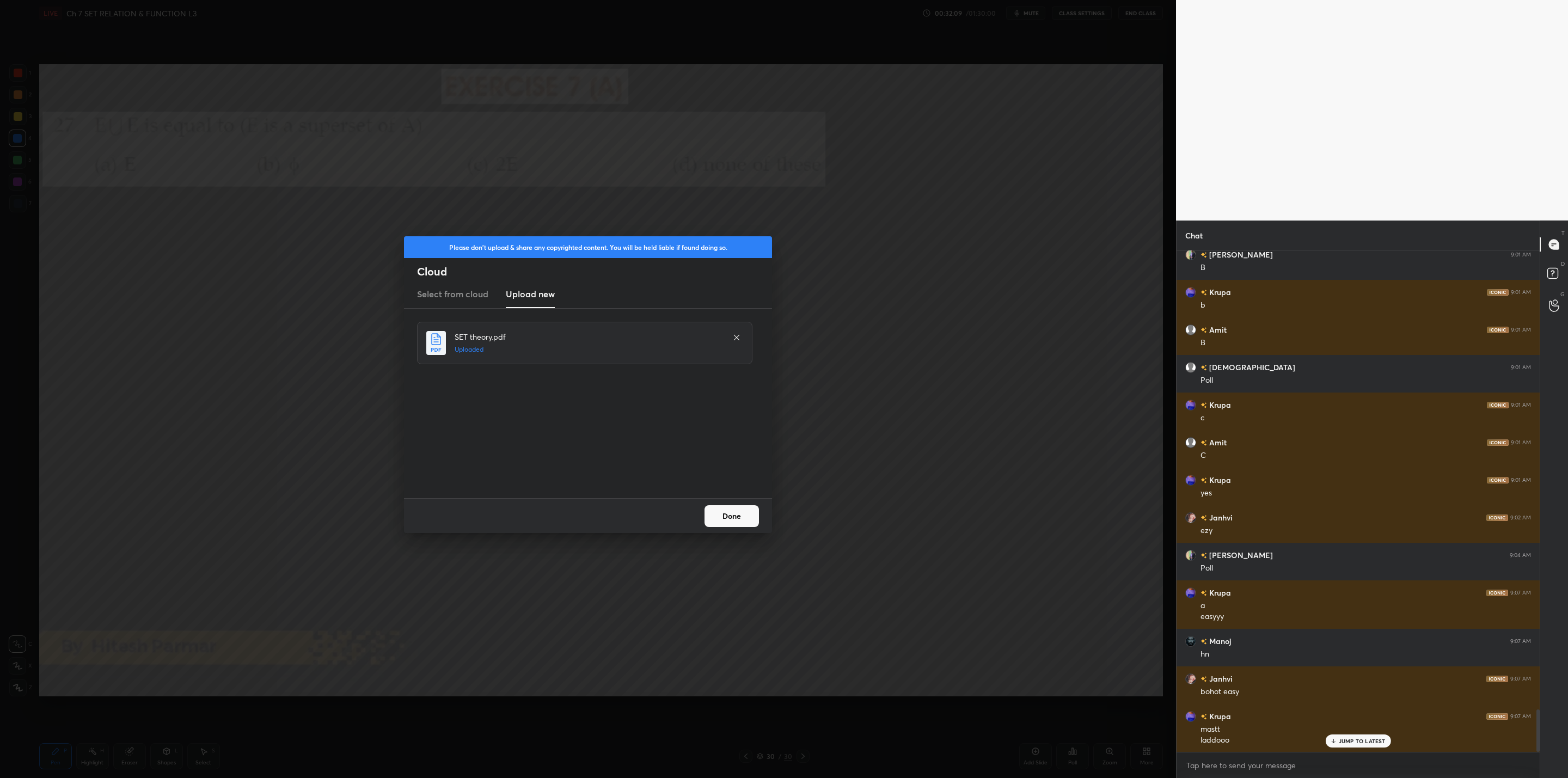
drag, startPoint x: 732, startPoint y: 514, endPoint x: 737, endPoint y: 544, distance: 30.4
click at [732, 514] on button "Done" at bounding box center [732, 515] width 55 height 22
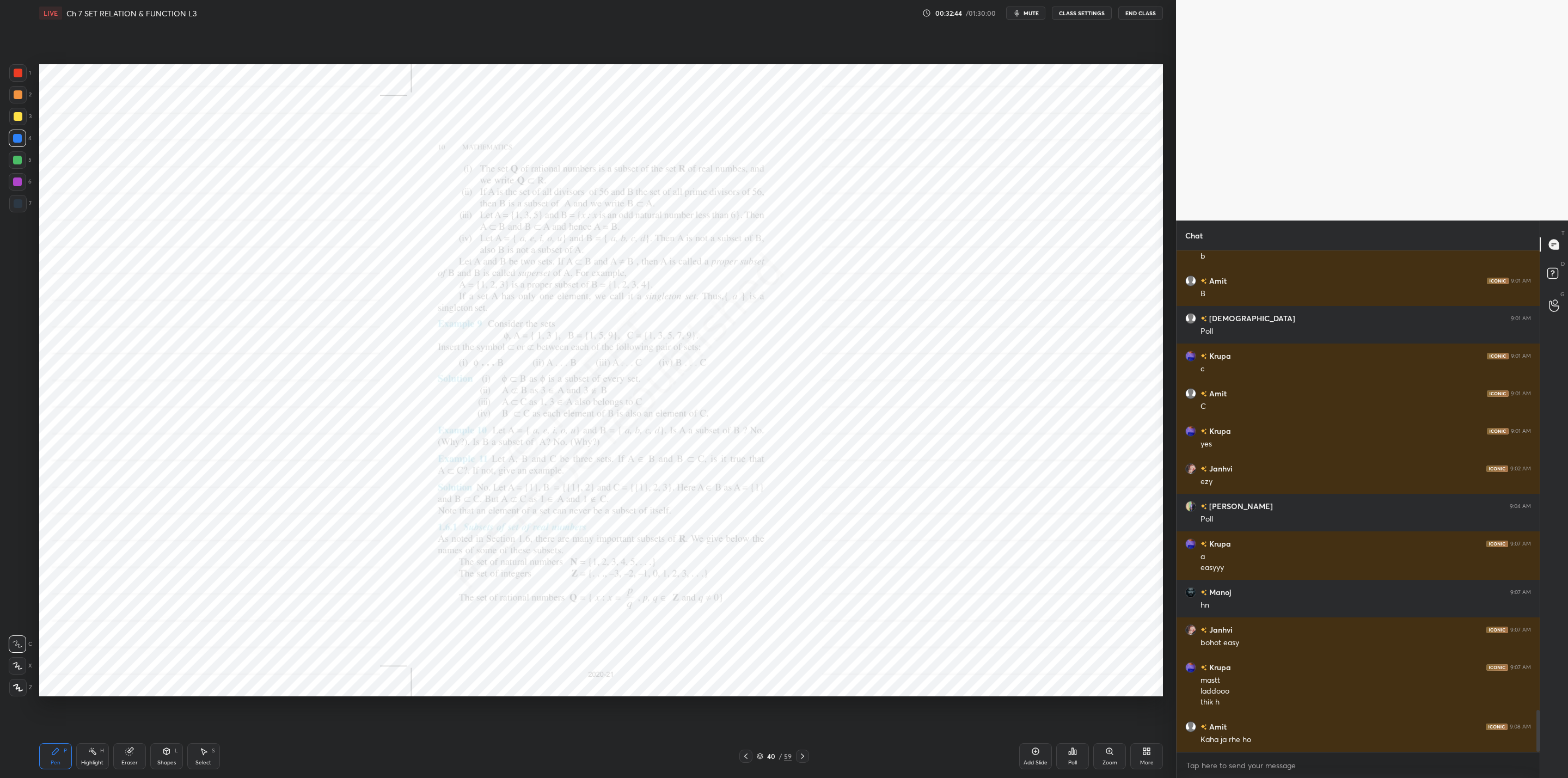
scroll to position [5524, 0]
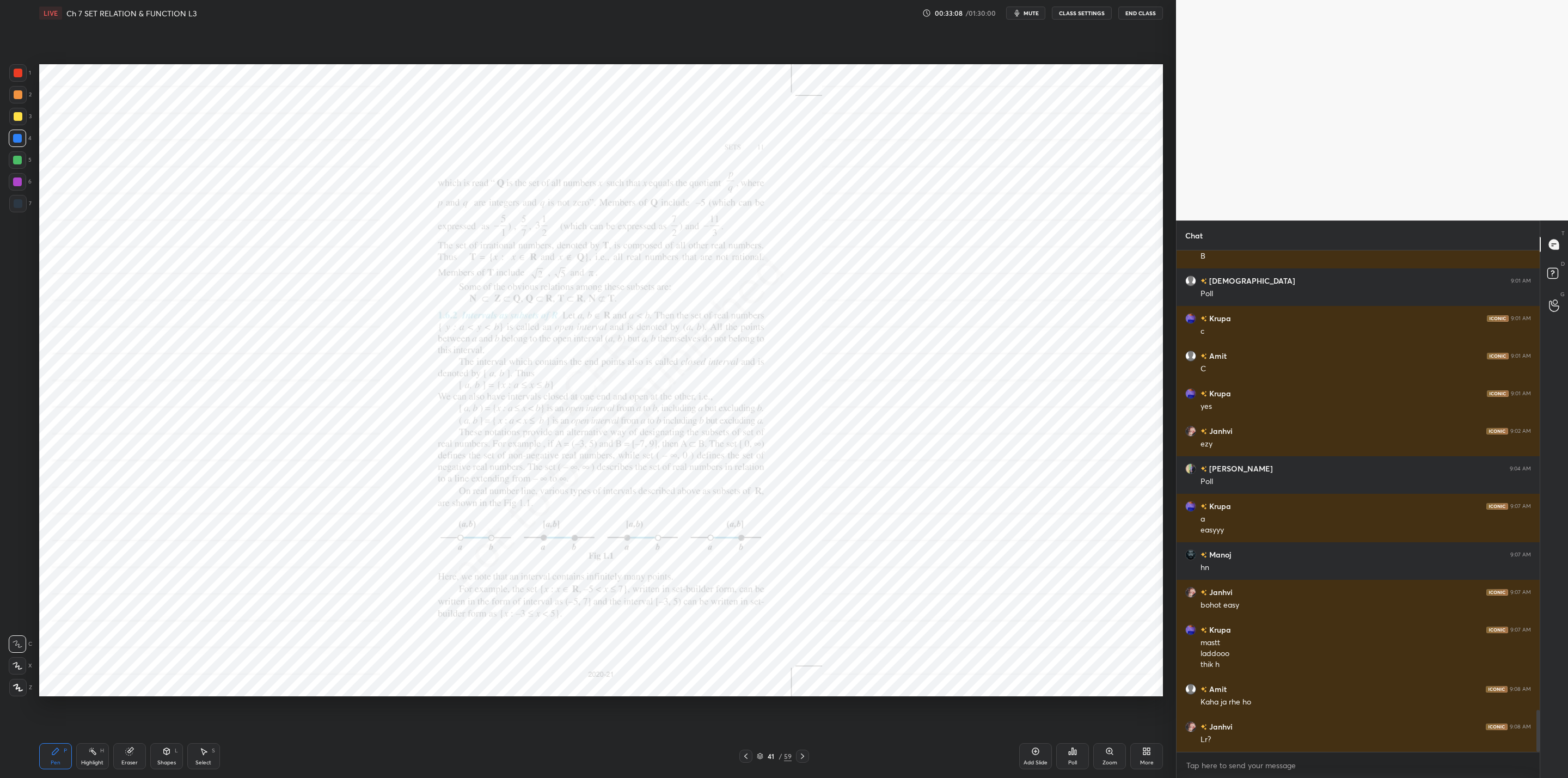
click at [1147, 760] on div "More" at bounding box center [1147, 763] width 13 height 6
click at [945, 575] on div at bounding box center [784, 389] width 1568 height 778
click at [1107, 756] on div "Zoom" at bounding box center [1110, 756] width 33 height 26
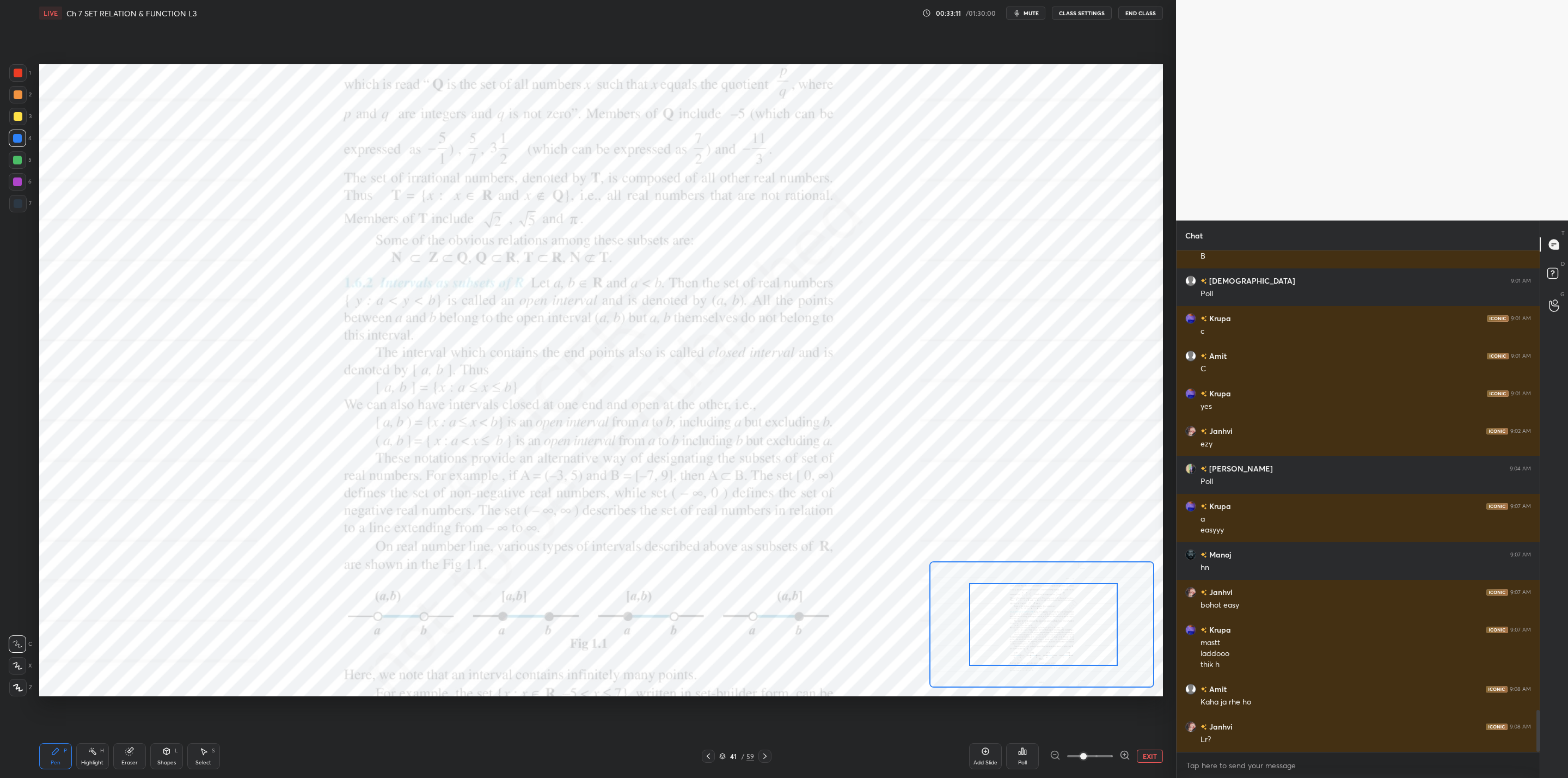
drag, startPoint x: 1031, startPoint y: 636, endPoint x: 1071, endPoint y: 638, distance: 40.0
drag, startPoint x: 1041, startPoint y: 642, endPoint x: 1071, endPoint y: 666, distance: 38.4
click at [1071, 666] on div at bounding box center [1074, 645] width 149 height 83
drag, startPoint x: 19, startPoint y: 178, endPoint x: 35, endPoint y: 180, distance: 16.1
click at [28, 180] on div "6" at bounding box center [20, 182] width 23 height 17
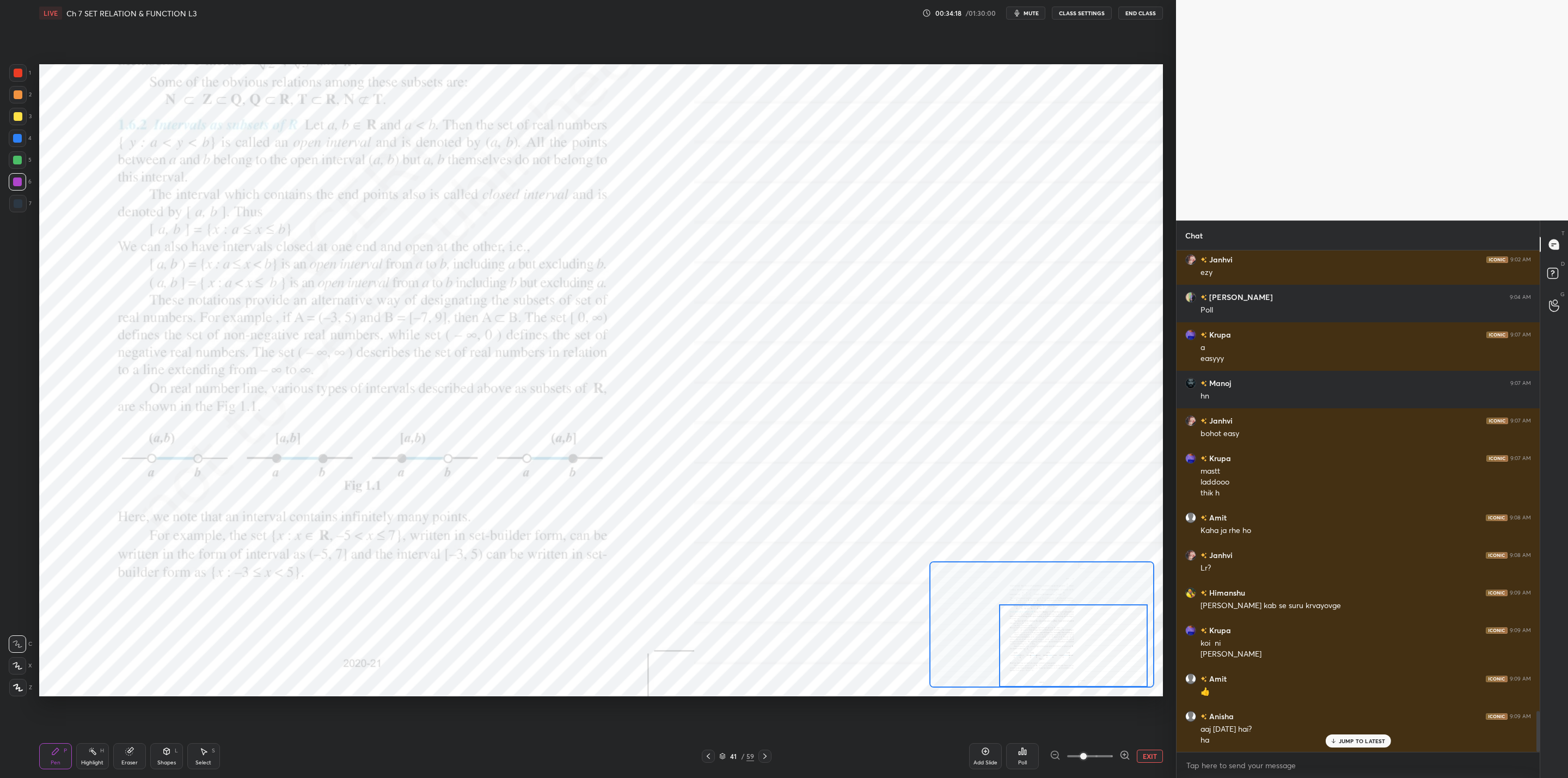
scroll to position [5734, 0]
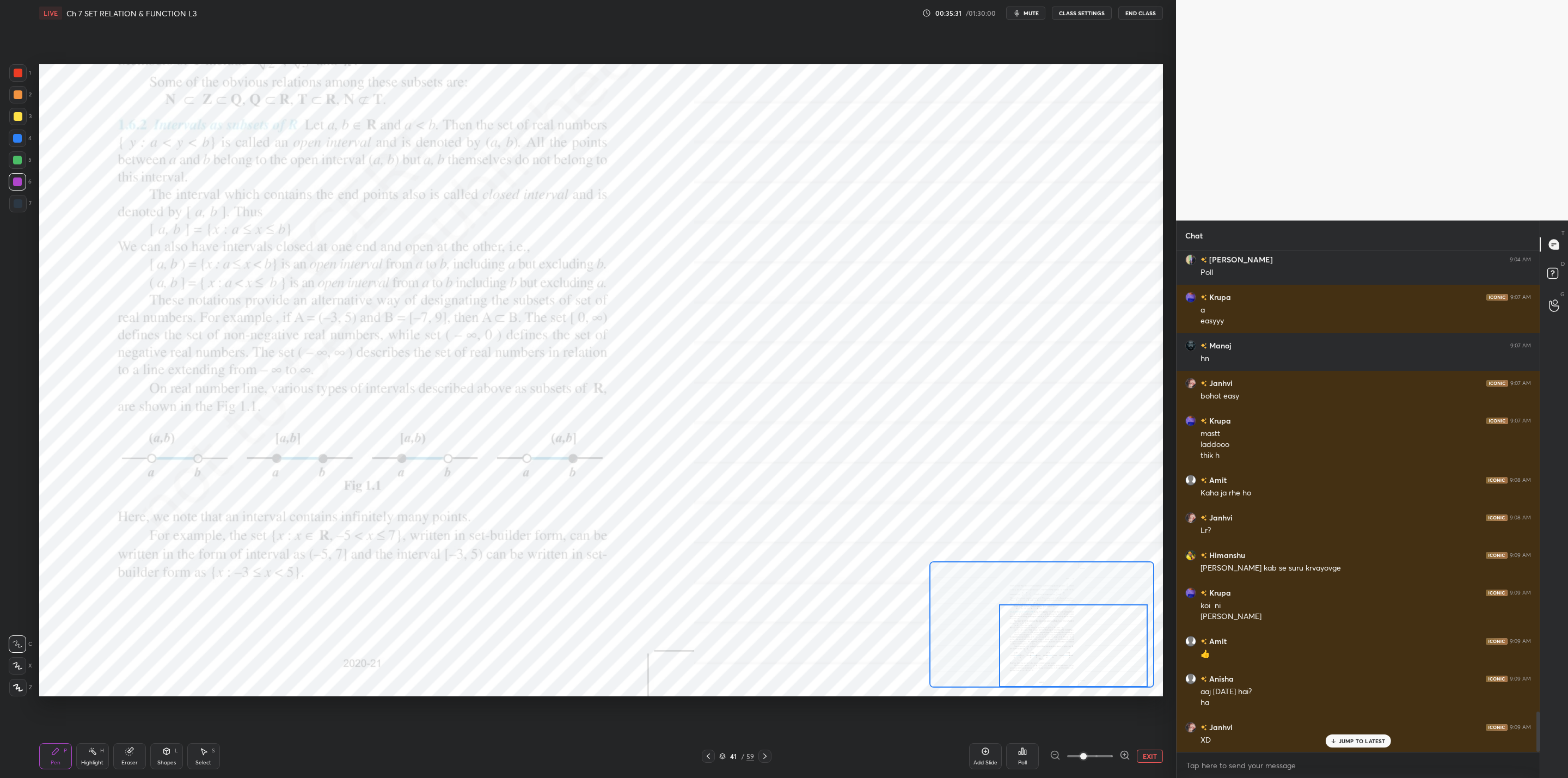
click at [20, 157] on div at bounding box center [17, 160] width 9 height 9
drag, startPoint x: 22, startPoint y: 178, endPoint x: 30, endPoint y: 178, distance: 8.0
click at [23, 178] on div at bounding box center [17, 182] width 17 height 17
drag, startPoint x: 123, startPoint y: 760, endPoint x: 191, endPoint y: 724, distance: 76.9
click at [135, 761] on div "Eraser" at bounding box center [129, 763] width 16 height 6
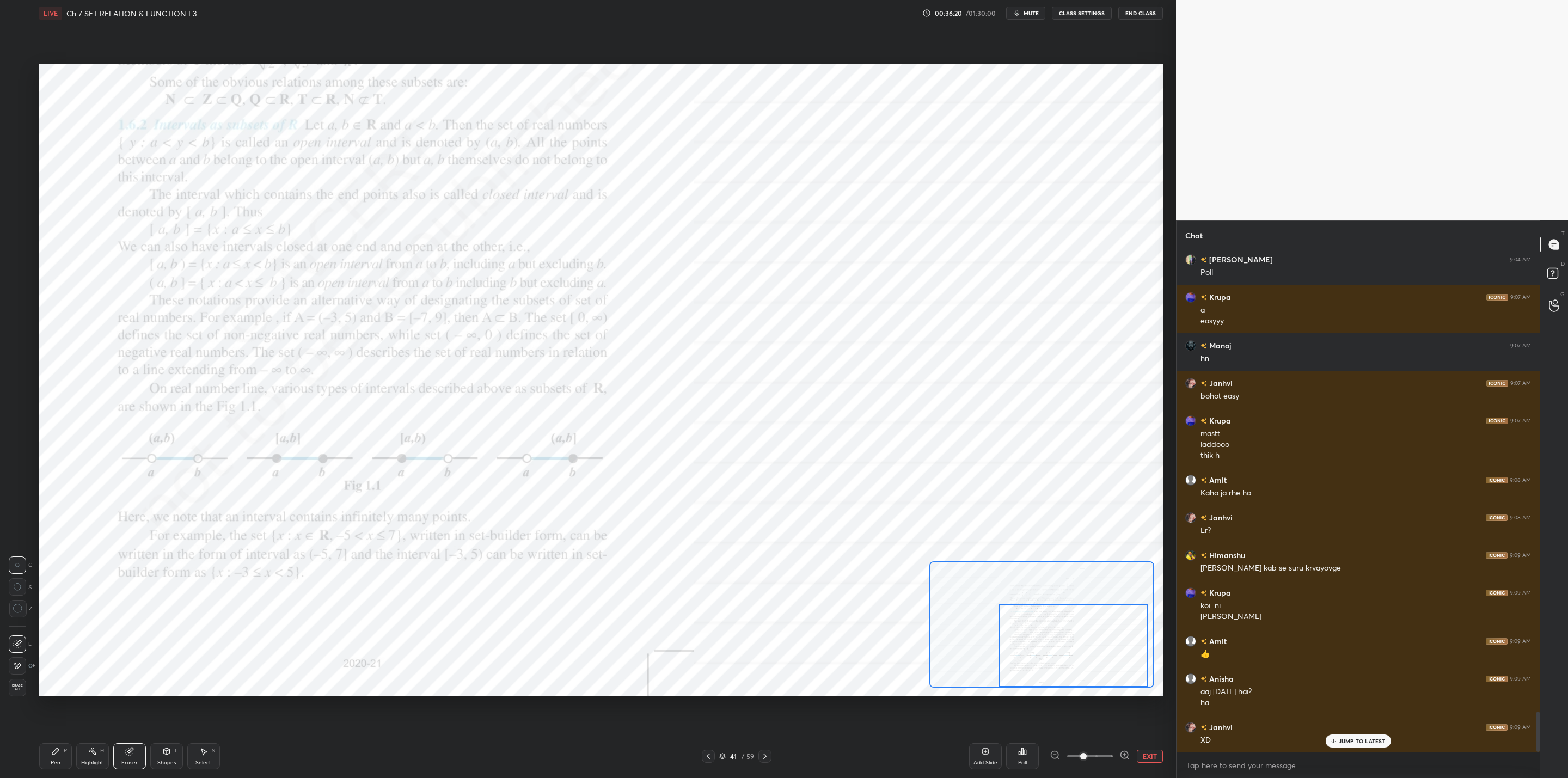
drag, startPoint x: 60, startPoint y: 752, endPoint x: 73, endPoint y: 757, distance: 13.9
click at [63, 752] on div "Pen P" at bounding box center [56, 756] width 33 height 26
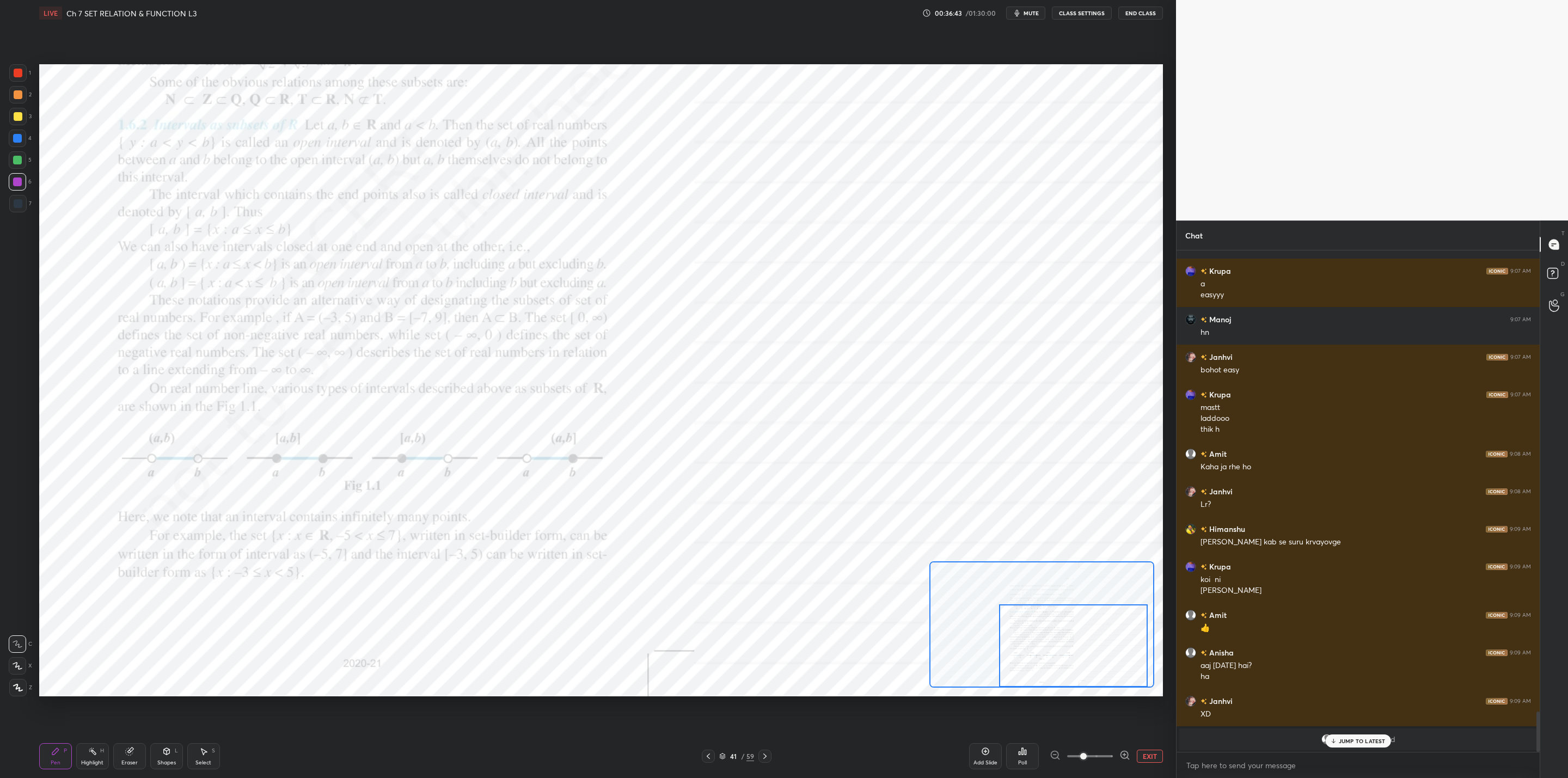
click at [17, 161] on div at bounding box center [17, 160] width 9 height 9
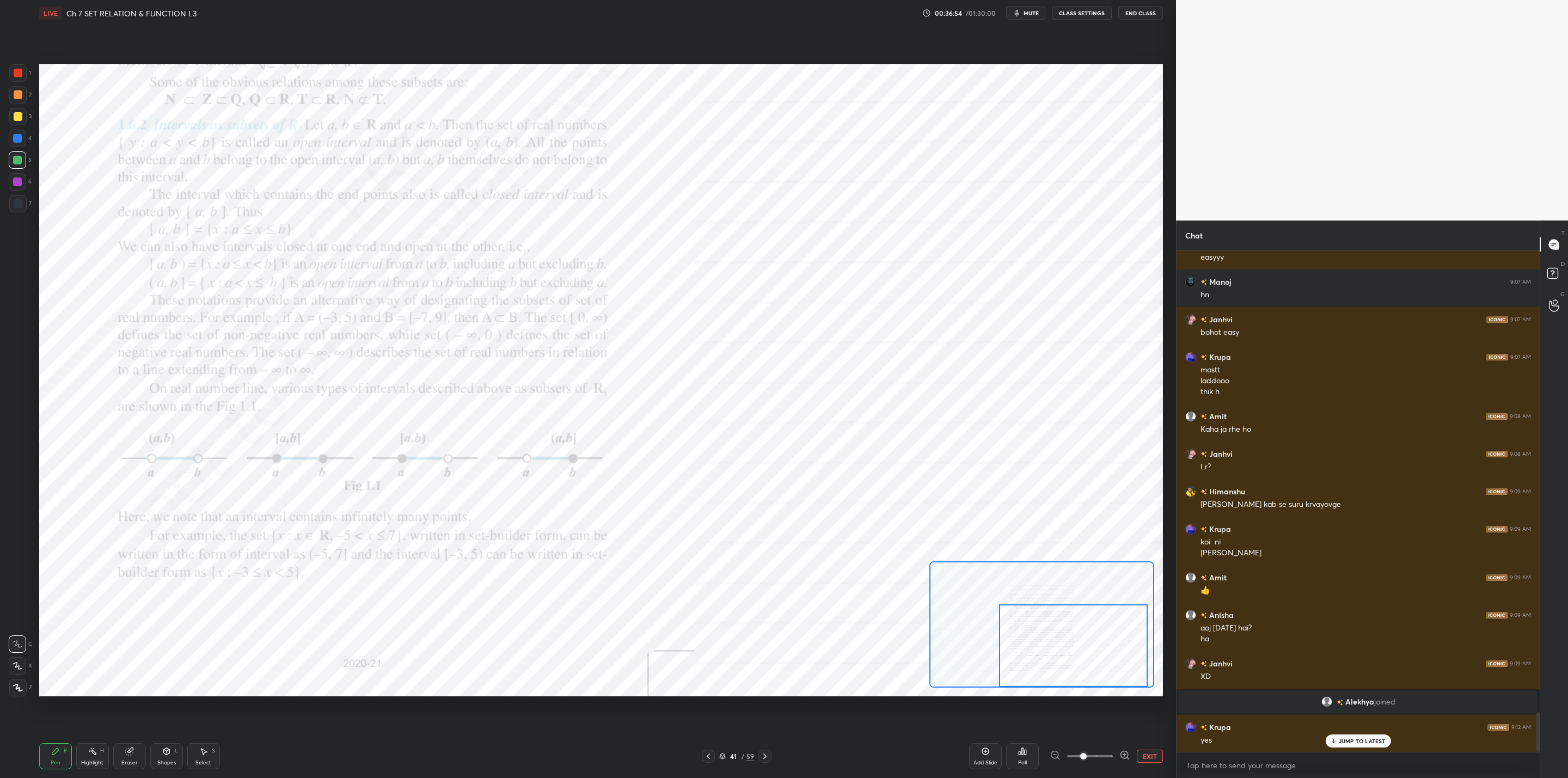
drag, startPoint x: 20, startPoint y: 180, endPoint x: 33, endPoint y: 185, distance: 13.9
click at [21, 180] on div at bounding box center [17, 182] width 17 height 17
drag, startPoint x: 1054, startPoint y: 640, endPoint x: 1062, endPoint y: 634, distance: 10.0
click at [1080, 649] on div at bounding box center [1080, 645] width 149 height 83
drag, startPoint x: 11, startPoint y: 161, endPoint x: 21, endPoint y: 176, distance: 18.0
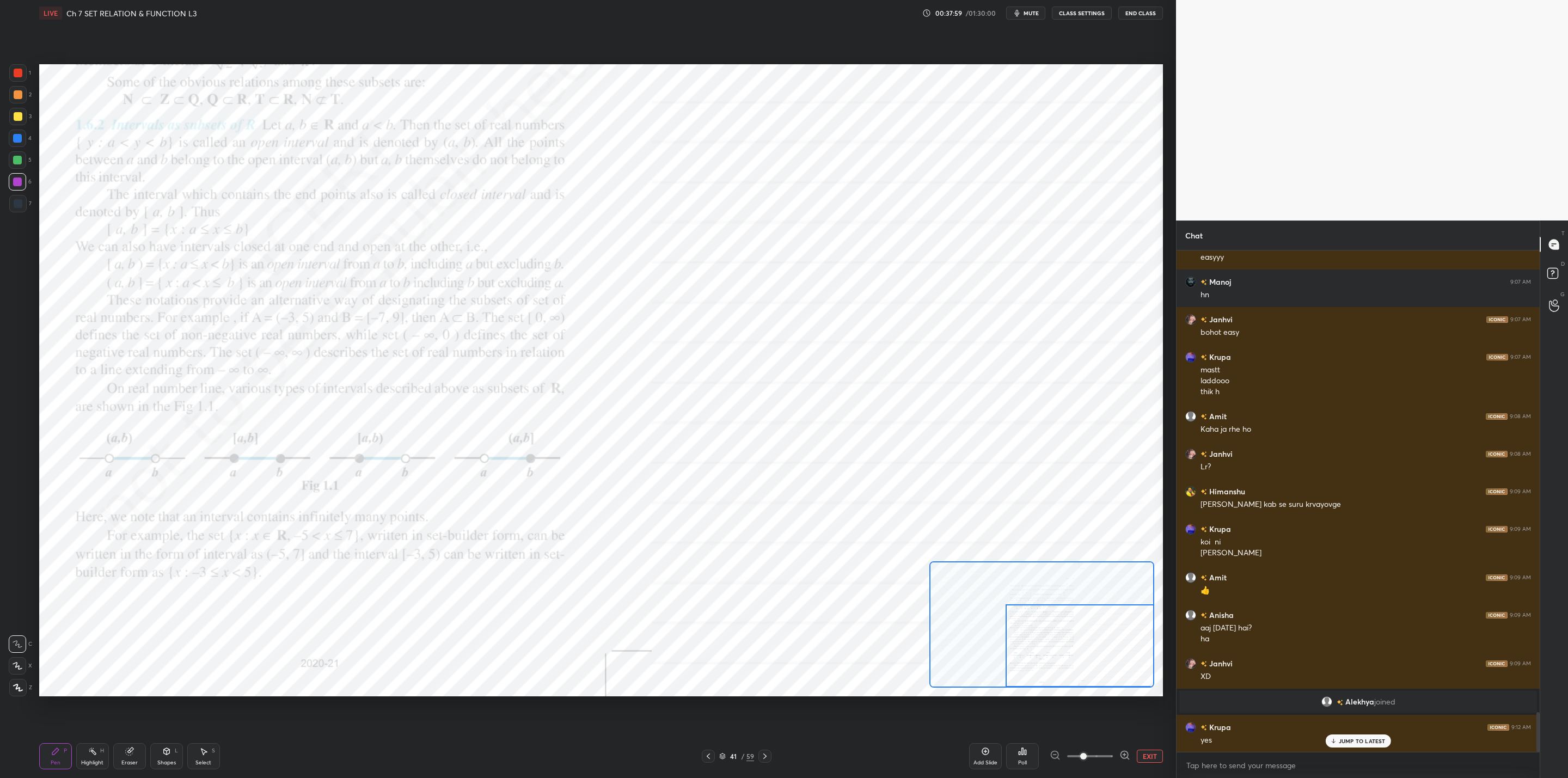
click at [13, 165] on div at bounding box center [17, 160] width 17 height 17
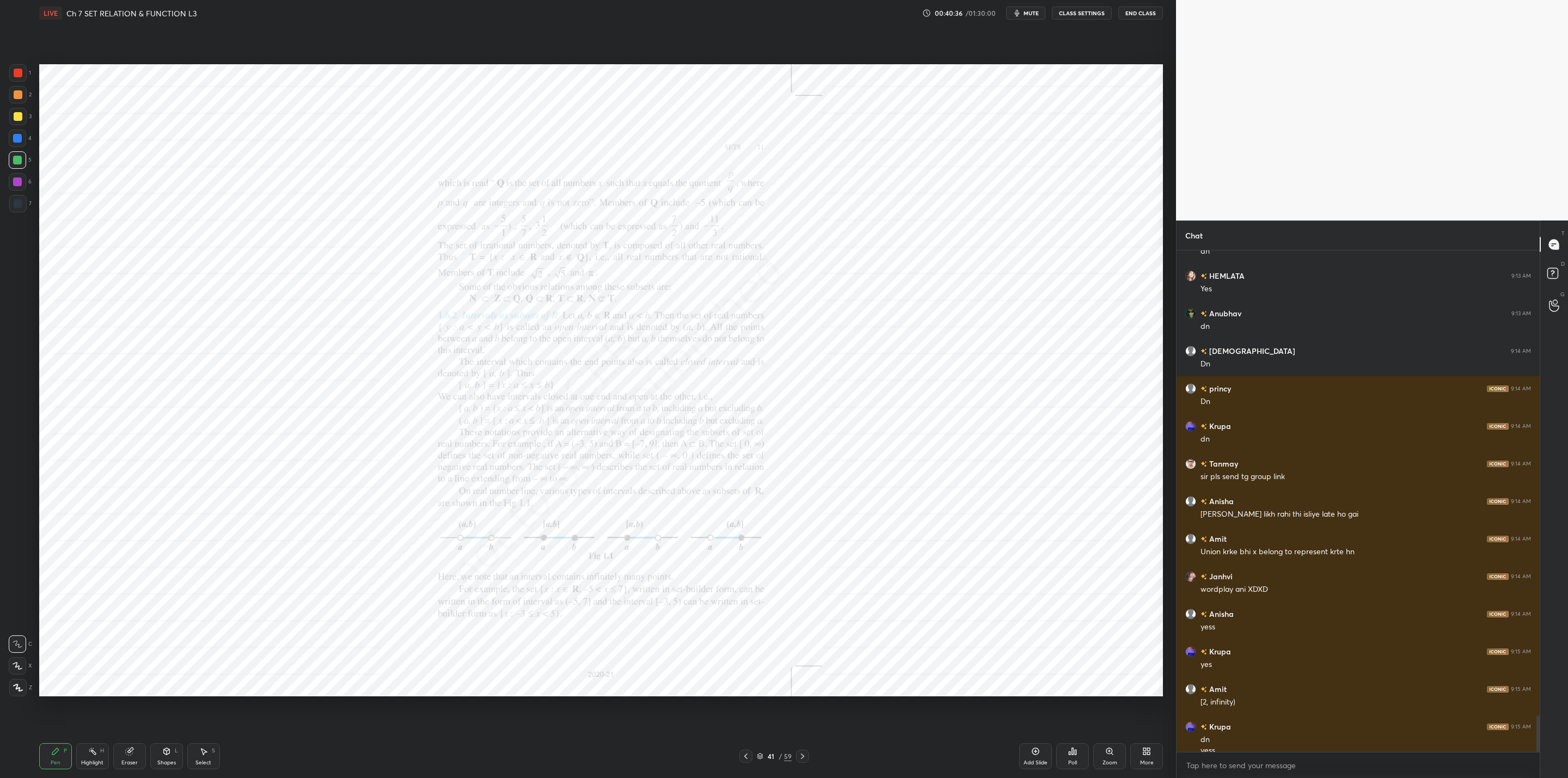
scroll to position [6383, 0]
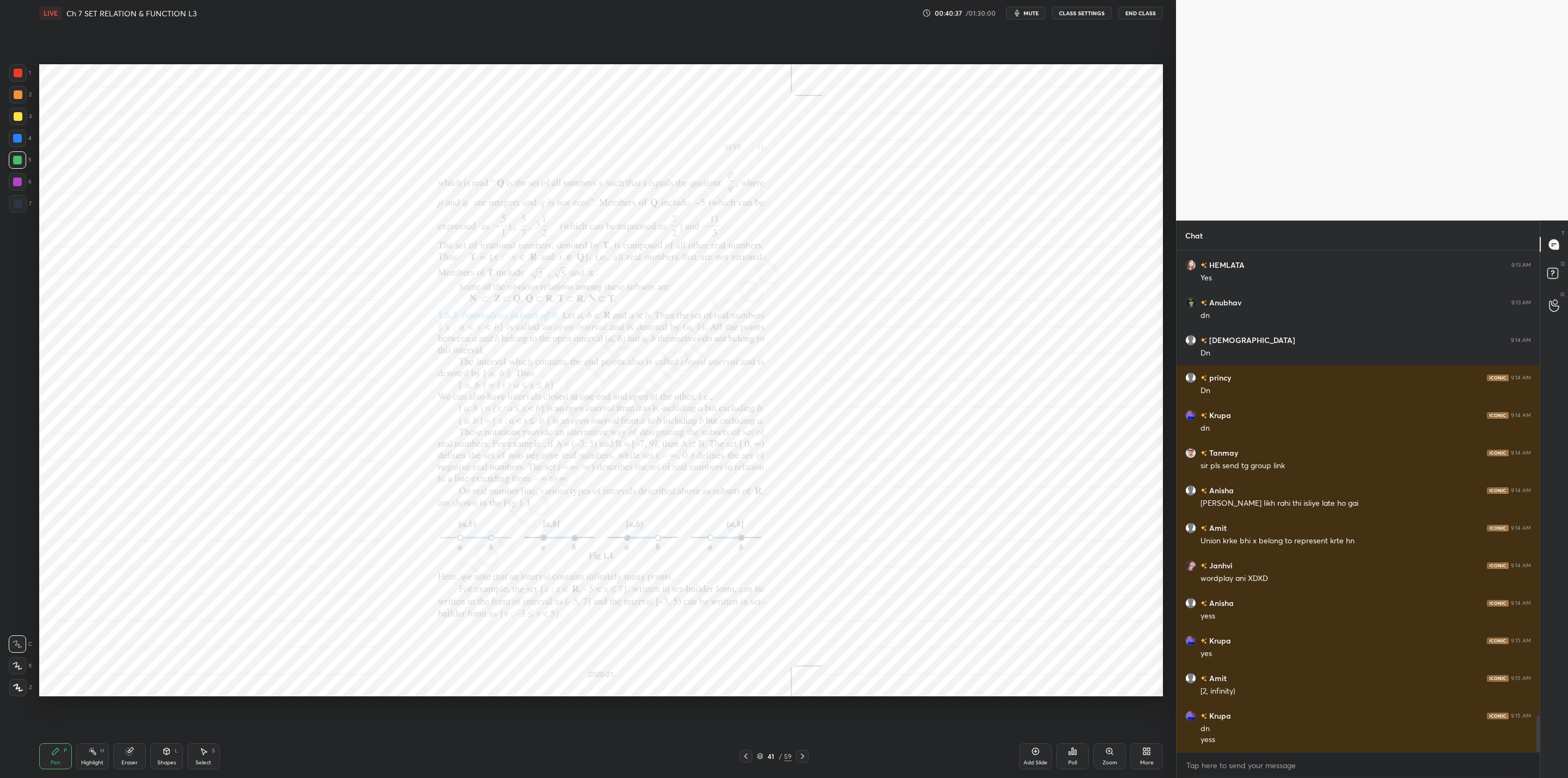
click at [1104, 755] on div "Zoom" at bounding box center [1110, 756] width 33 height 26
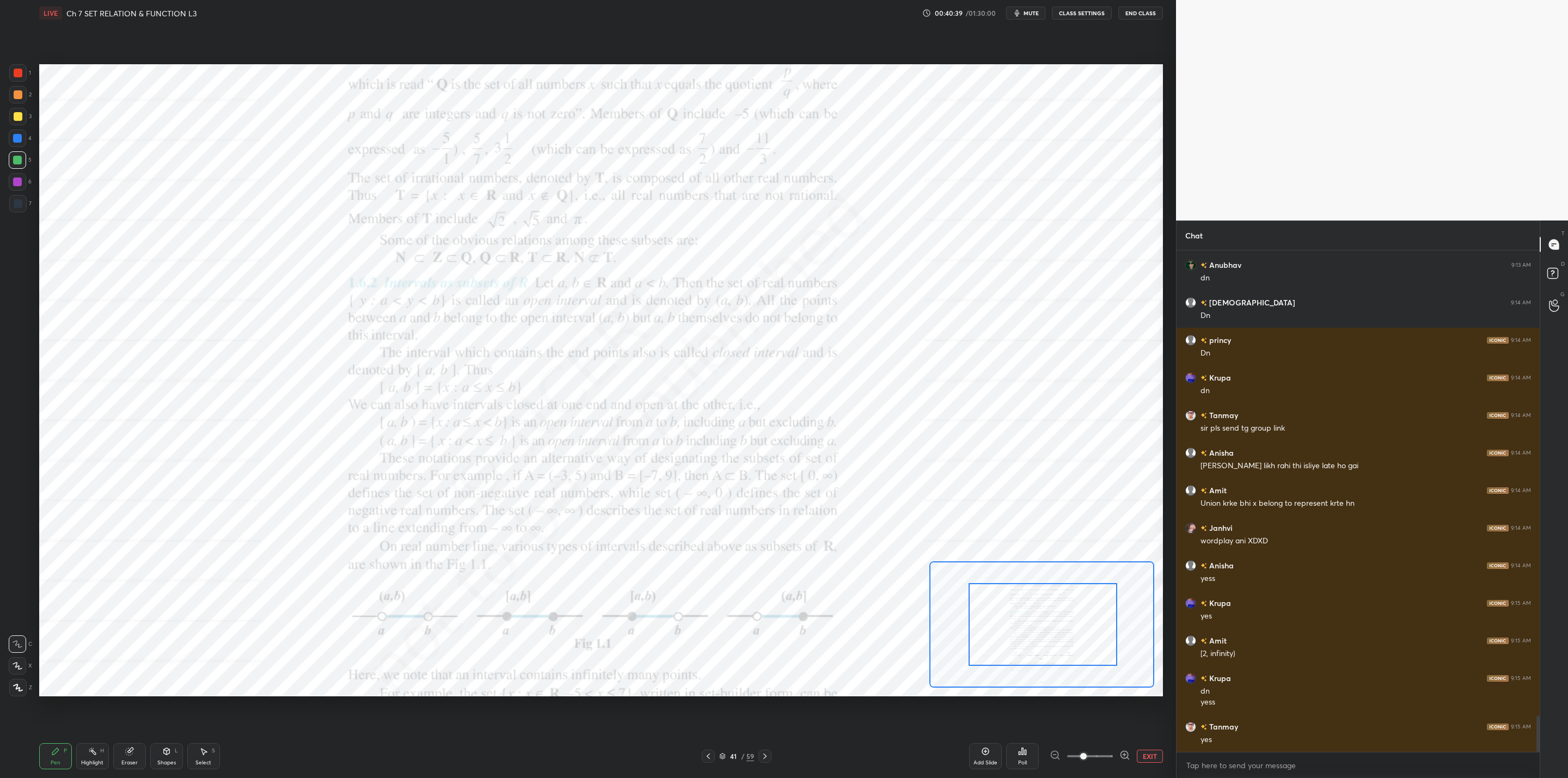
scroll to position [6458, 0]
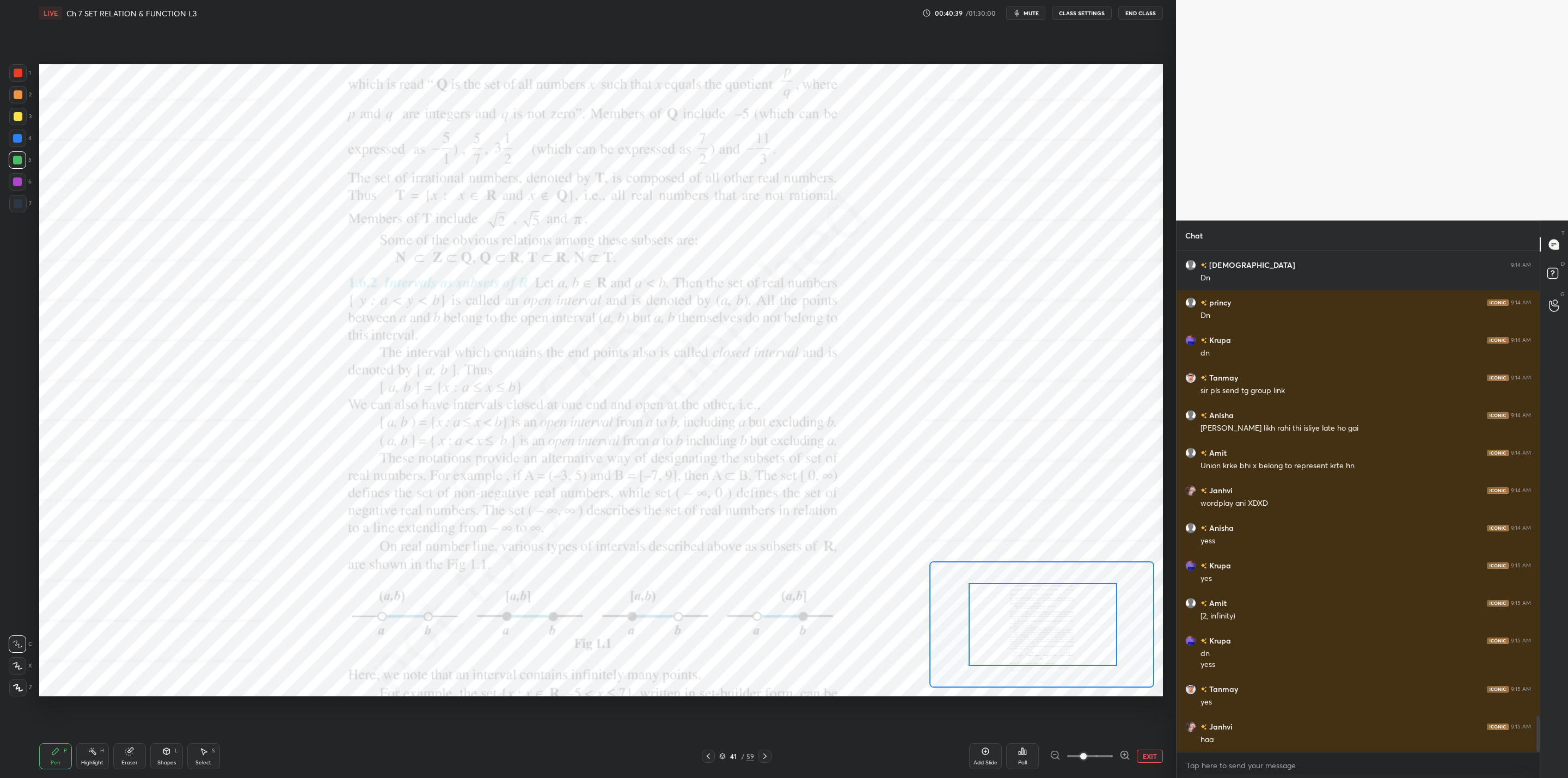
drag, startPoint x: 1023, startPoint y: 631, endPoint x: 1064, endPoint y: 647, distance: 44.0
drag, startPoint x: 1003, startPoint y: 615, endPoint x: 1048, endPoint y: 640, distance: 51.5
click at [1050, 641] on div at bounding box center [1080, 645] width 149 height 83
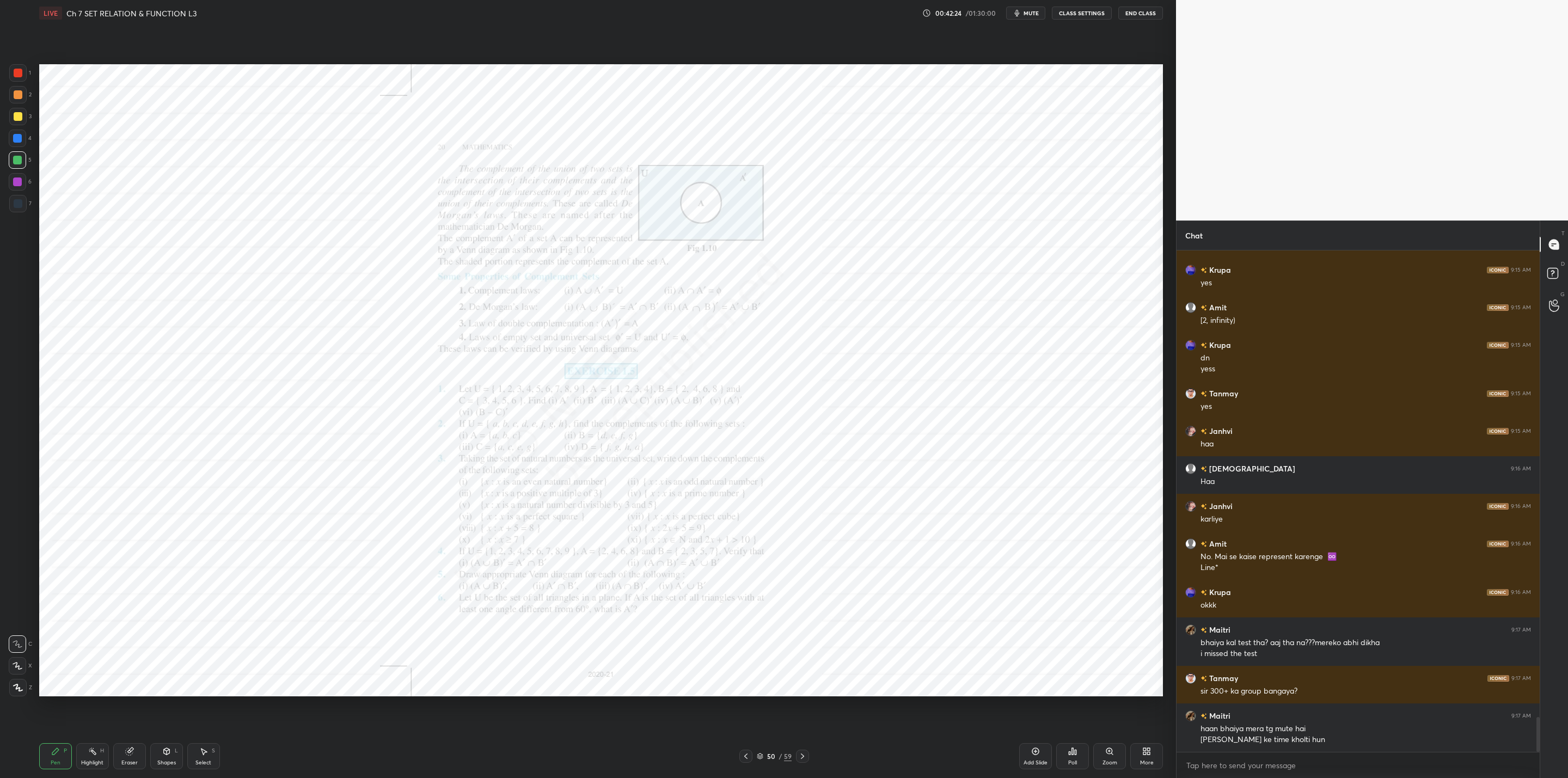
scroll to position [6790, 0]
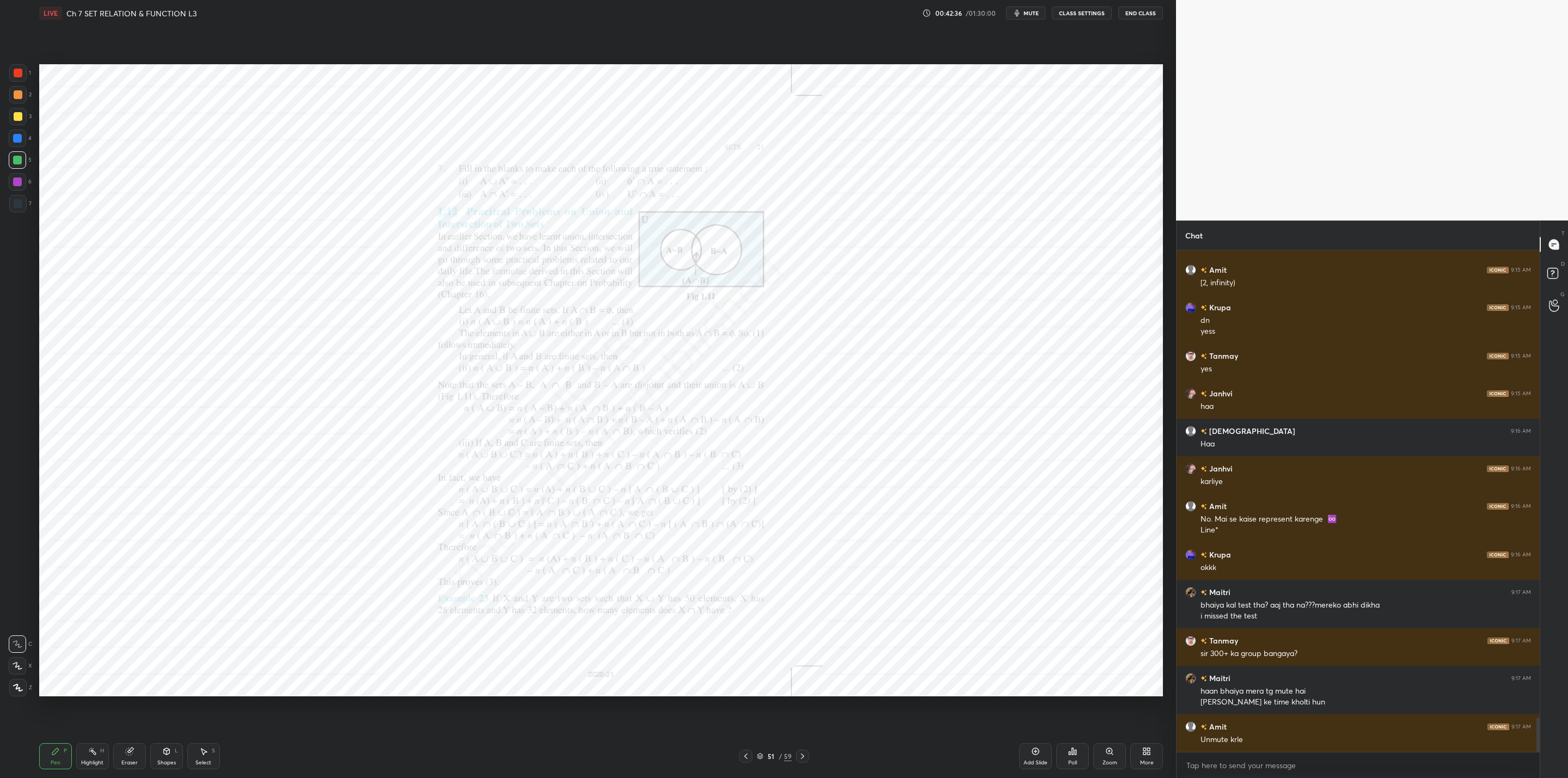
click at [1111, 760] on div "Zoom" at bounding box center [1109, 763] width 14 height 6
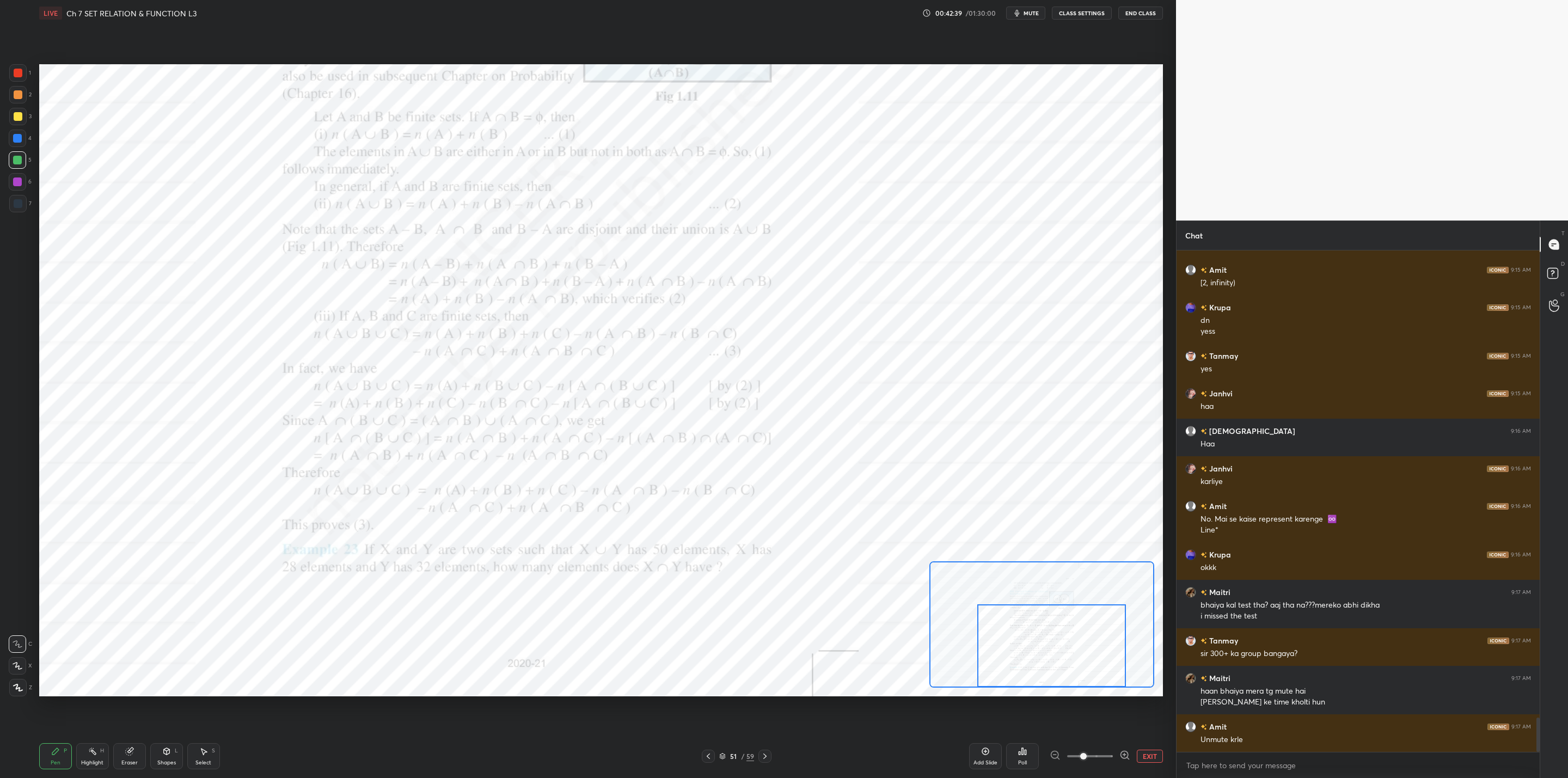
click at [1036, 690] on div "Setting up your live class Poll for secs No correct answer Start poll" at bounding box center [601, 380] width 1124 height 632
drag, startPoint x: 1057, startPoint y: 647, endPoint x: 1068, endPoint y: 662, distance: 18.6
click at [1084, 670] on div at bounding box center [1075, 645] width 149 height 83
click at [18, 182] on div at bounding box center [17, 182] width 9 height 9
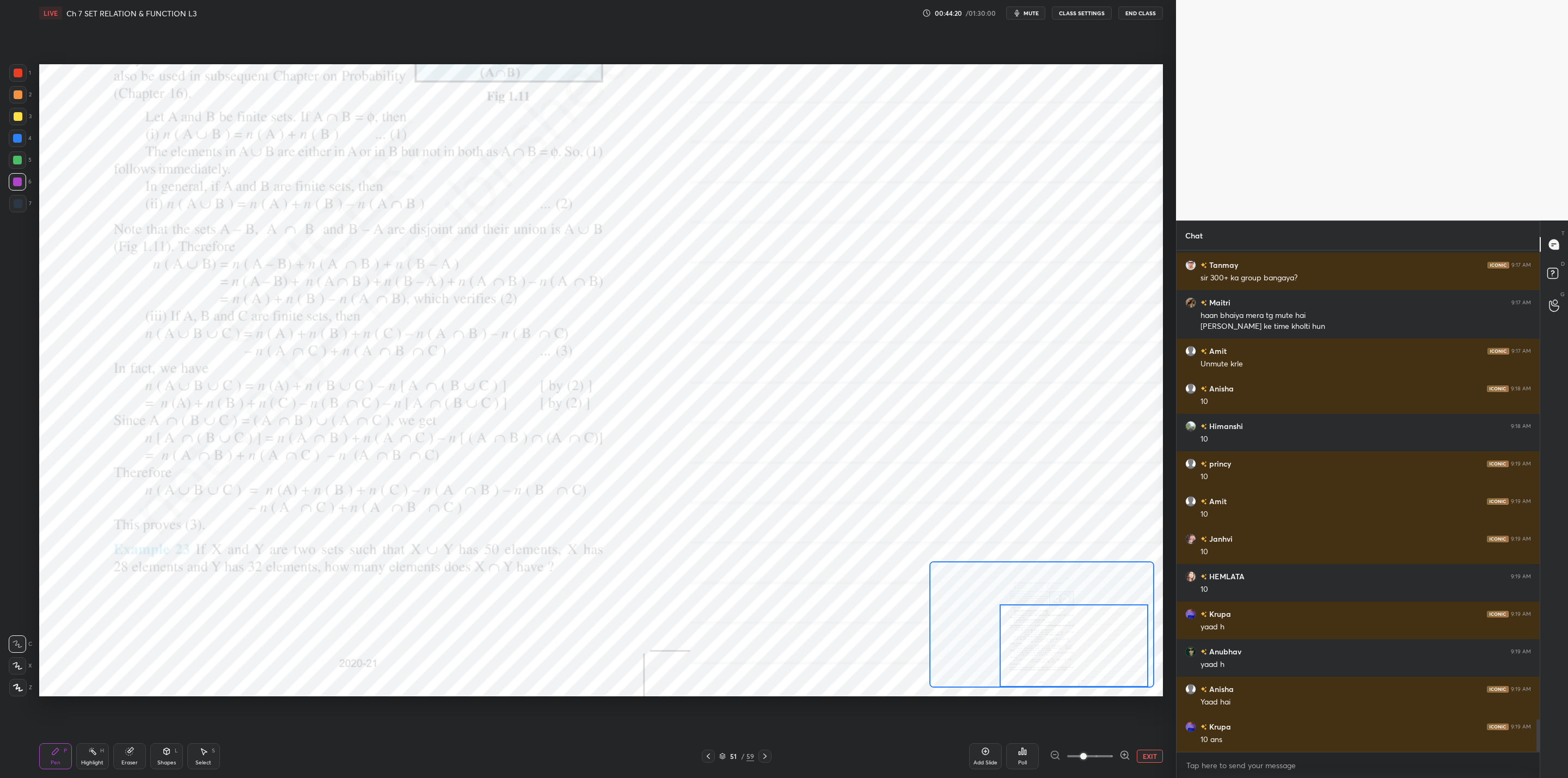
scroll to position [7204, 0]
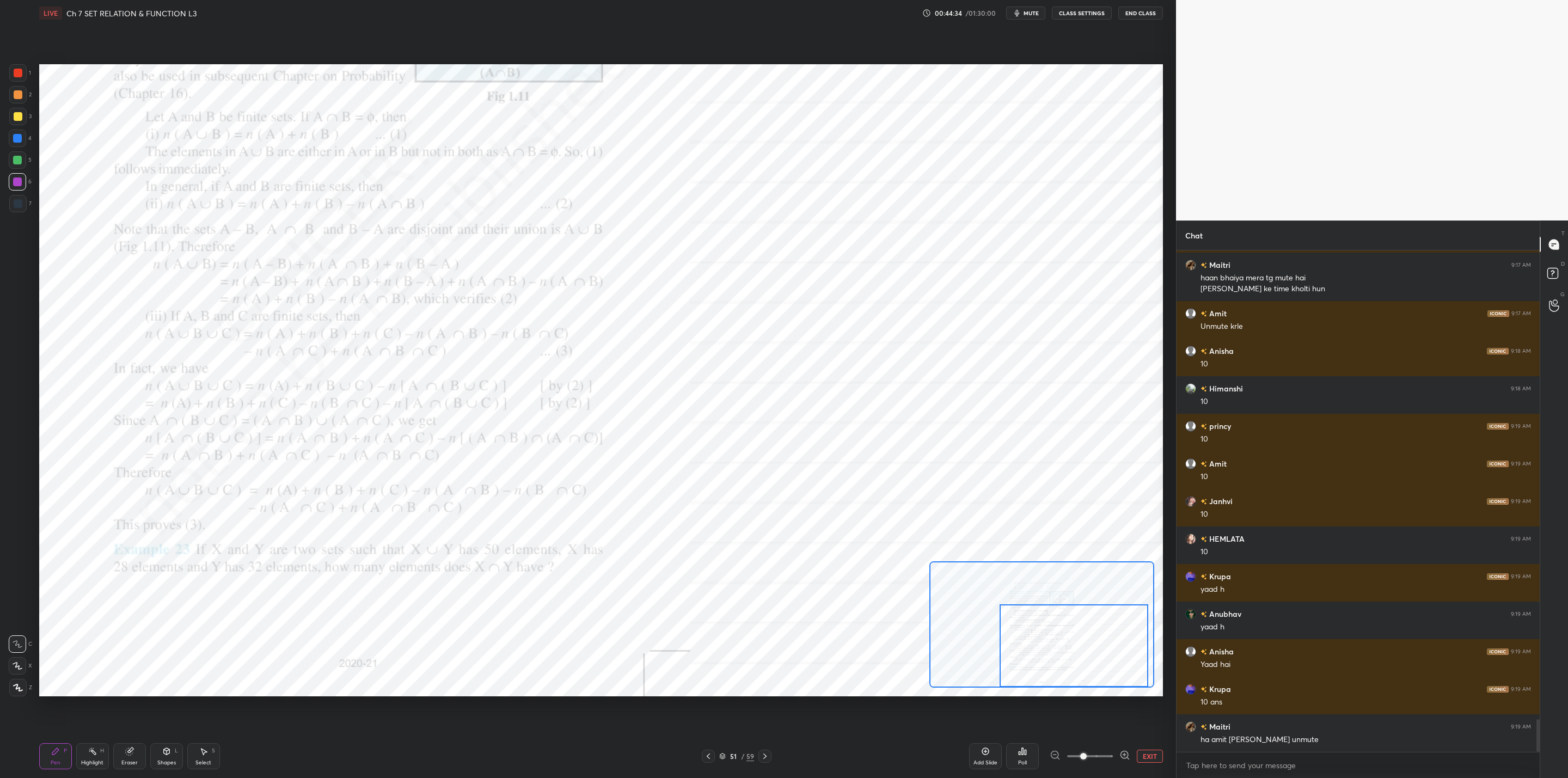
drag, startPoint x: 16, startPoint y: 155, endPoint x: 22, endPoint y: 162, distance: 9.2
click at [18, 159] on div at bounding box center [17, 160] width 9 height 9
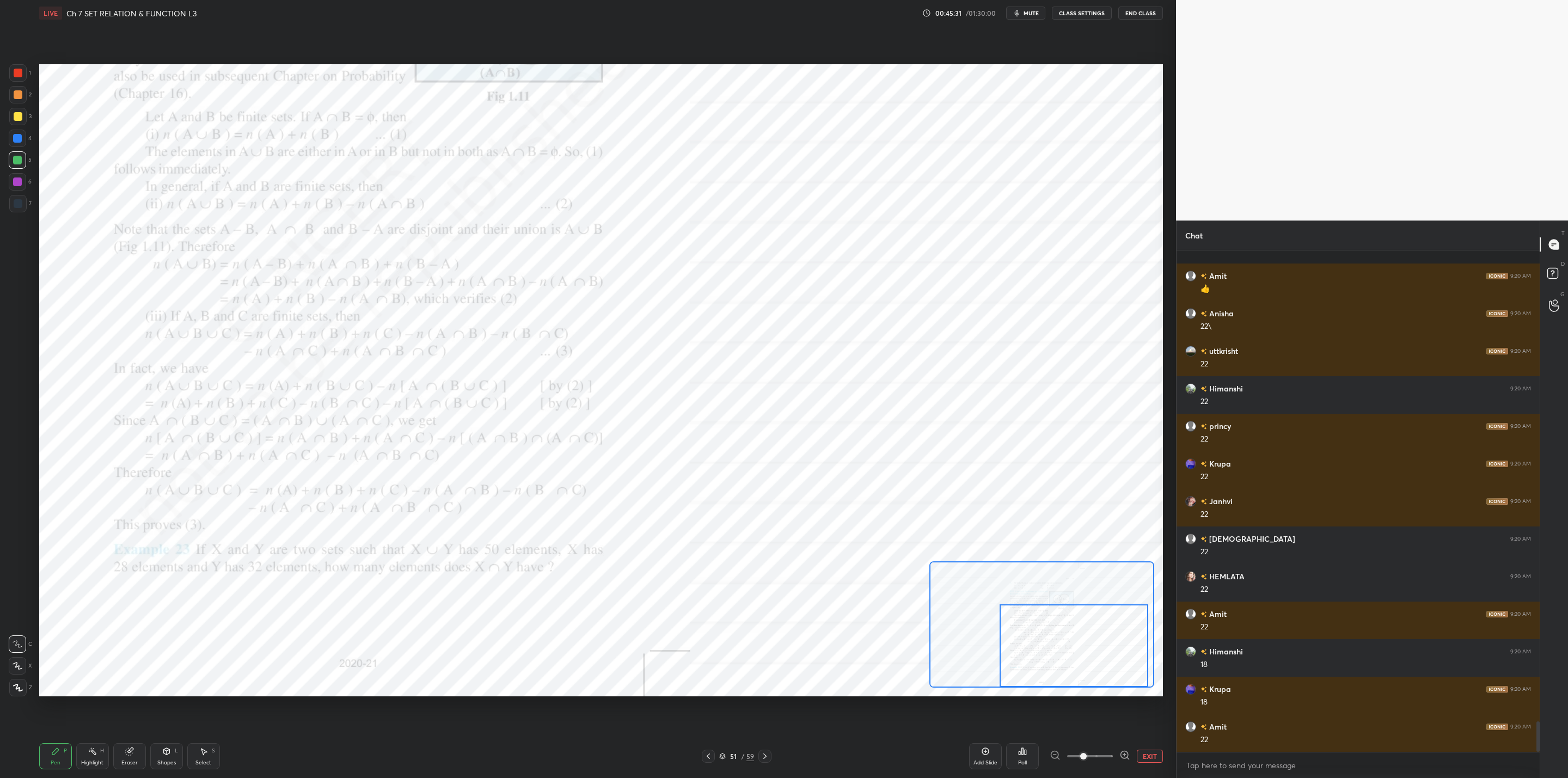
scroll to position [7767, 0]
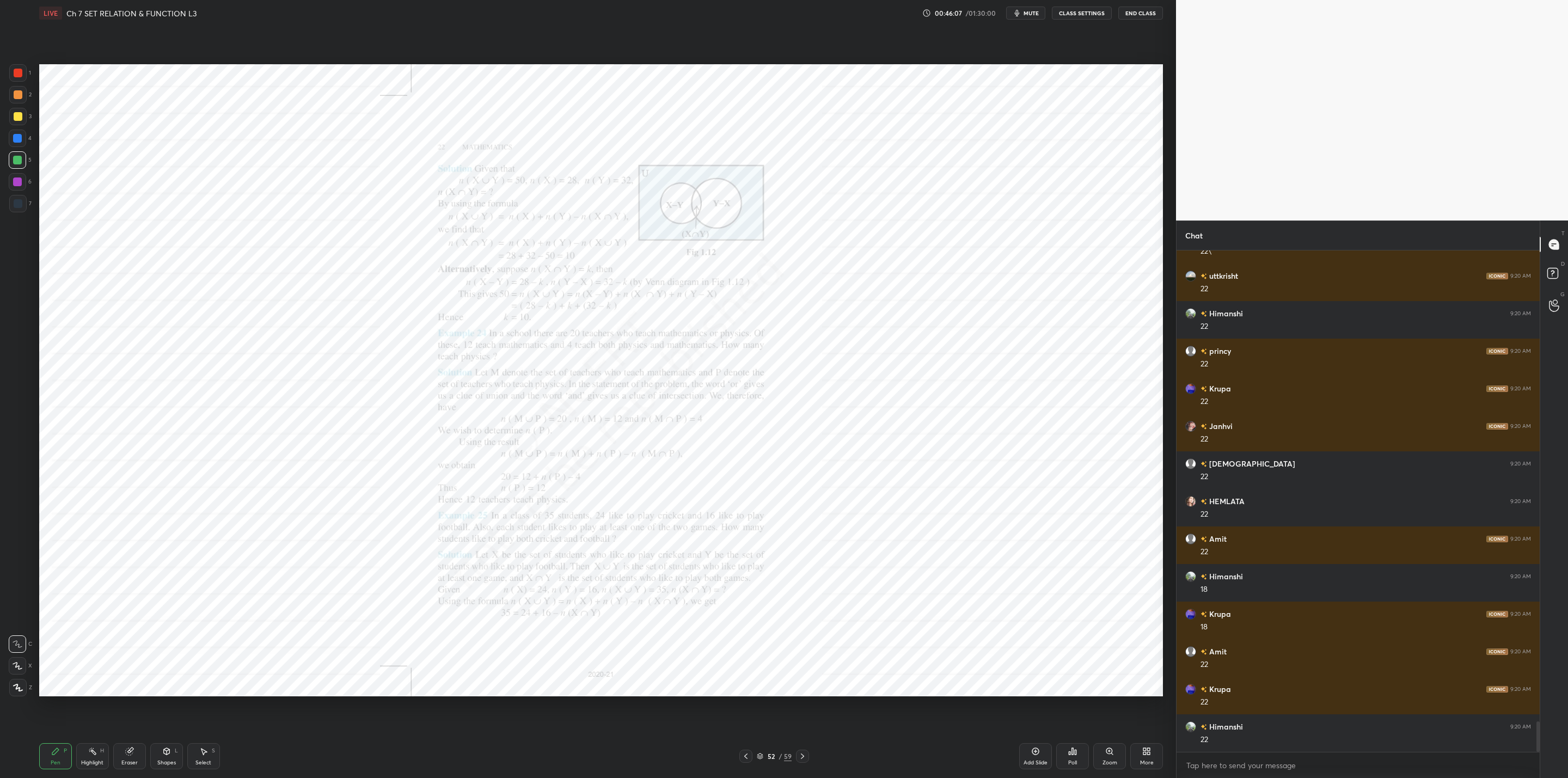
click at [1107, 760] on div "Zoom" at bounding box center [1109, 763] width 14 height 6
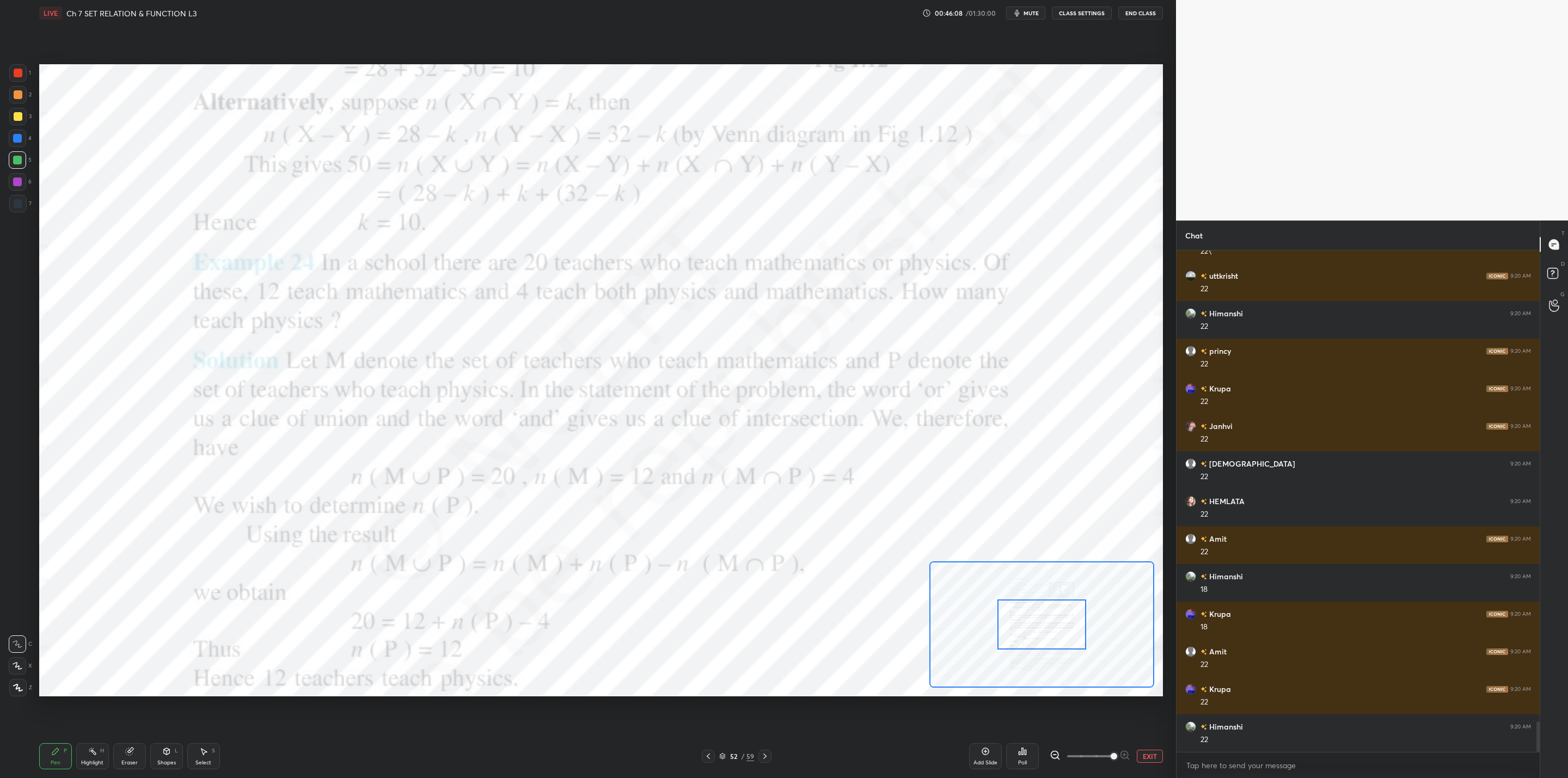
click at [1110, 758] on span at bounding box center [1091, 756] width 46 height 16
drag, startPoint x: 1026, startPoint y: 625, endPoint x: 1031, endPoint y: 633, distance: 9.4
click at [1029, 634] on div at bounding box center [1050, 634] width 89 height 50
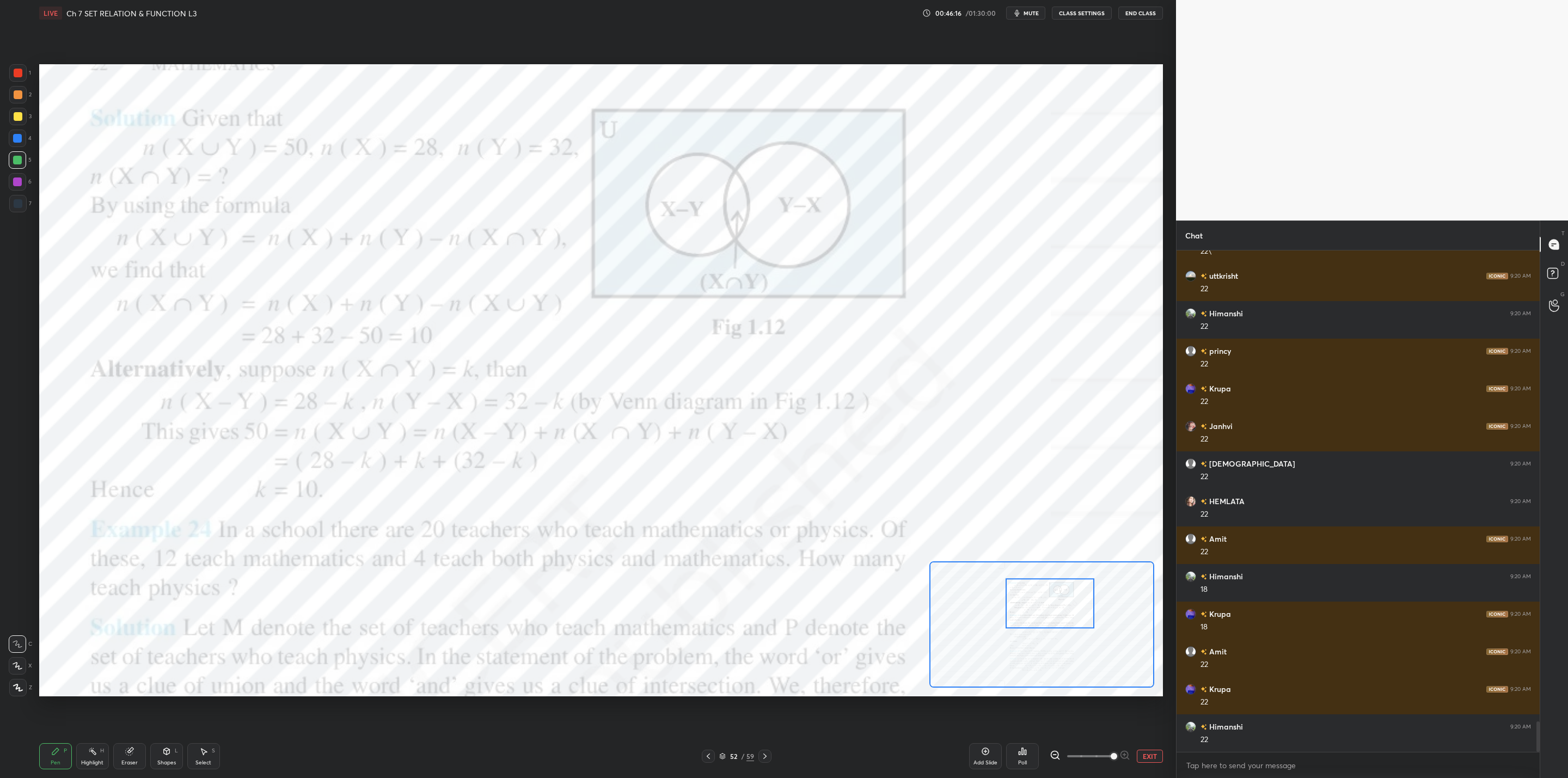
drag, startPoint x: 1018, startPoint y: 598, endPoint x: 1080, endPoint y: 606, distance: 62.5
click at [1084, 606] on div at bounding box center [1050, 604] width 89 height 50
drag, startPoint x: 32, startPoint y: 137, endPoint x: 18, endPoint y: 158, distance: 25.2
click at [24, 138] on div at bounding box center [17, 138] width 17 height 17
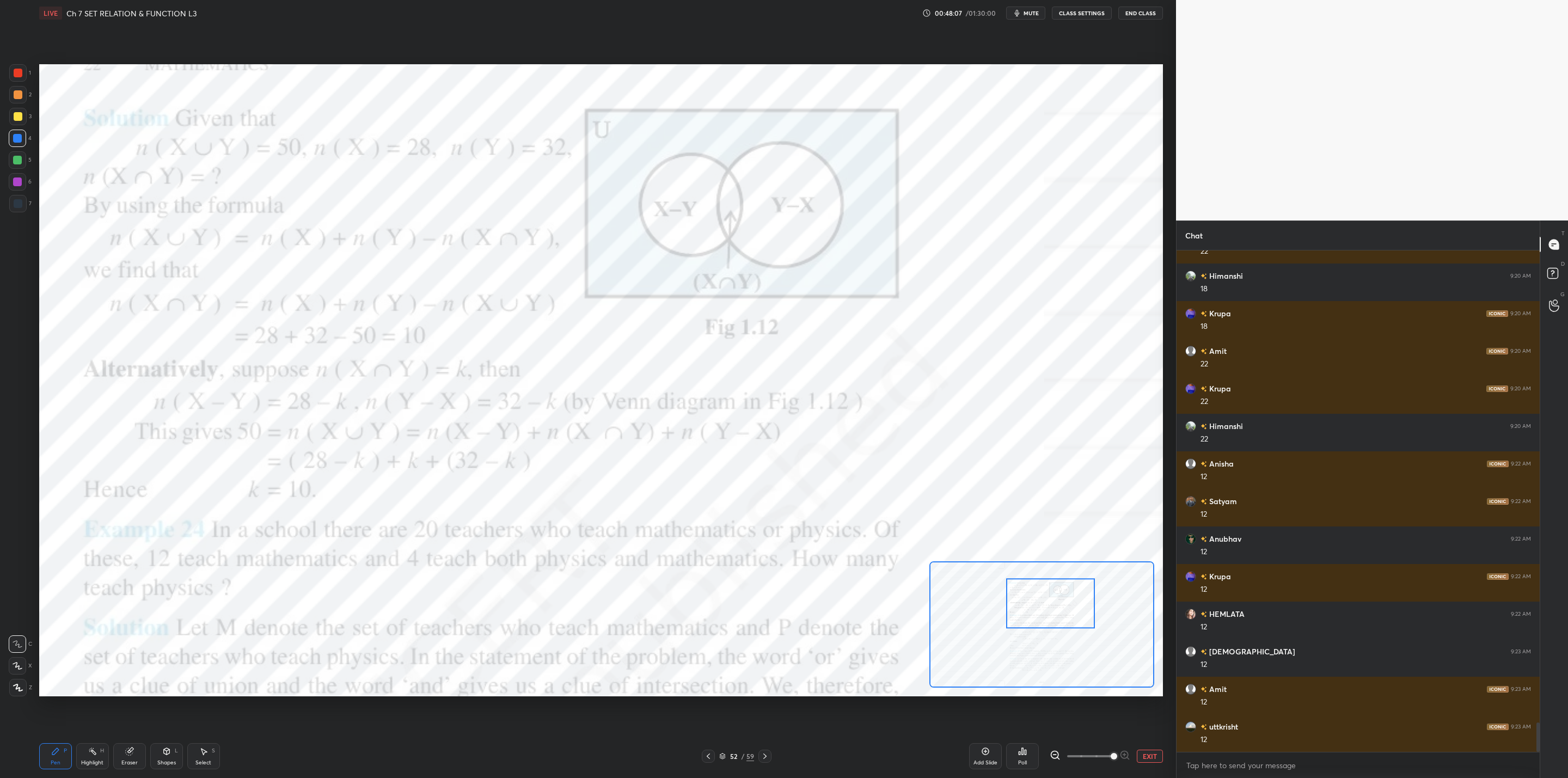
scroll to position [8106, 0]
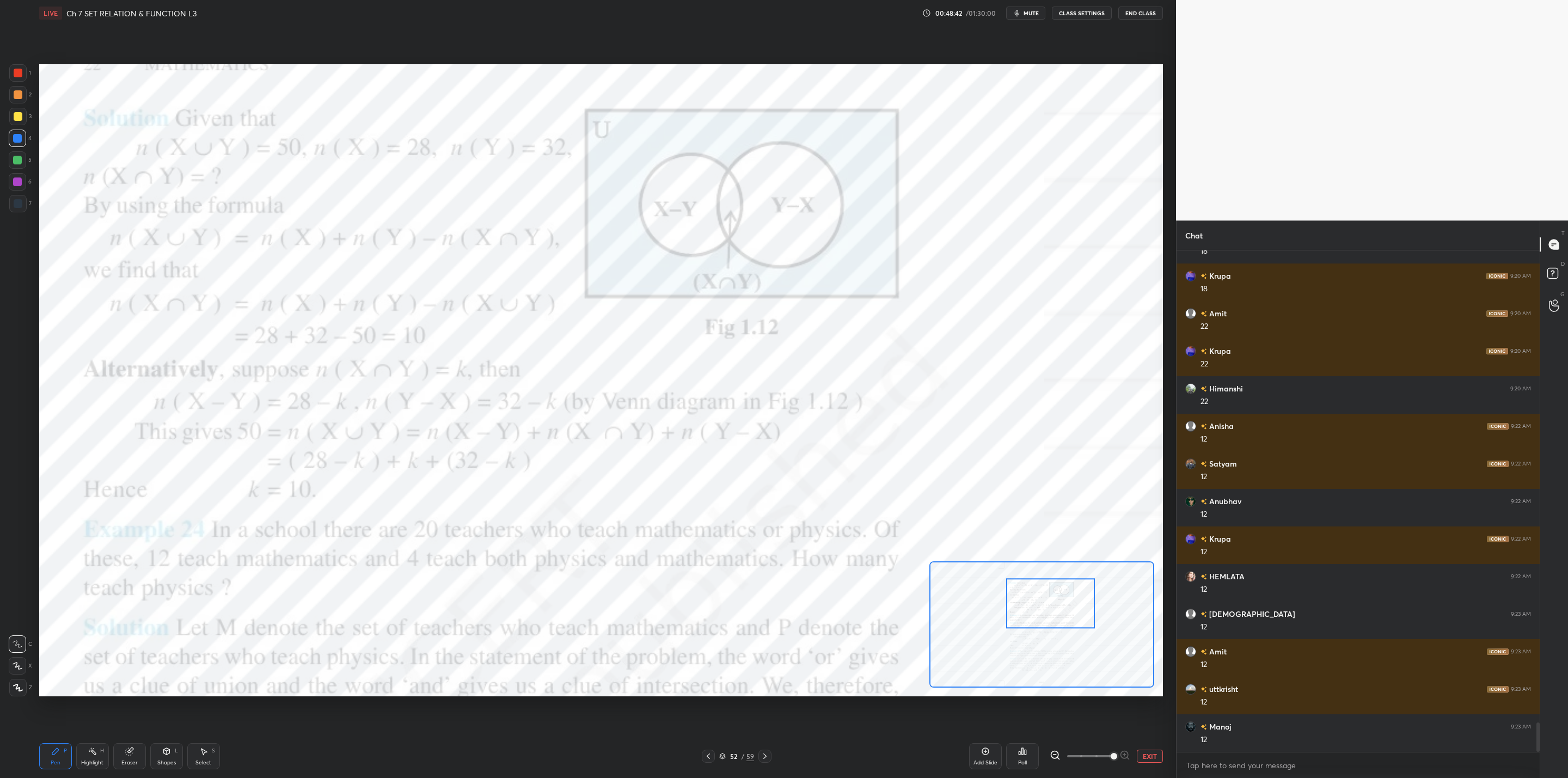
drag, startPoint x: 15, startPoint y: 161, endPoint x: 16, endPoint y: 166, distance: 5.1
click at [14, 163] on div at bounding box center [17, 160] width 9 height 9
click at [19, 185] on div at bounding box center [17, 182] width 9 height 9
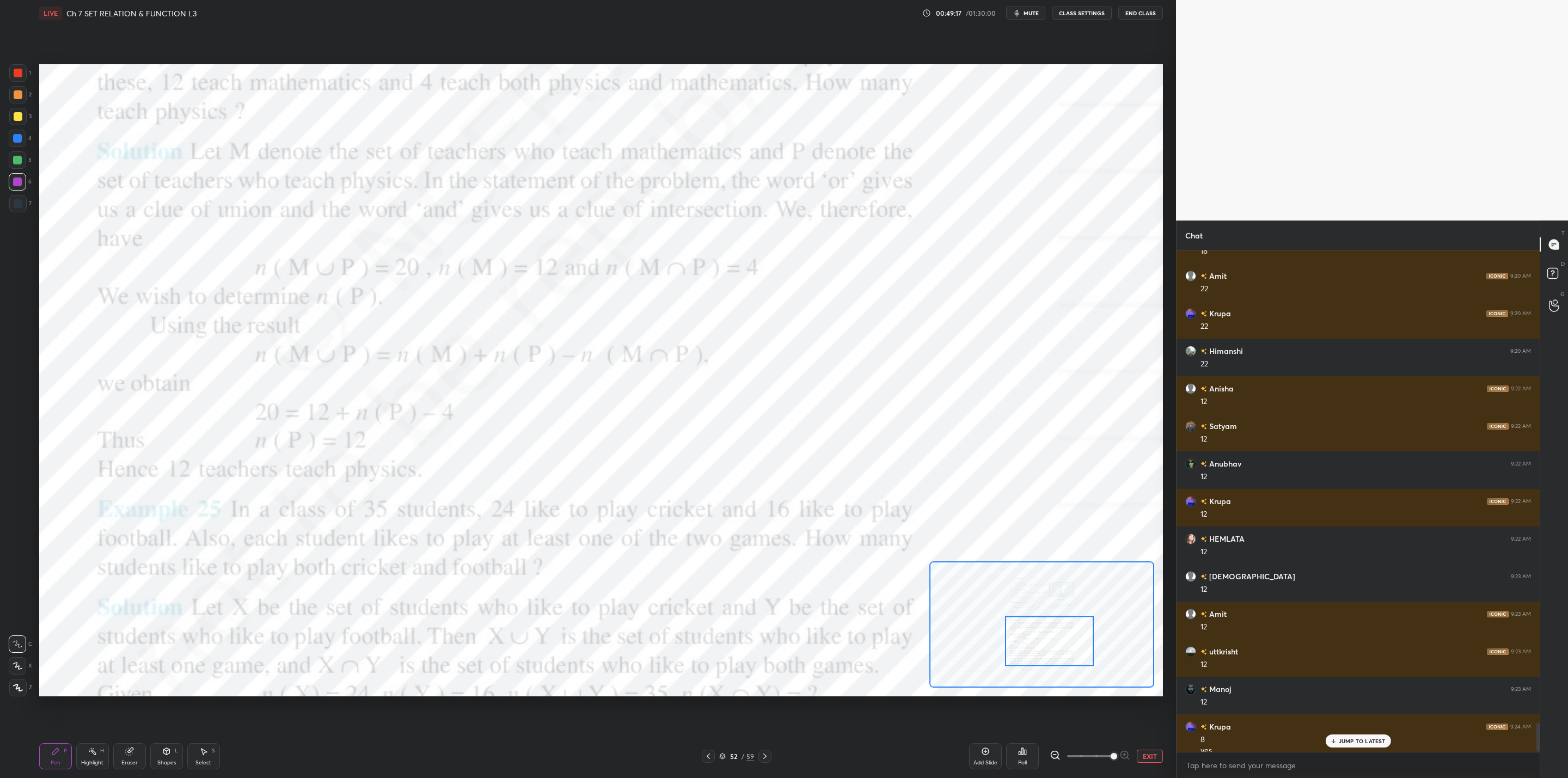
scroll to position [8153, 0]
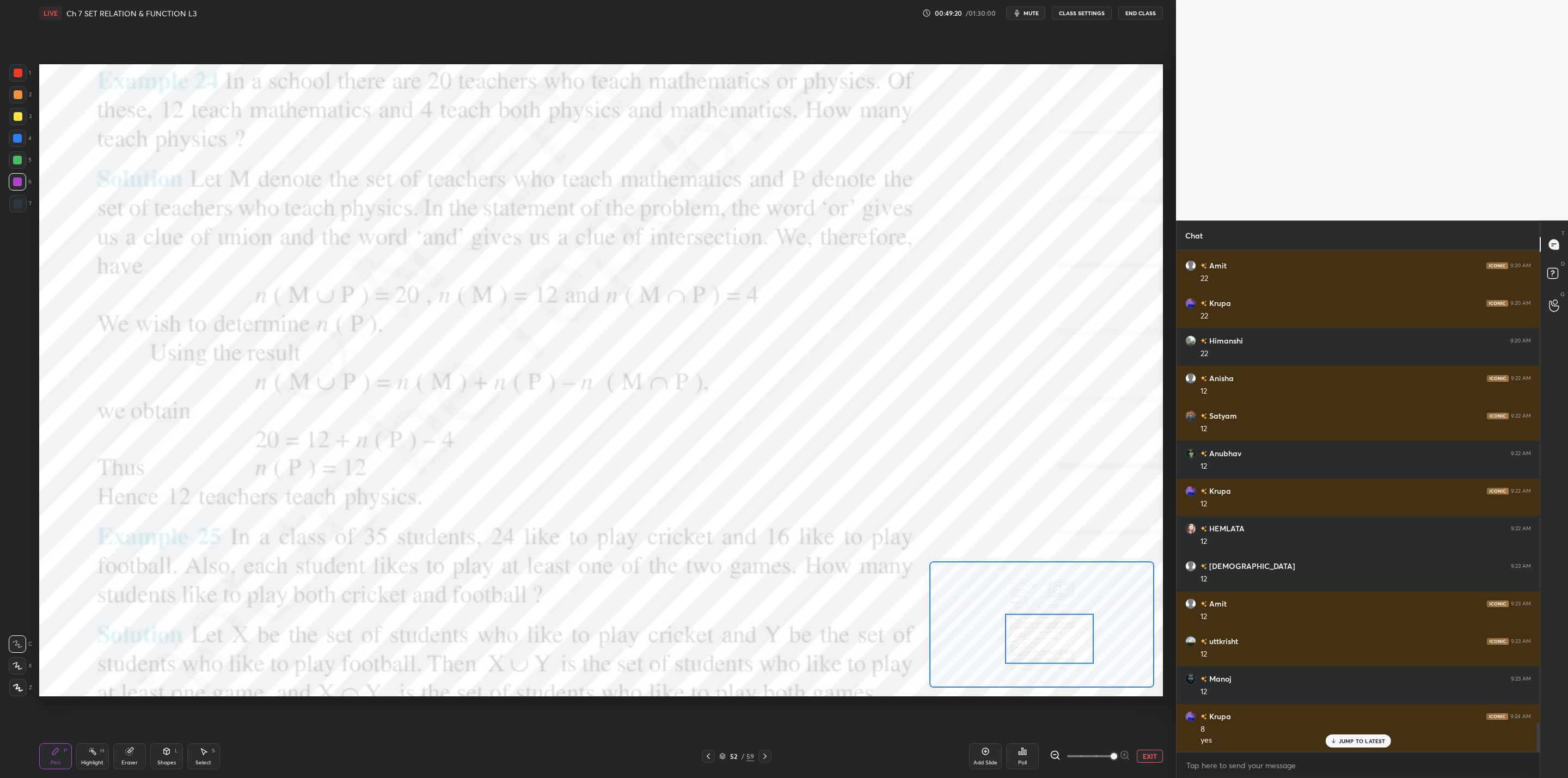
drag, startPoint x: 1054, startPoint y: 621, endPoint x: 1054, endPoint y: 637, distance: 16.0
click at [1054, 637] on div at bounding box center [1050, 640] width 89 height 50
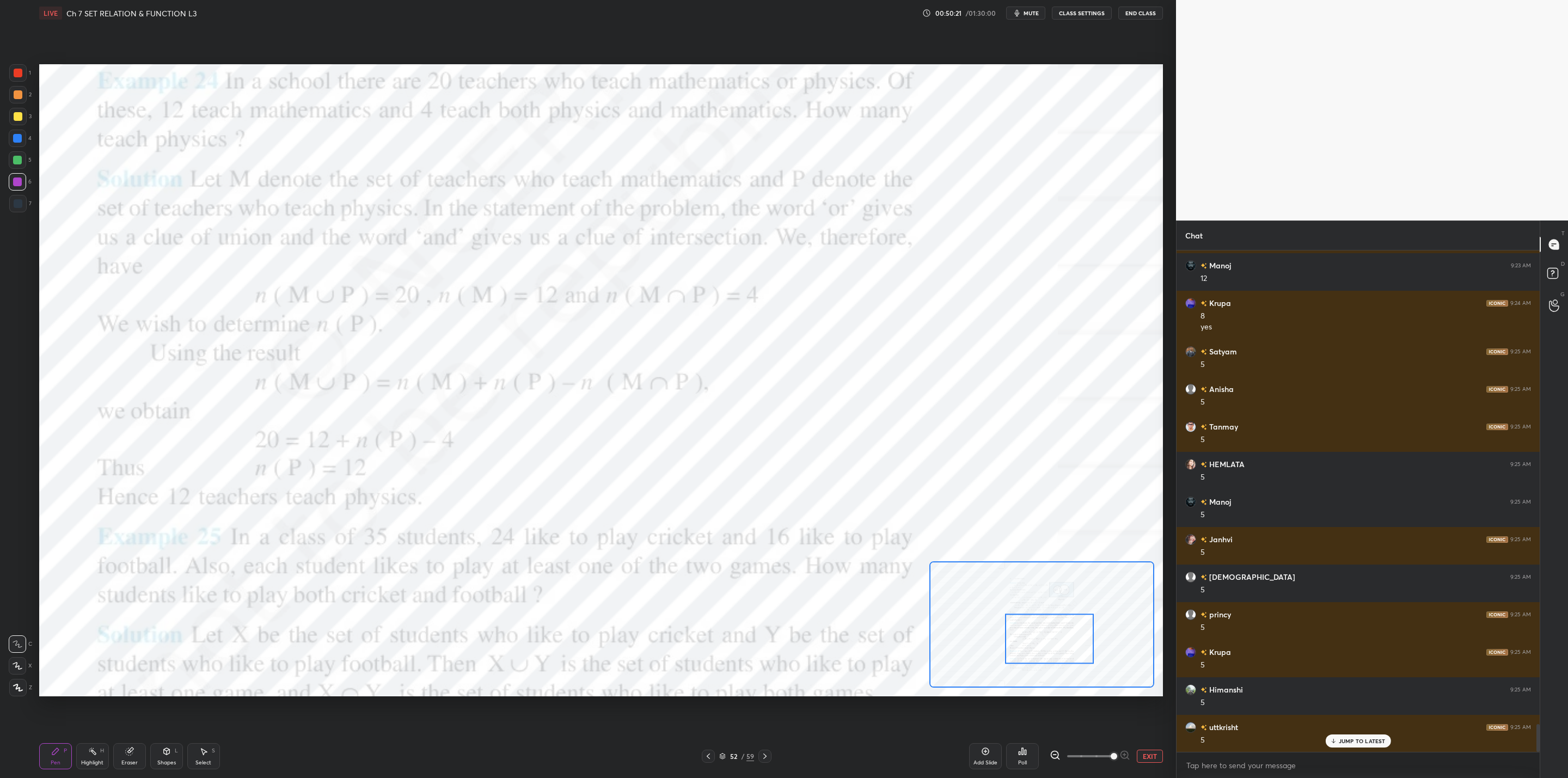
scroll to position [8604, 0]
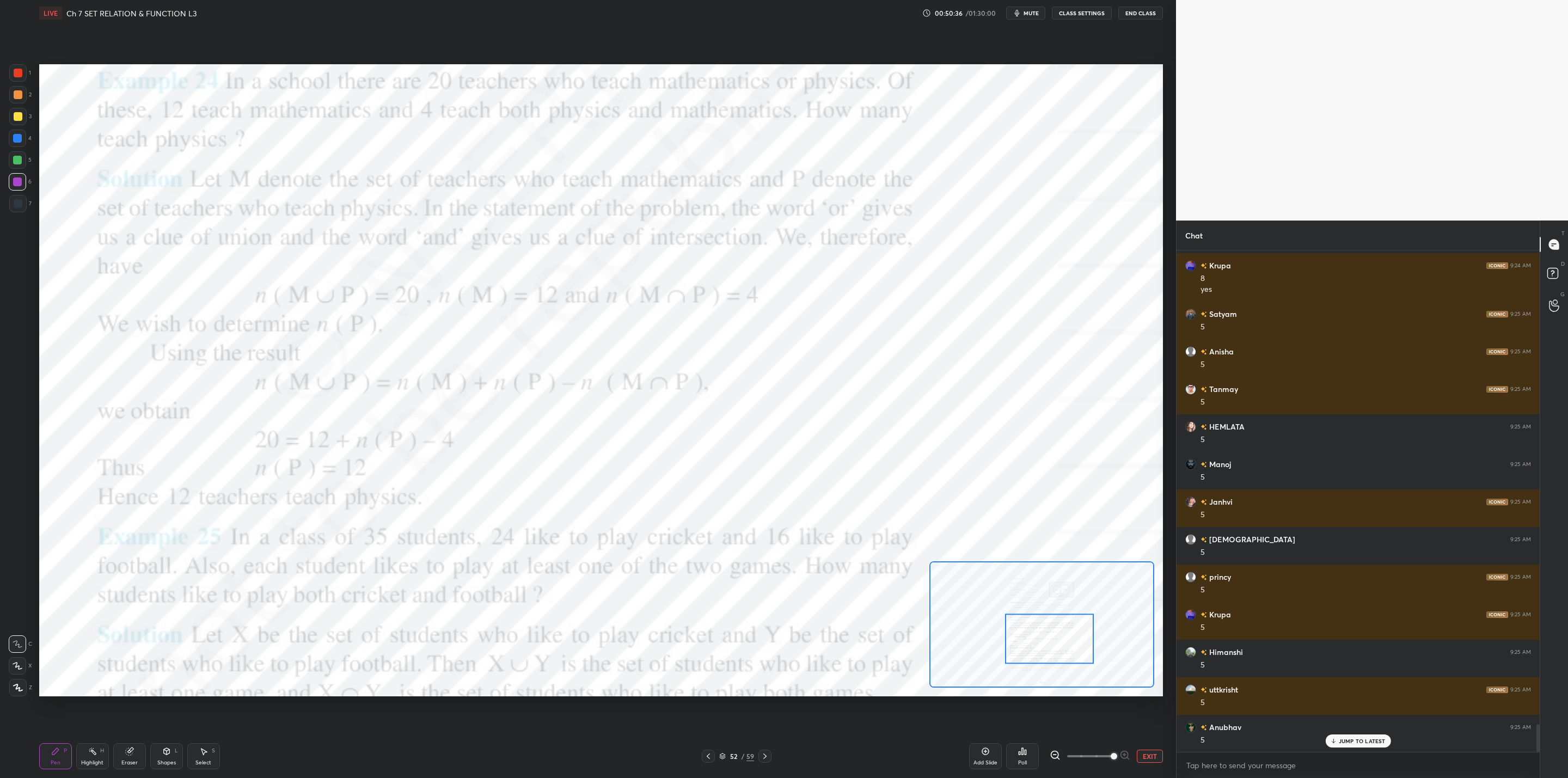
click at [133, 760] on div "Eraser" at bounding box center [130, 756] width 33 height 26
drag, startPoint x: 59, startPoint y: 762, endPoint x: 89, endPoint y: 737, distance: 39.1
click at [63, 759] on div "Pen P" at bounding box center [56, 756] width 33 height 26
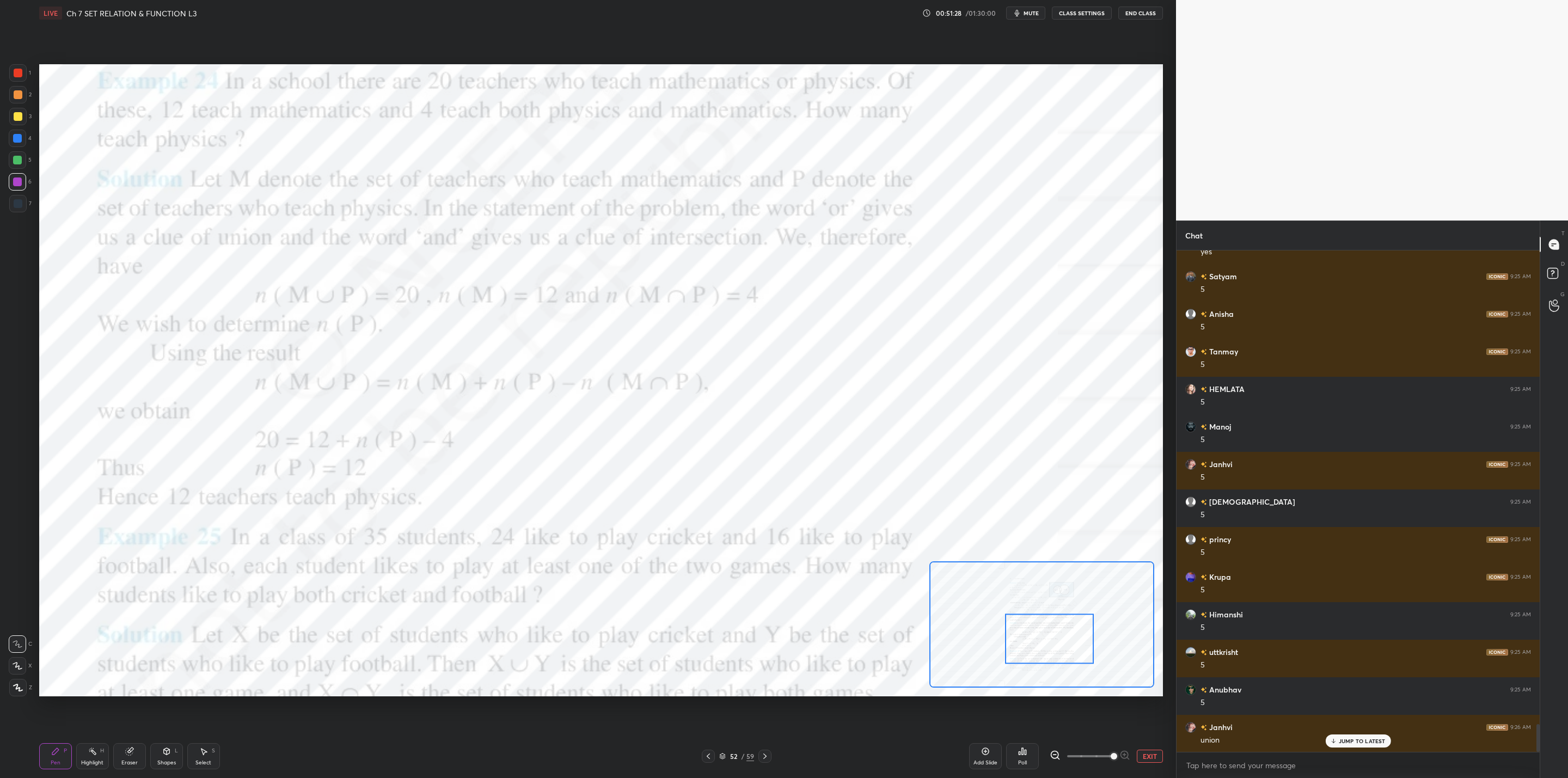
scroll to position [8679, 0]
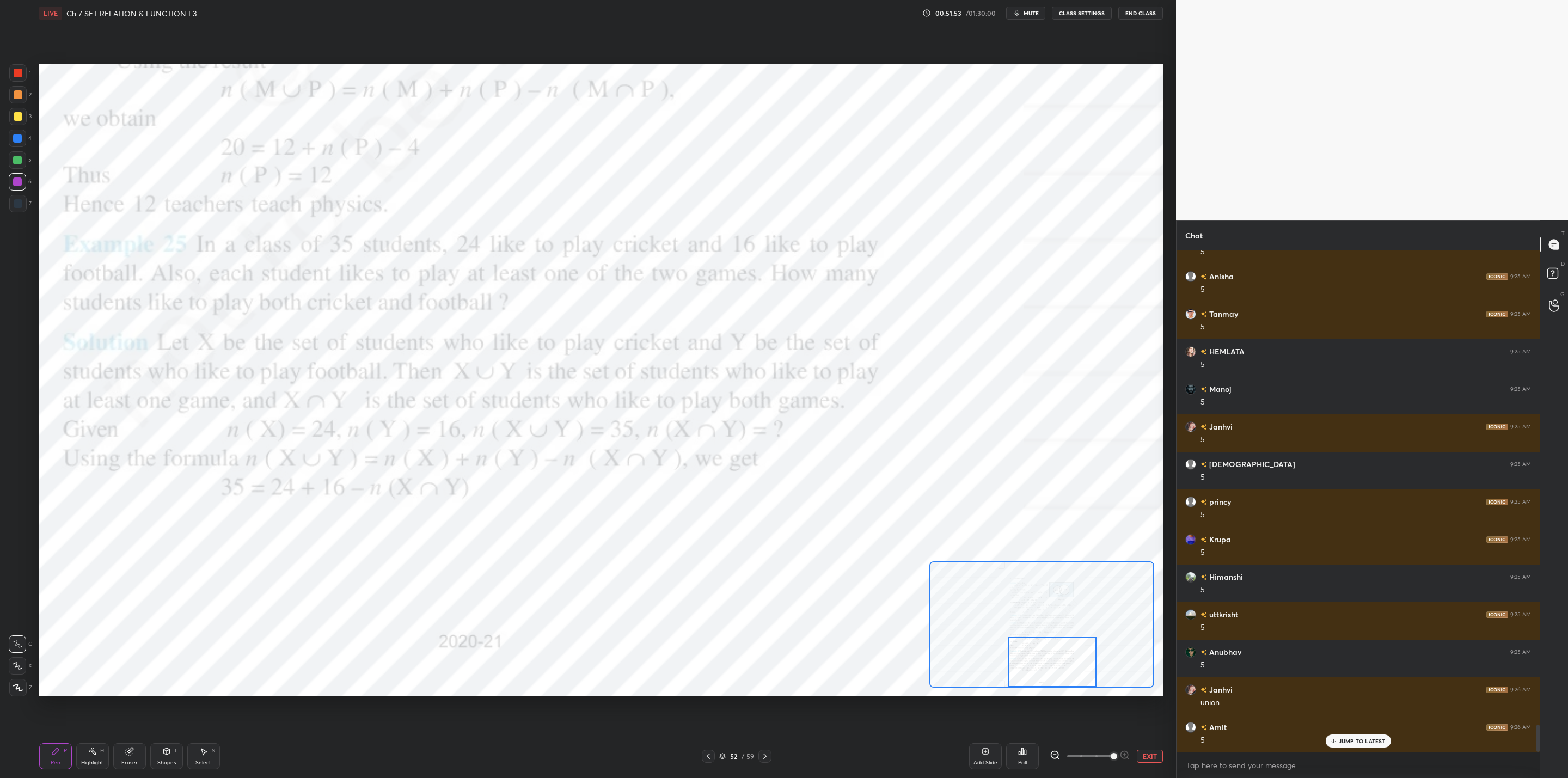
drag, startPoint x: 1041, startPoint y: 640, endPoint x: 1022, endPoint y: 665, distance: 31.4
click at [1041, 668] on div at bounding box center [1052, 662] width 89 height 50
click at [772, 752] on div "52 / 59" at bounding box center [736, 757] width 465 height 13
click at [771, 755] on div at bounding box center [766, 757] width 13 height 13
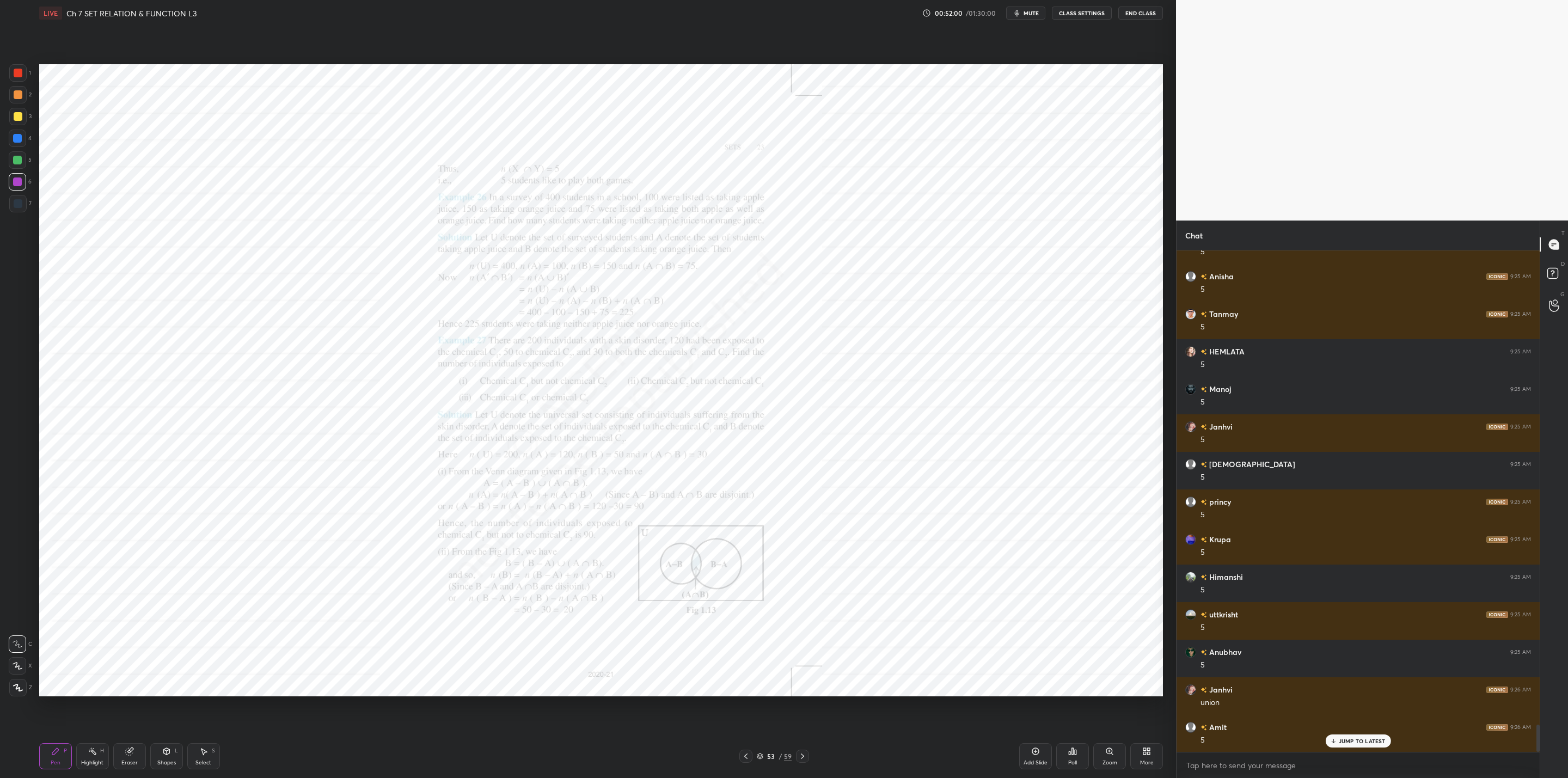
click at [1111, 753] on div "Zoom" at bounding box center [1110, 756] width 33 height 26
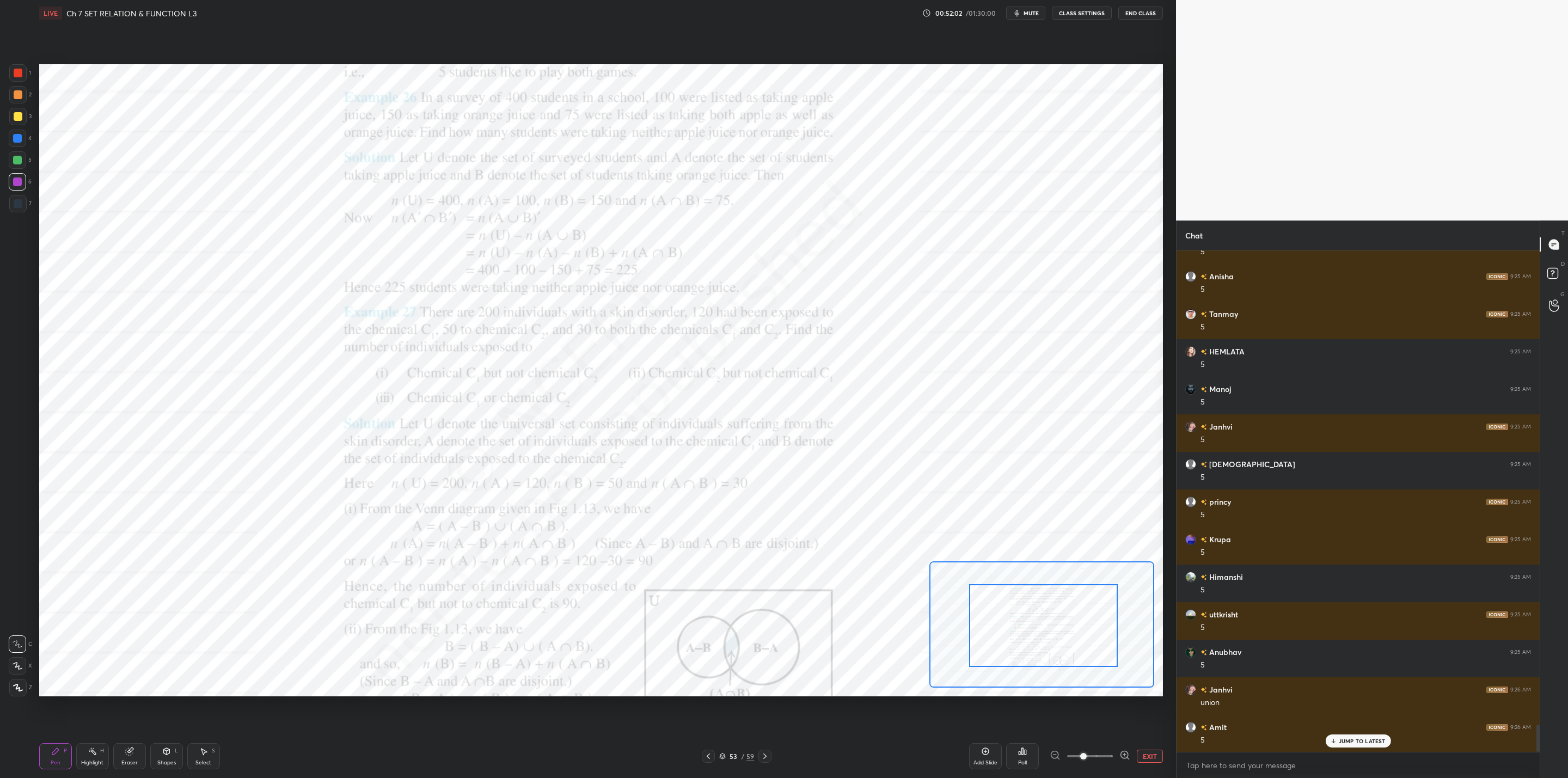
drag, startPoint x: 1023, startPoint y: 631, endPoint x: 1052, endPoint y: 631, distance: 29.0
drag, startPoint x: 1054, startPoint y: 634, endPoint x: 1059, endPoint y: 616, distance: 18.7
click at [1059, 619] on div at bounding box center [1073, 620] width 149 height 83
click at [1096, 757] on span at bounding box center [1099, 756] width 7 height 7
drag, startPoint x: 1077, startPoint y: 624, endPoint x: 1074, endPoint y: 611, distance: 13.3
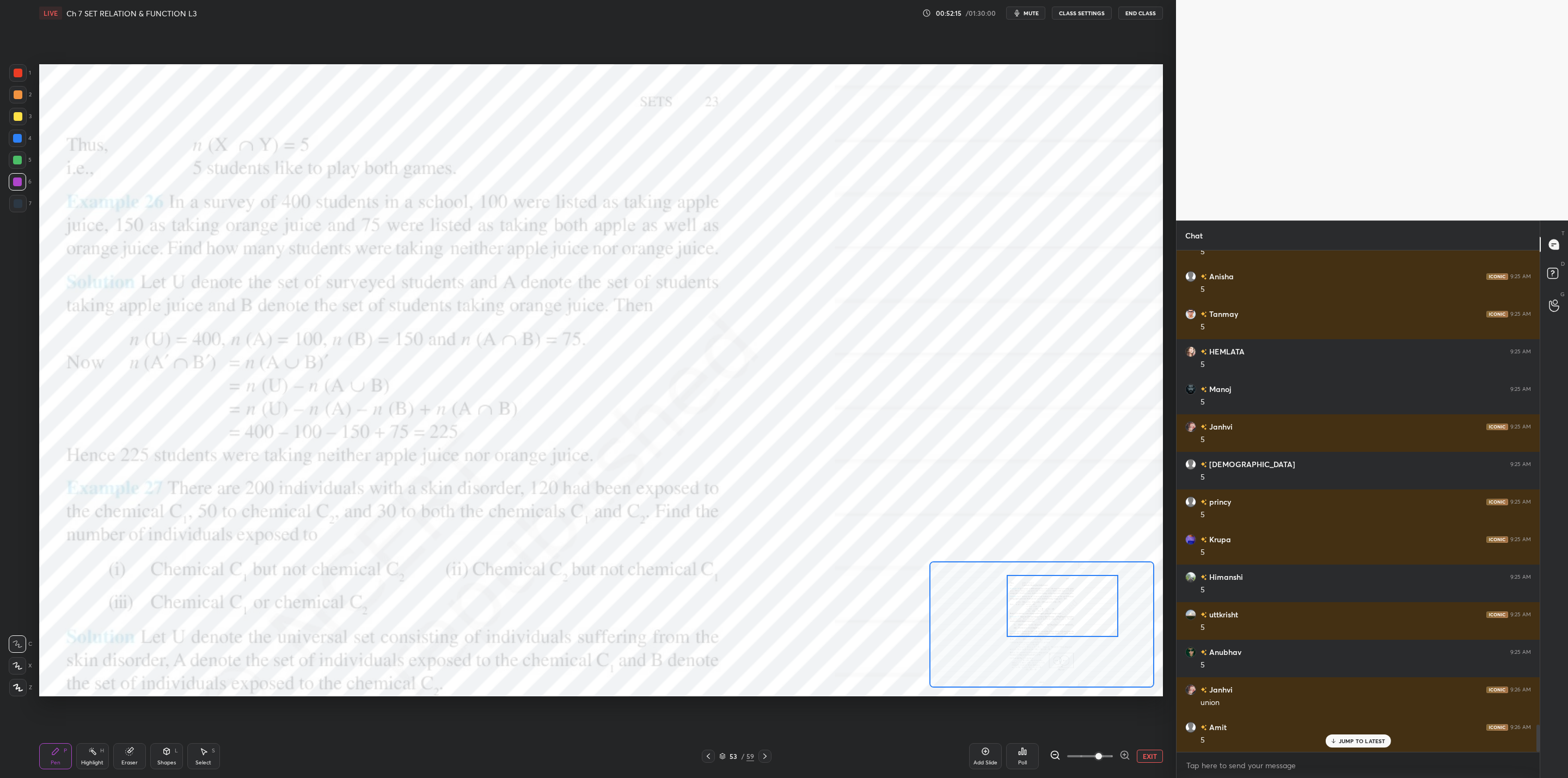
click at [1076, 612] on div at bounding box center [1062, 606] width 111 height 63
drag, startPoint x: 8, startPoint y: 182, endPoint x: 13, endPoint y: 185, distance: 5.8
click at [9, 182] on div "1 2 3 4 5 6 7 C X Z C X Z E E Erase all H H" at bounding box center [17, 380] width 35 height 632
drag, startPoint x: 17, startPoint y: 154, endPoint x: 34, endPoint y: 163, distance: 19.2
click at [19, 154] on div at bounding box center [17, 160] width 17 height 17
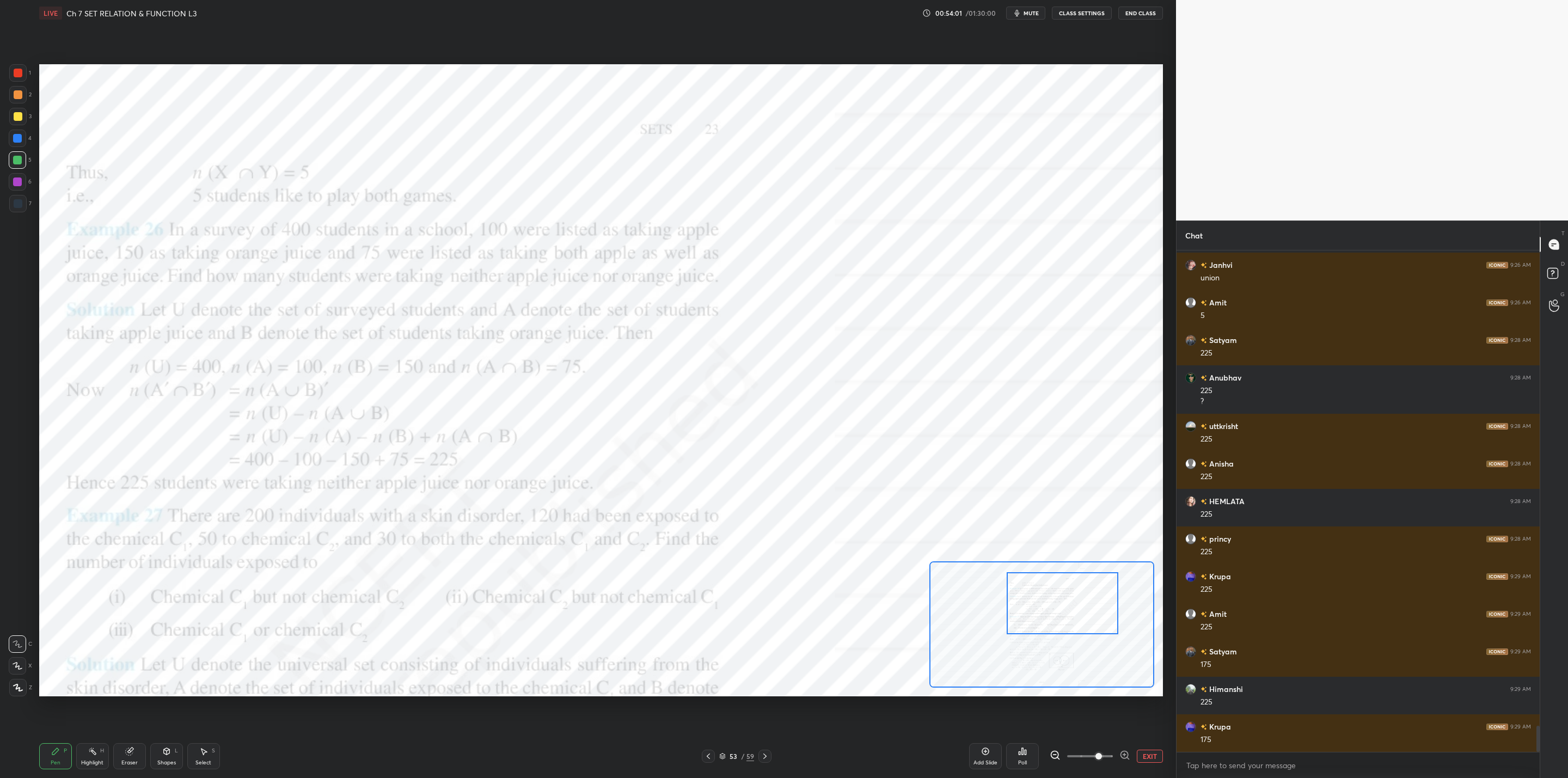
scroll to position [9142, 0]
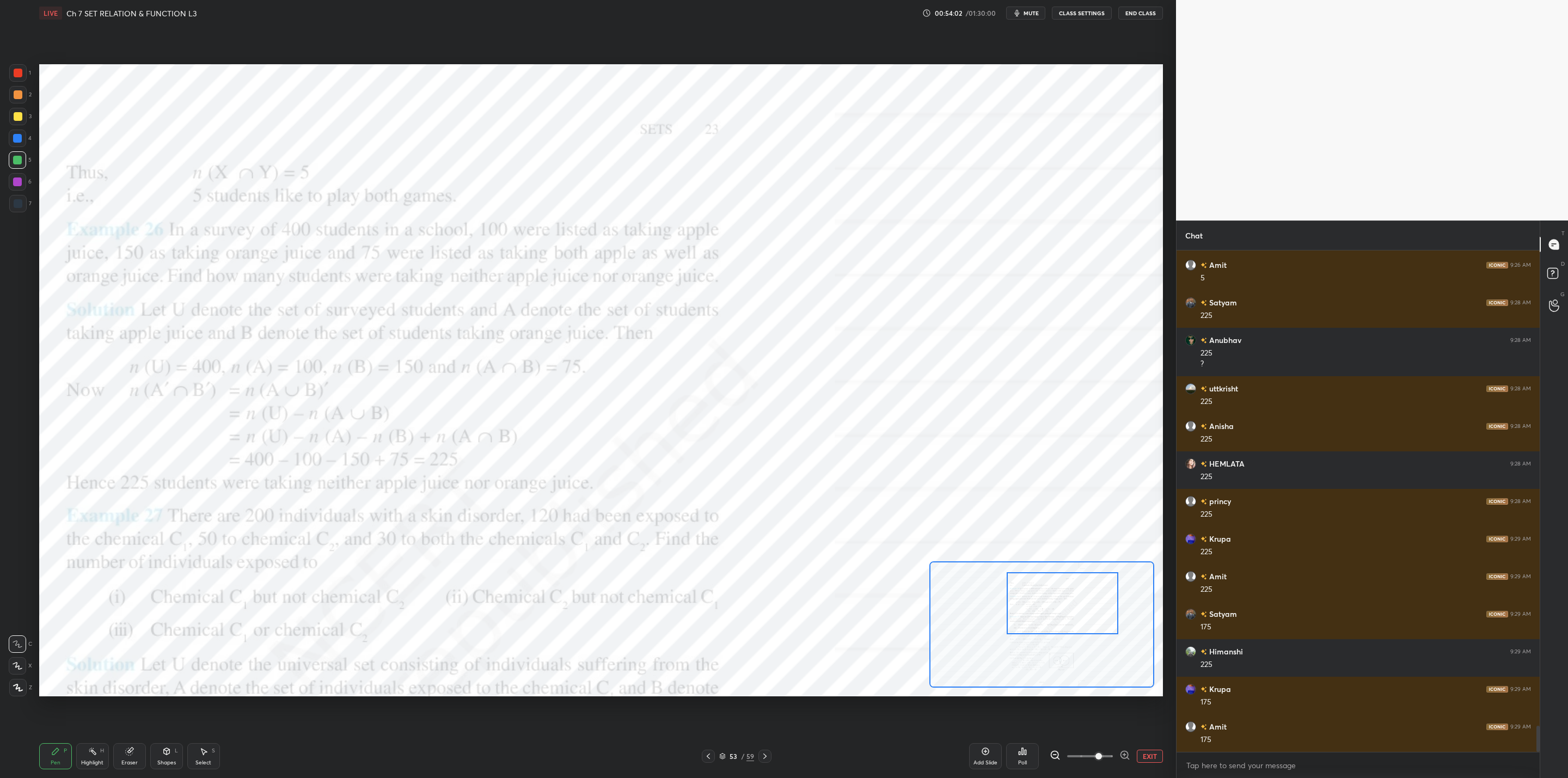
drag, startPoint x: 18, startPoint y: 139, endPoint x: 34, endPoint y: 145, distance: 17.1
click at [24, 141] on div at bounding box center [17, 138] width 17 height 17
drag, startPoint x: 1061, startPoint y: 601, endPoint x: 1060, endPoint y: 608, distance: 7.1
click at [1060, 608] on div at bounding box center [1061, 610] width 111 height 63
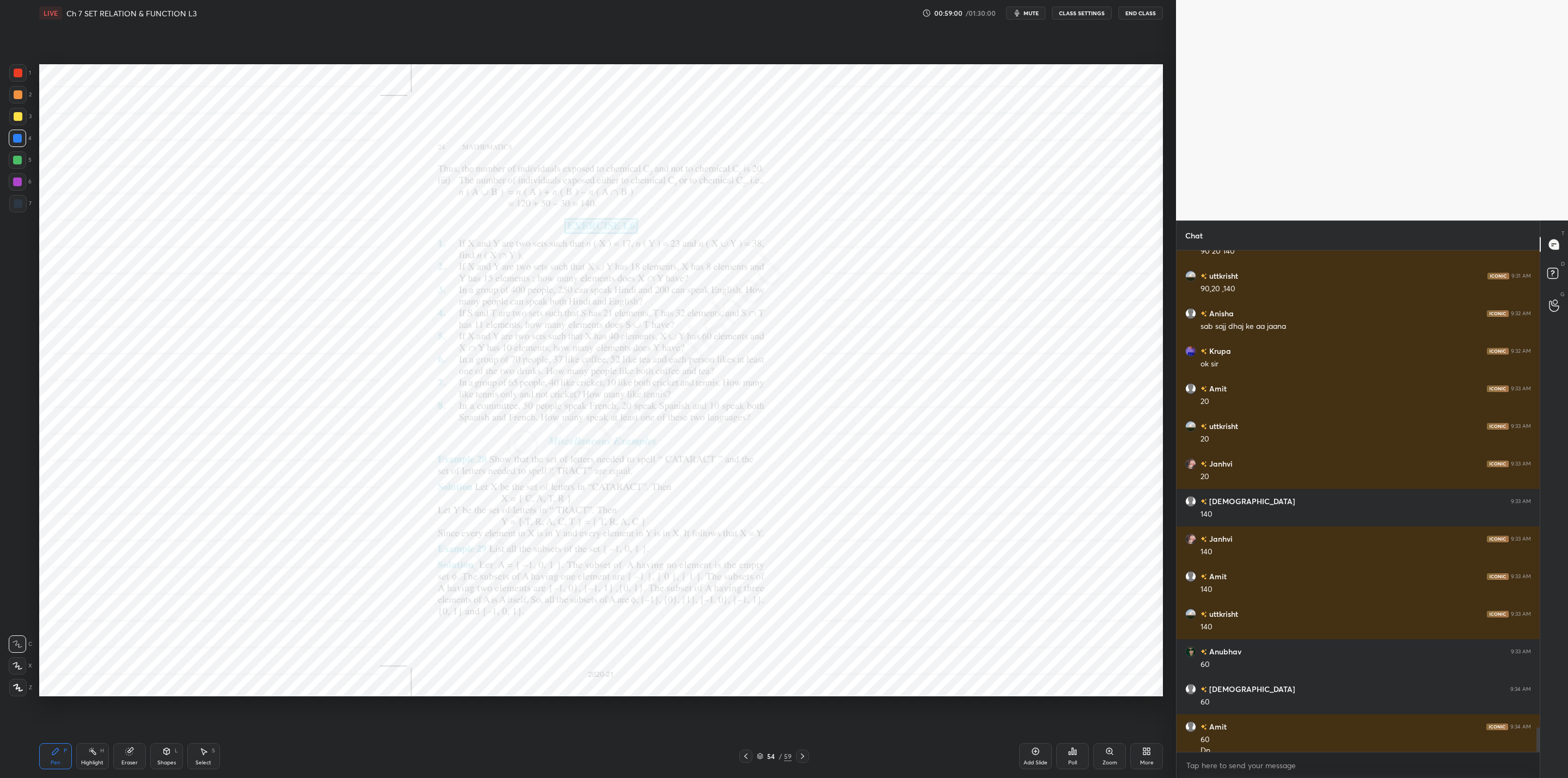
scroll to position [9849, 0]
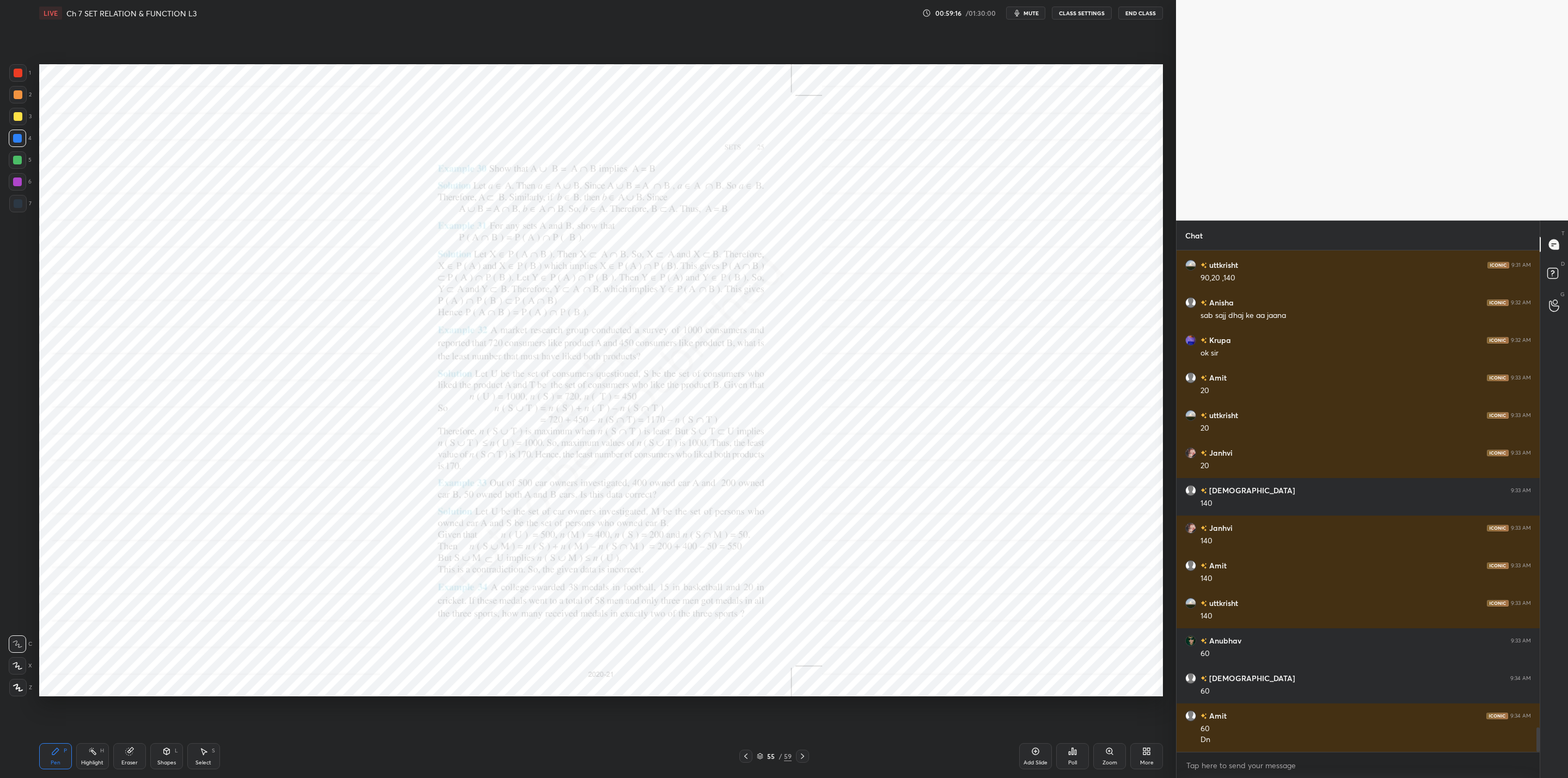
click at [1113, 757] on div "Zoom" at bounding box center [1110, 756] width 33 height 26
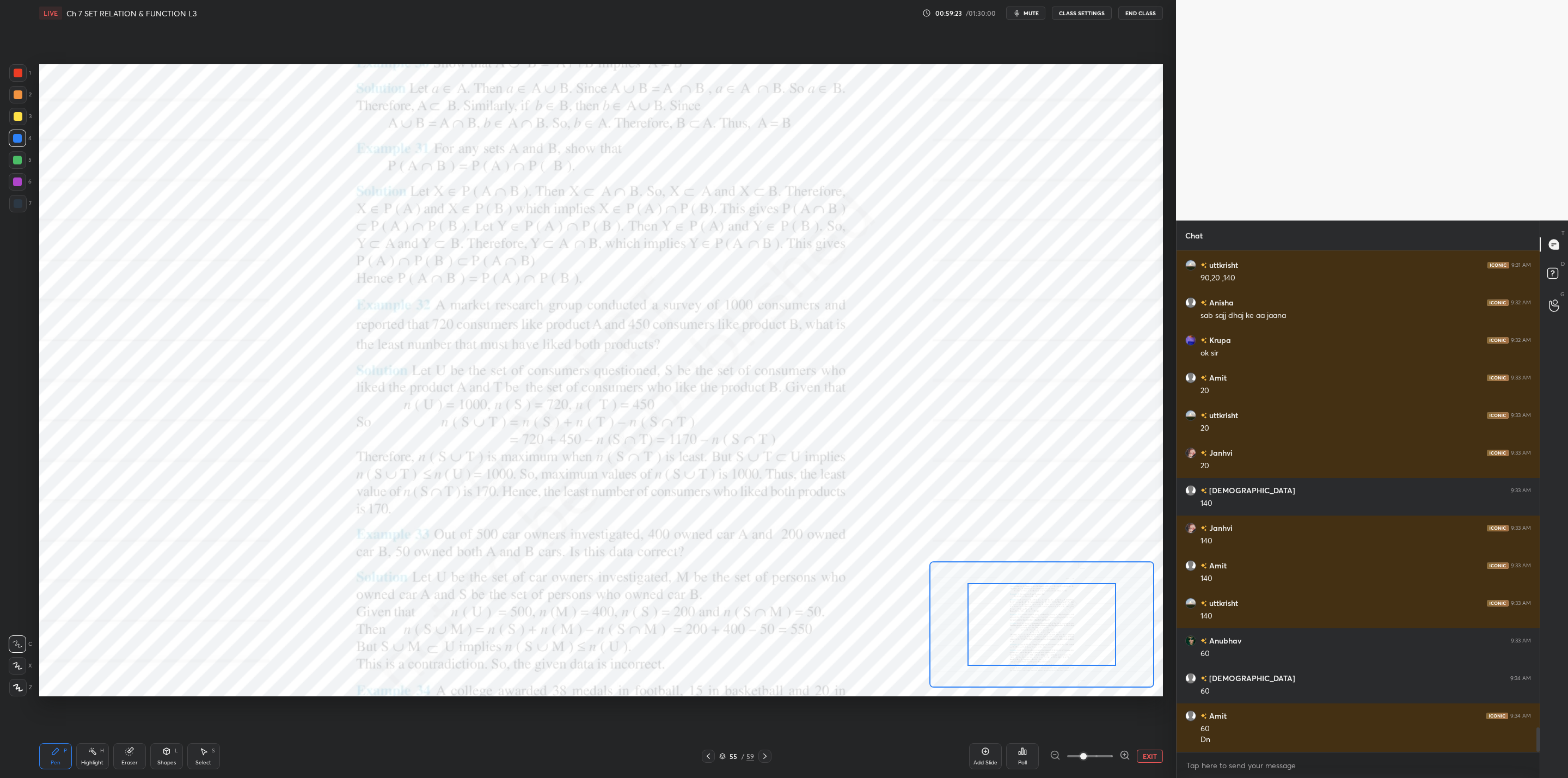
click at [1113, 757] on div at bounding box center [1090, 757] width 81 height 13
click at [1097, 757] on span at bounding box center [1091, 756] width 46 height 16
click at [1071, 695] on div "Setting up your live class Poll for secs No correct answer Start poll" at bounding box center [601, 380] width 1124 height 632
click at [1102, 755] on span at bounding box center [1099, 756] width 7 height 7
click at [1075, 666] on div at bounding box center [1056, 656] width 111 height 63
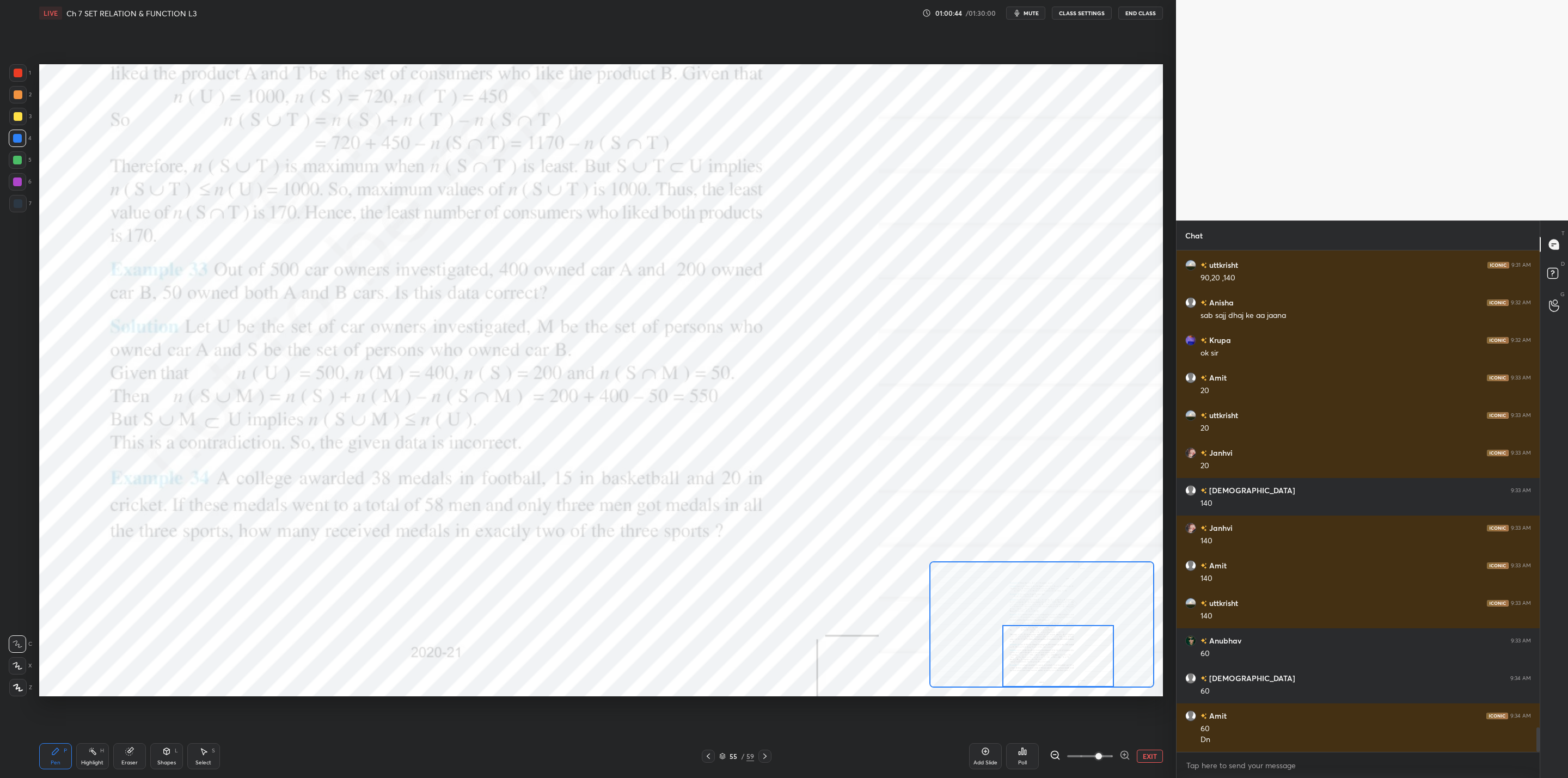
scroll to position [9886, 0]
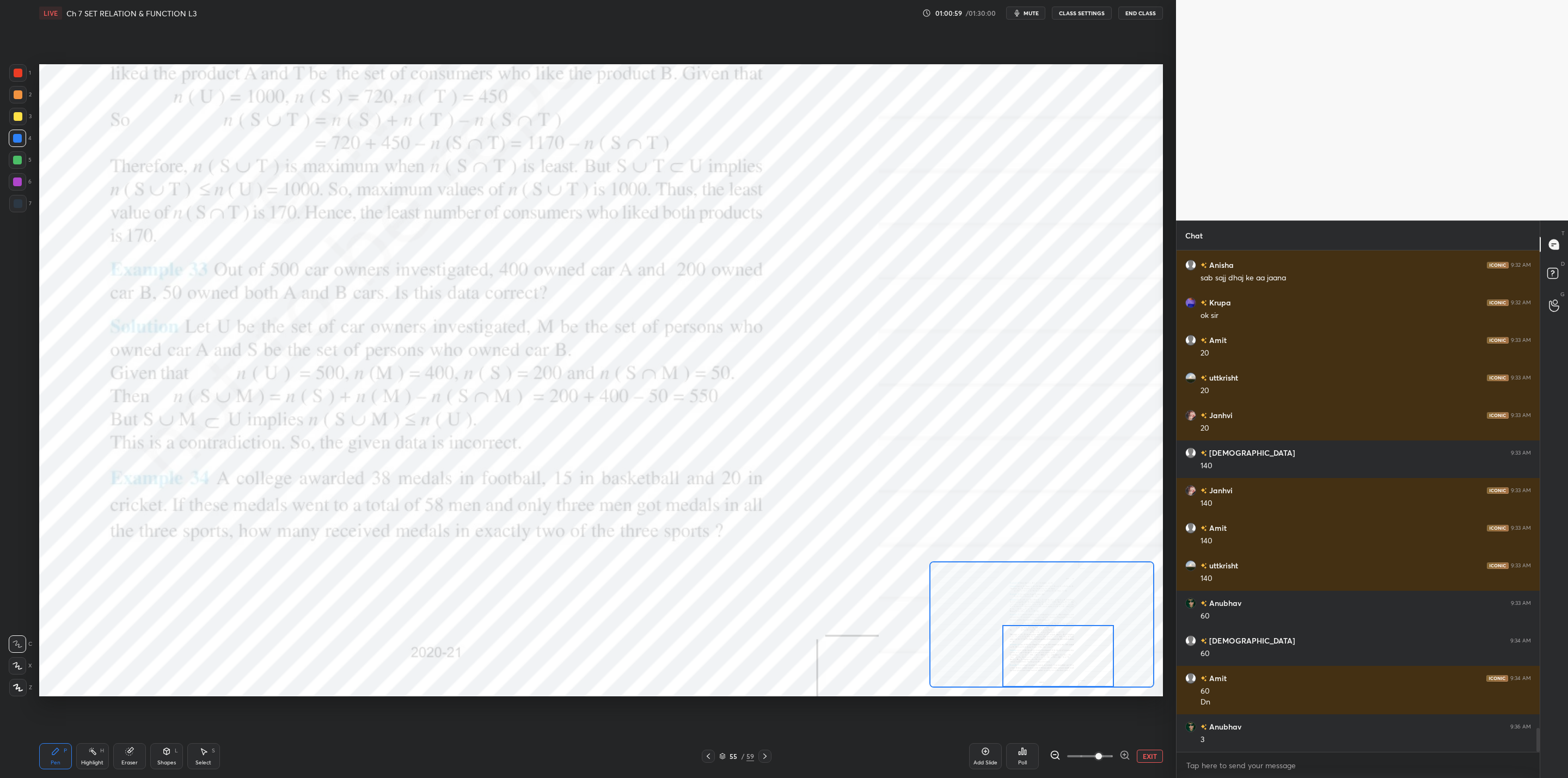
click at [456, 696] on div "Setting up your live class Poll for secs No correct answer Start poll" at bounding box center [600, 380] width 1132 height 708
click at [19, 180] on div at bounding box center [17, 182] width 17 height 17
click at [18, 208] on div at bounding box center [18, 204] width 17 height 17
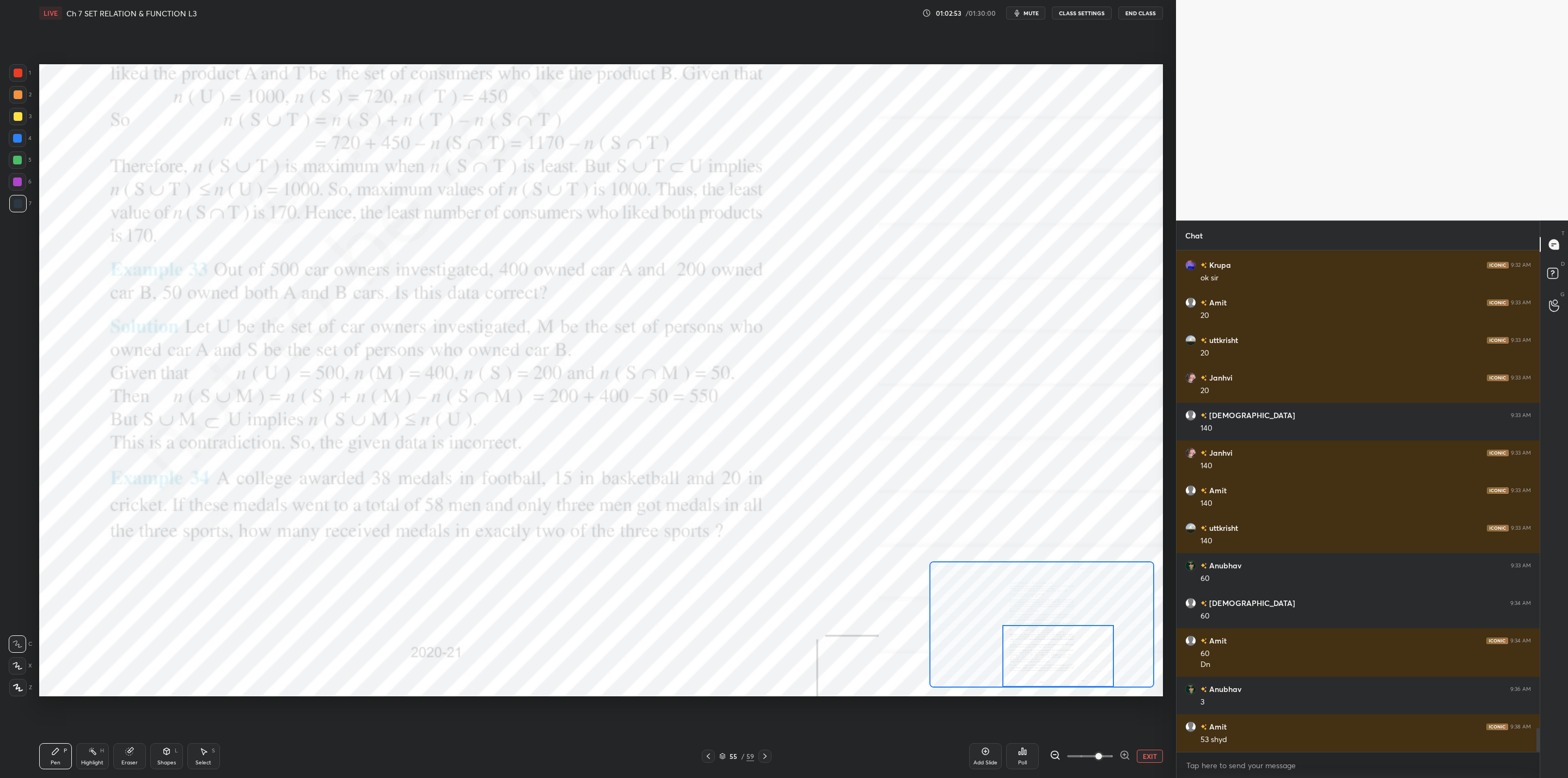
scroll to position [9961, 0]
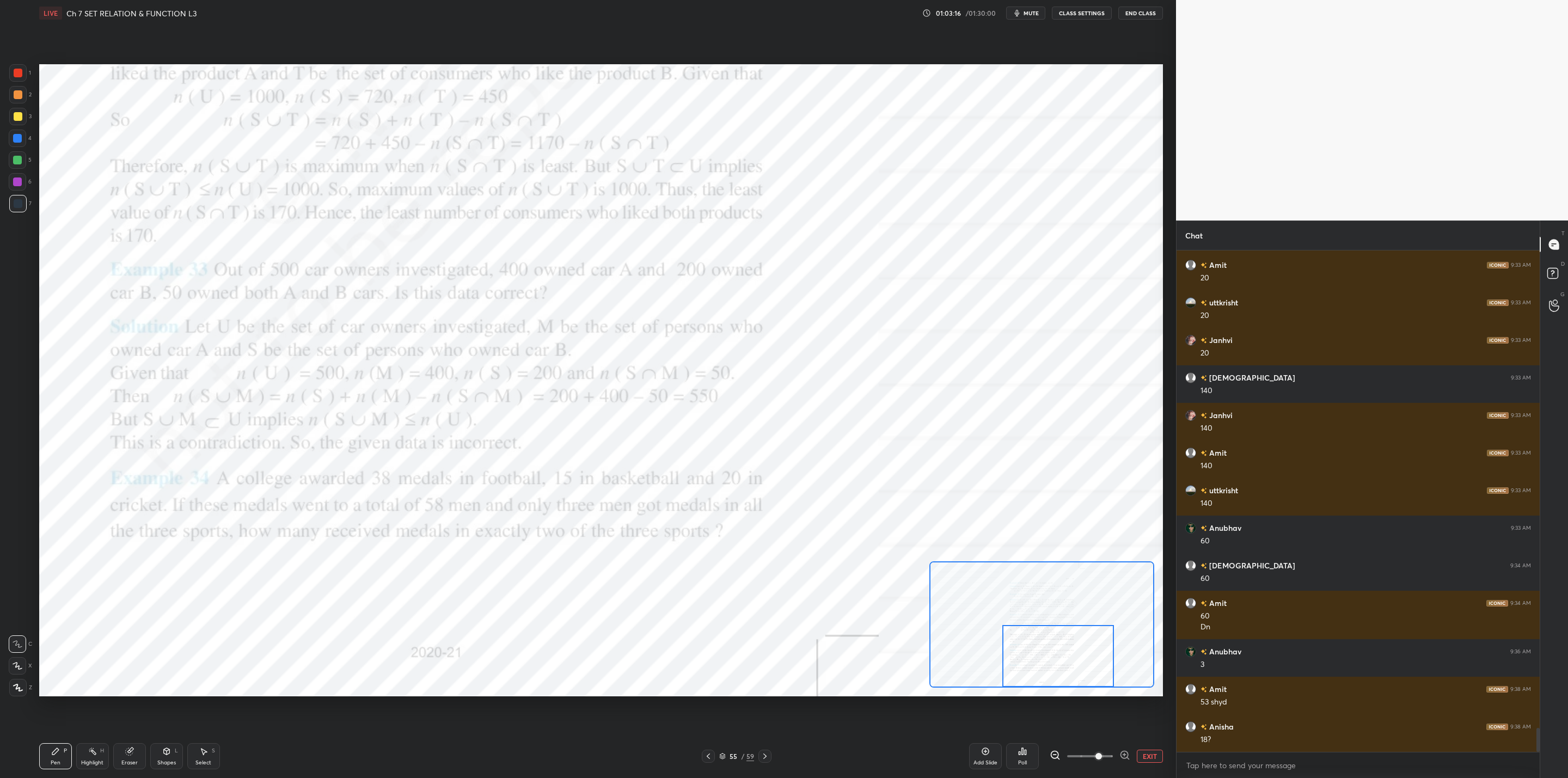
drag, startPoint x: 20, startPoint y: 136, endPoint x: 33, endPoint y: 151, distance: 19.8
click at [22, 141] on div at bounding box center [17, 138] width 17 height 17
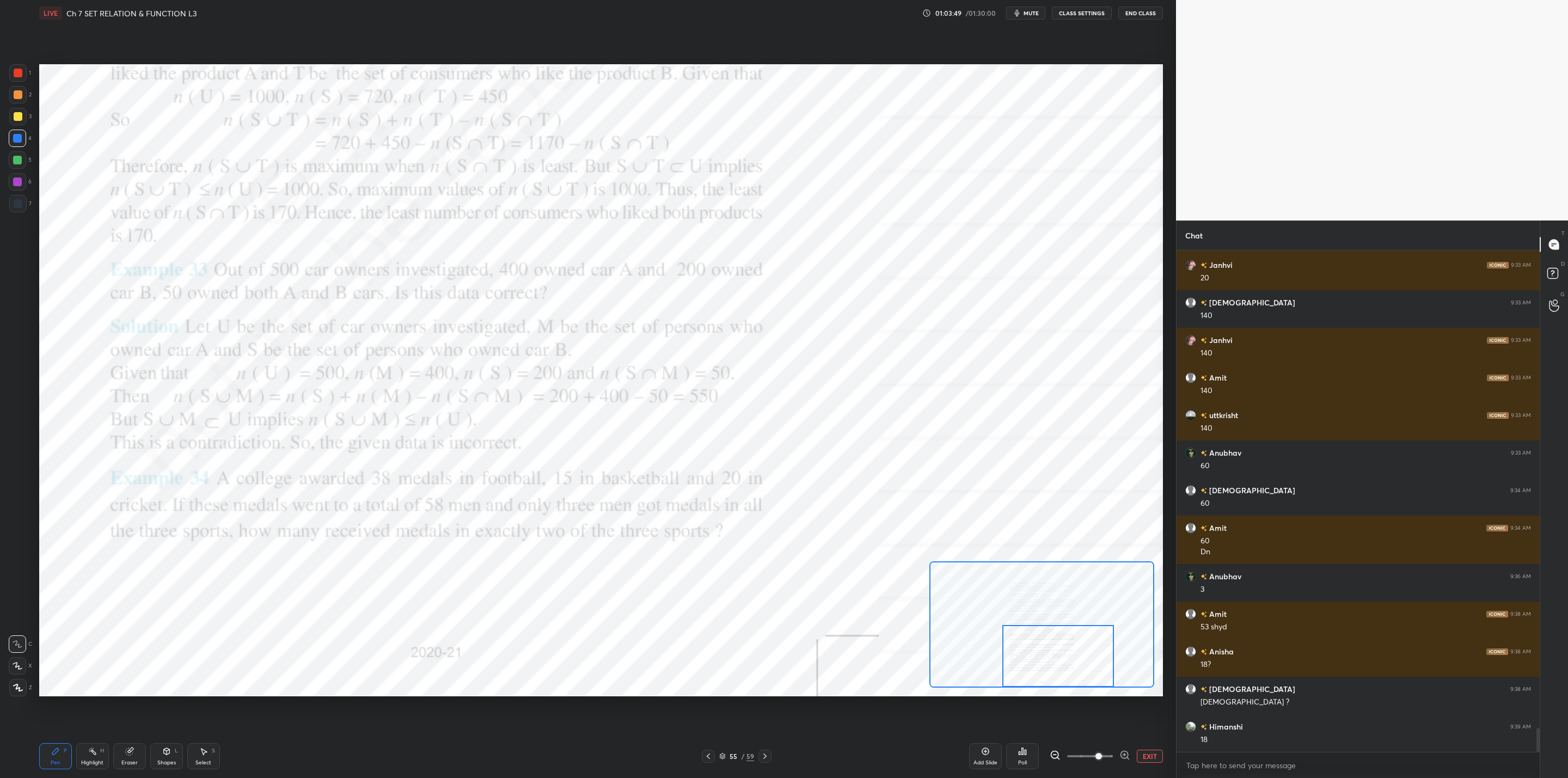
scroll to position [10074, 0]
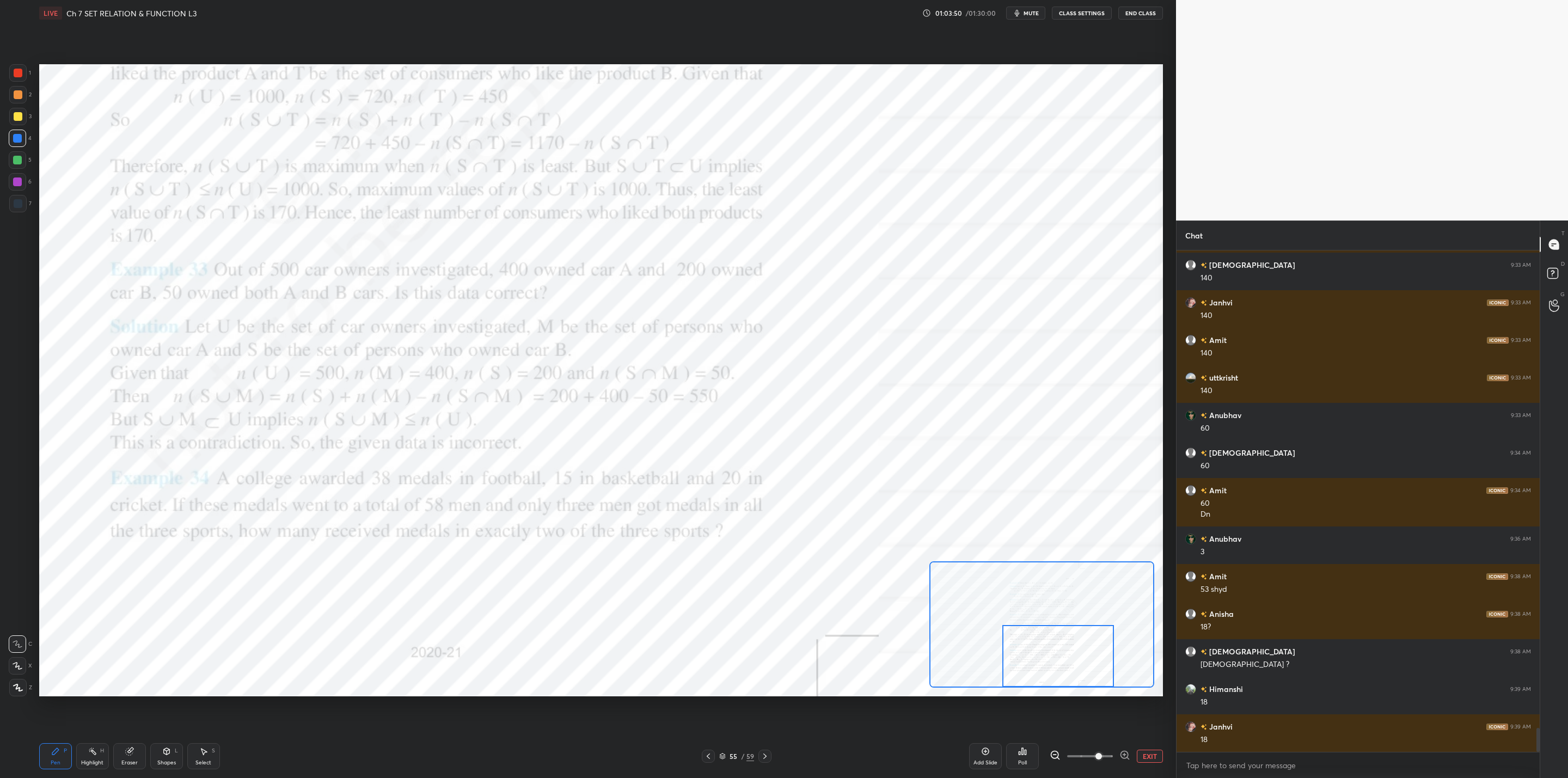
drag, startPoint x: 142, startPoint y: 750, endPoint x: 306, endPoint y: 715, distance: 167.7
click at [144, 751] on div "Eraser" at bounding box center [130, 756] width 33 height 26
drag, startPoint x: 63, startPoint y: 760, endPoint x: 72, endPoint y: 760, distance: 9.0
click at [63, 762] on div "Pen P" at bounding box center [56, 756] width 33 height 26
drag, startPoint x: 1041, startPoint y: 648, endPoint x: 1074, endPoint y: 659, distance: 34.8
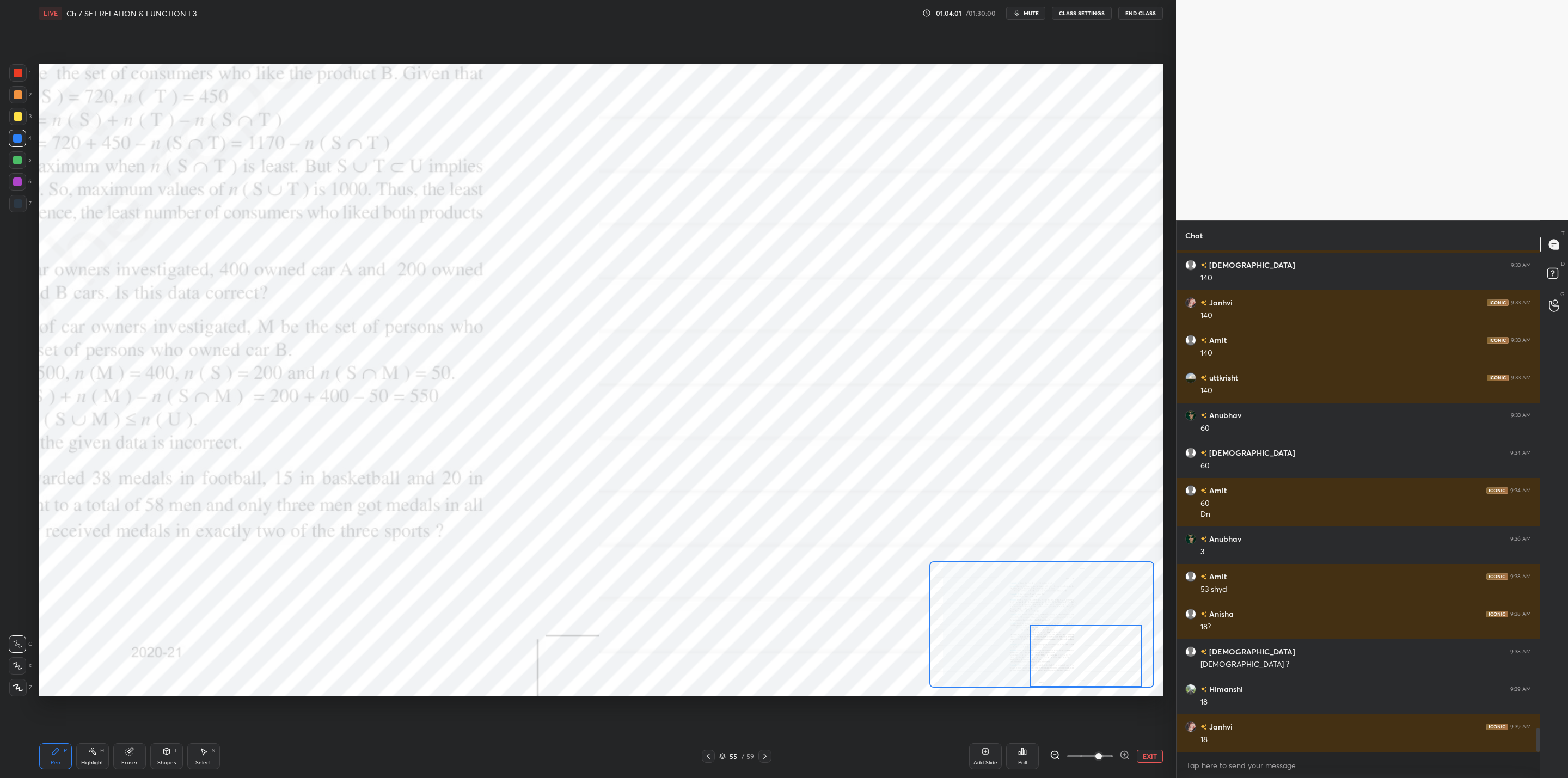
click at [1074, 657] on div at bounding box center [1085, 656] width 111 height 63
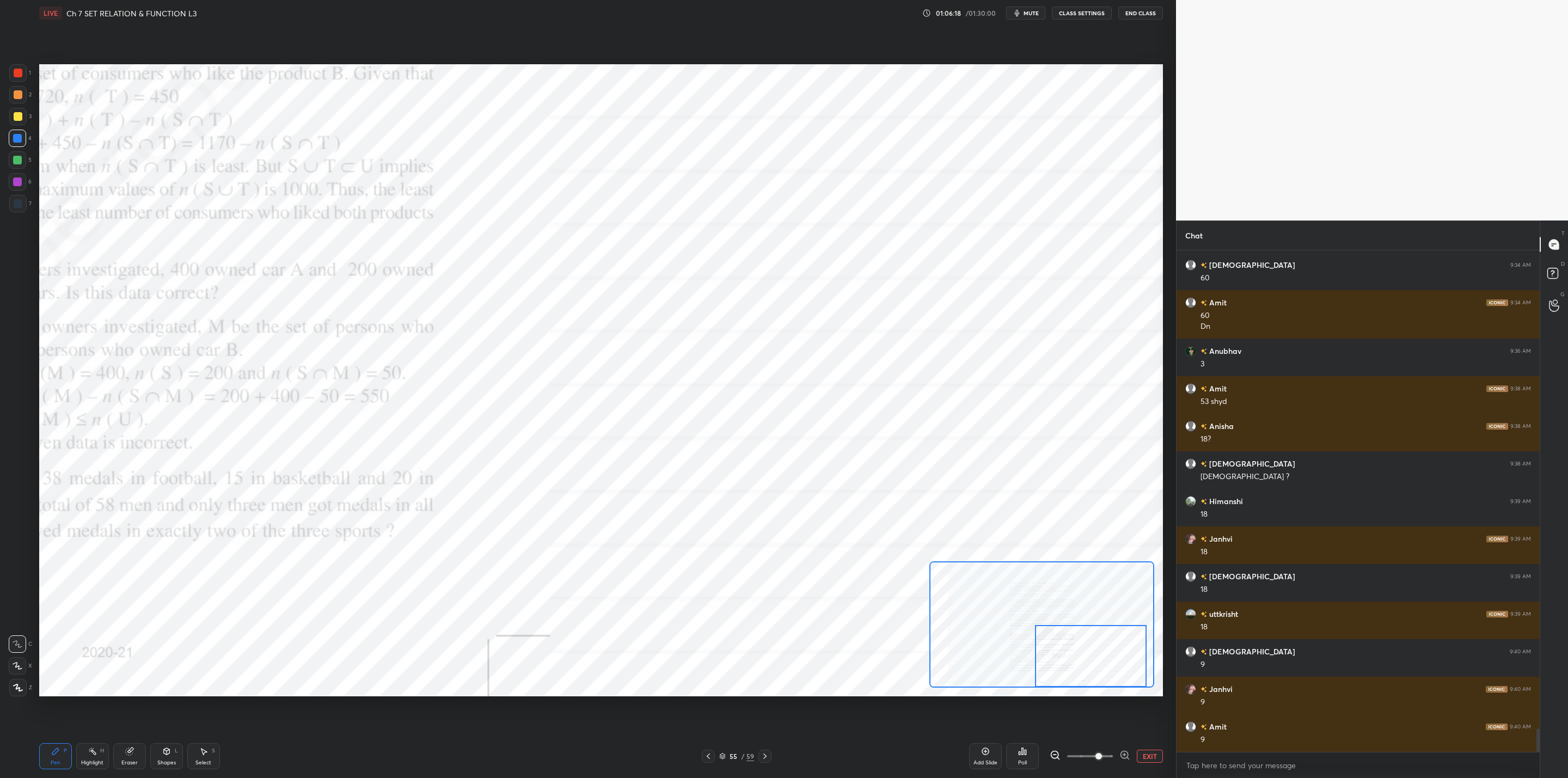
scroll to position [10299, 0]
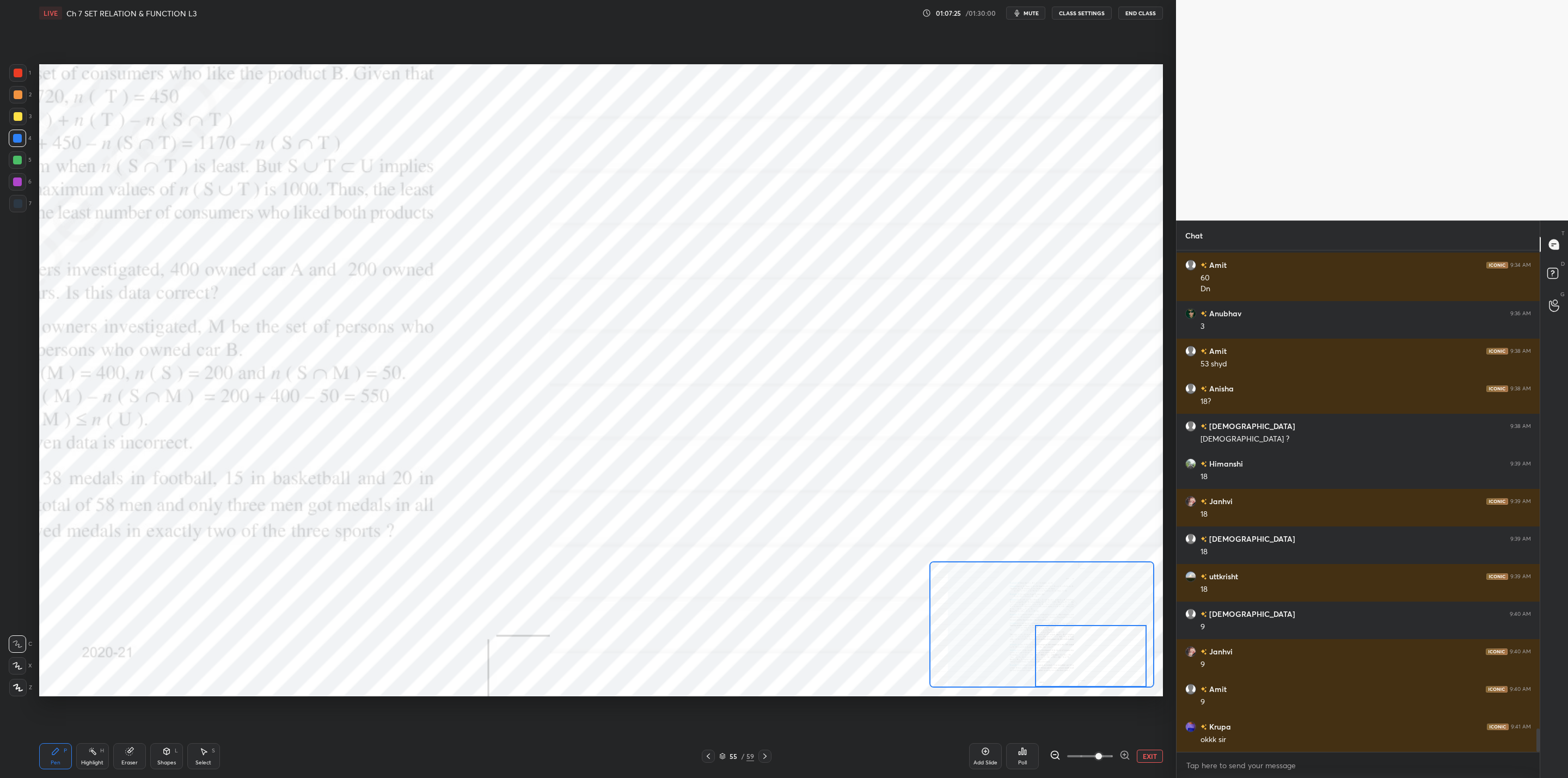
click at [760, 759] on div at bounding box center [766, 757] width 13 height 13
click at [744, 755] on icon at bounding box center [746, 756] width 9 height 9
click at [747, 752] on icon at bounding box center [746, 756] width 9 height 9
click at [798, 760] on icon at bounding box center [802, 756] width 9 height 9
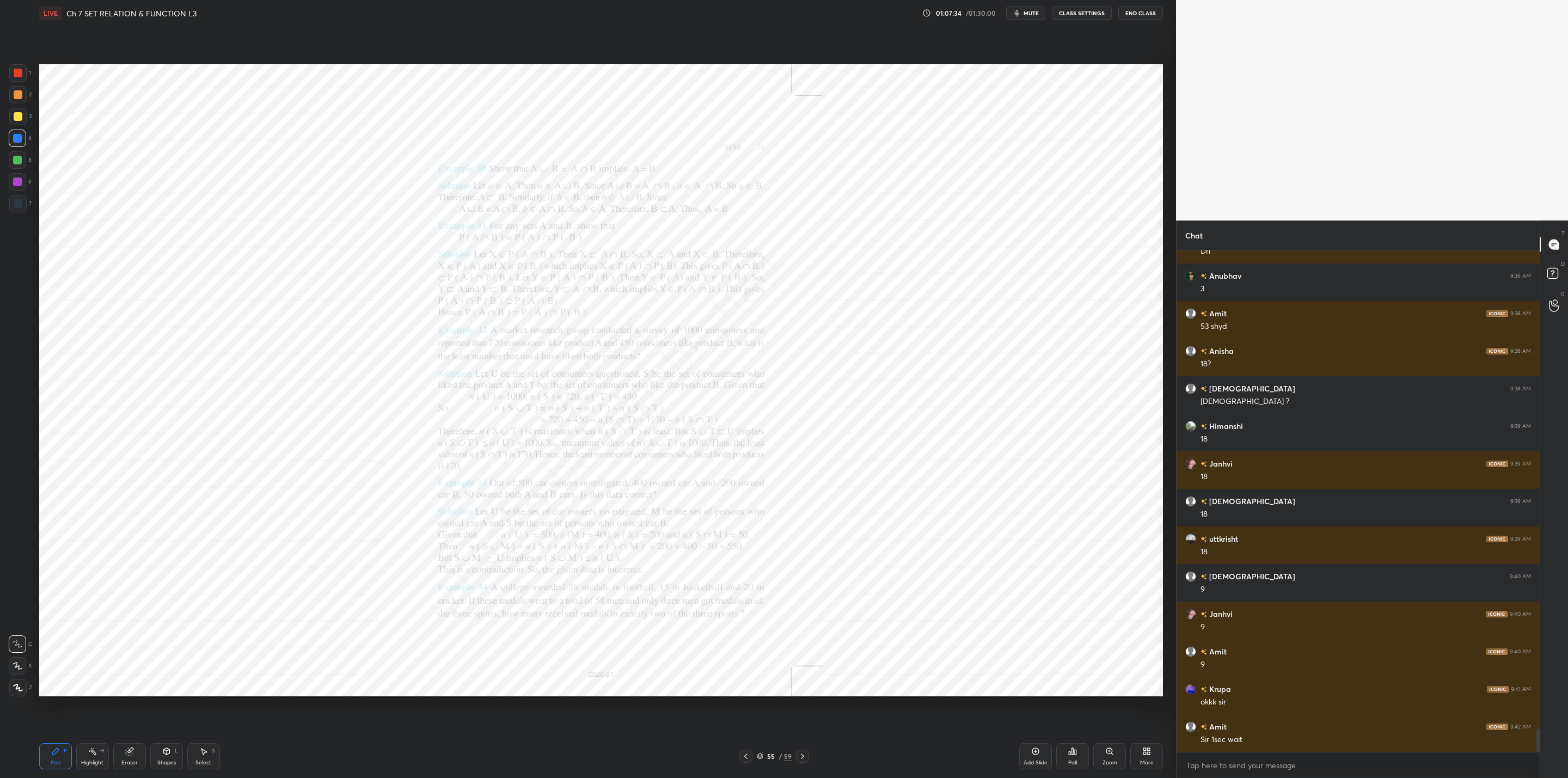
click at [797, 761] on div at bounding box center [803, 757] width 13 height 13
click at [802, 757] on icon at bounding box center [802, 756] width 9 height 9
click at [1143, 756] on div "More" at bounding box center [1147, 756] width 33 height 26
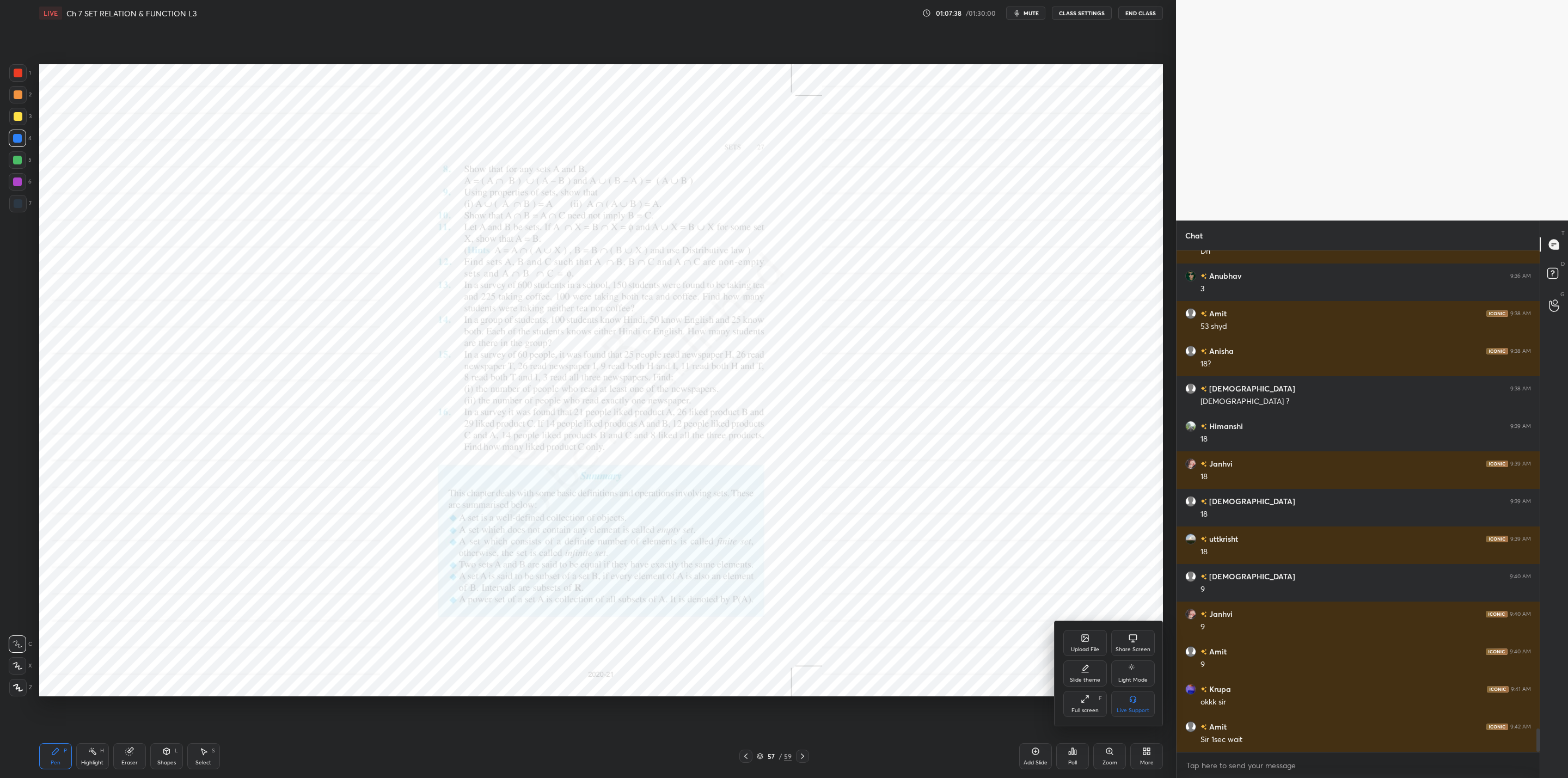
click at [1075, 640] on div "Upload File" at bounding box center [1085, 642] width 43 height 26
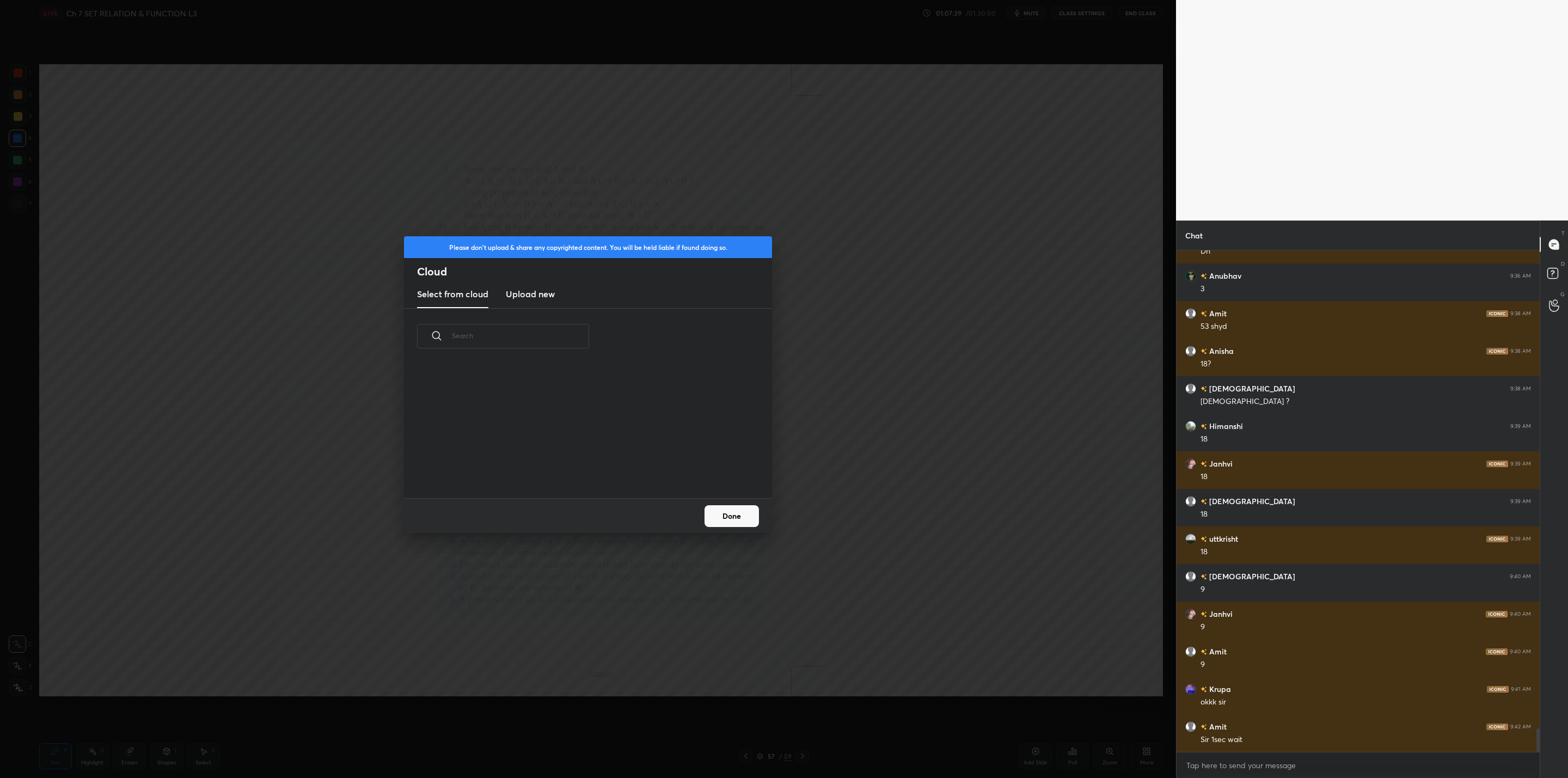
scroll to position [135, 349]
drag, startPoint x: 533, startPoint y: 295, endPoint x: 543, endPoint y: 306, distance: 14.9
click at [535, 297] on h3 "Upload new" at bounding box center [530, 294] width 49 height 13
click at [594, 468] on label "Browse" at bounding box center [588, 467] width 48 height 17
click at [564, 468] on input "Browse" at bounding box center [564, 467] width 0 height 17
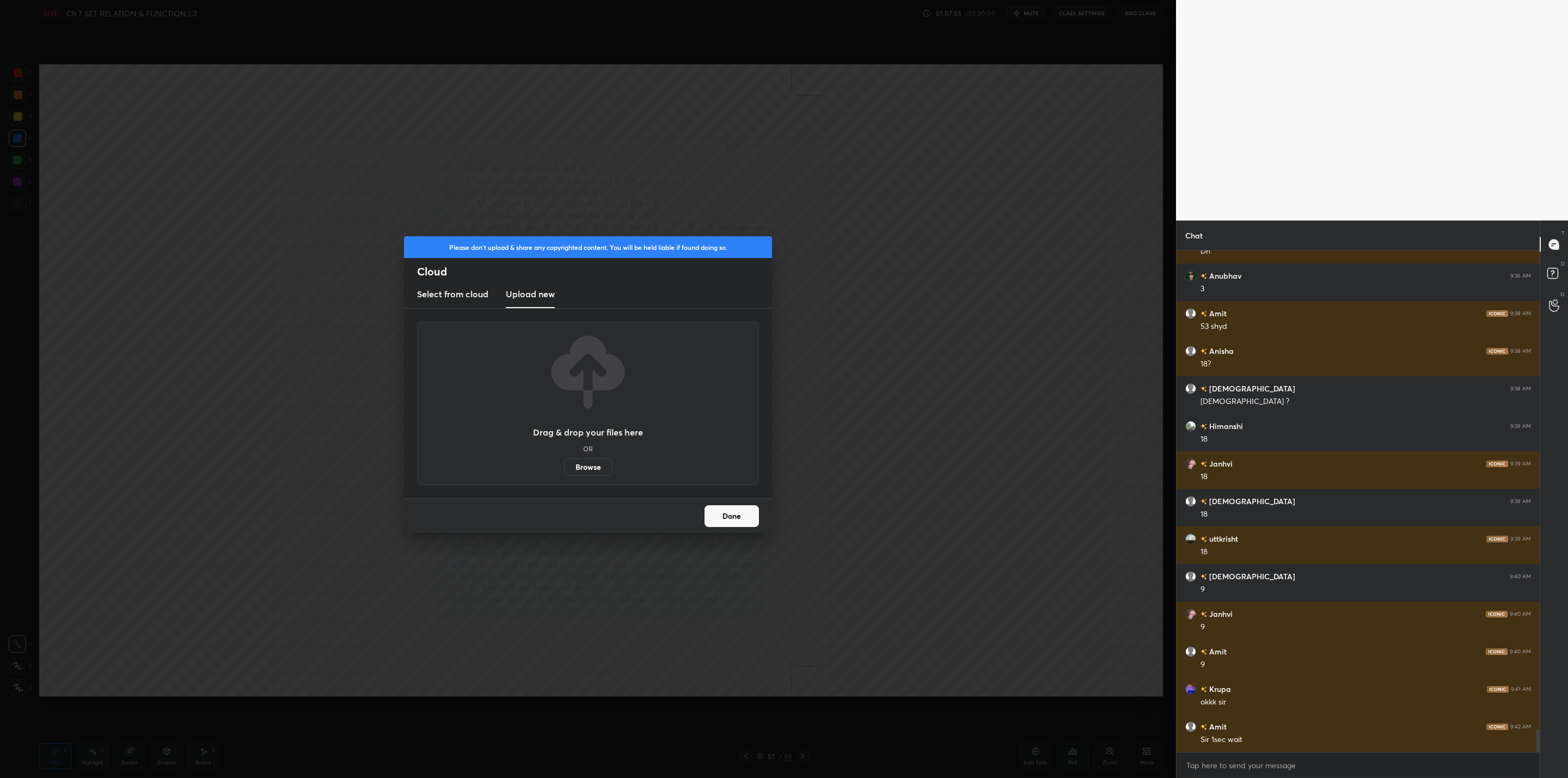
scroll to position [10374, 0]
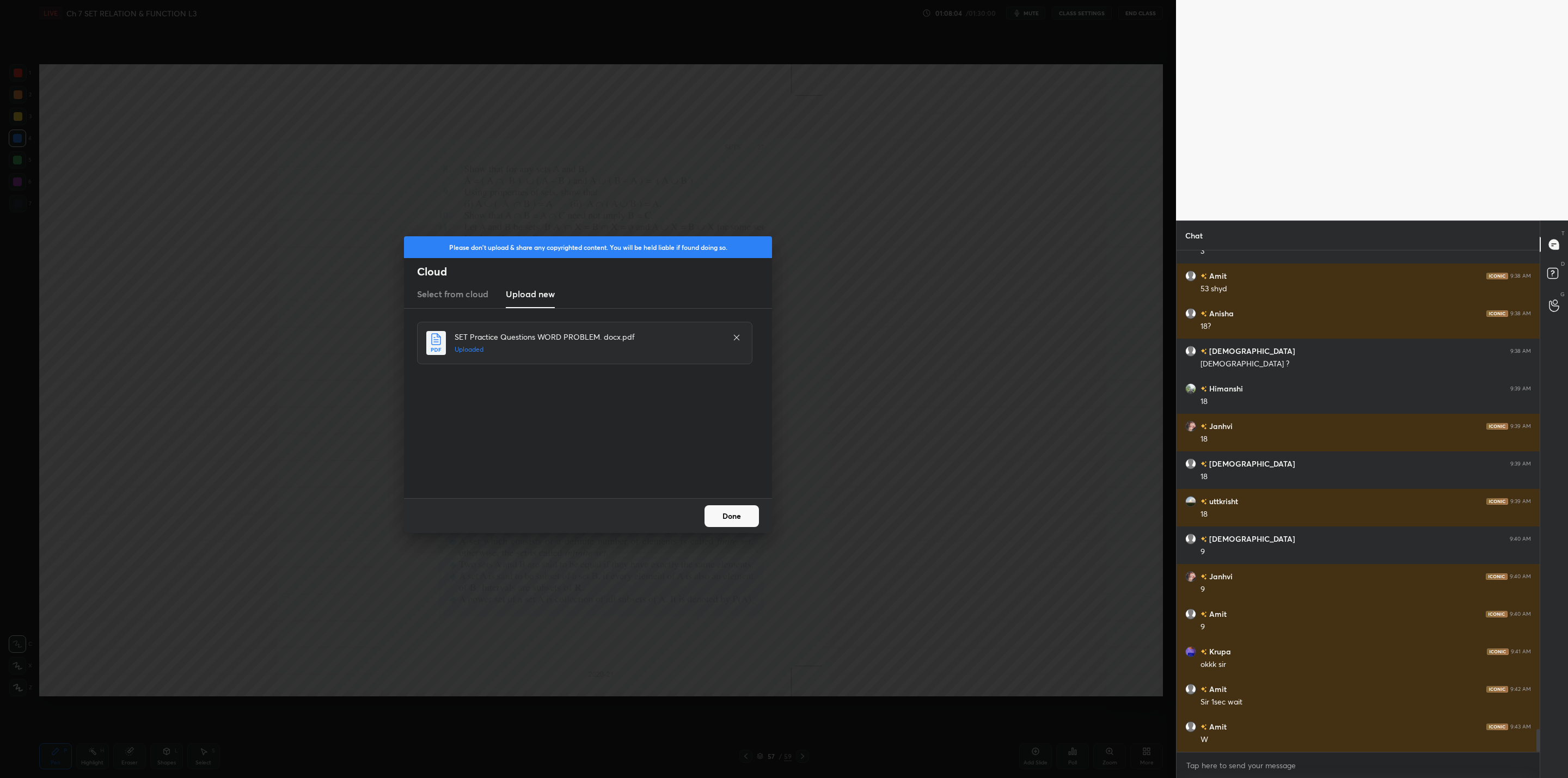
click at [732, 509] on button "Done" at bounding box center [732, 515] width 55 height 22
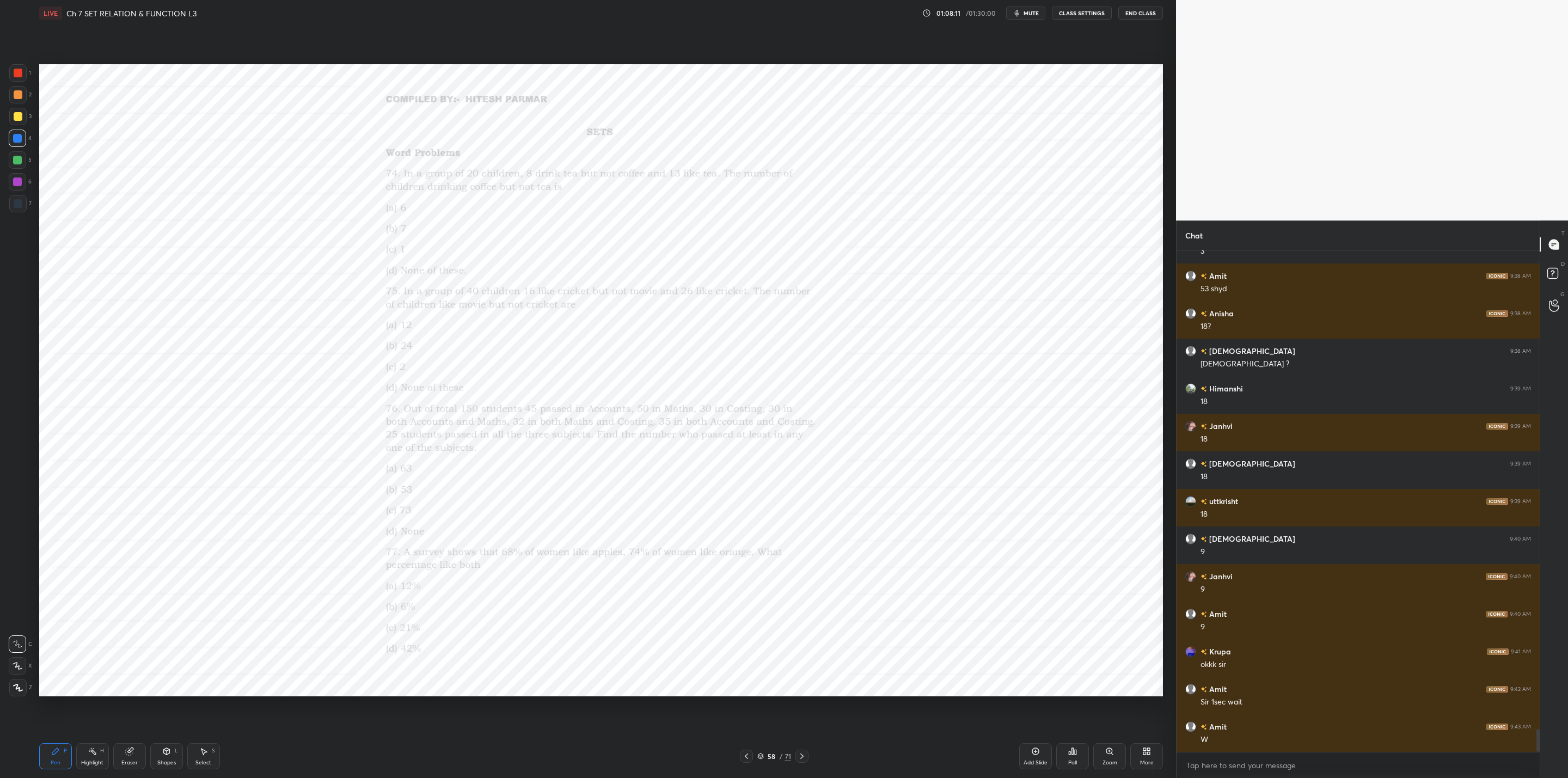
click at [802, 759] on icon at bounding box center [801, 756] width 9 height 9
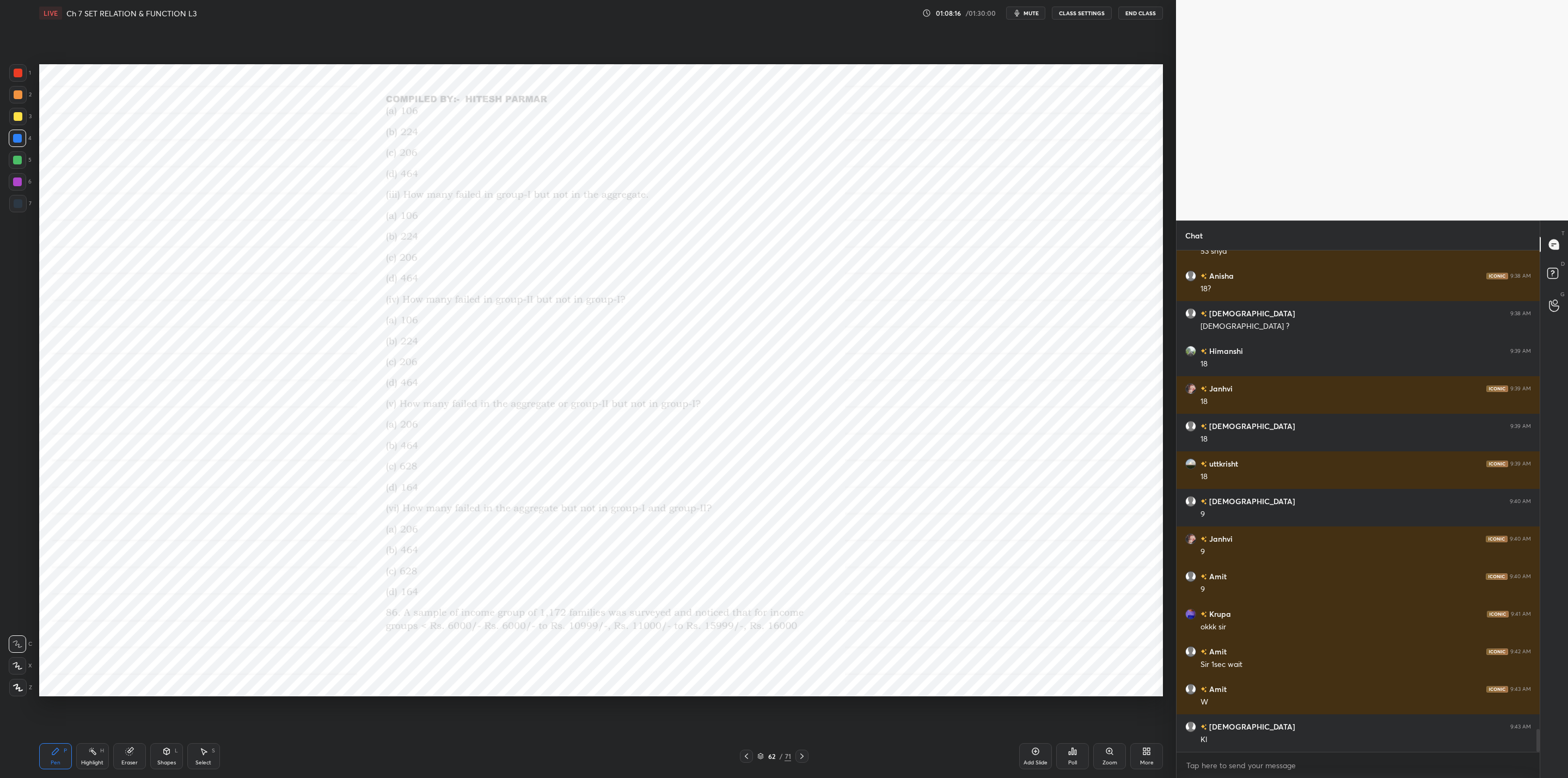
click at [802, 759] on icon at bounding box center [801, 756] width 9 height 9
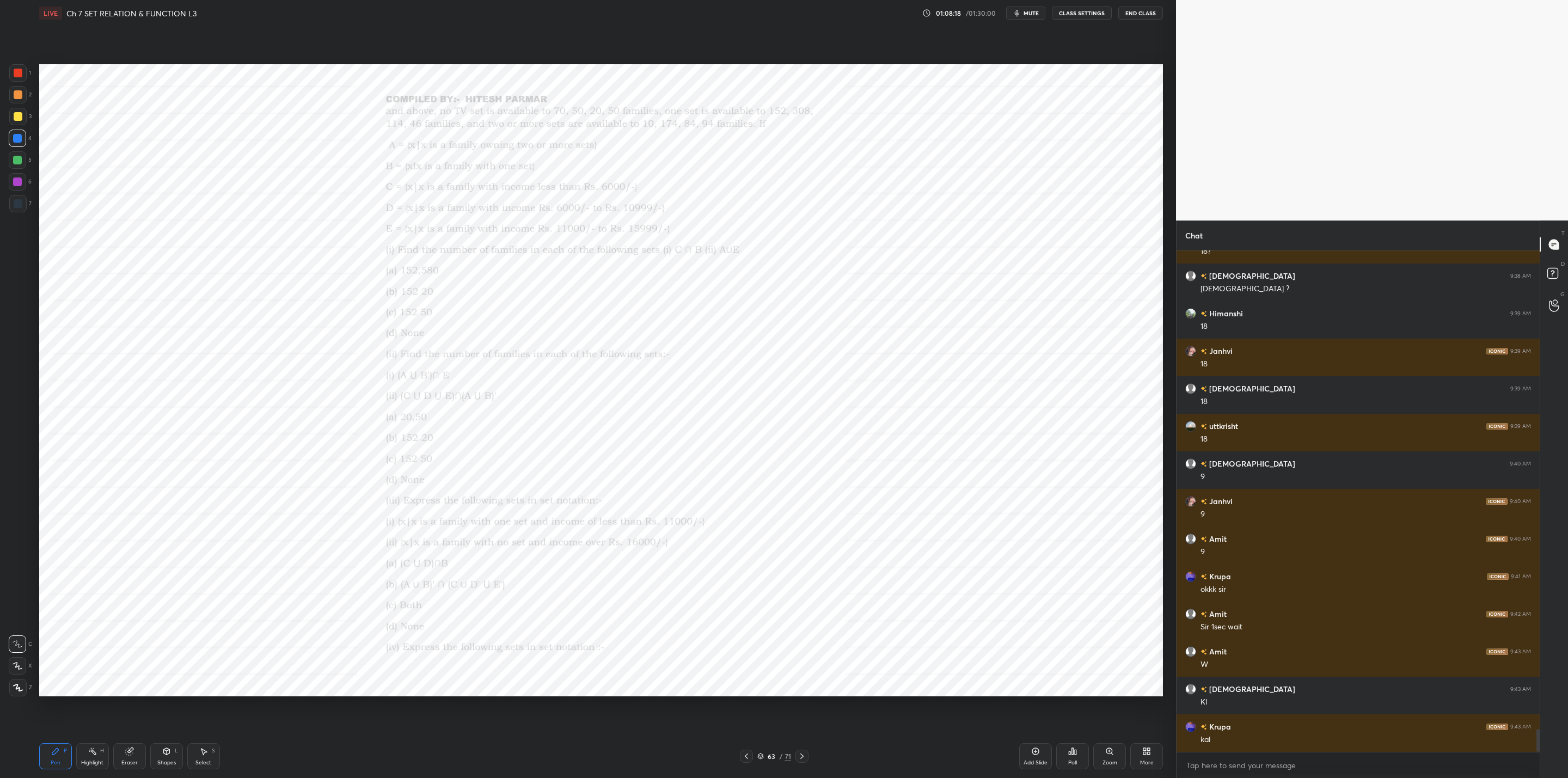
click at [802, 759] on icon at bounding box center [801, 756] width 9 height 9
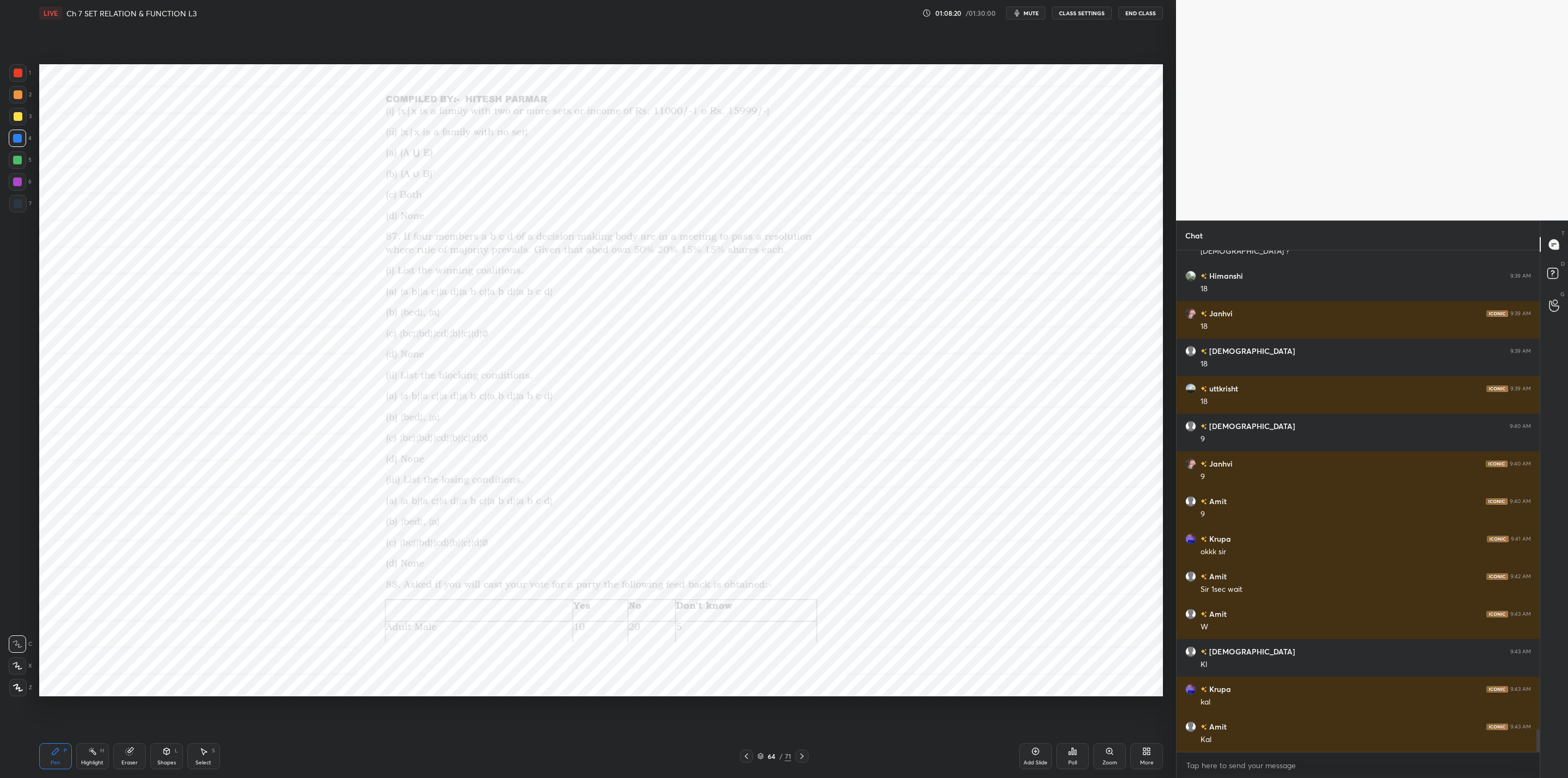
click at [802, 759] on icon at bounding box center [801, 756] width 9 height 9
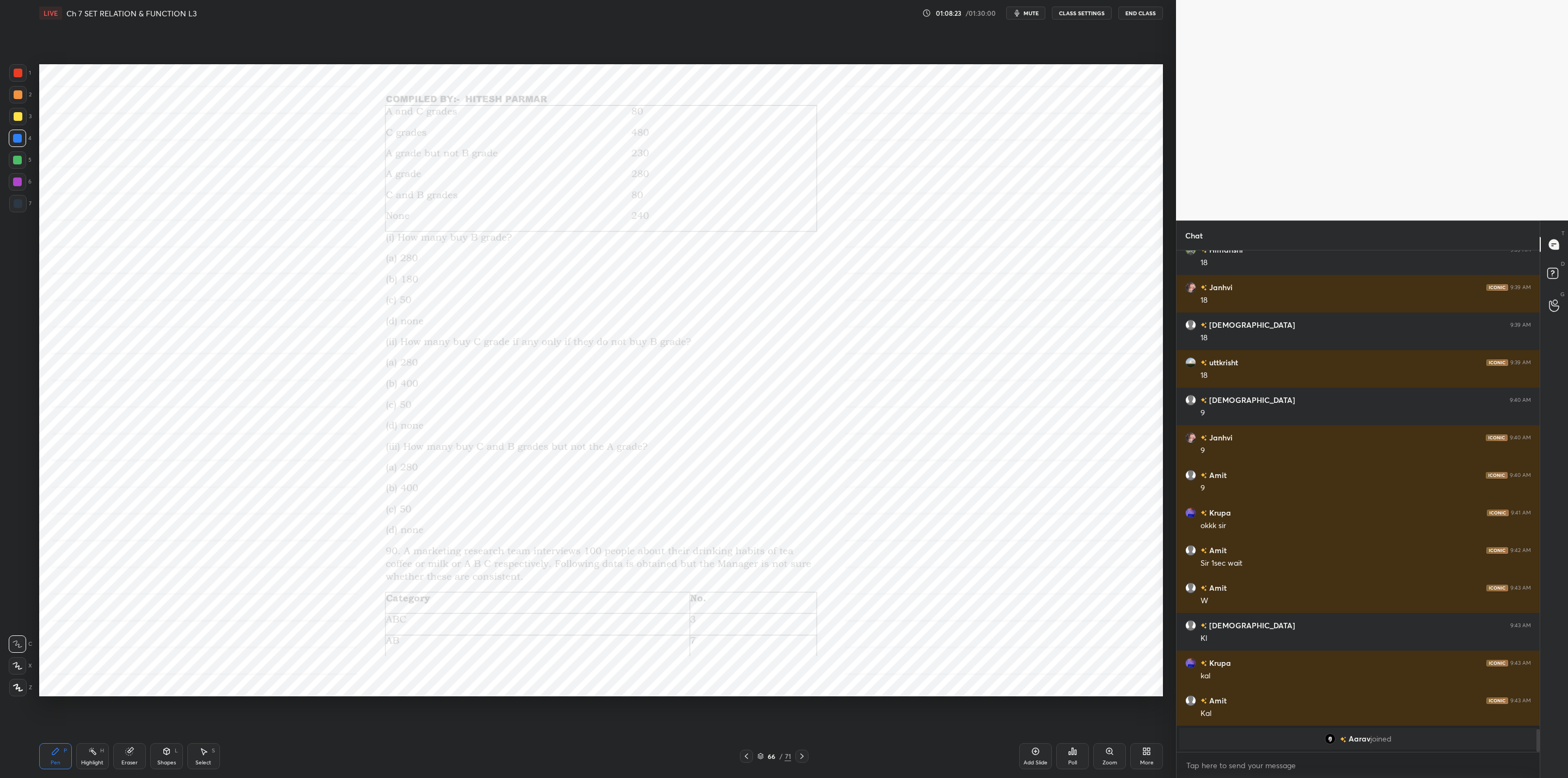
click at [802, 759] on icon at bounding box center [801, 756] width 9 height 9
click at [746, 756] on icon at bounding box center [746, 756] width 9 height 9
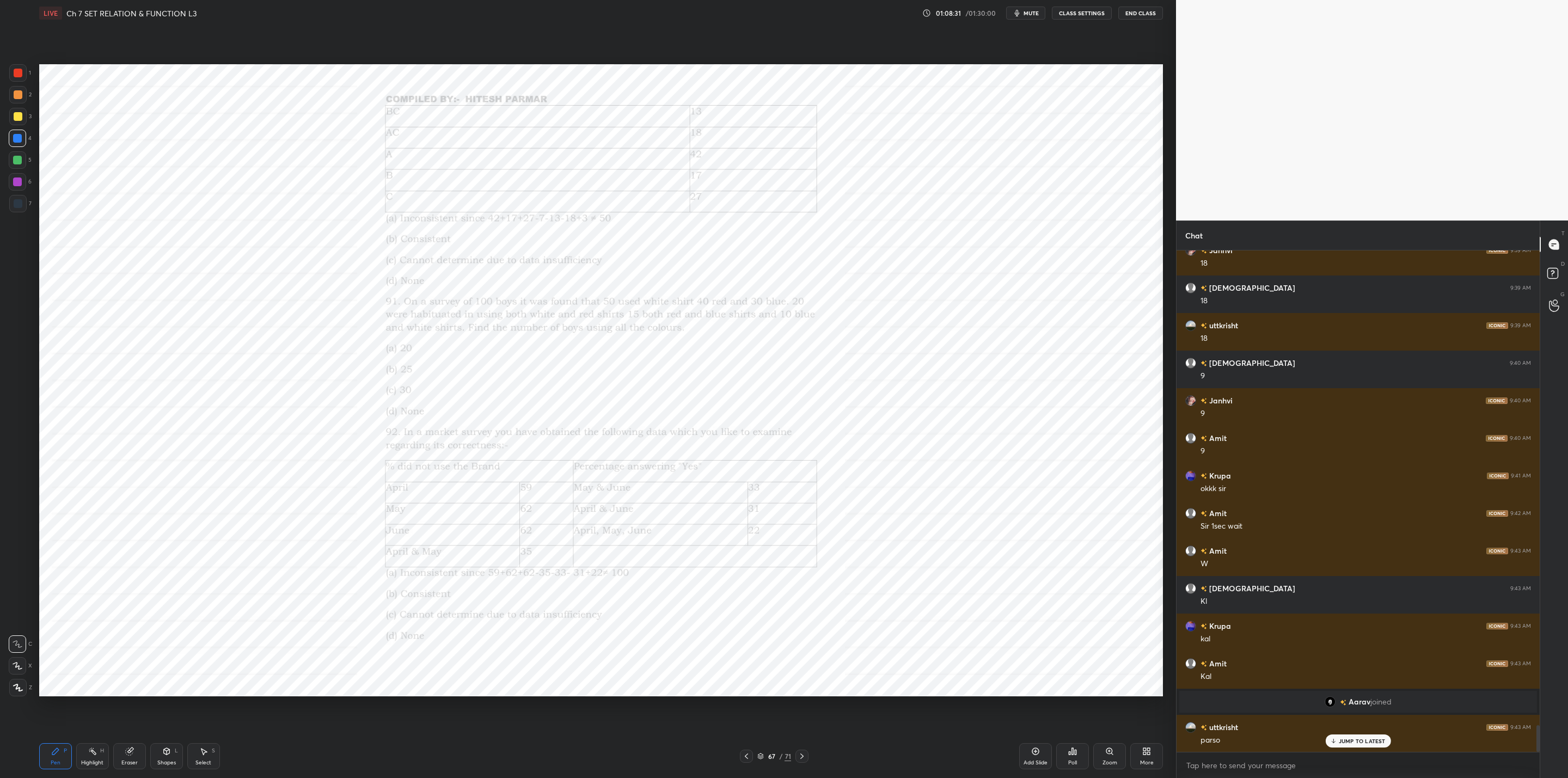
click at [746, 756] on icon at bounding box center [746, 756] width 9 height 9
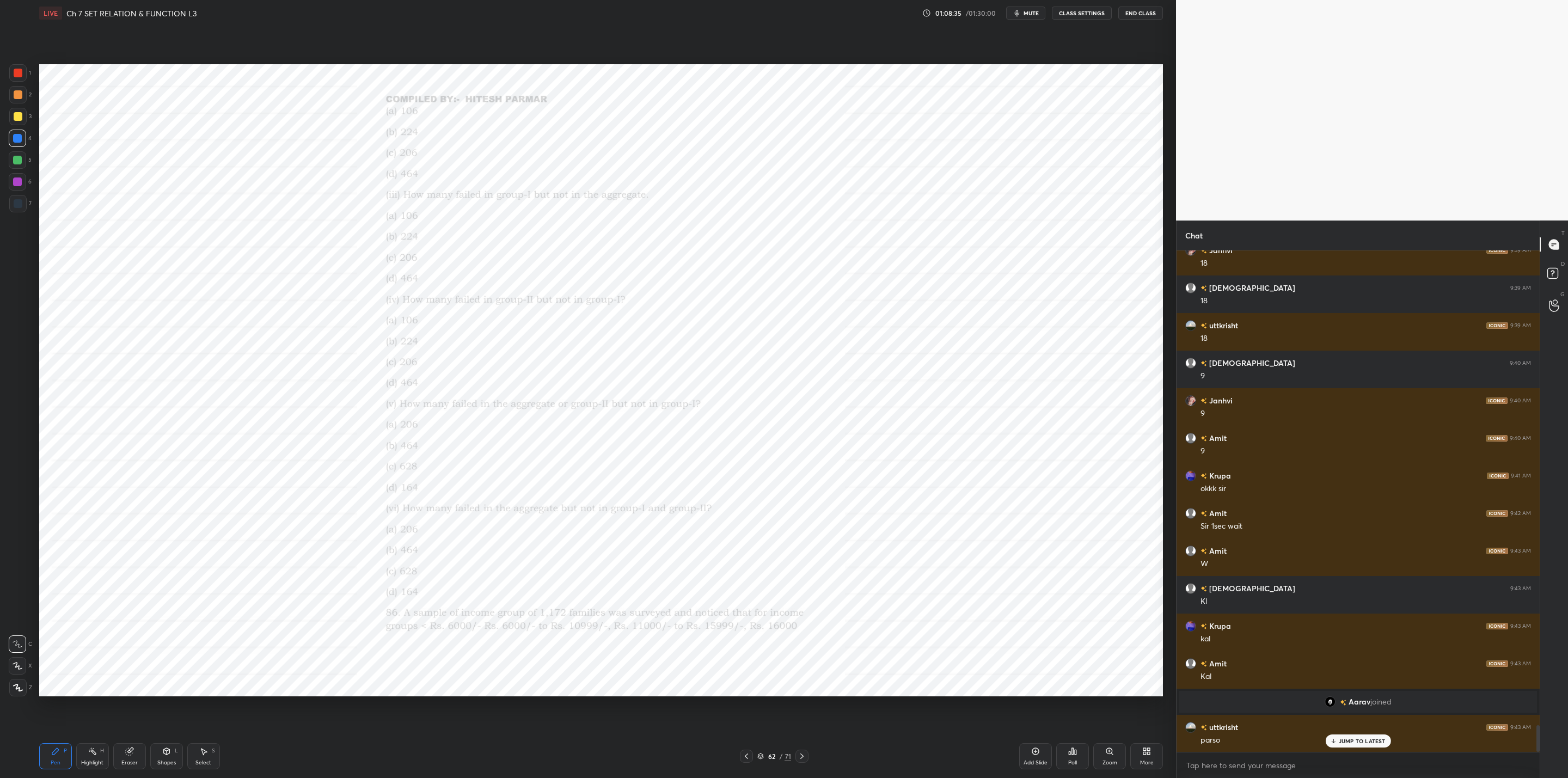
click at [746, 756] on icon at bounding box center [746, 756] width 9 height 9
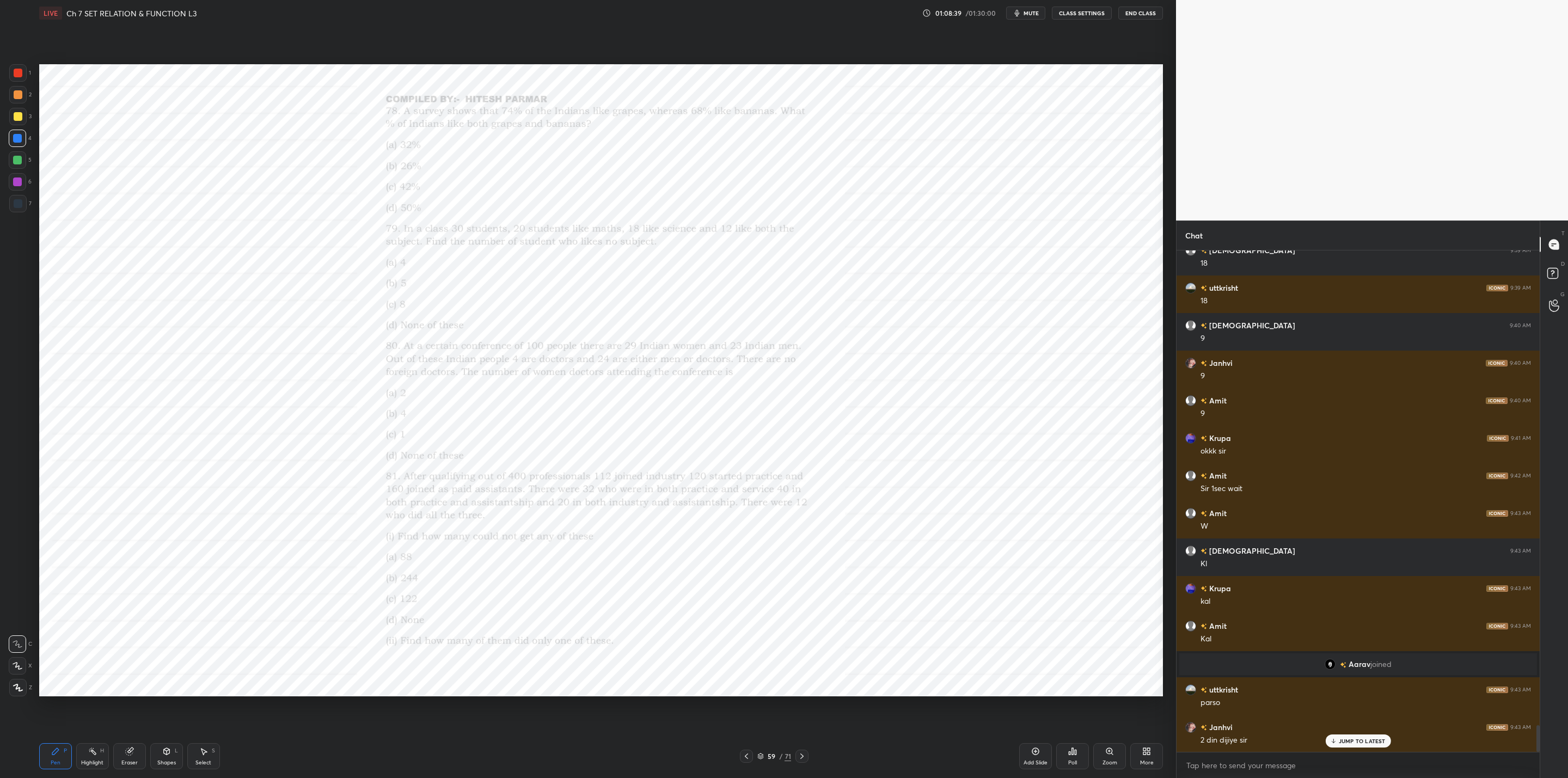
click at [746, 756] on icon at bounding box center [746, 756] width 9 height 9
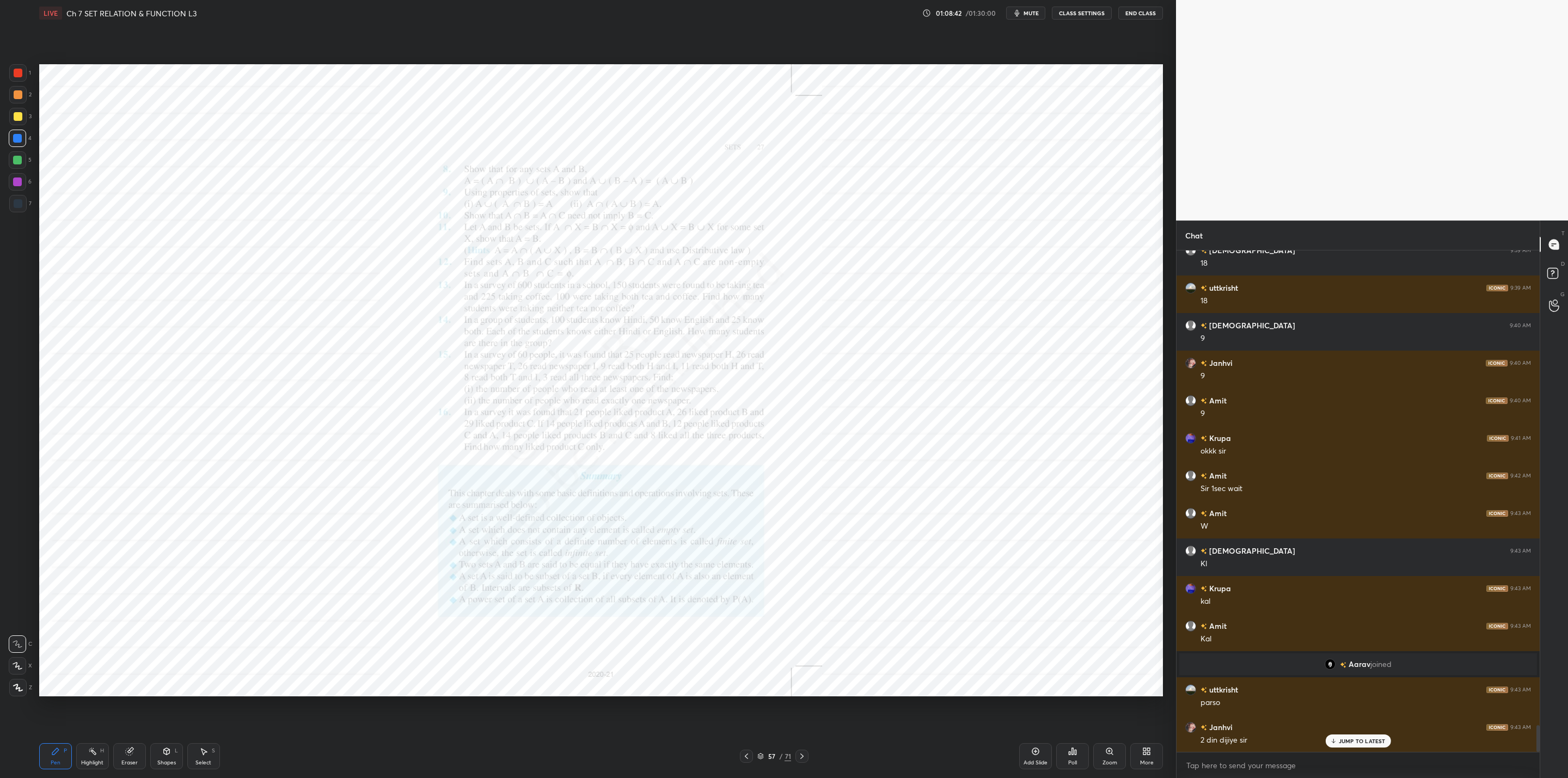
click at [802, 753] on icon at bounding box center [801, 756] width 9 height 9
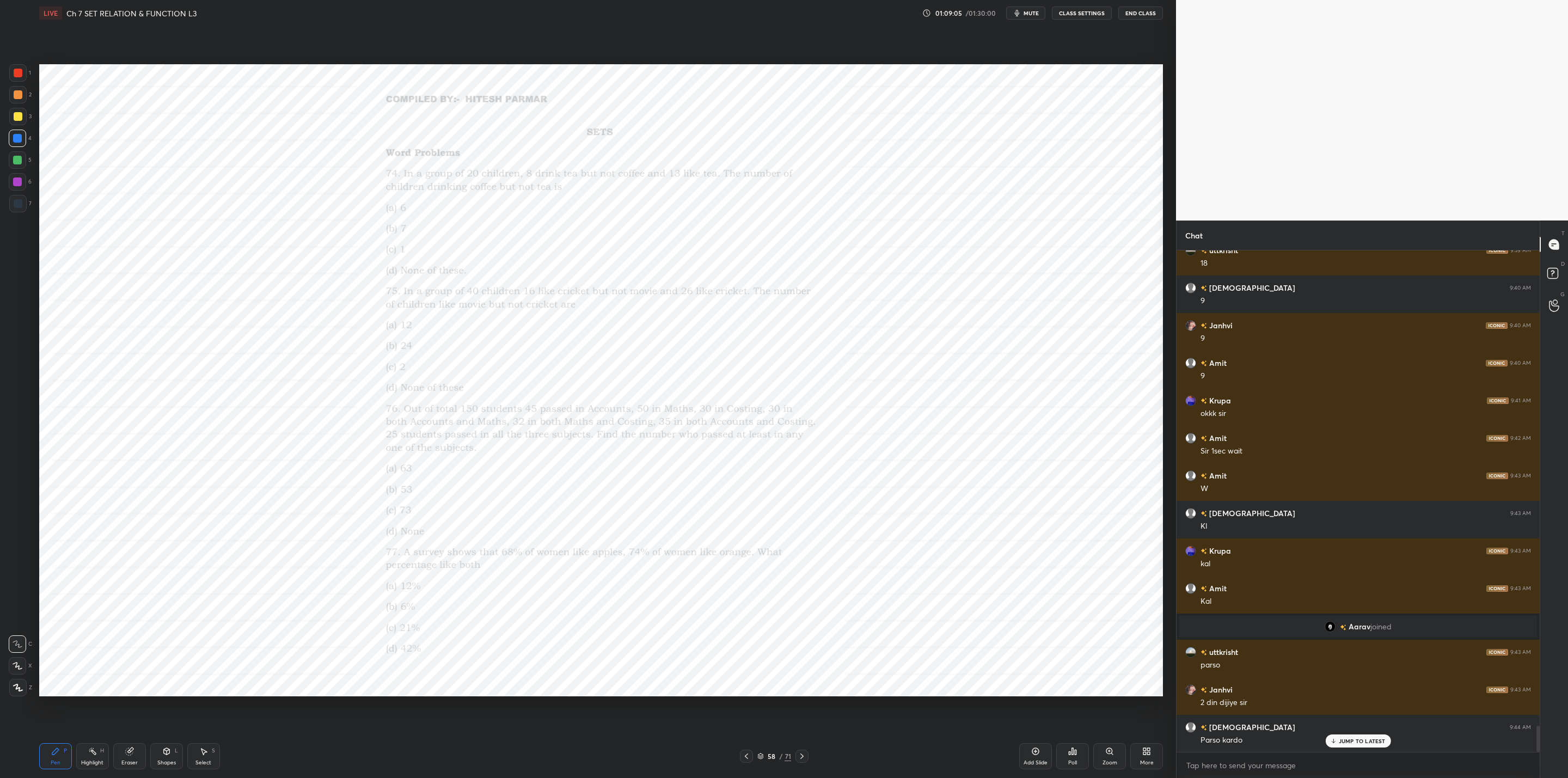
scroll to position [9035, 0]
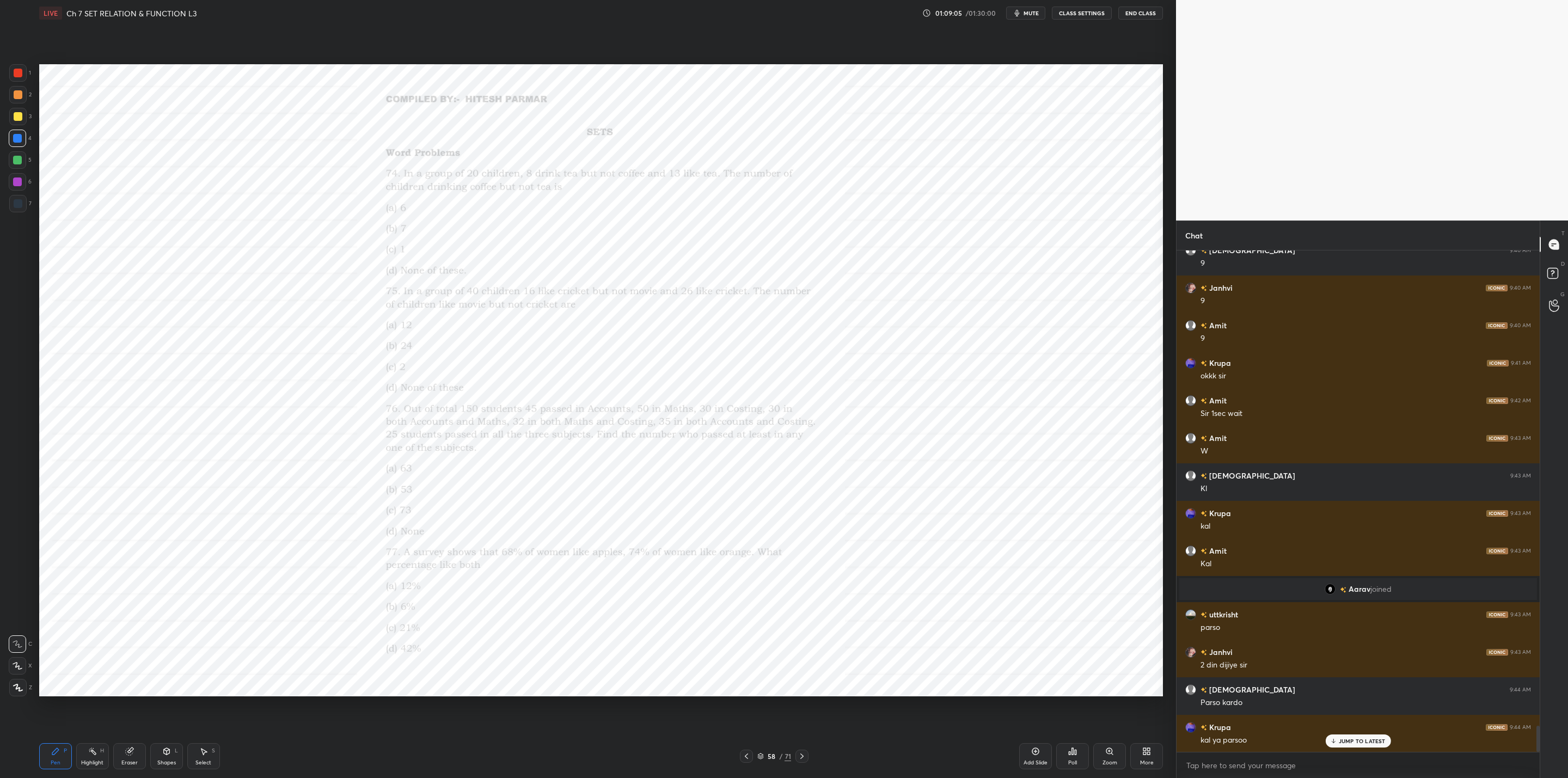
click at [1108, 755] on icon at bounding box center [1109, 751] width 9 height 9
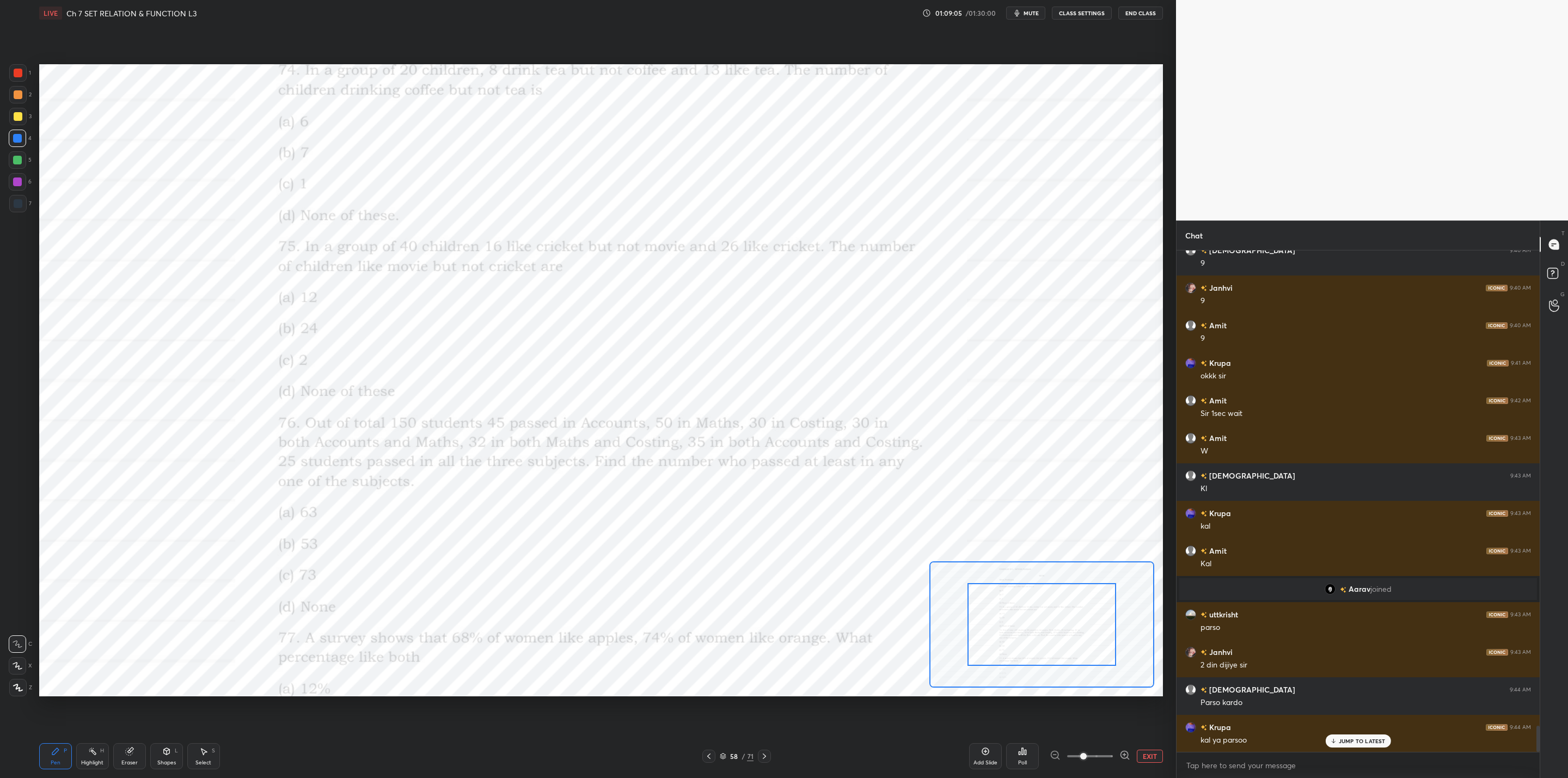
click at [1108, 755] on span at bounding box center [1091, 756] width 46 height 16
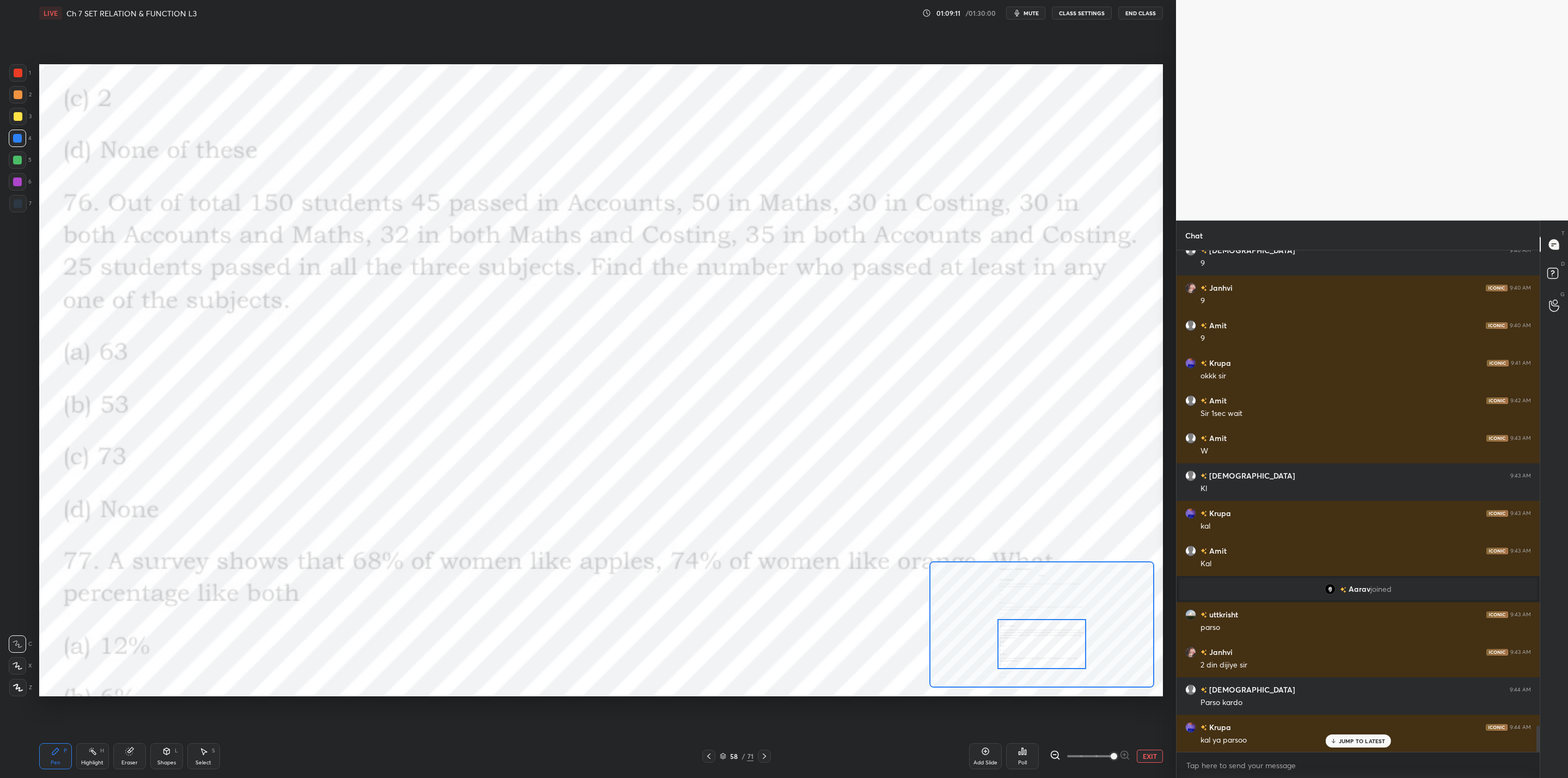
drag, startPoint x: 1031, startPoint y: 627, endPoint x: 1031, endPoint y: 647, distance: 20.0
click at [1031, 647] on div at bounding box center [1042, 644] width 89 height 50
click at [1345, 746] on div "JUMP TO LATEST" at bounding box center [1358, 741] width 65 height 13
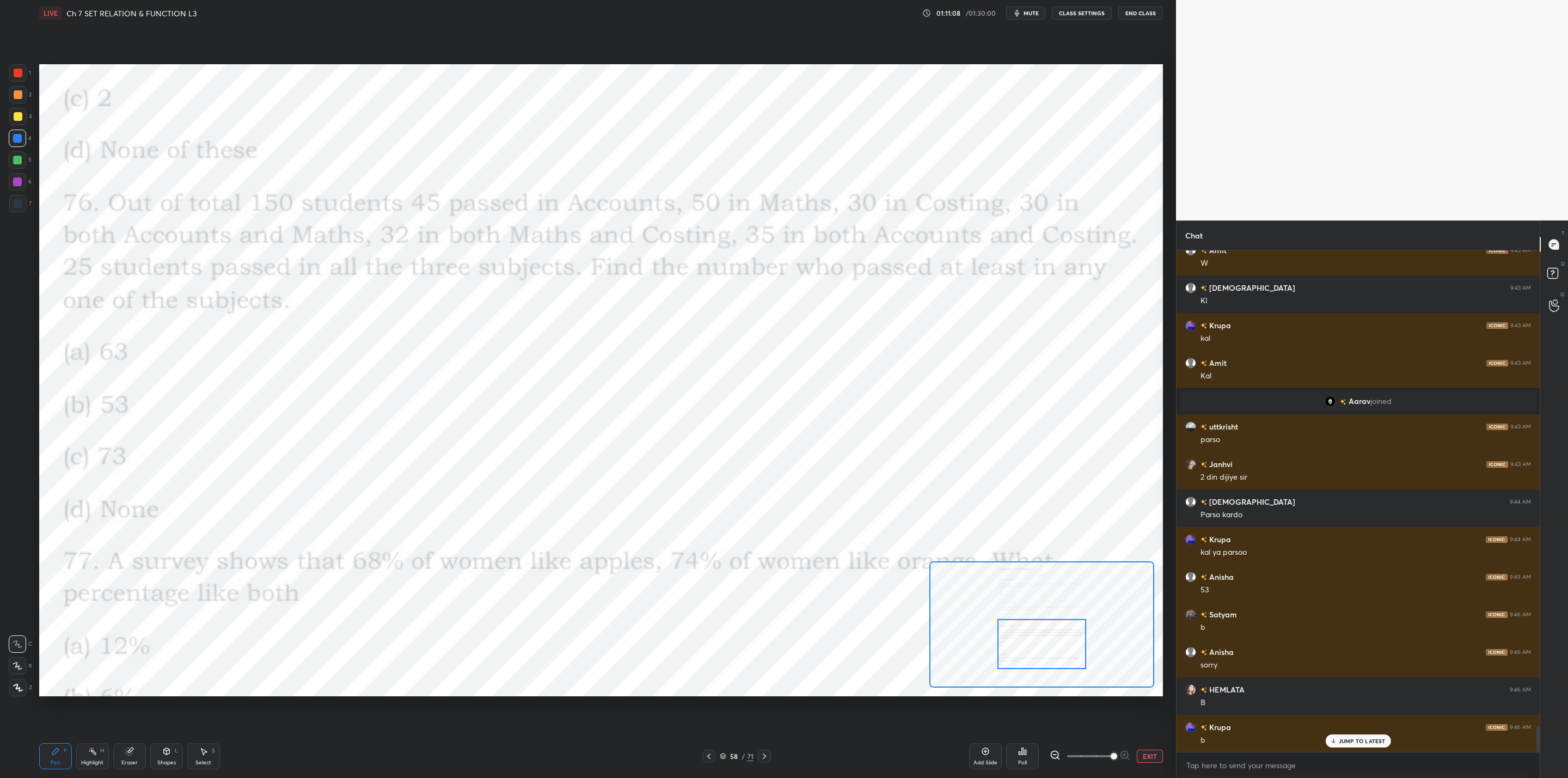
scroll to position [9261, 0]
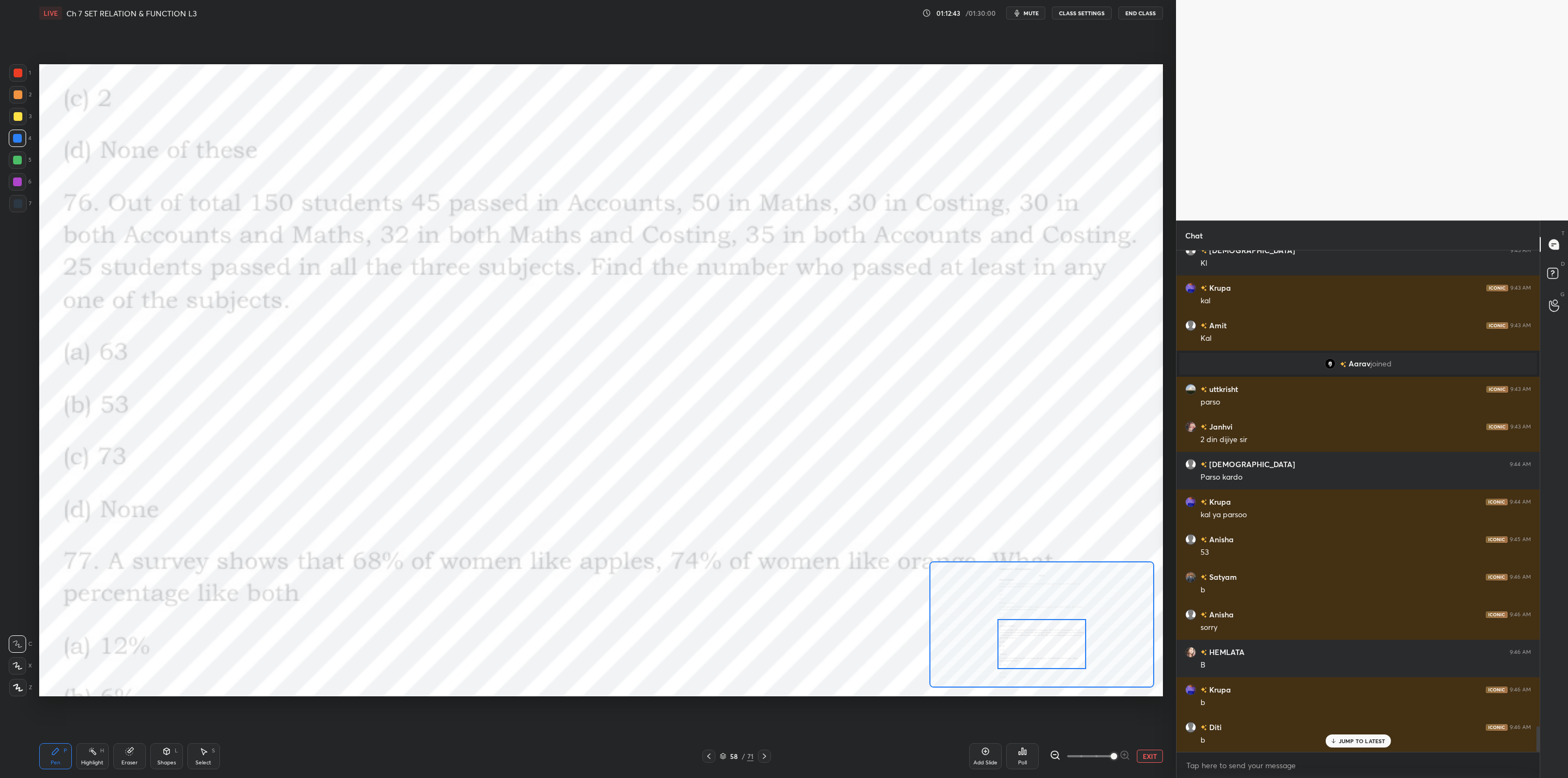
drag, startPoint x: 136, startPoint y: 756, endPoint x: 141, endPoint y: 750, distance: 7.8
click at [137, 755] on div "Eraser" at bounding box center [130, 756] width 33 height 26
click at [61, 757] on div "Pen P" at bounding box center [56, 756] width 33 height 26
drag, startPoint x: 1350, startPoint y: 739, endPoint x: 1343, endPoint y: 747, distance: 10.6
click at [1350, 739] on div "JUMP TO LATEST" at bounding box center [1358, 741] width 65 height 13
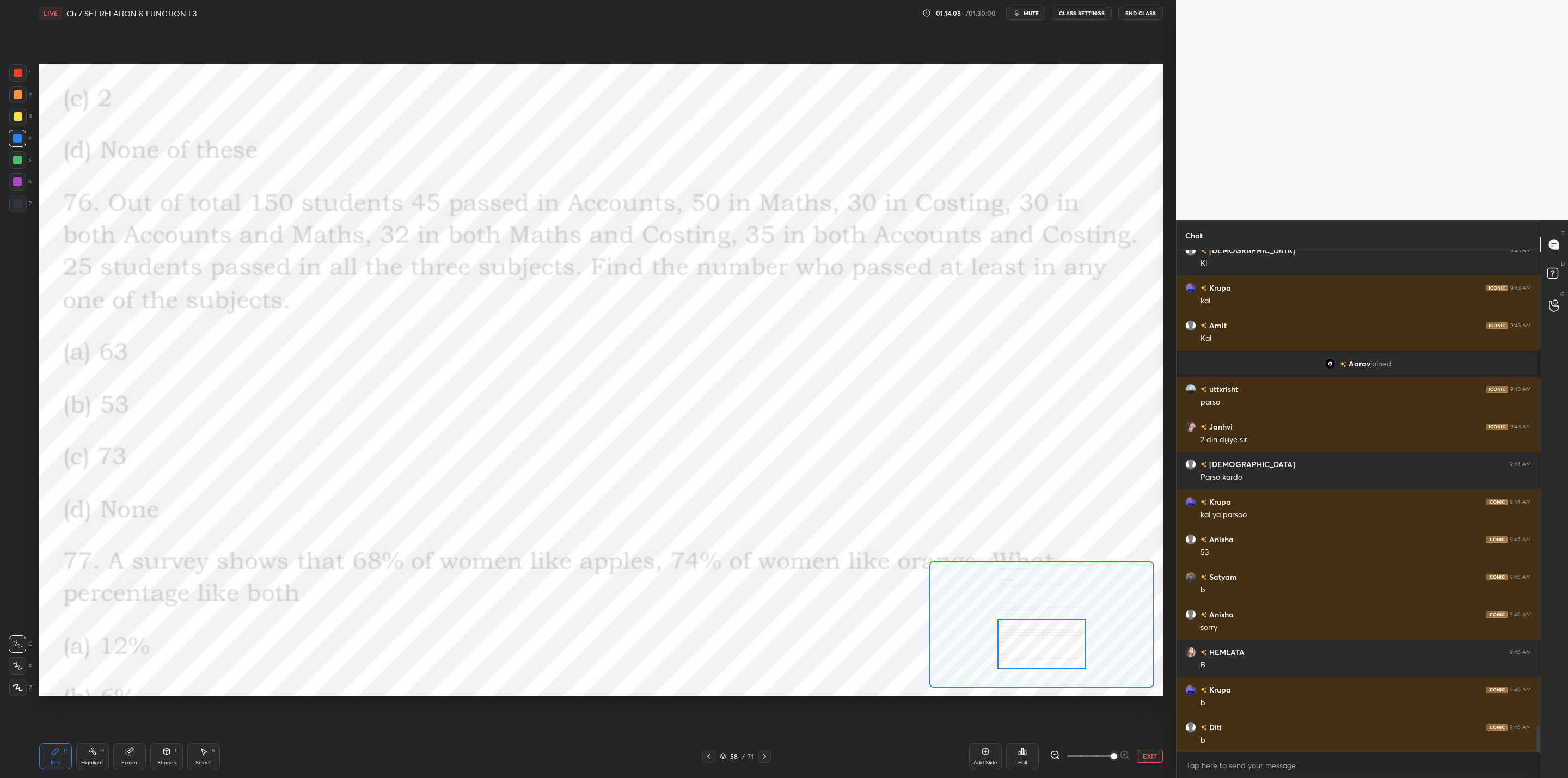
click at [18, 183] on div at bounding box center [17, 182] width 9 height 9
click at [17, 116] on div at bounding box center [17, 116] width 9 height 9
click at [20, 204] on div at bounding box center [17, 203] width 9 height 9
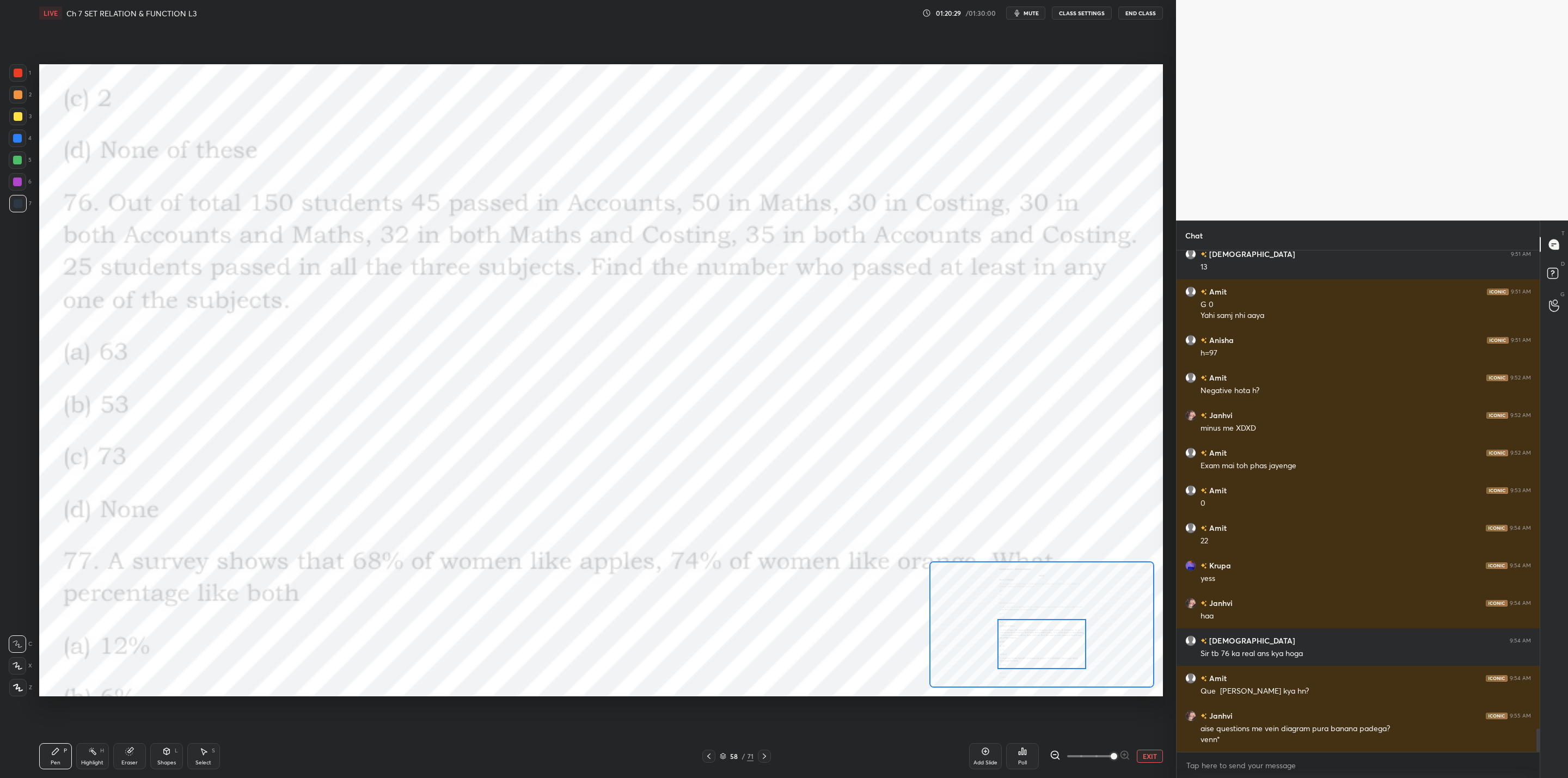
scroll to position [10298, 0]
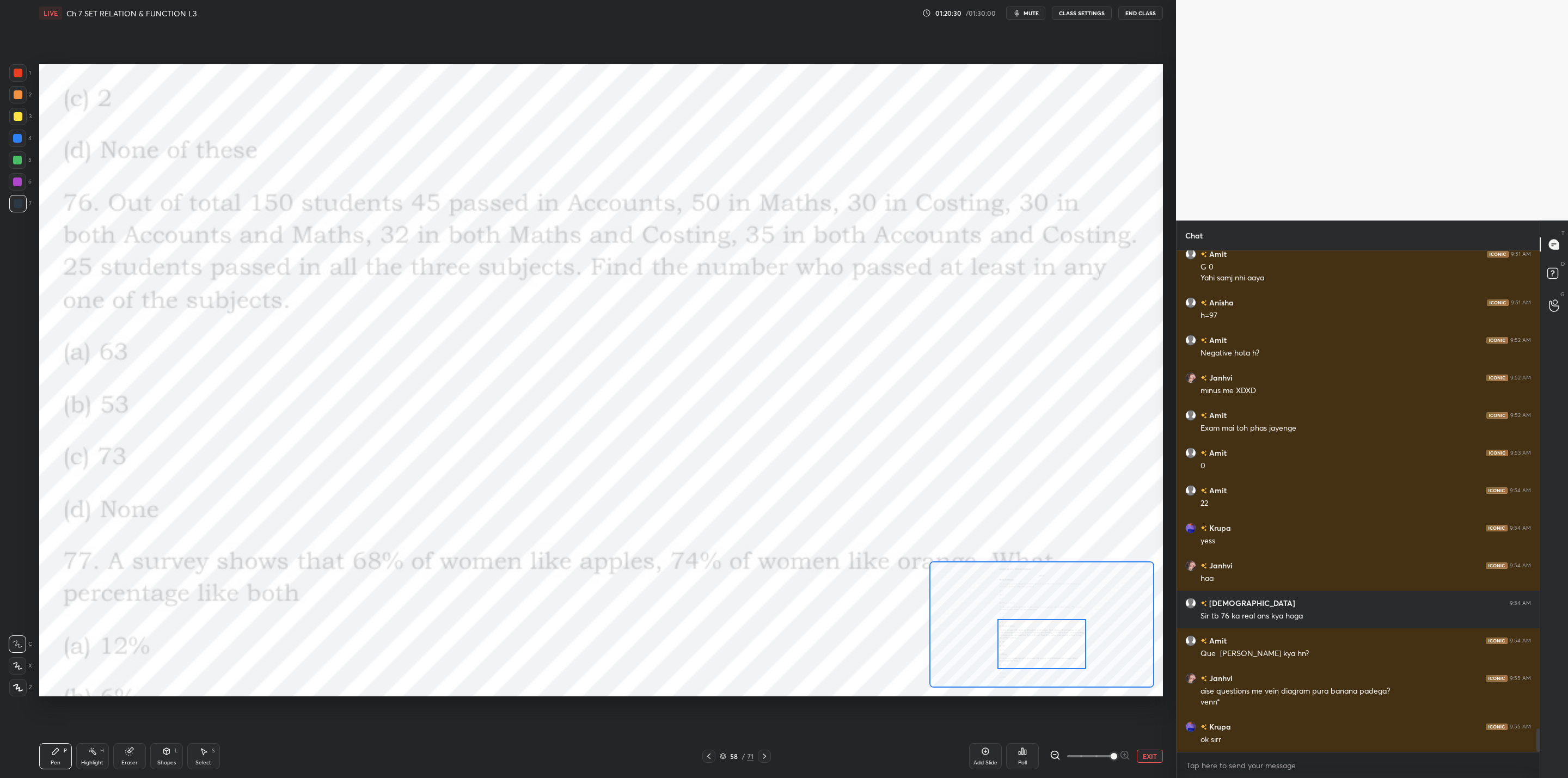
click at [767, 756] on icon at bounding box center [764, 756] width 9 height 9
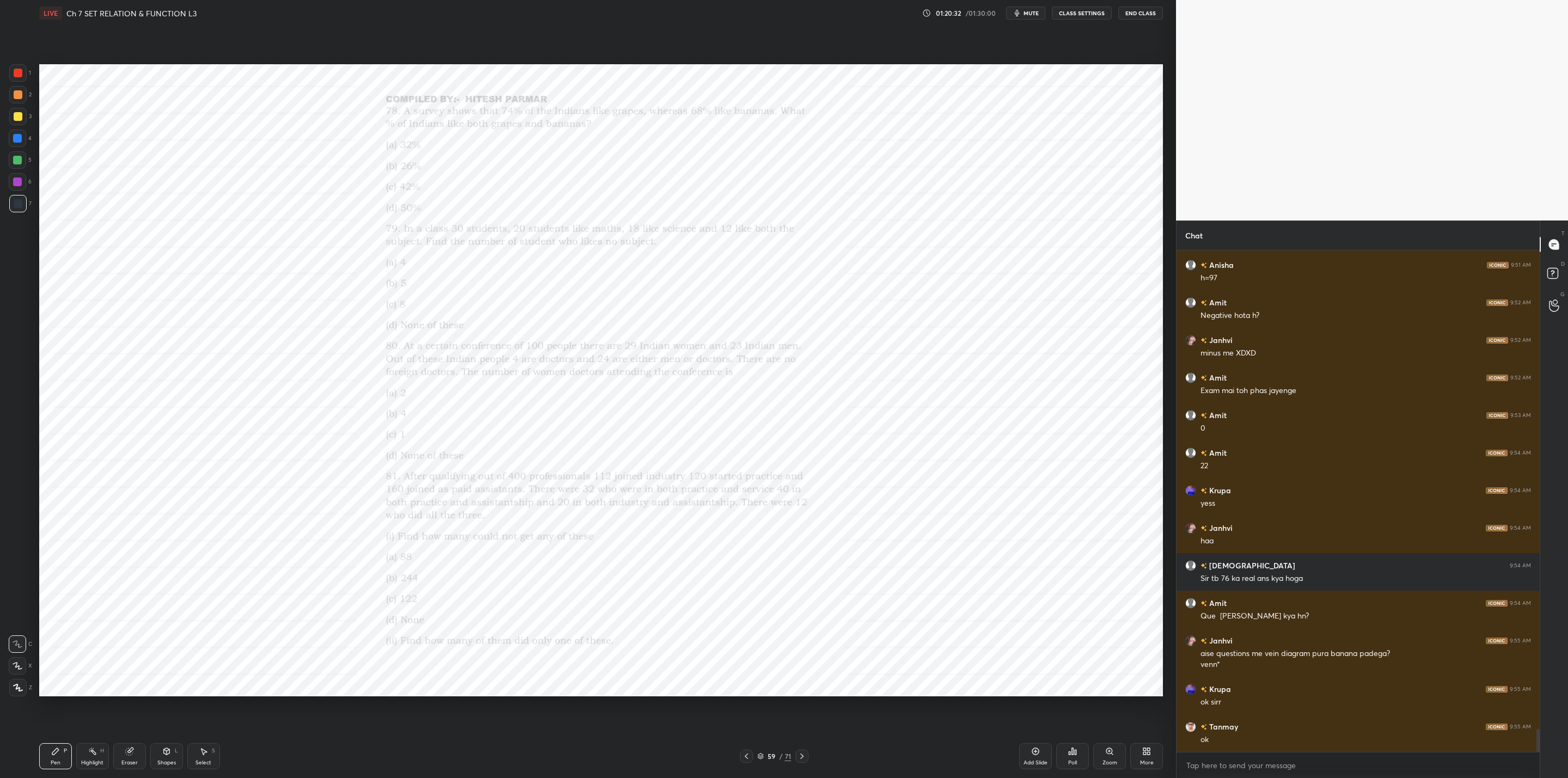
scroll to position [10373, 0]
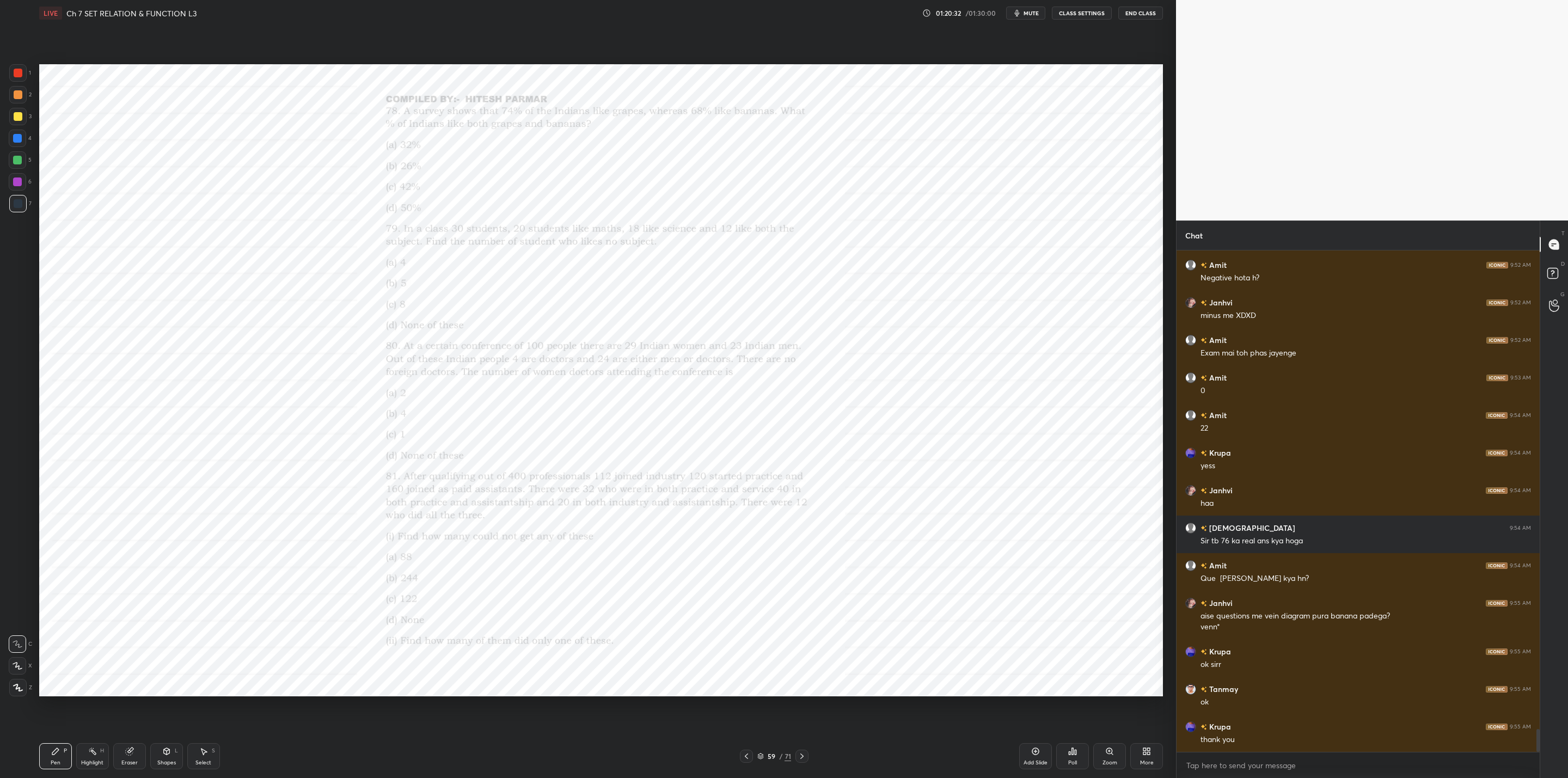
drag, startPoint x: 798, startPoint y: 756, endPoint x: 795, endPoint y: 762, distance: 6.7
click at [799, 756] on icon at bounding box center [801, 756] width 9 height 9
click at [797, 758] on icon at bounding box center [801, 756] width 9 height 9
click at [796, 760] on div at bounding box center [802, 757] width 13 height 13
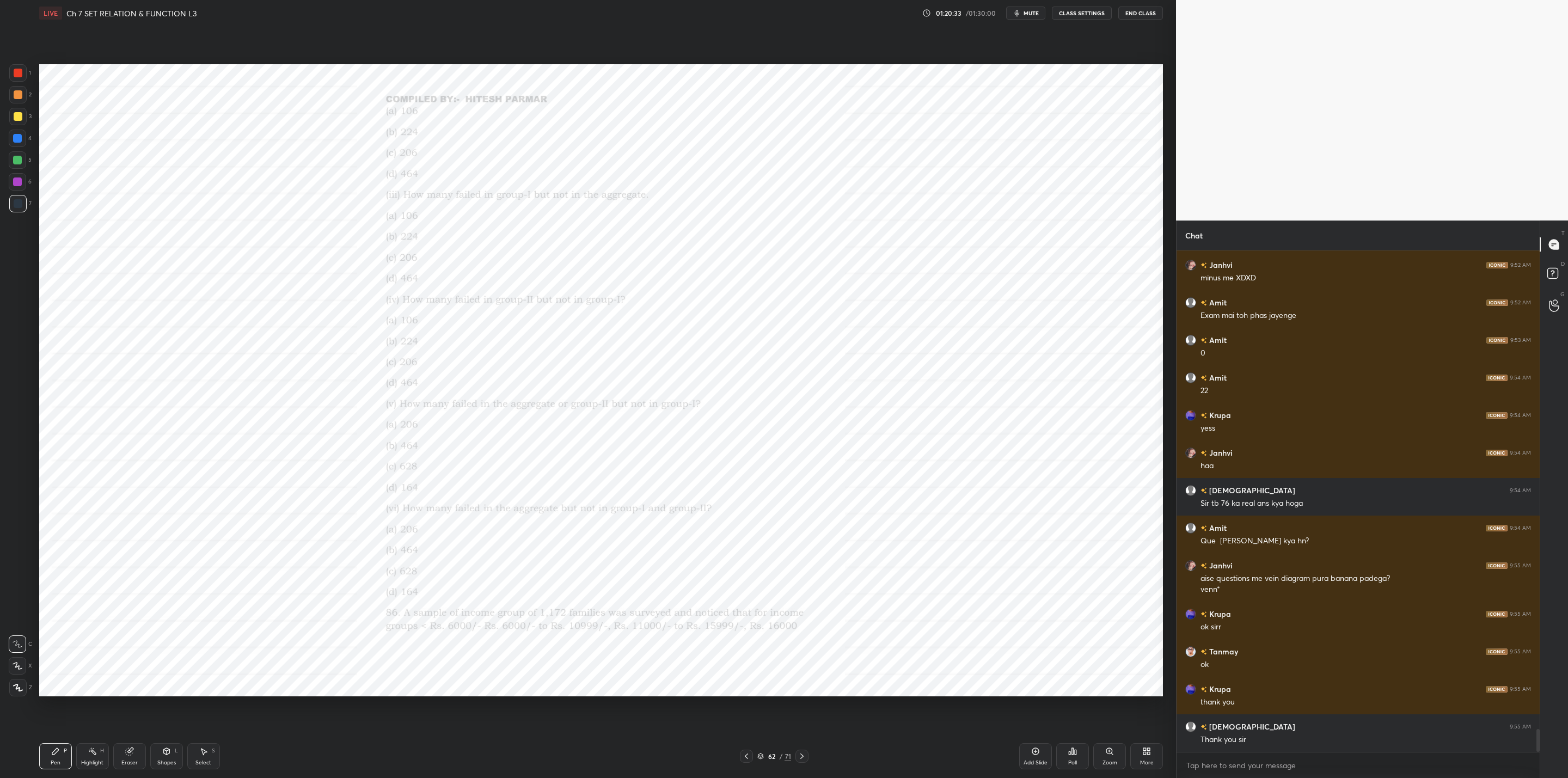
click at [797, 762] on div at bounding box center [802, 757] width 13 height 13
click at [796, 763] on div at bounding box center [802, 757] width 13 height 13
click at [796, 763] on div "Pen P Highlight H Eraser Shapes L Select S 64 / 71 Add Slide Poll Zoom More" at bounding box center [601, 756] width 1124 height 43
click at [795, 764] on div "Pen P Highlight H Eraser Shapes L Select S 64 / 71 Add Slide Poll Zoom More" at bounding box center [601, 756] width 1124 height 43
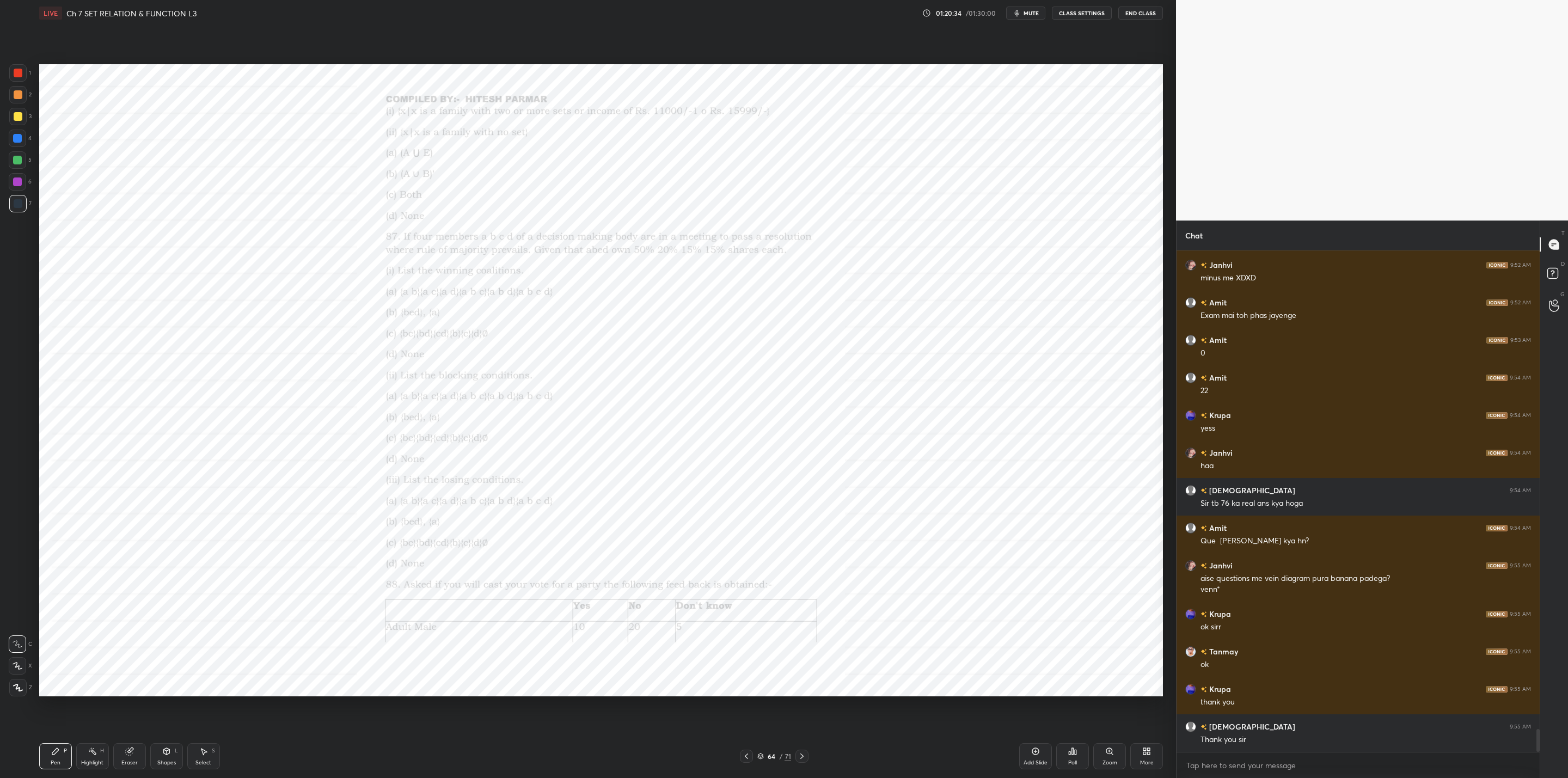
click at [794, 765] on div "Pen P Highlight H Eraser Shapes L Select S 64 / 71 Add Slide Poll Zoom More" at bounding box center [601, 756] width 1124 height 43
click at [750, 756] on icon at bounding box center [746, 756] width 9 height 9
click at [747, 756] on icon at bounding box center [746, 756] width 9 height 9
click at [746, 757] on icon at bounding box center [746, 756] width 3 height 6
click at [744, 758] on icon at bounding box center [746, 756] width 9 height 9
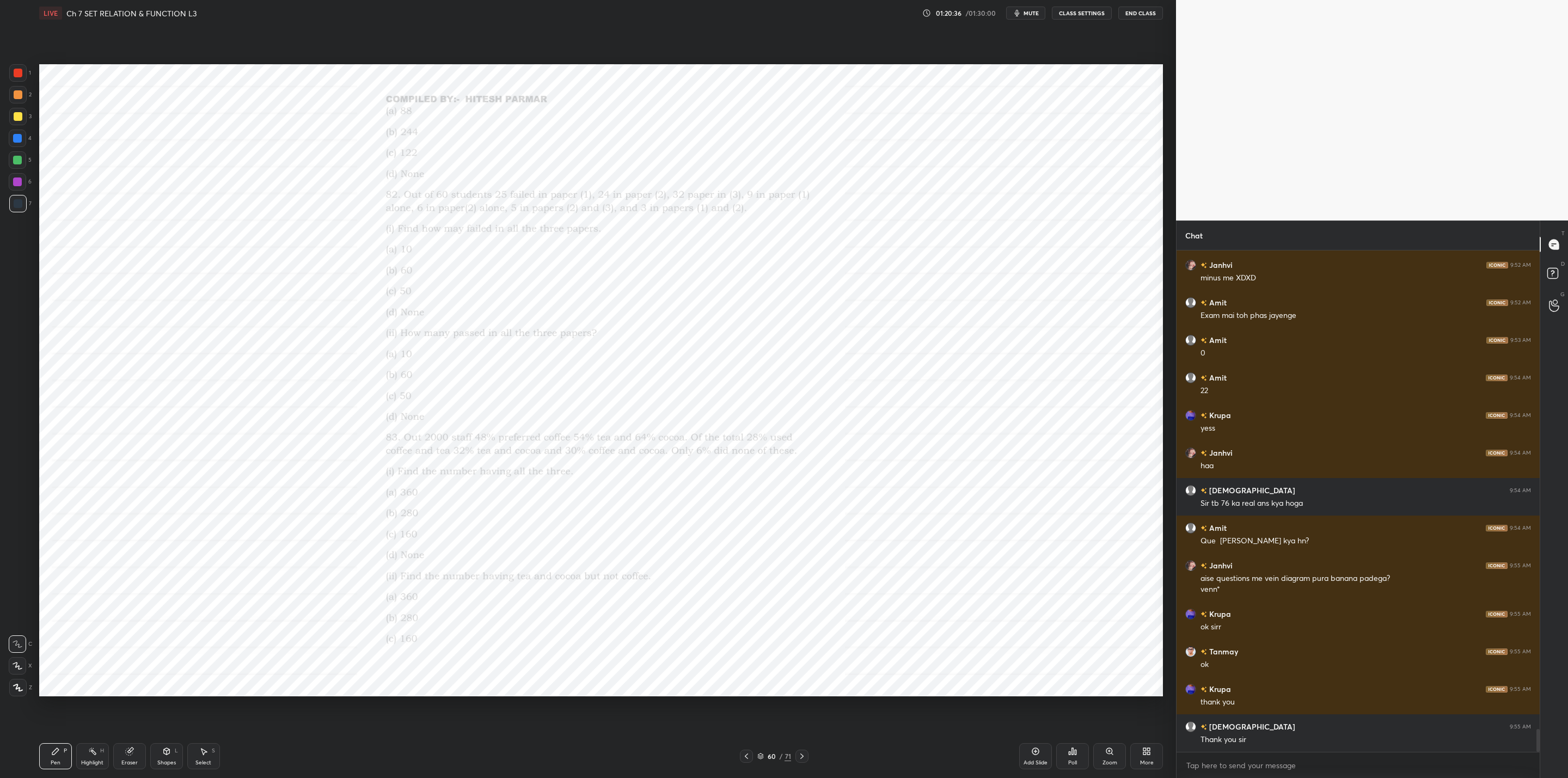
click at [744, 758] on icon at bounding box center [746, 756] width 9 height 9
click at [746, 757] on icon at bounding box center [746, 756] width 9 height 9
click at [746, 758] on icon at bounding box center [746, 756] width 9 height 9
click at [746, 757] on icon at bounding box center [746, 756] width 9 height 9
click at [746, 758] on icon at bounding box center [746, 756] width 3 height 6
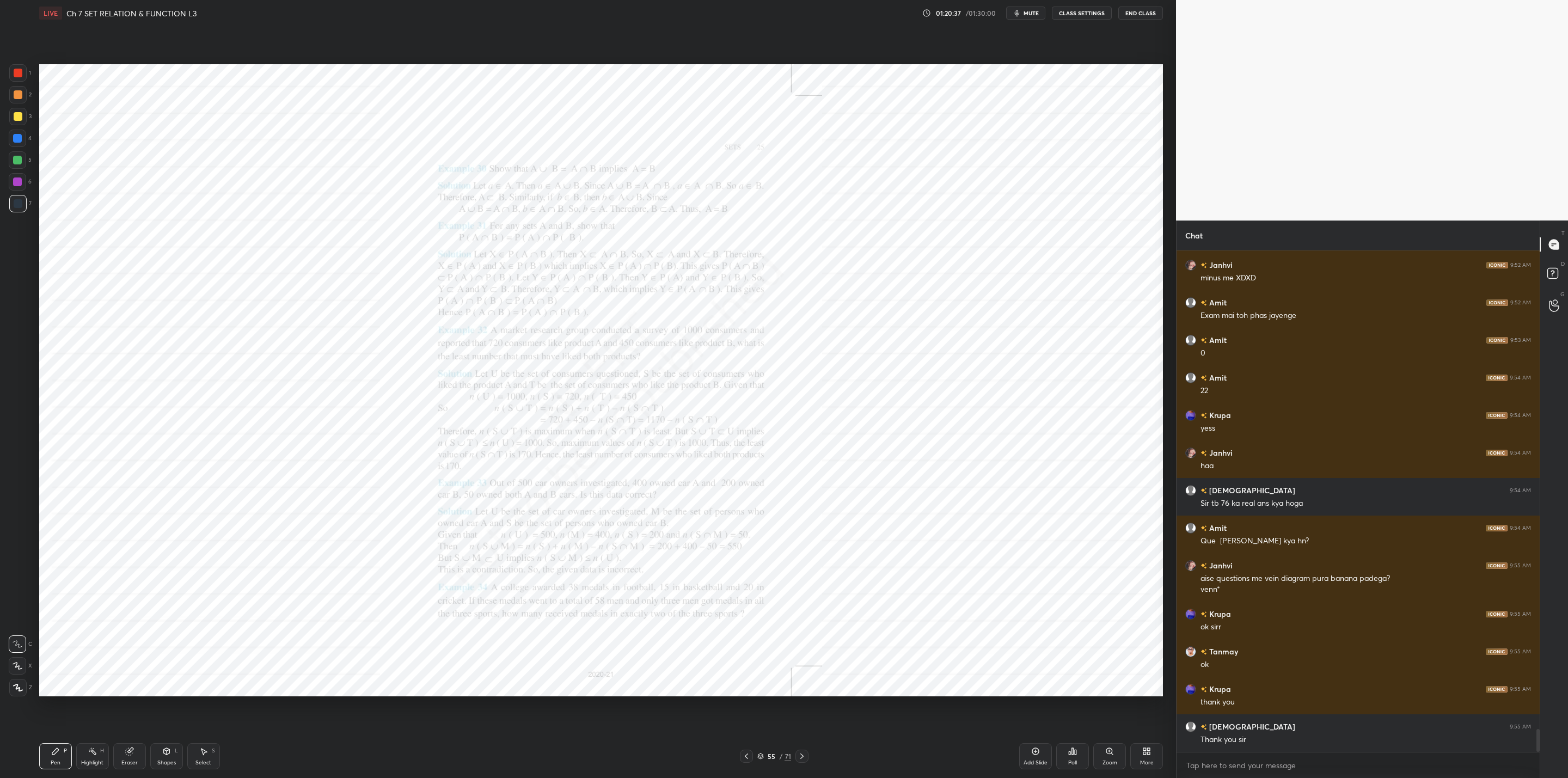
click at [746, 759] on icon at bounding box center [746, 756] width 9 height 9
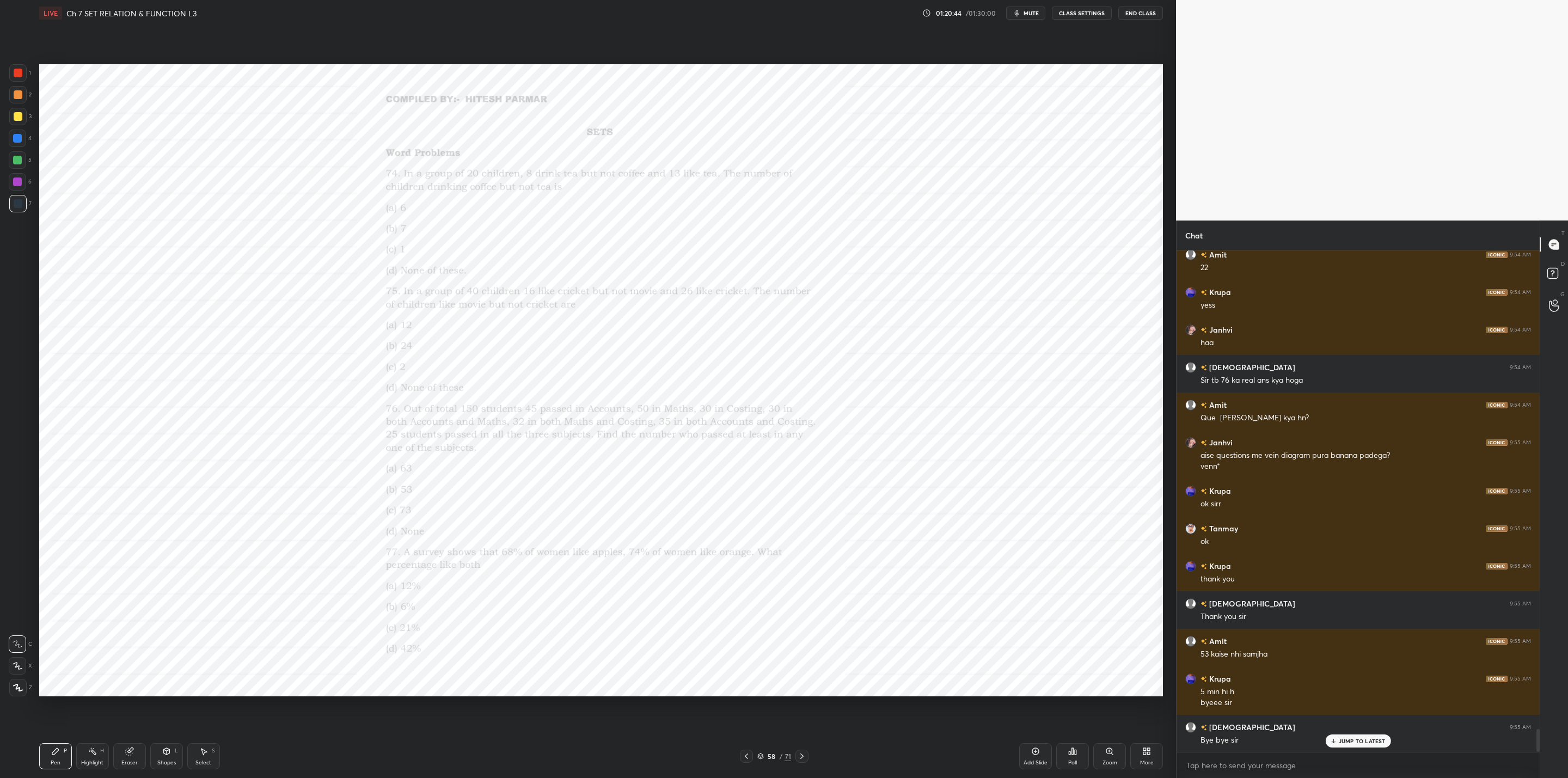
scroll to position [10571, 0]
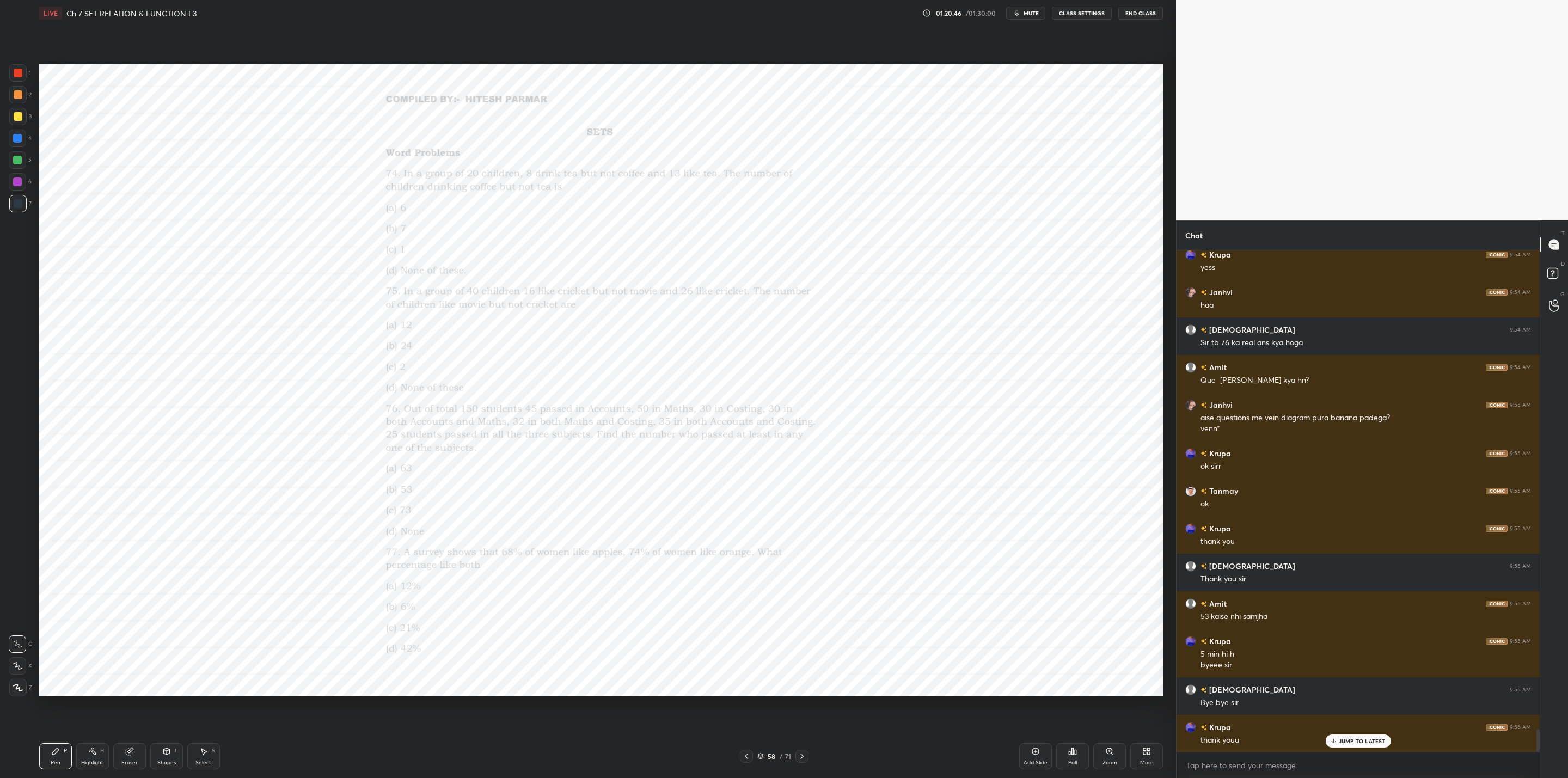
click at [1111, 755] on icon at bounding box center [1109, 751] width 9 height 9
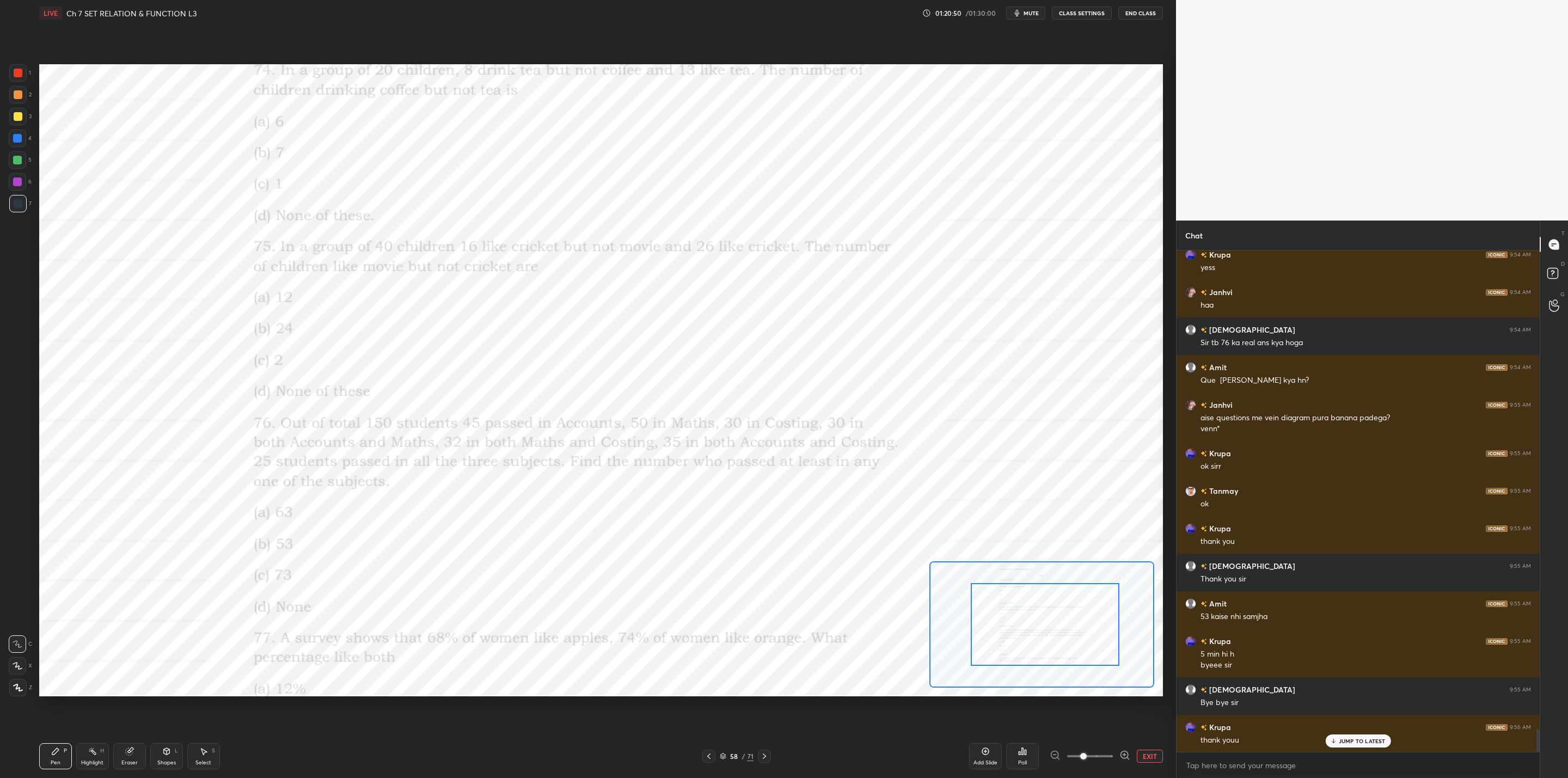
drag, startPoint x: 1046, startPoint y: 628, endPoint x: 1073, endPoint y: 650, distance: 34.8
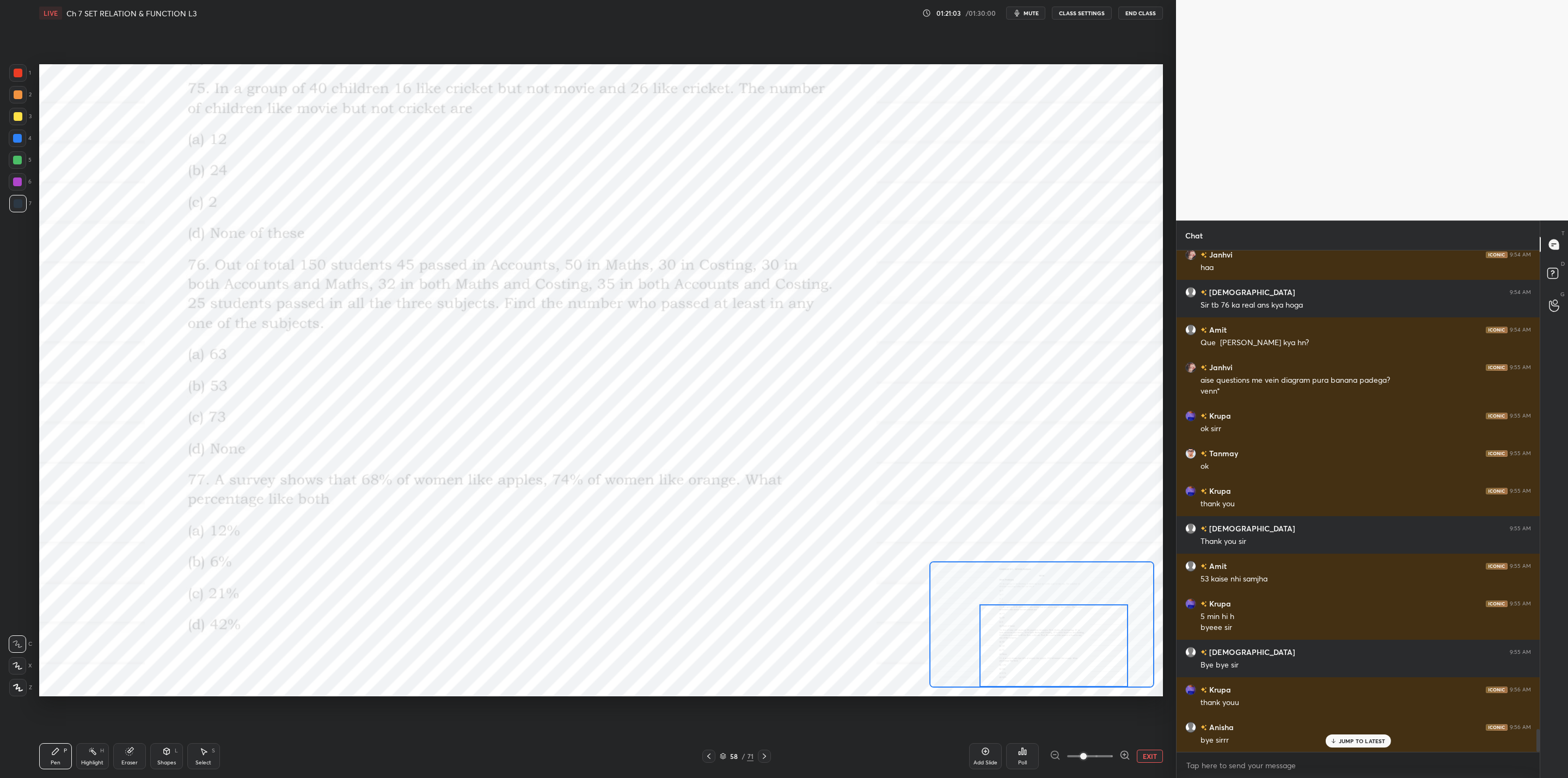
drag, startPoint x: 1062, startPoint y: 615, endPoint x: 1071, endPoint y: 640, distance: 26.6
click at [1071, 640] on div at bounding box center [1053, 645] width 149 height 83
click at [765, 756] on icon at bounding box center [764, 756] width 3 height 6
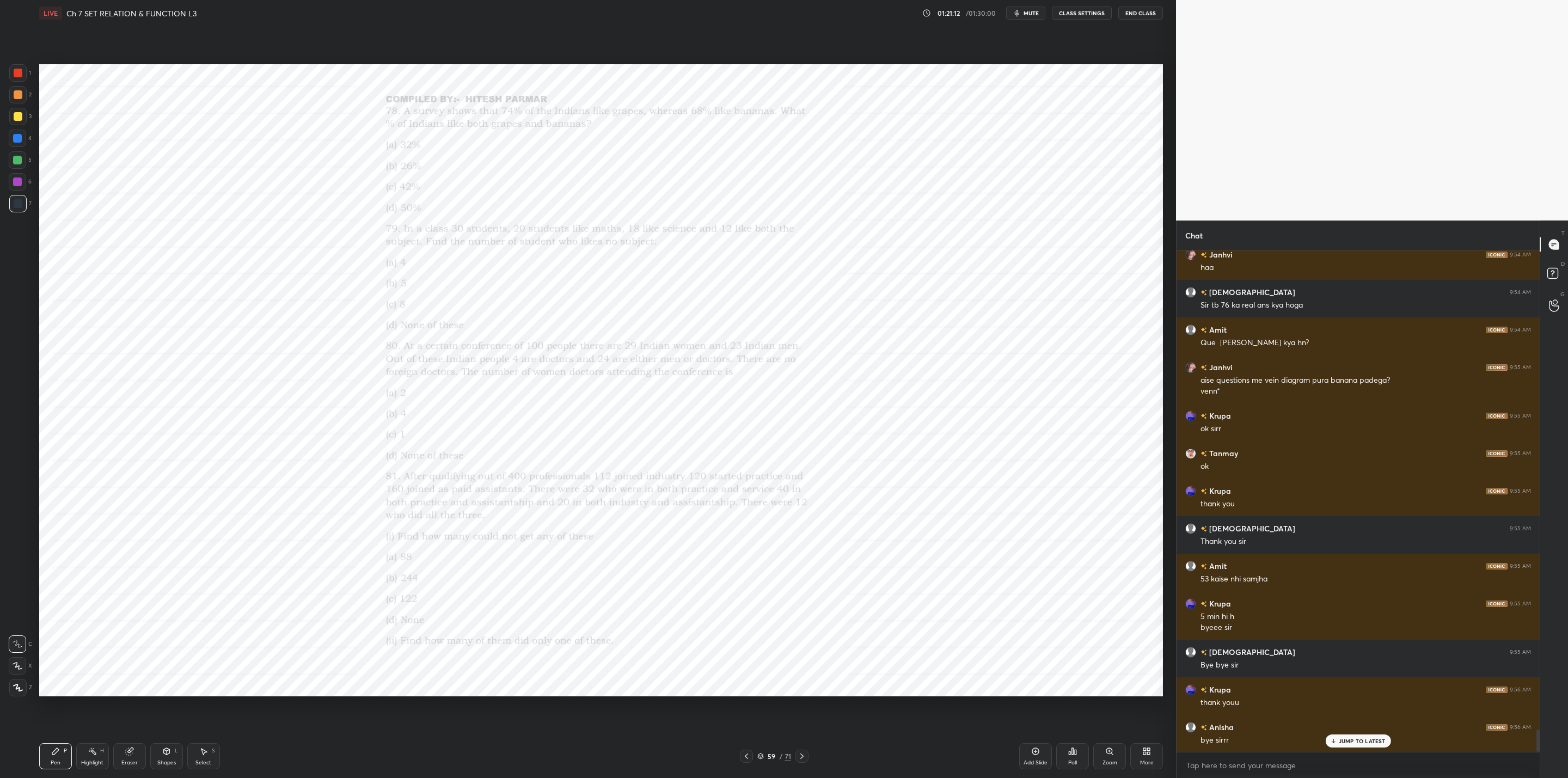
scroll to position [10646, 0]
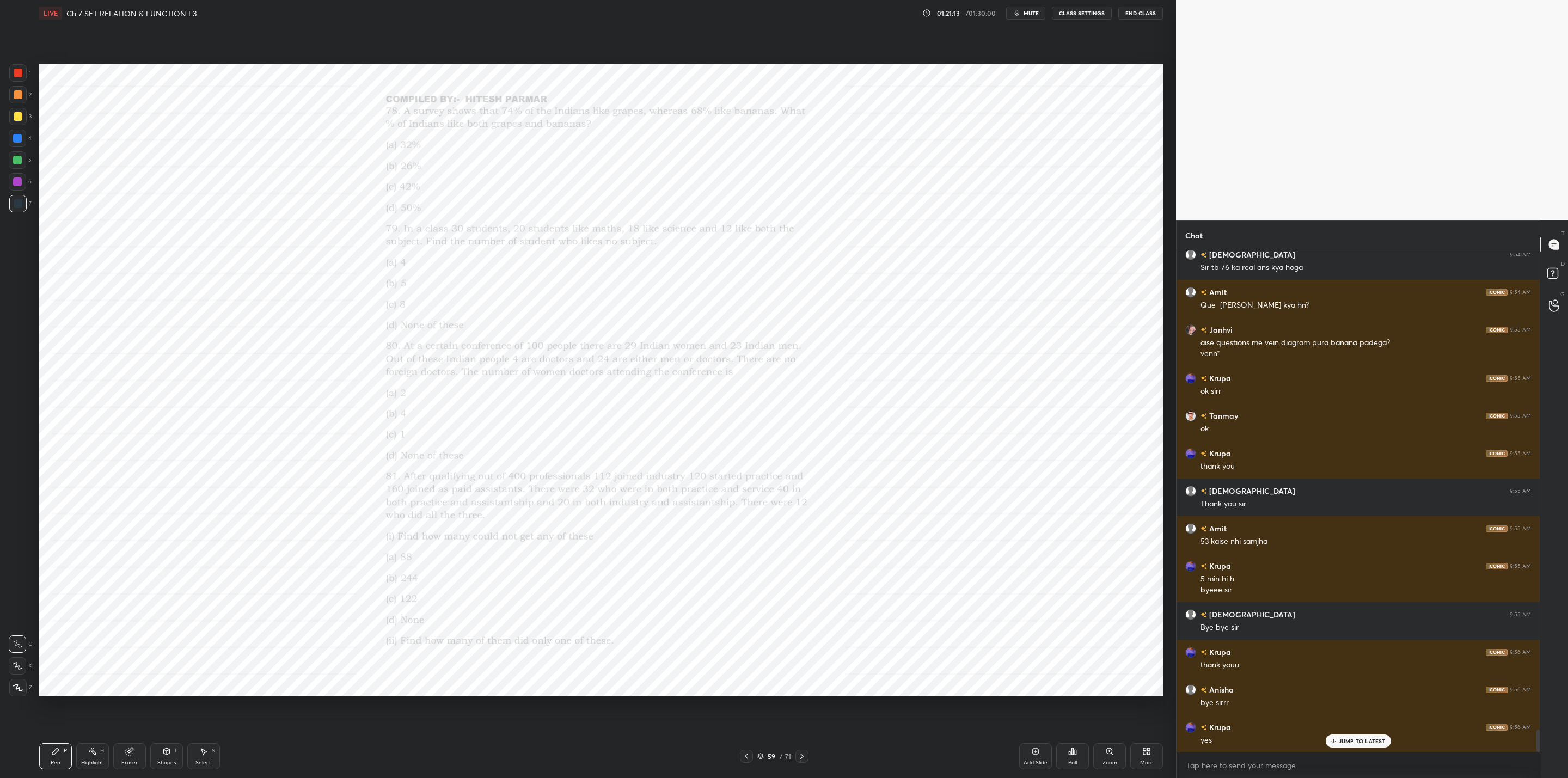
click at [745, 757] on icon at bounding box center [746, 756] width 9 height 9
click at [797, 750] on div at bounding box center [802, 757] width 13 height 13
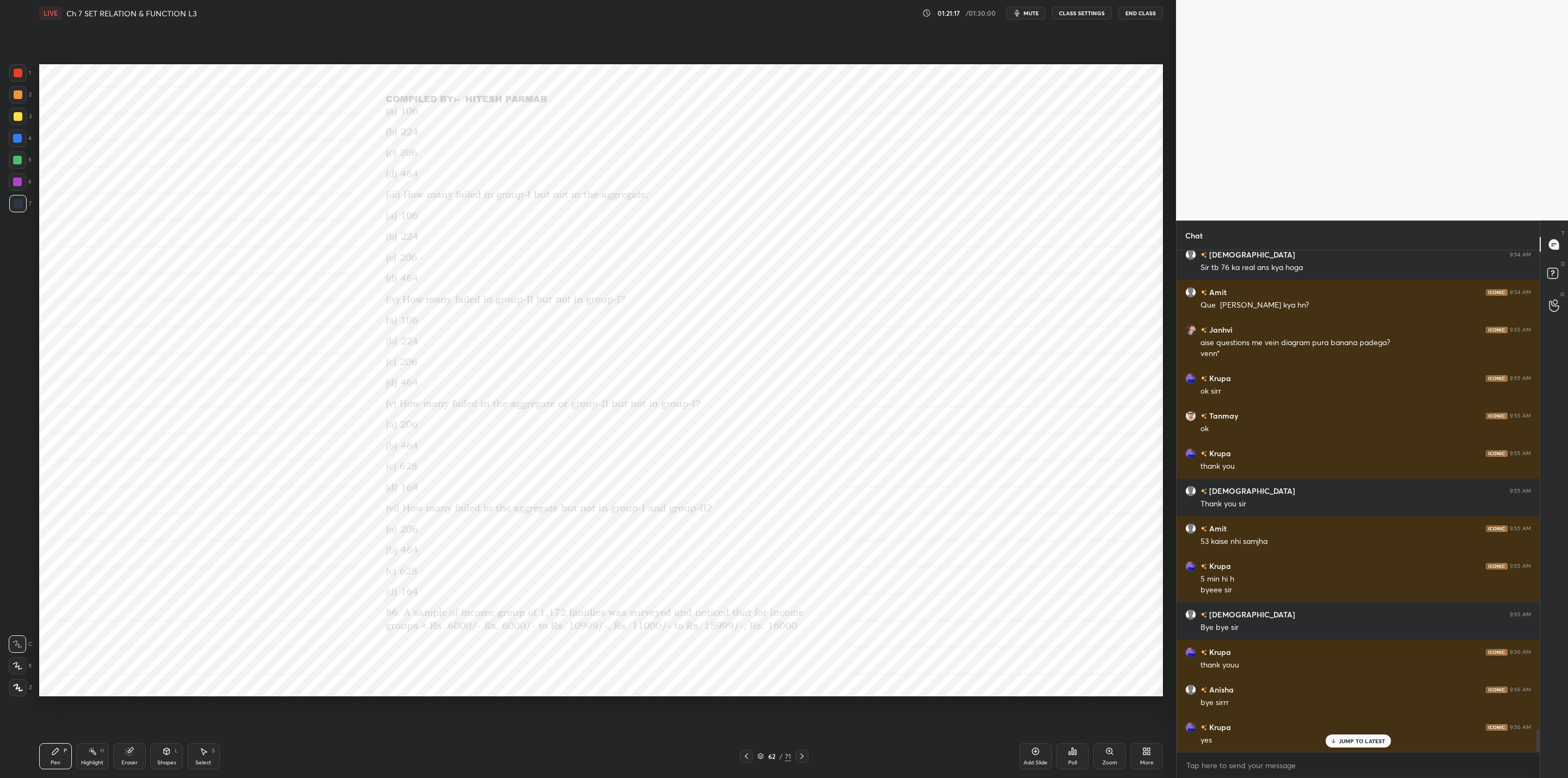
click at [797, 750] on div at bounding box center [802, 757] width 13 height 13
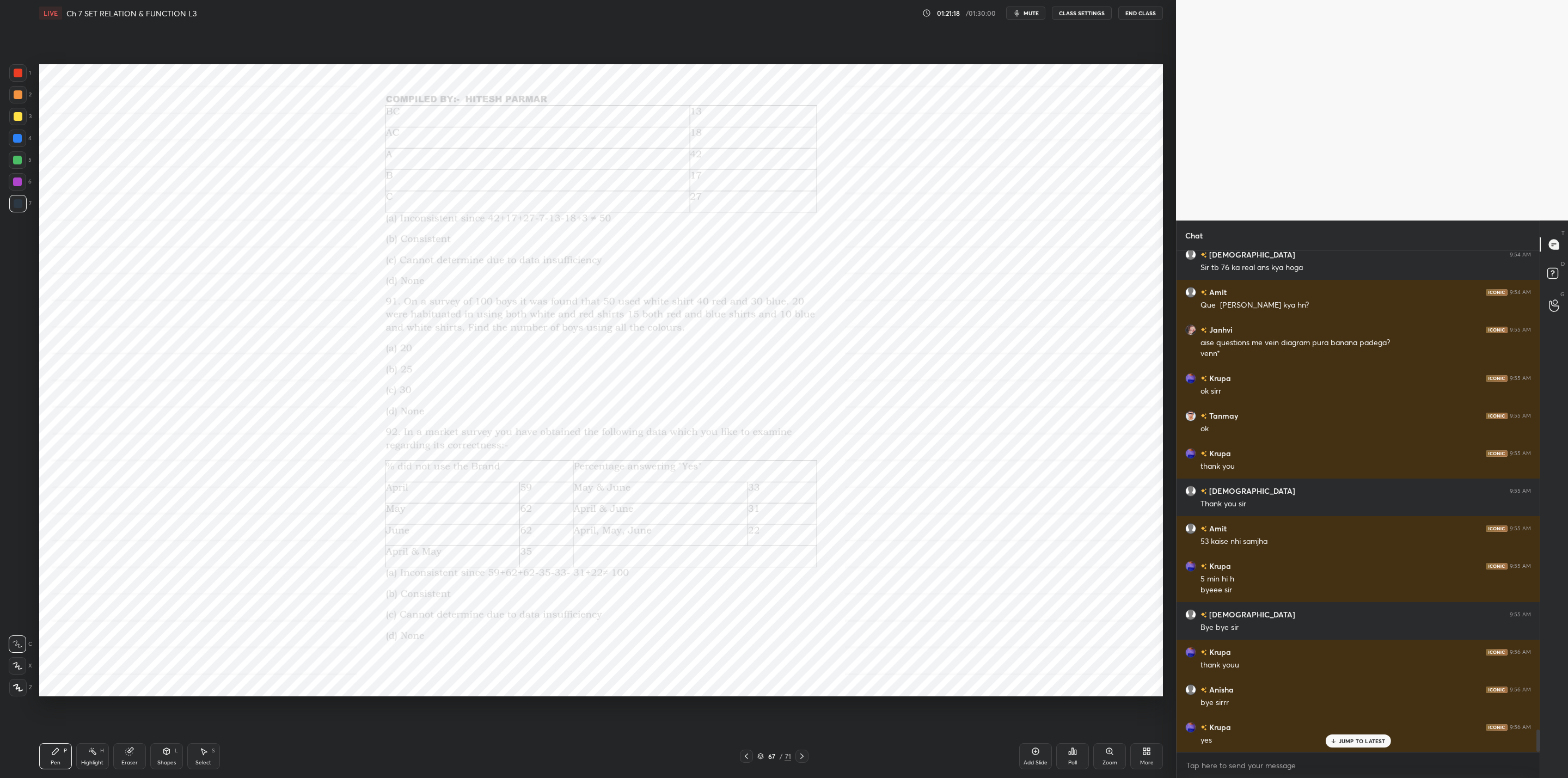
click at [797, 750] on div at bounding box center [802, 757] width 13 height 13
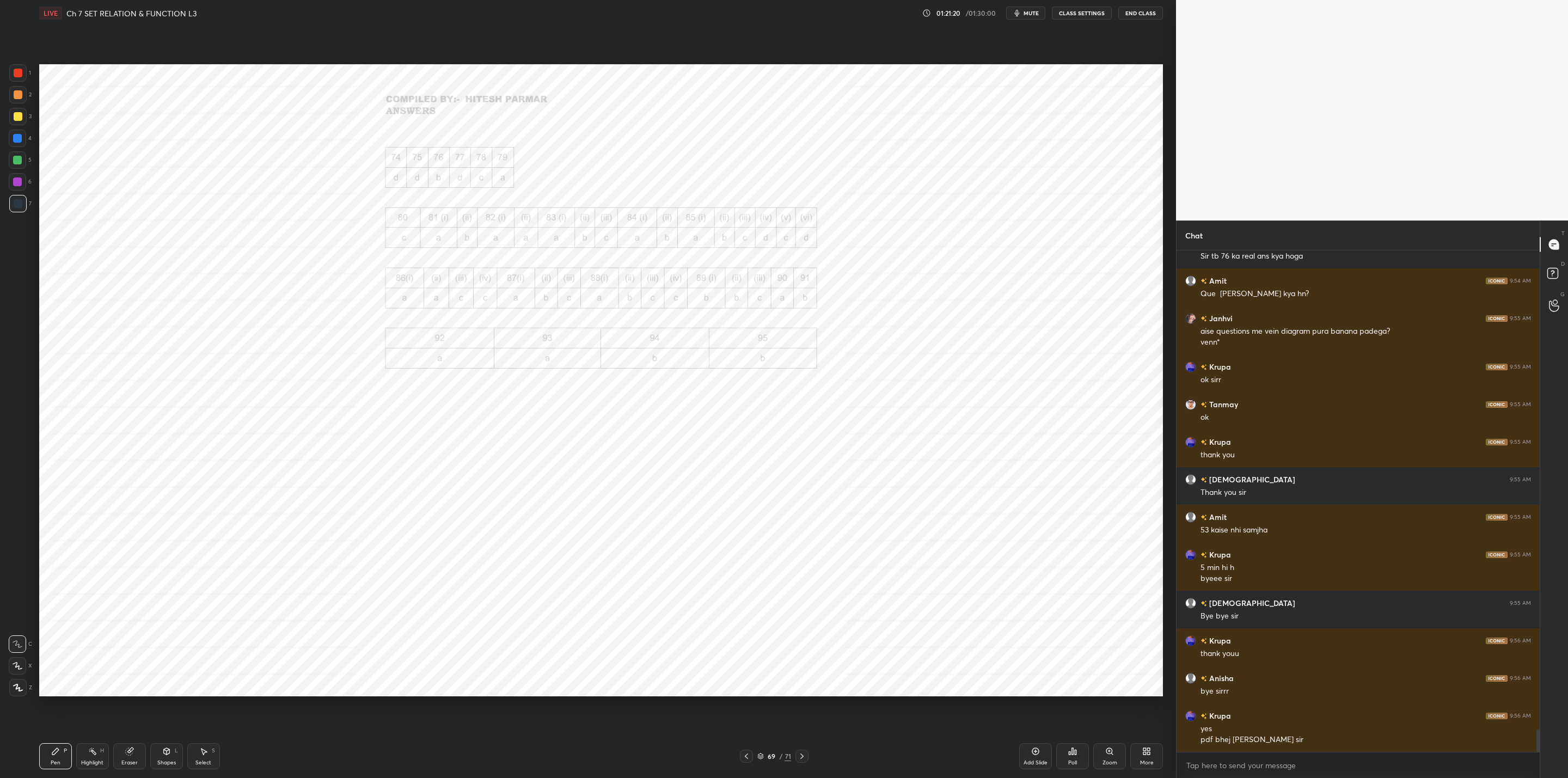
click at [750, 760] on icon at bounding box center [746, 756] width 9 height 9
click at [1111, 760] on div "Zoom" at bounding box center [1109, 763] width 14 height 6
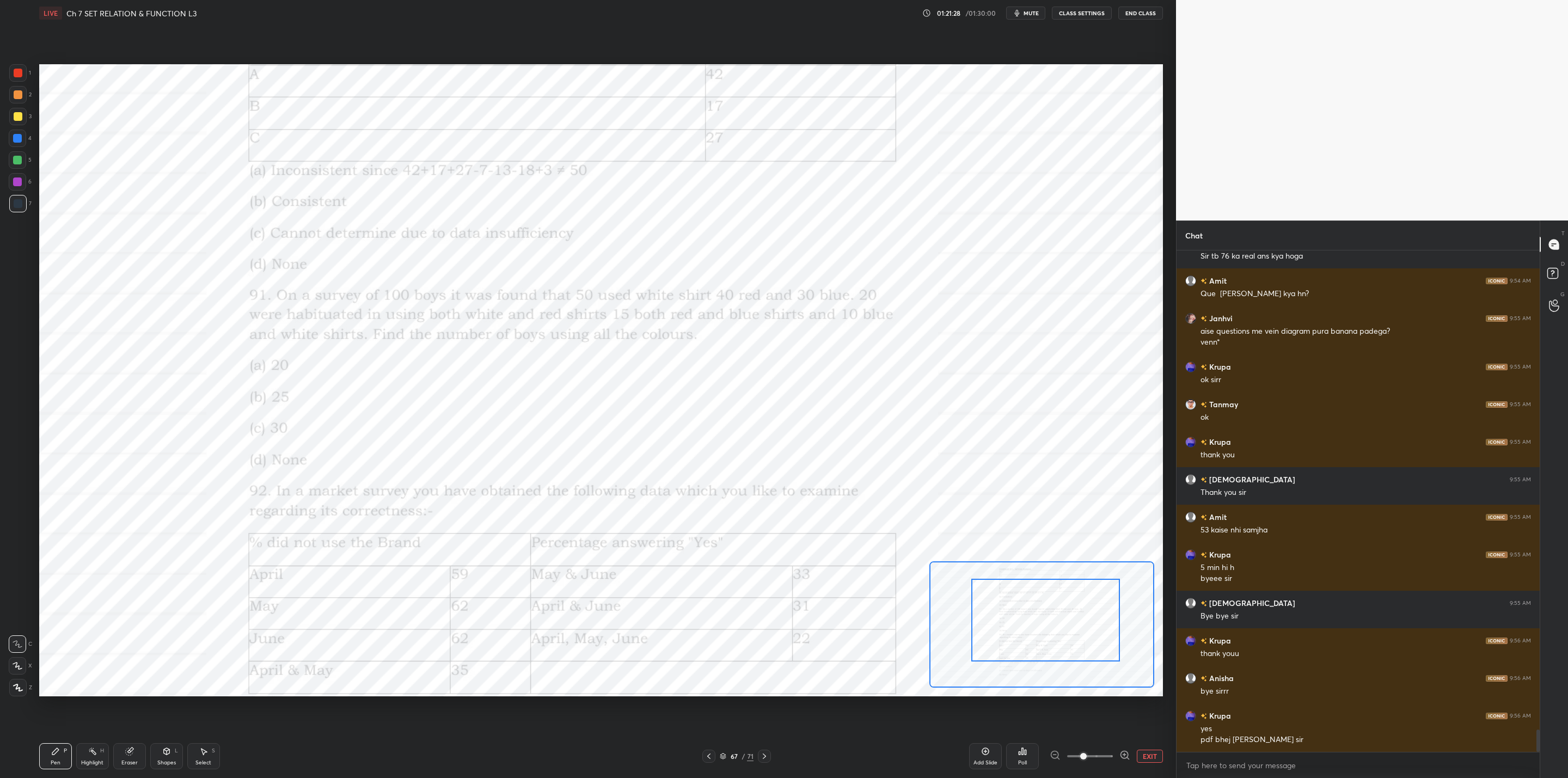
drag, startPoint x: 1052, startPoint y: 650, endPoint x: 1074, endPoint y: 608, distance: 47.4
drag, startPoint x: 1070, startPoint y: 639, endPoint x: 1076, endPoint y: 580, distance: 59.3
click at [1076, 580] on div at bounding box center [1052, 604] width 149 height 83
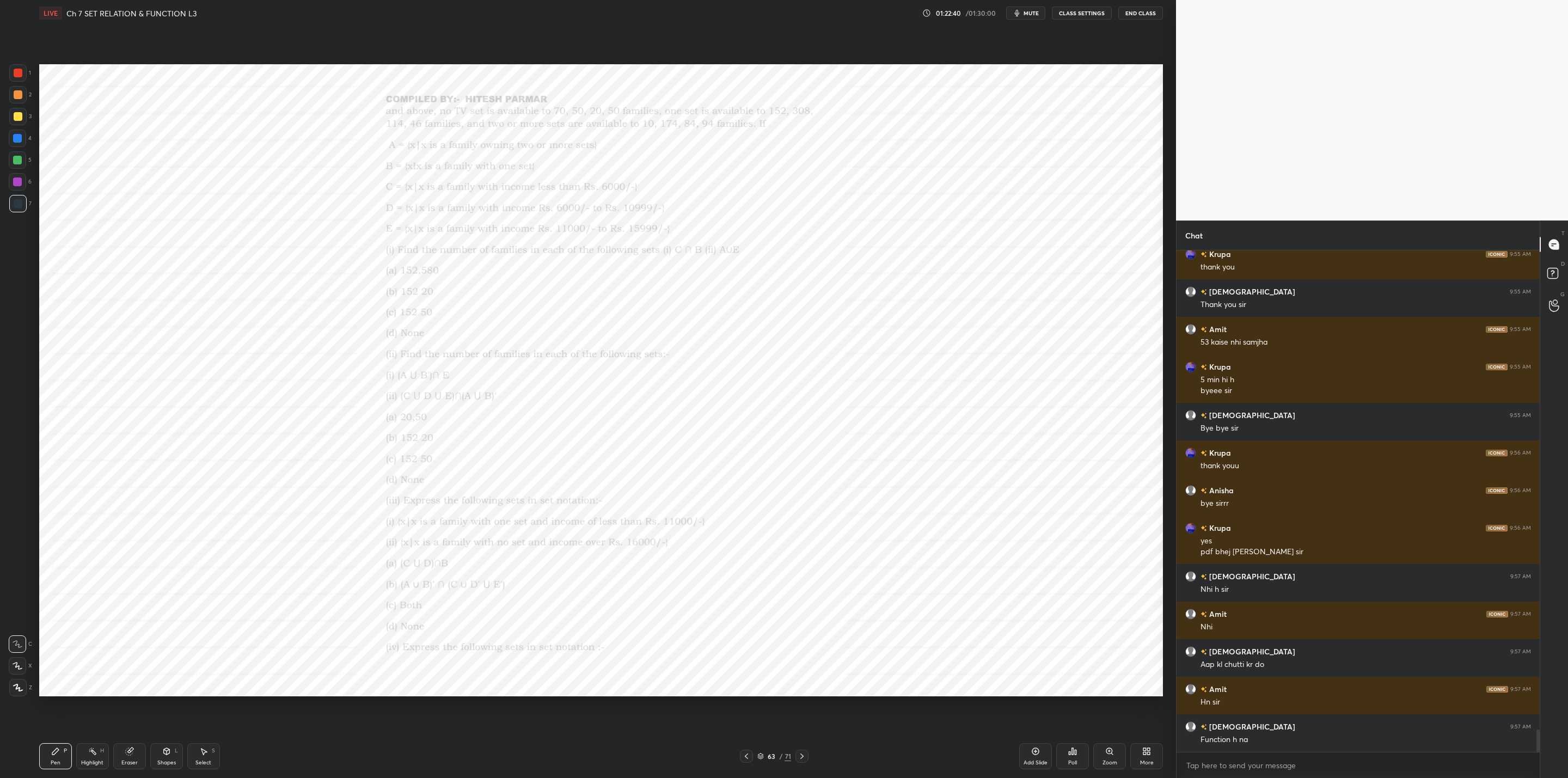
scroll to position [10882, 0]
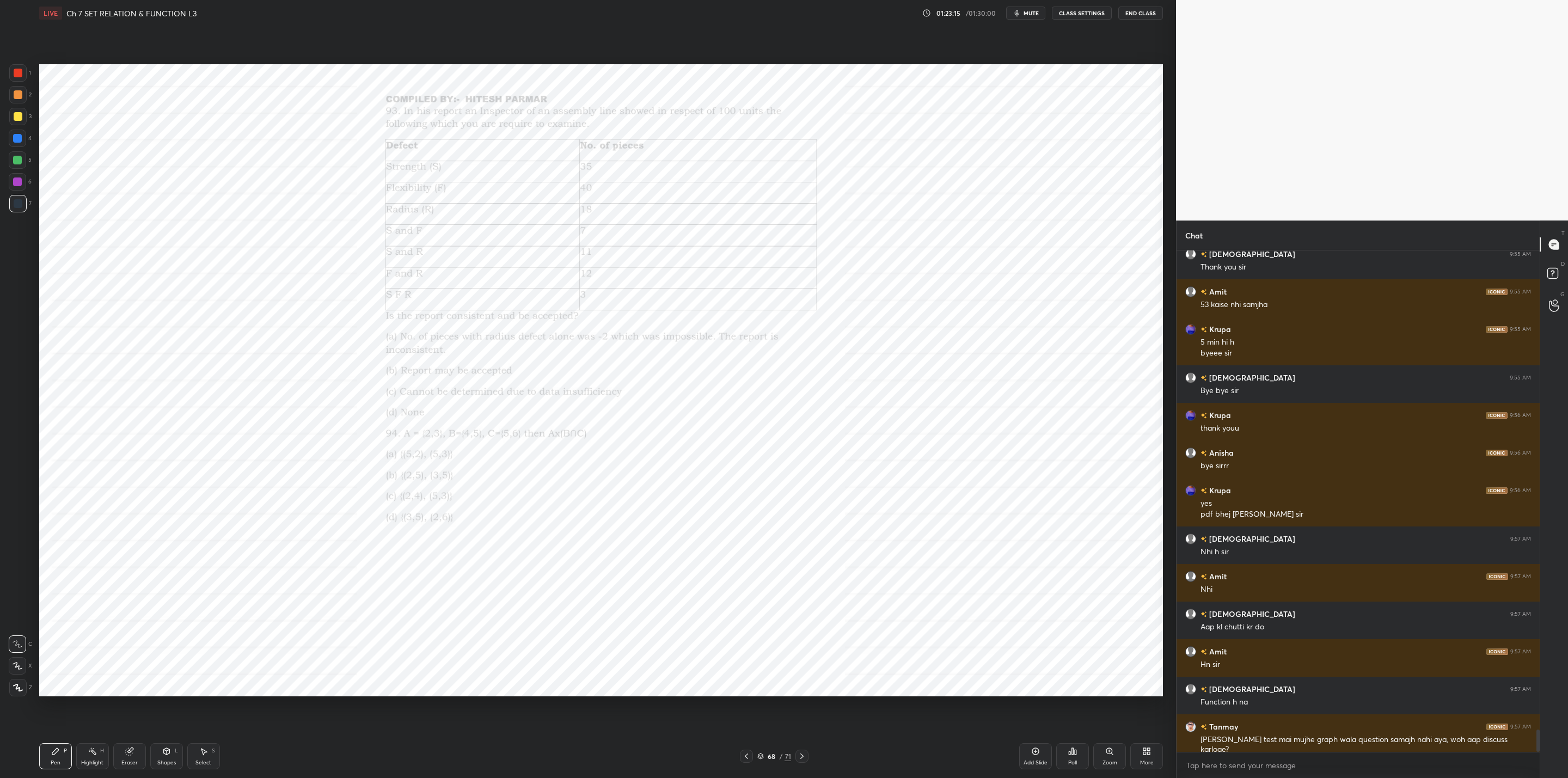
drag, startPoint x: 1147, startPoint y: 760, endPoint x: 1151, endPoint y: 765, distance: 6.4
click at [1151, 765] on div "More" at bounding box center [1147, 763] width 13 height 6
click at [1082, 647] on div "Upload File" at bounding box center [1085, 650] width 28 height 6
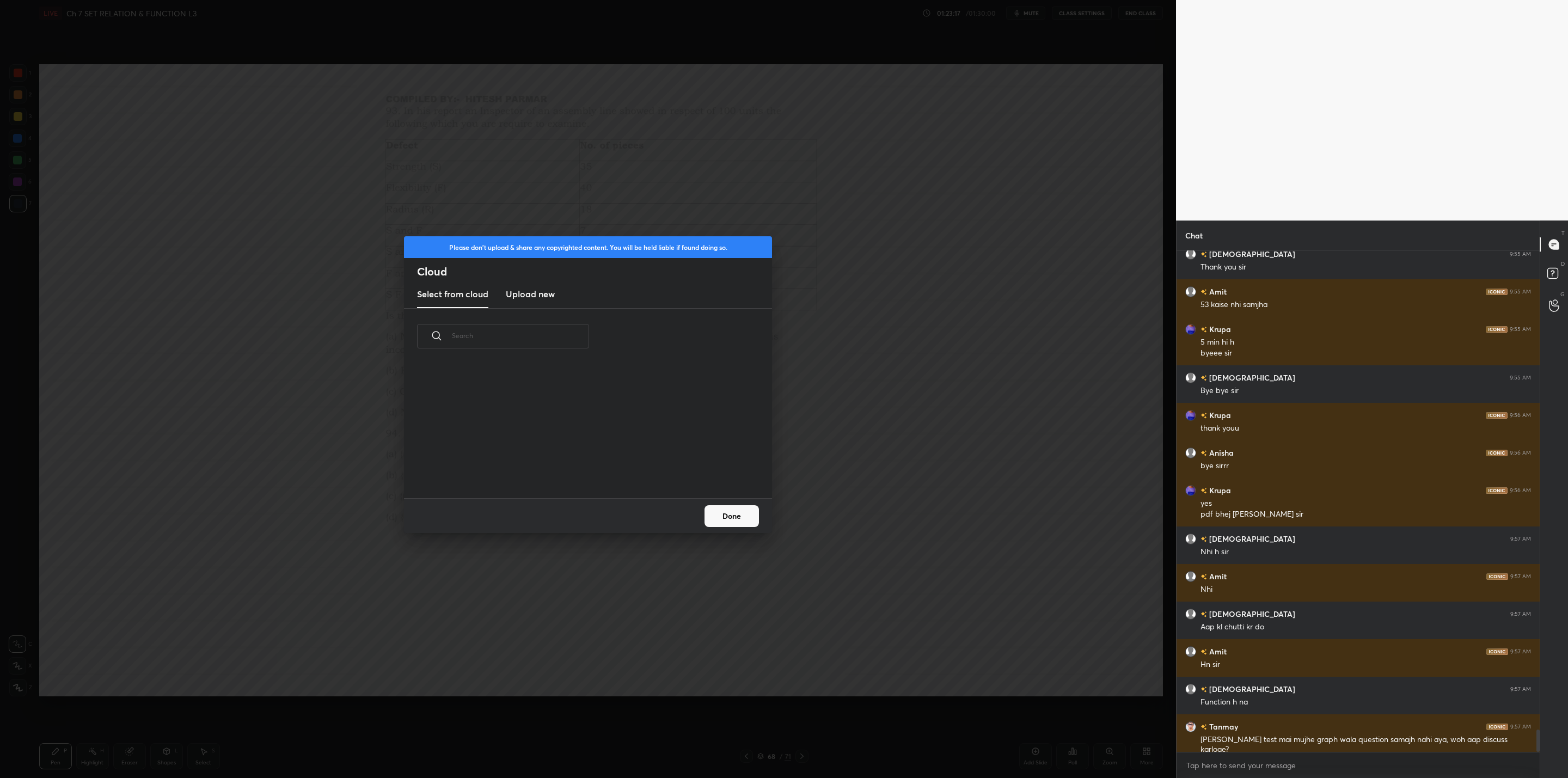
scroll to position [135, 349]
click at [528, 293] on h3 "Upload new" at bounding box center [530, 294] width 49 height 13
click at [583, 469] on label "Browse" at bounding box center [588, 467] width 48 height 17
click at [564, 469] on input "Browse" at bounding box center [564, 467] width 0 height 17
drag, startPoint x: 730, startPoint y: 512, endPoint x: 737, endPoint y: 516, distance: 8.1
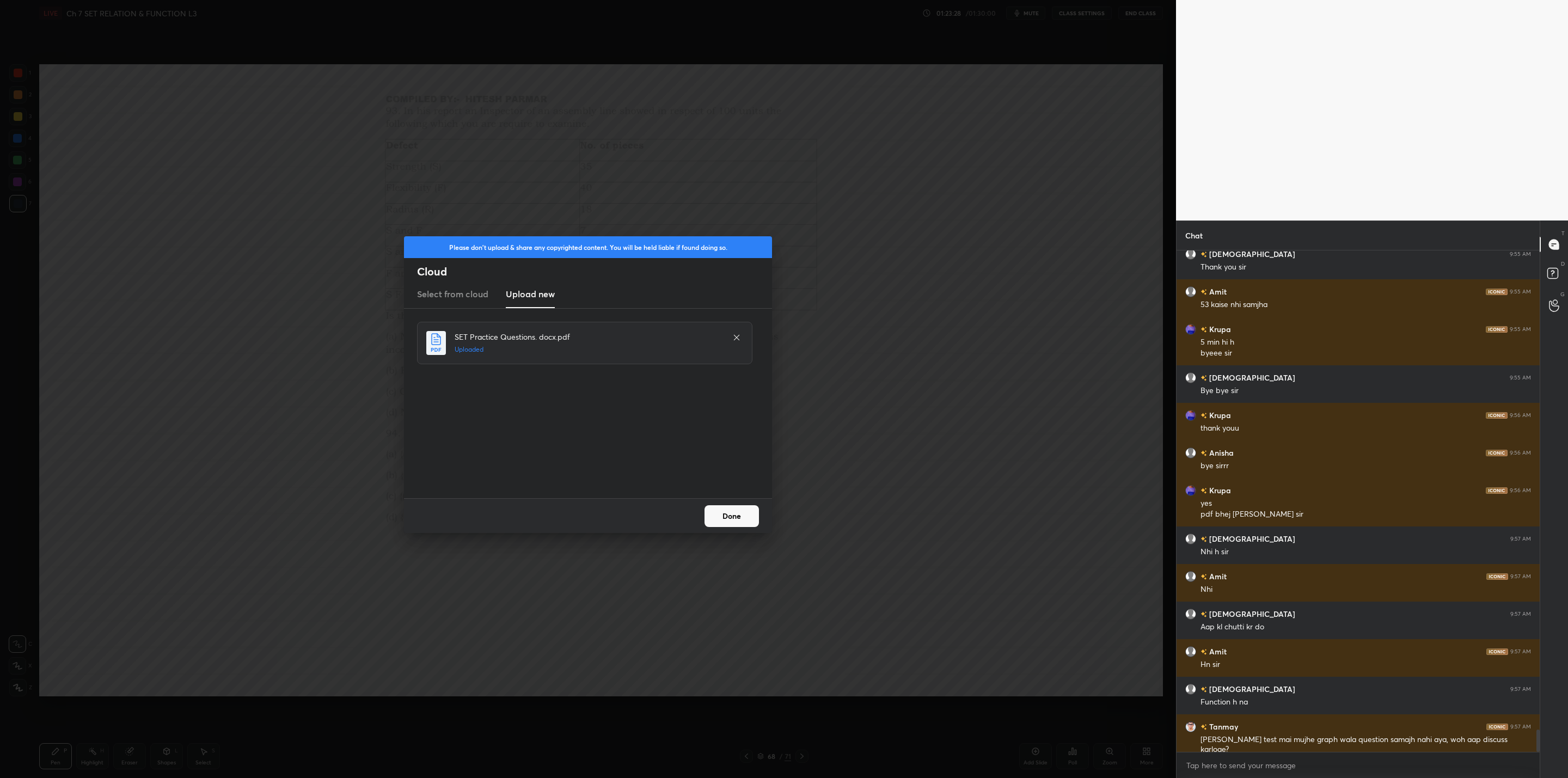
click at [734, 516] on button "Done" at bounding box center [732, 515] width 55 height 22
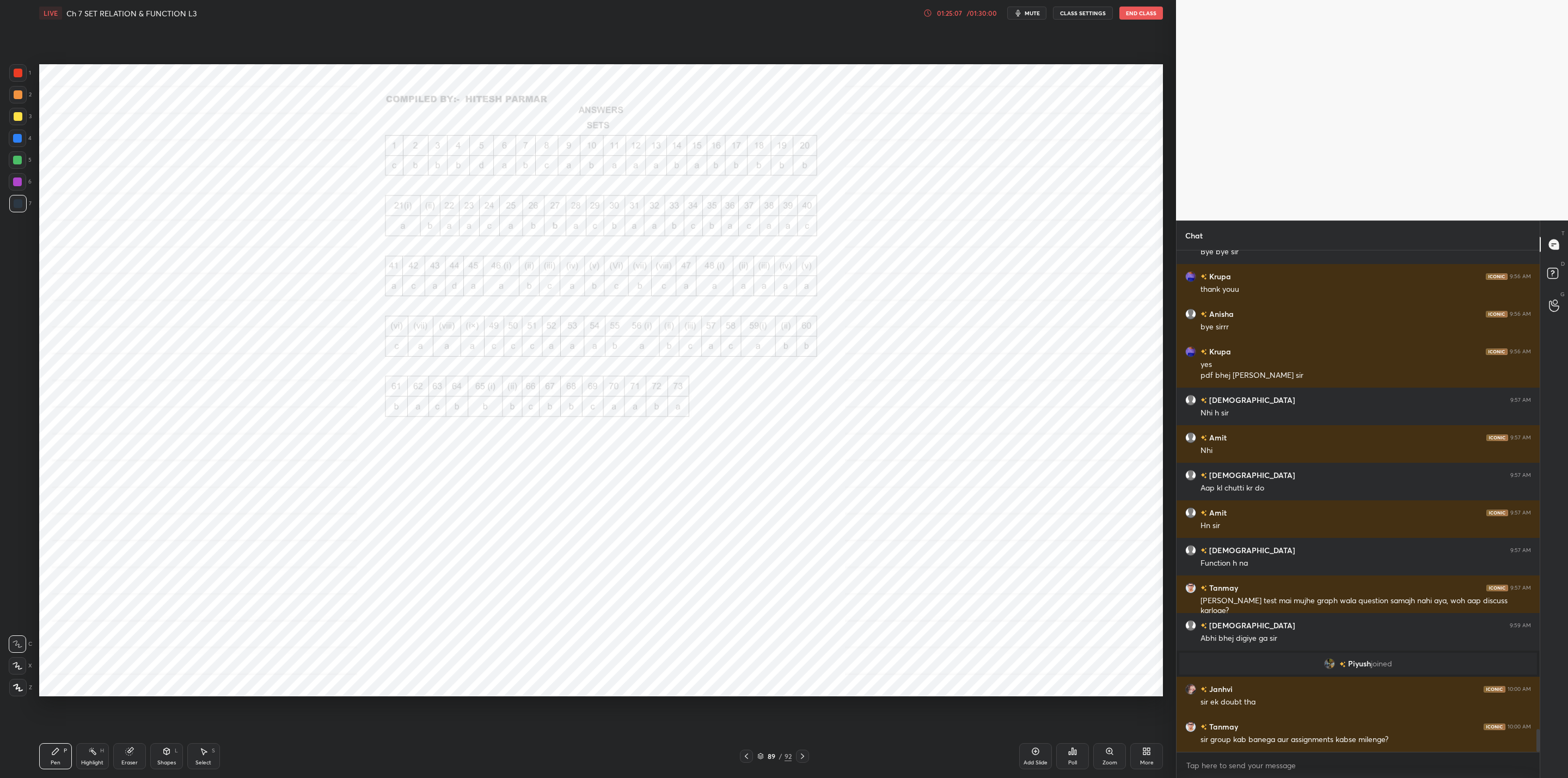
scroll to position [10499, 0]
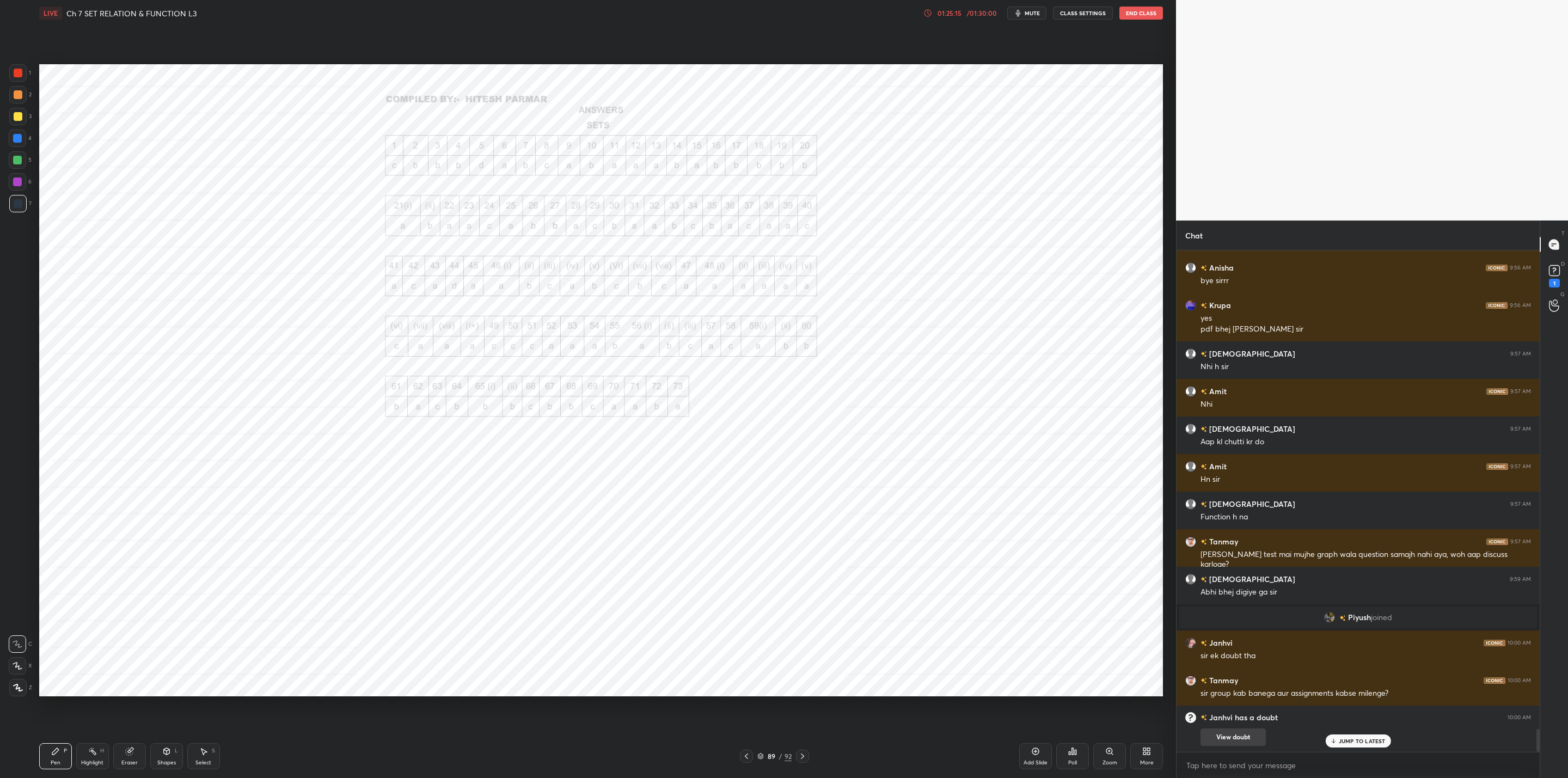
click at [1239, 740] on button "View doubt" at bounding box center [1233, 737] width 65 height 17
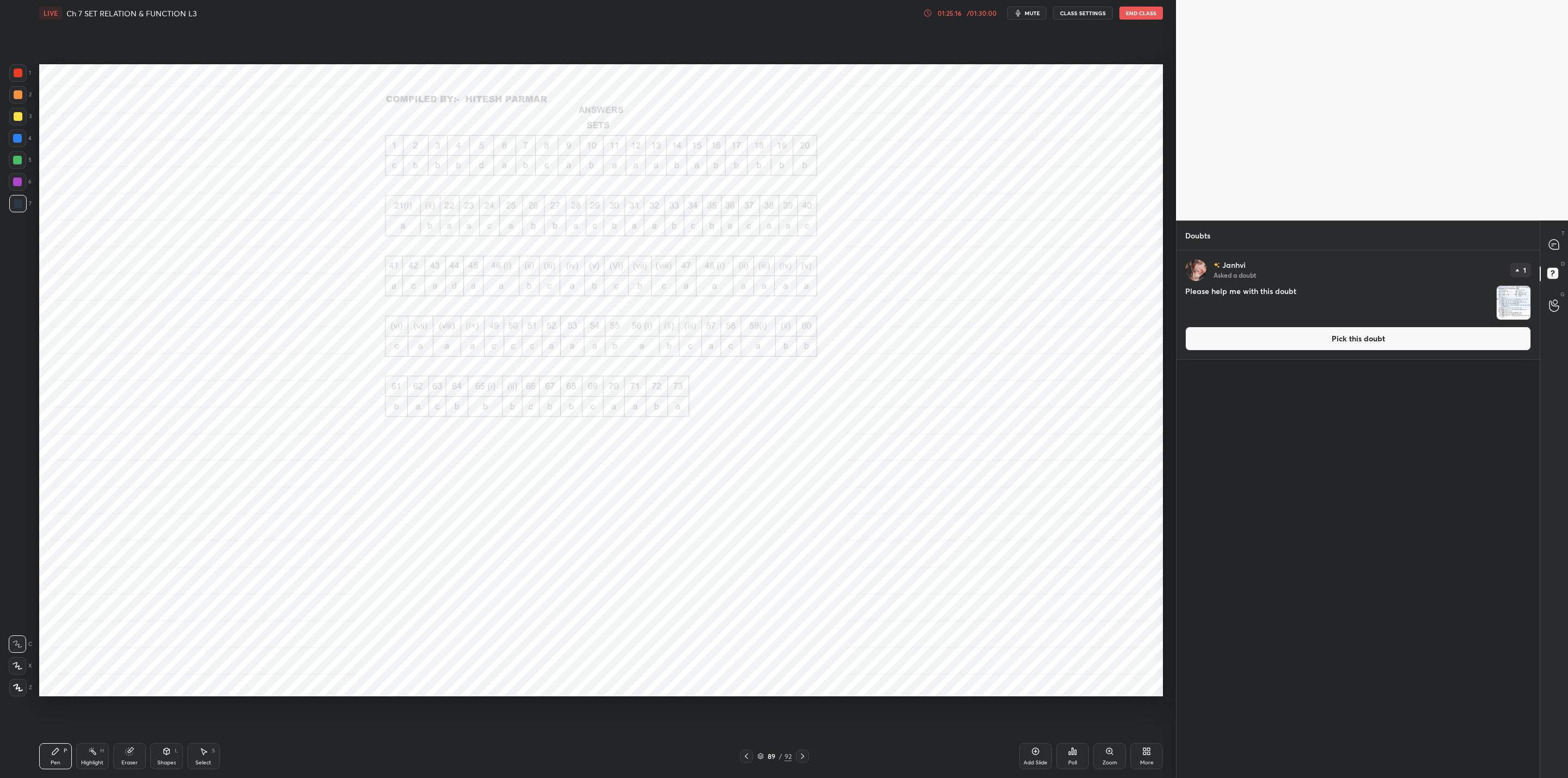
click at [1524, 302] on img "grid" at bounding box center [1513, 302] width 34 height 34
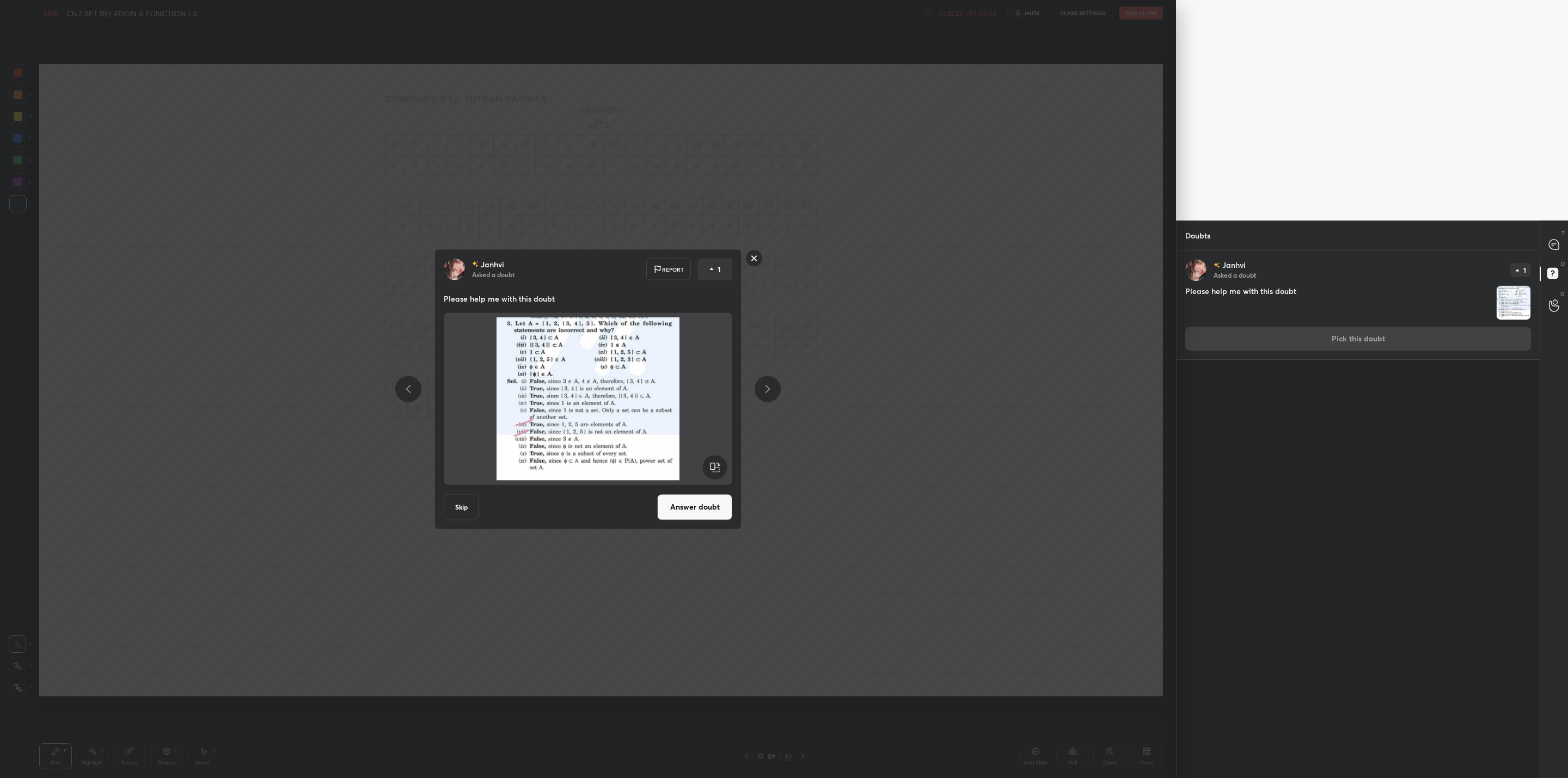
click at [676, 507] on button "Answer doubt" at bounding box center [695, 506] width 75 height 26
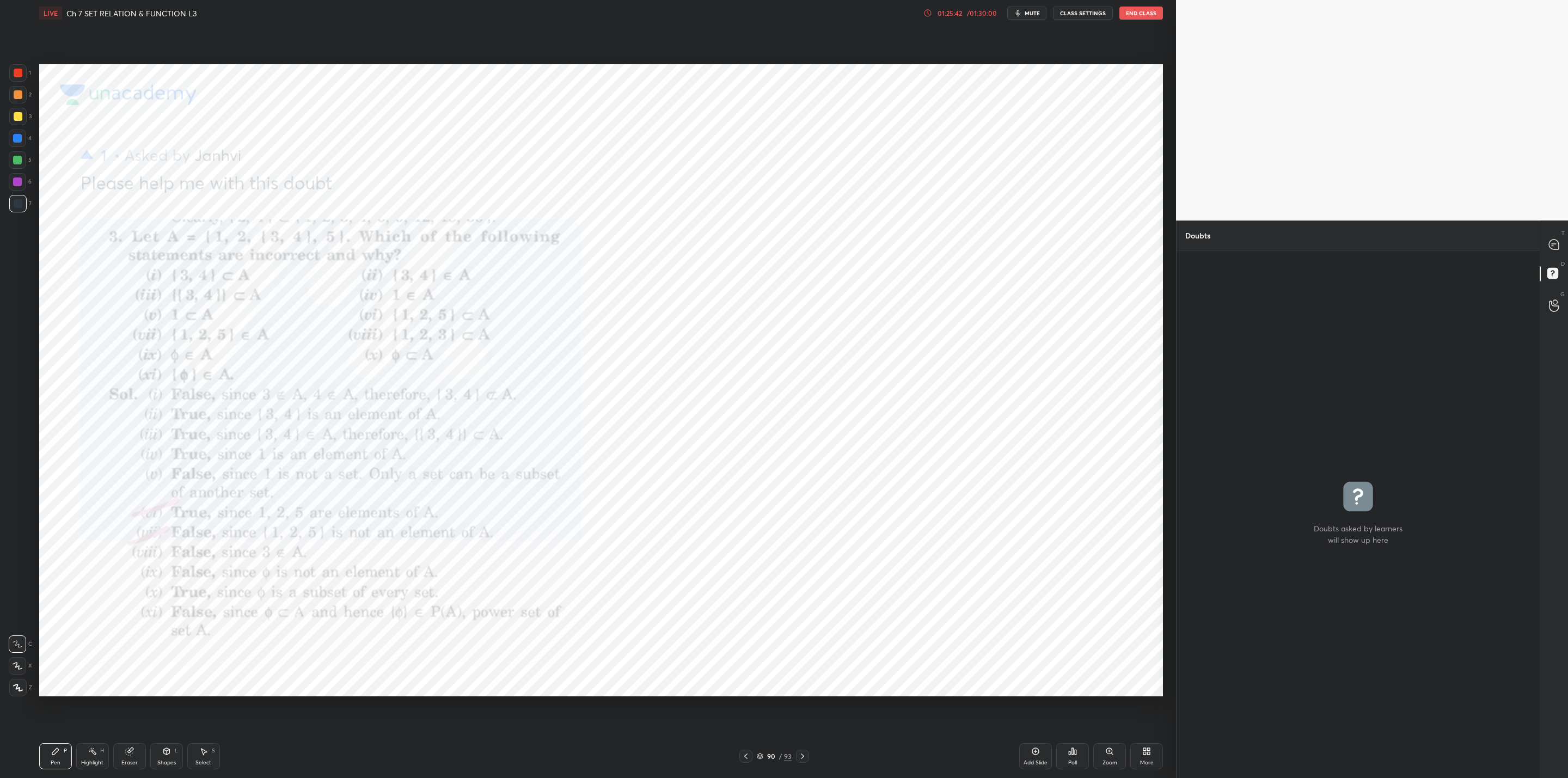
click at [1567, 247] on div "T Messages (T)" at bounding box center [1554, 244] width 28 height 31
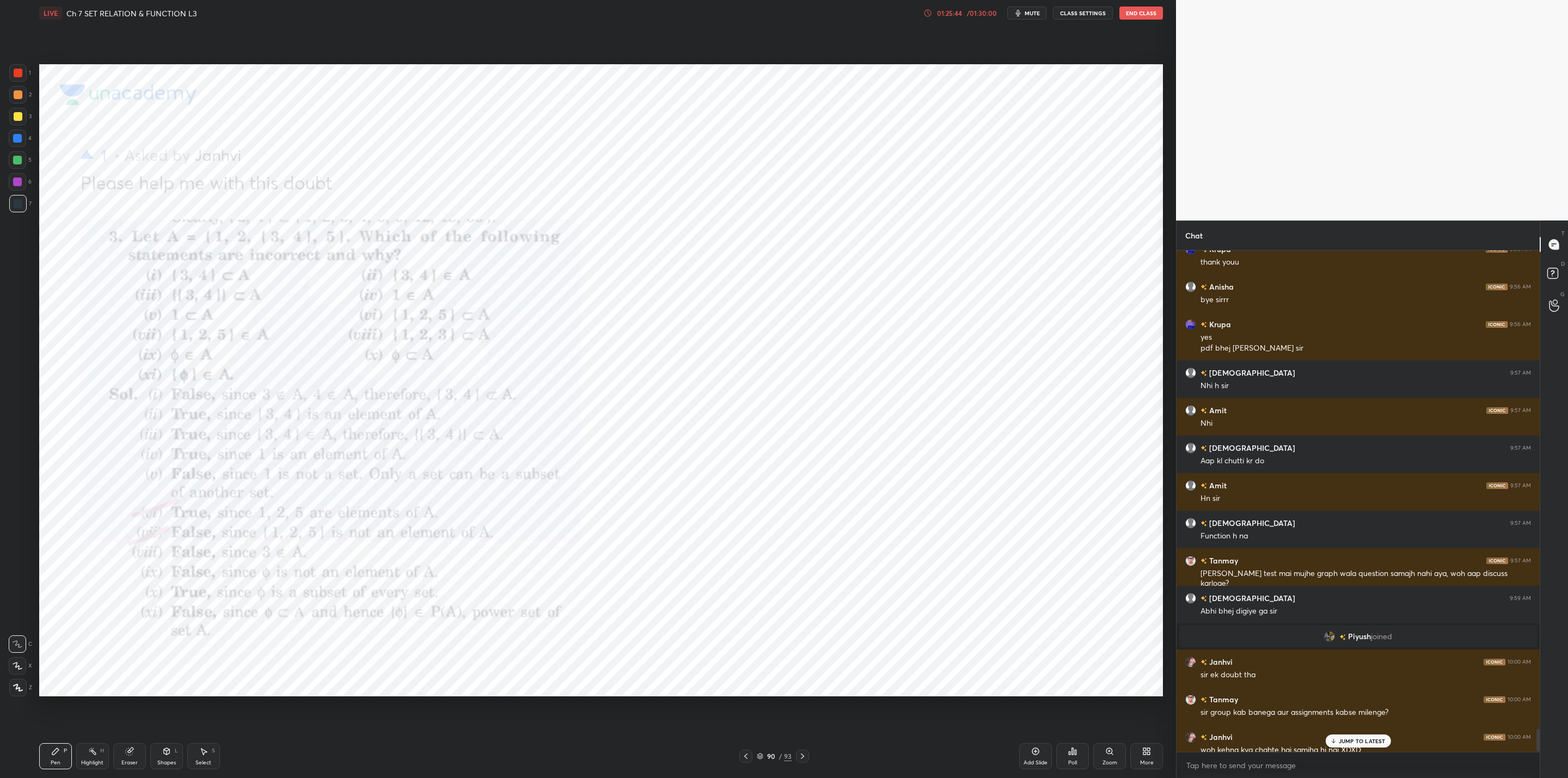
drag, startPoint x: 1338, startPoint y: 740, endPoint x: 1322, endPoint y: 743, distance: 16.3
click at [1338, 741] on div "JUMP TO LATEST" at bounding box center [1358, 741] width 65 height 13
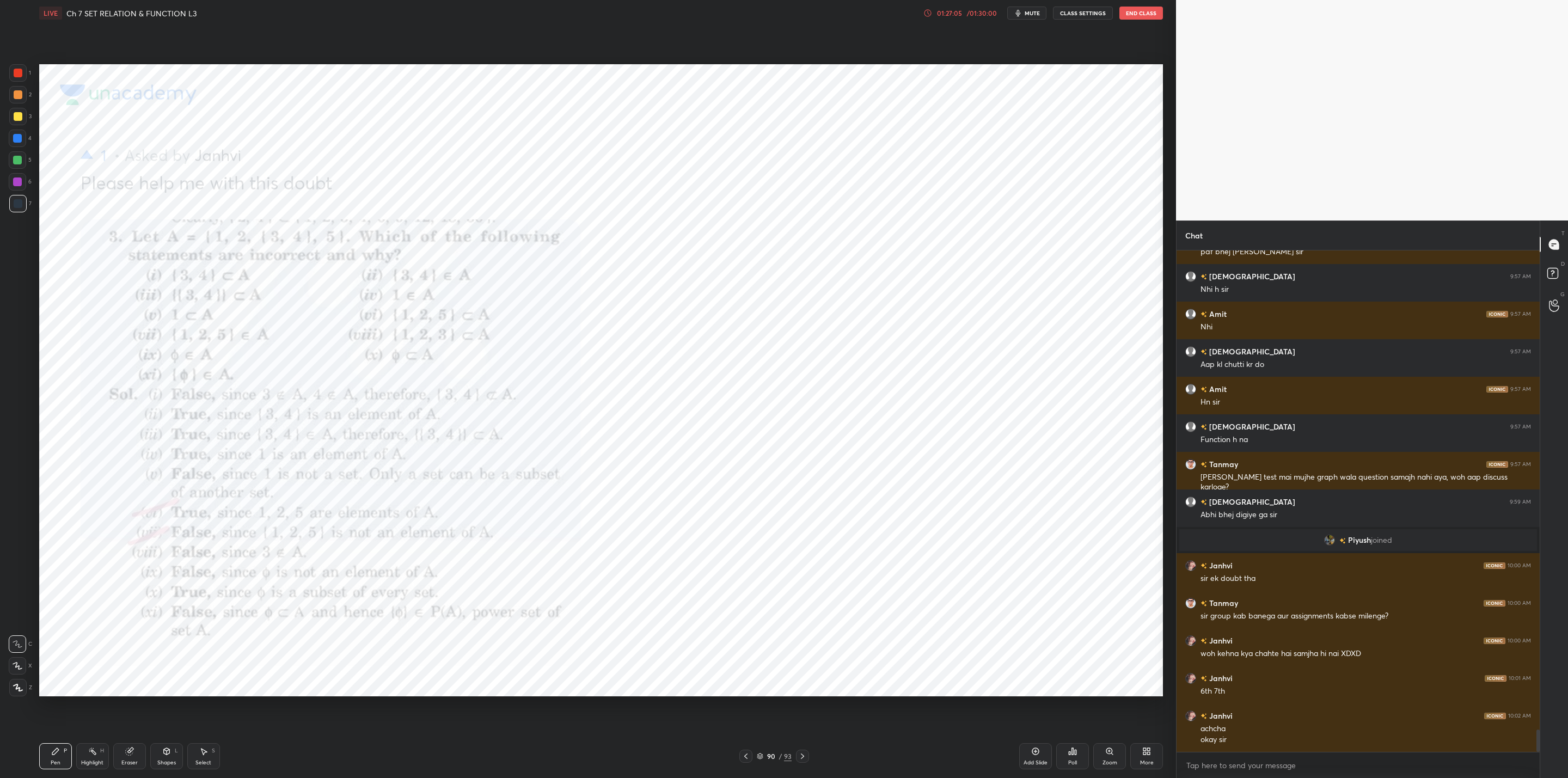
scroll to position [10839, 0]
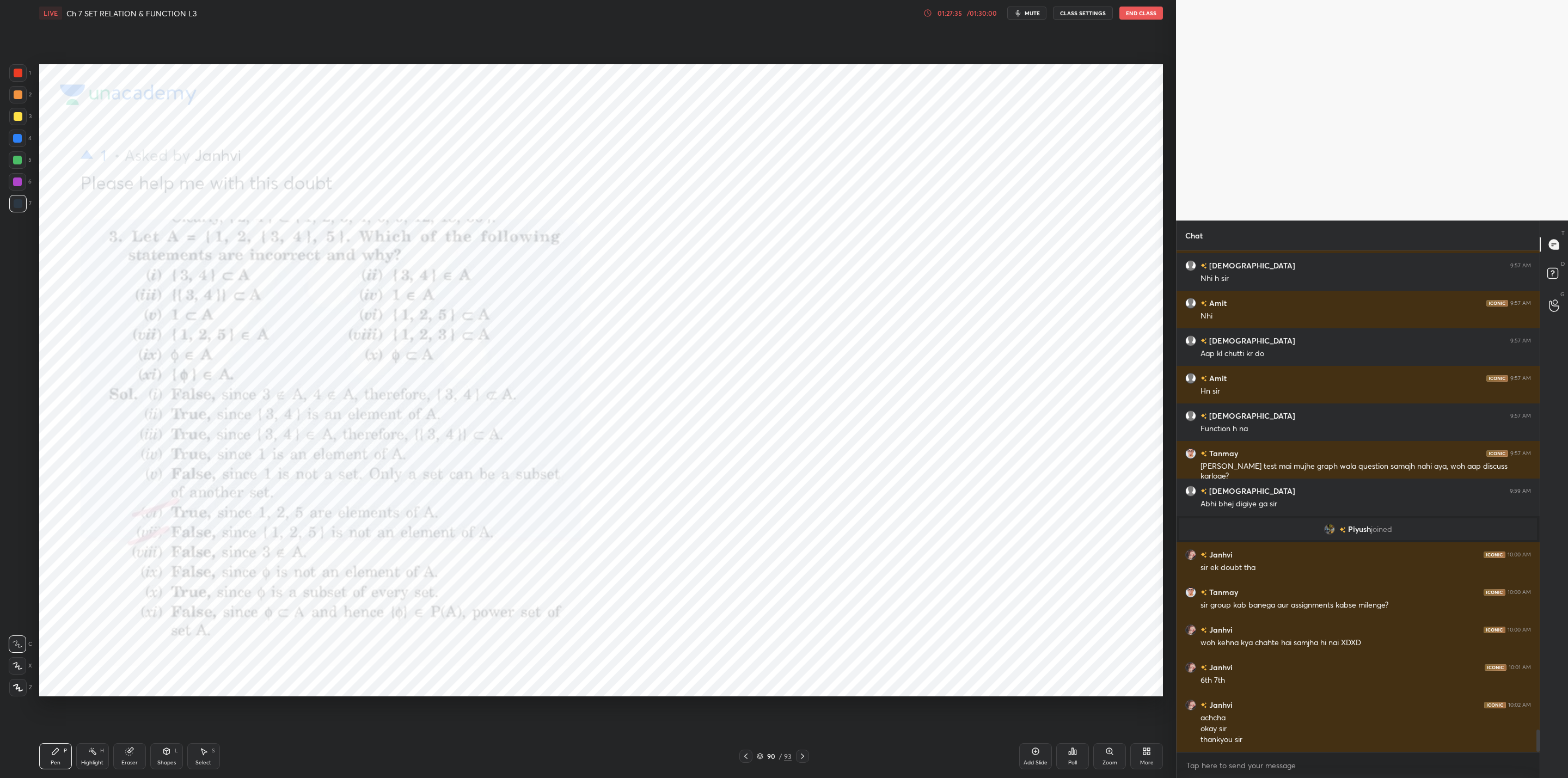
click at [1134, 7] on button "End Class" at bounding box center [1141, 13] width 43 height 13
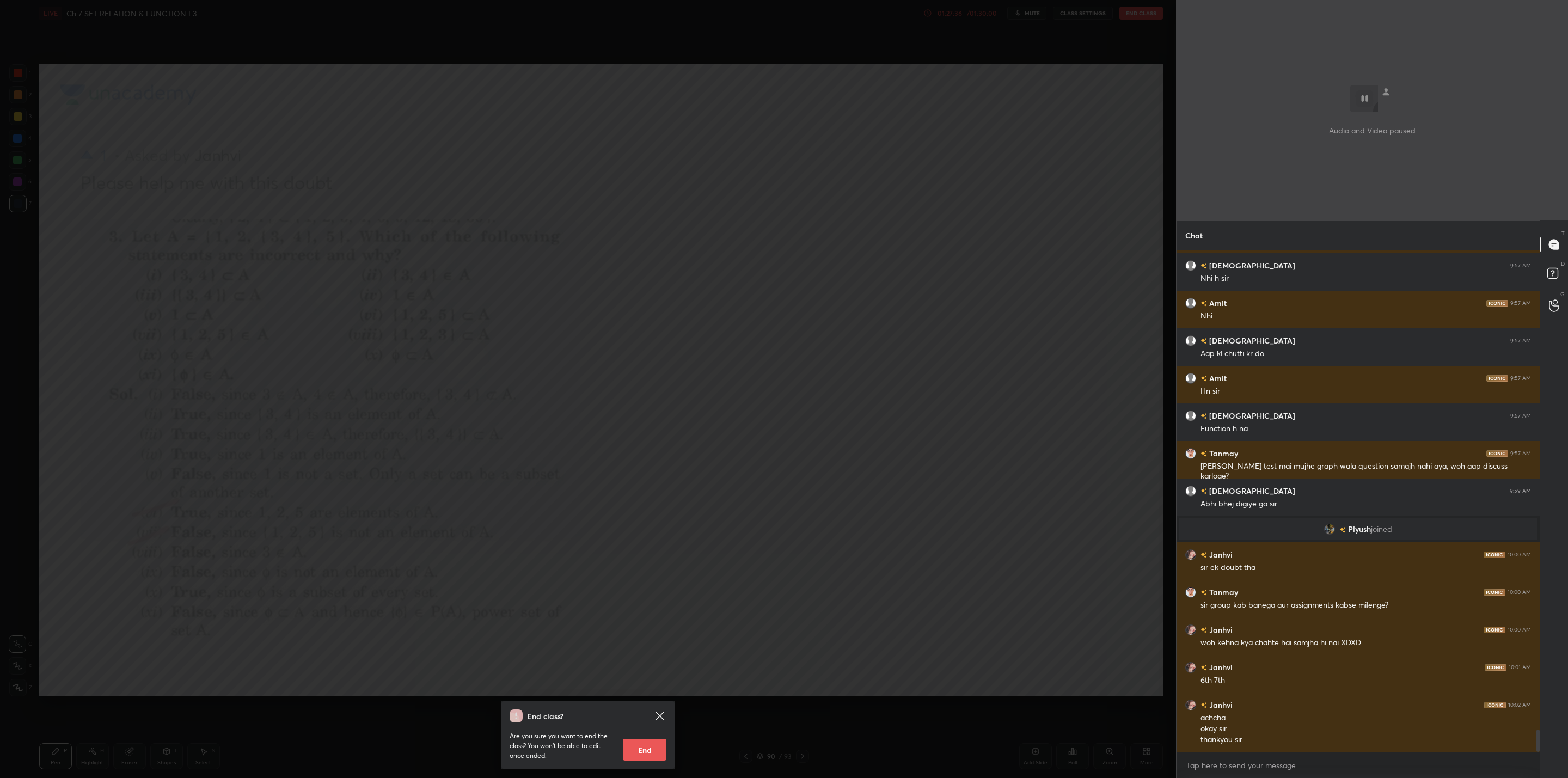
click at [641, 753] on button "End" at bounding box center [645, 749] width 43 height 22
type textarea "x"
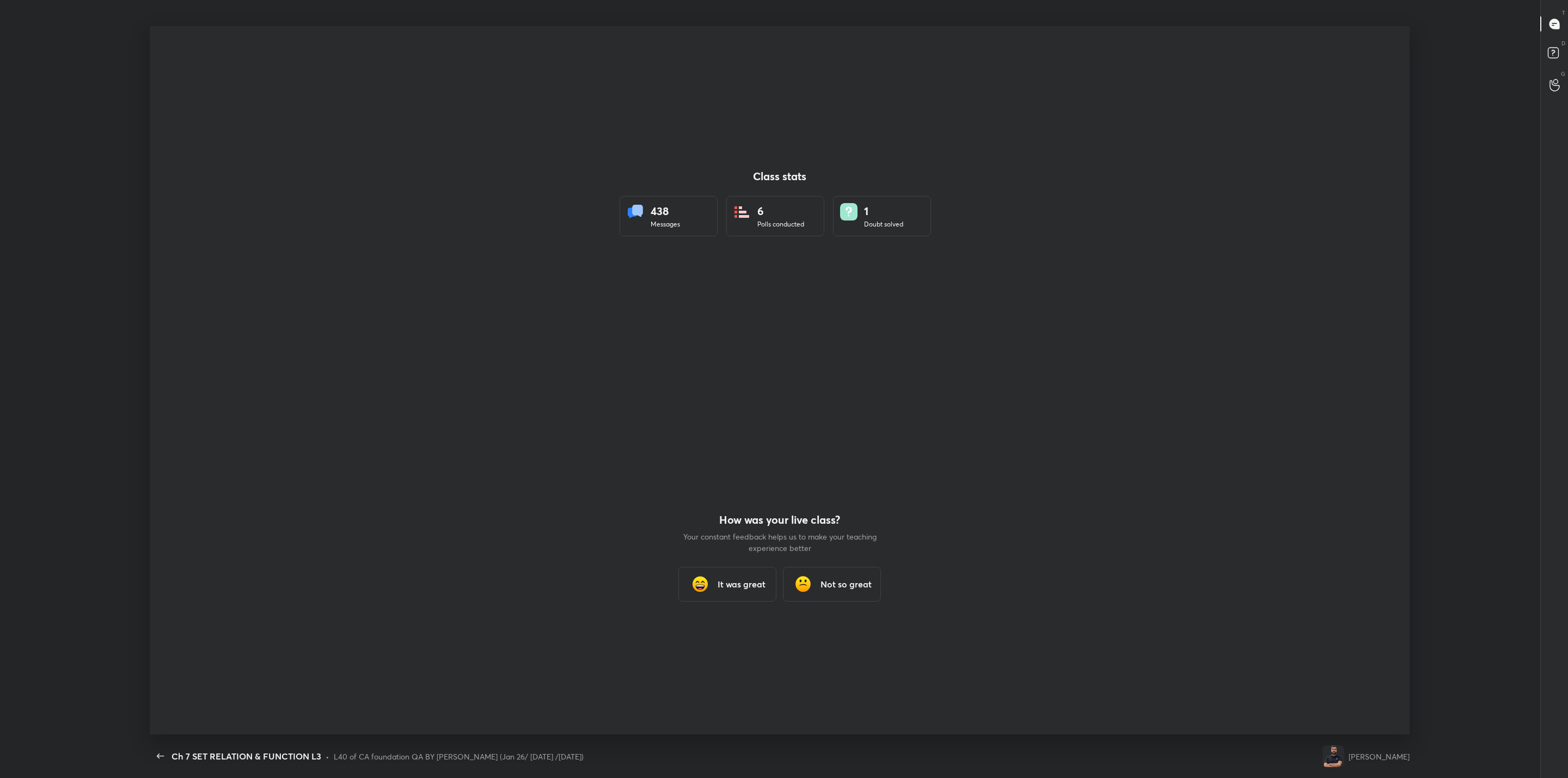
scroll to position [708, 1560]
click at [735, 580] on h3 "It was great" at bounding box center [742, 585] width 48 height 13
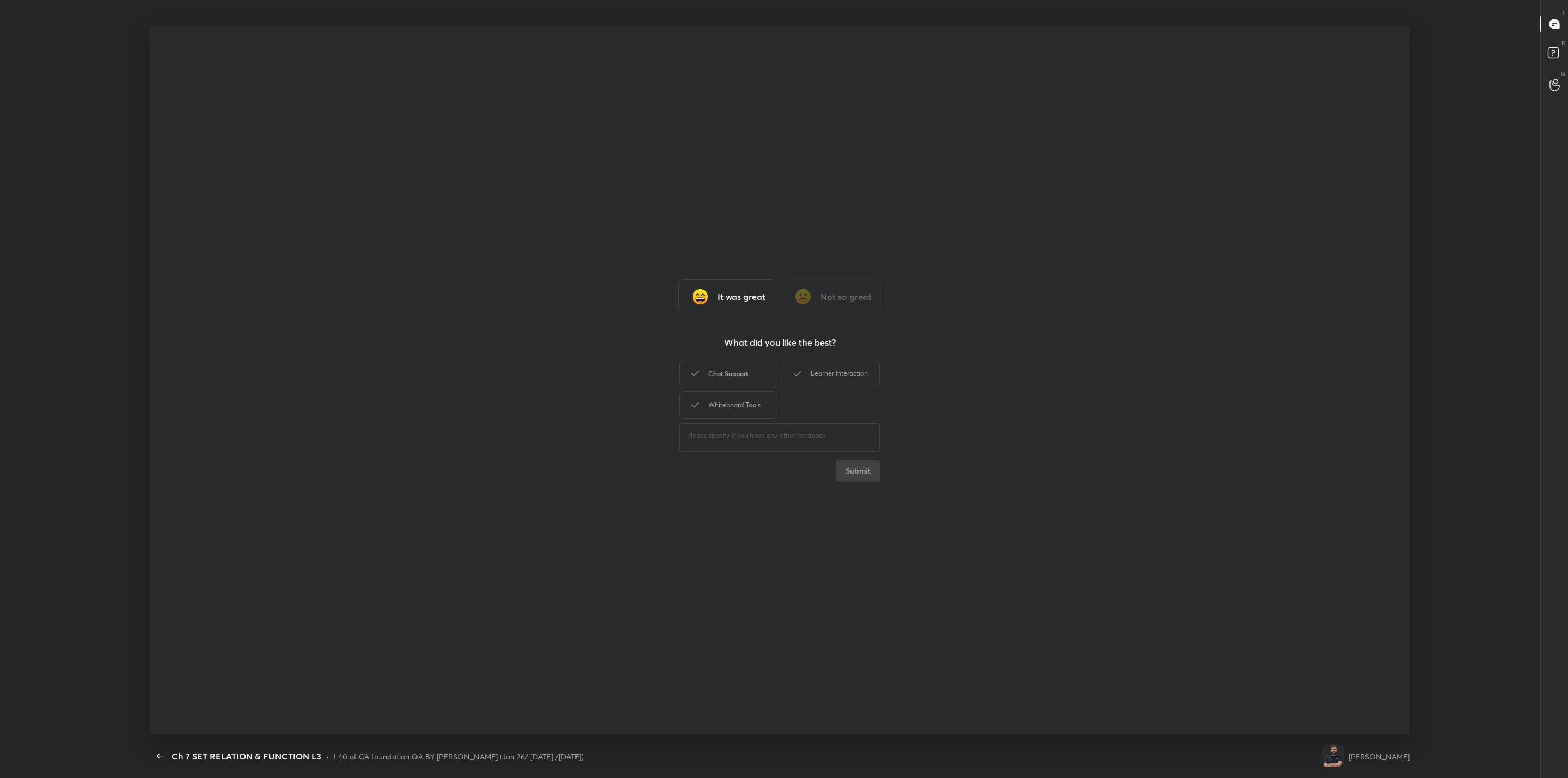
click at [740, 366] on div "Chat Support" at bounding box center [728, 373] width 98 height 27
click at [802, 376] on icon at bounding box center [798, 374] width 13 height 13
click at [744, 402] on div "Whiteboard Tools" at bounding box center [728, 405] width 98 height 27
click at [875, 479] on button "Submit" at bounding box center [858, 470] width 43 height 22
